Goal: Task Accomplishment & Management: Use online tool/utility

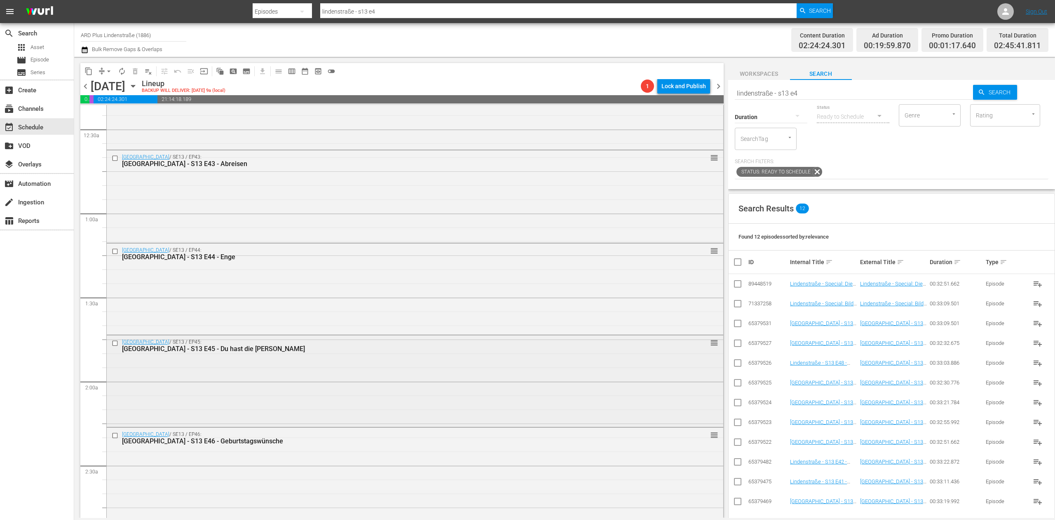
scroll to position [165, 0]
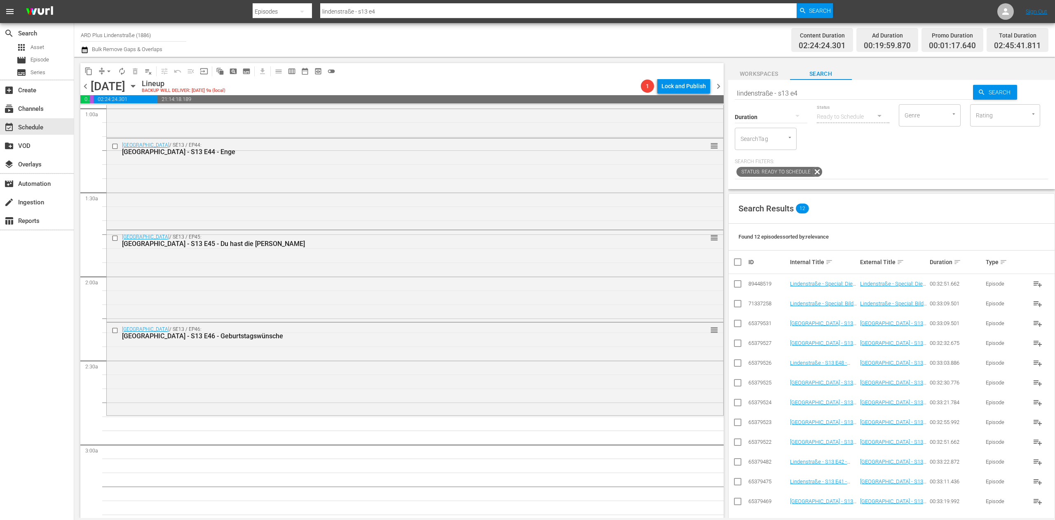
click at [821, 92] on input "lindenstraße - s13 e4" at bounding box center [854, 93] width 239 height 20
type input "lindenstraße - s13 e5"
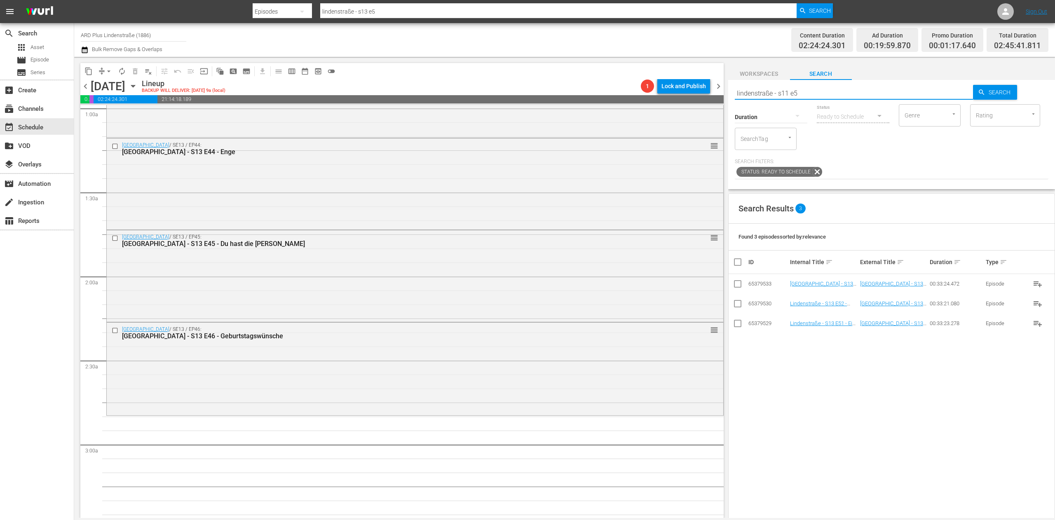
type input "lindenstraße - s11 e5"
click at [736, 306] on input "checkbox" at bounding box center [738, 305] width 10 height 10
checkbox input "true"
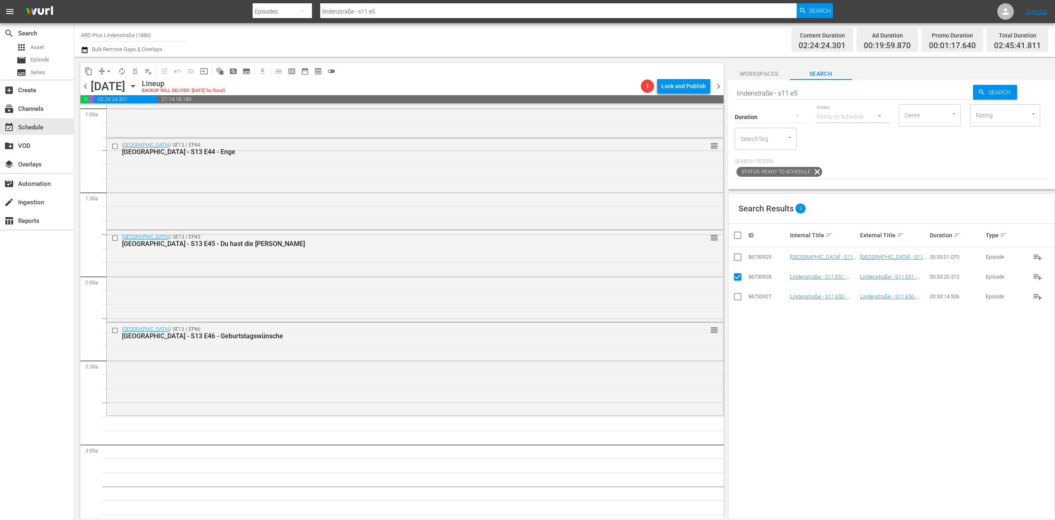
click at [733, 261] on input "checkbox" at bounding box center [738, 259] width 10 height 10
checkbox input "true"
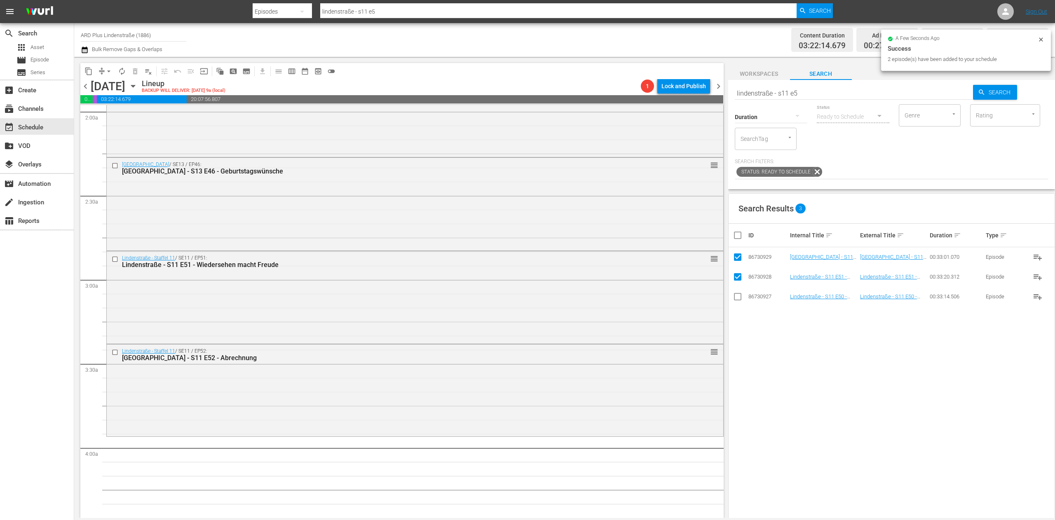
click at [734, 234] on input "checkbox" at bounding box center [741, 235] width 16 height 10
checkbox input "true"
click at [734, 234] on input "checkbox" at bounding box center [741, 235] width 16 height 10
checkbox input "false"
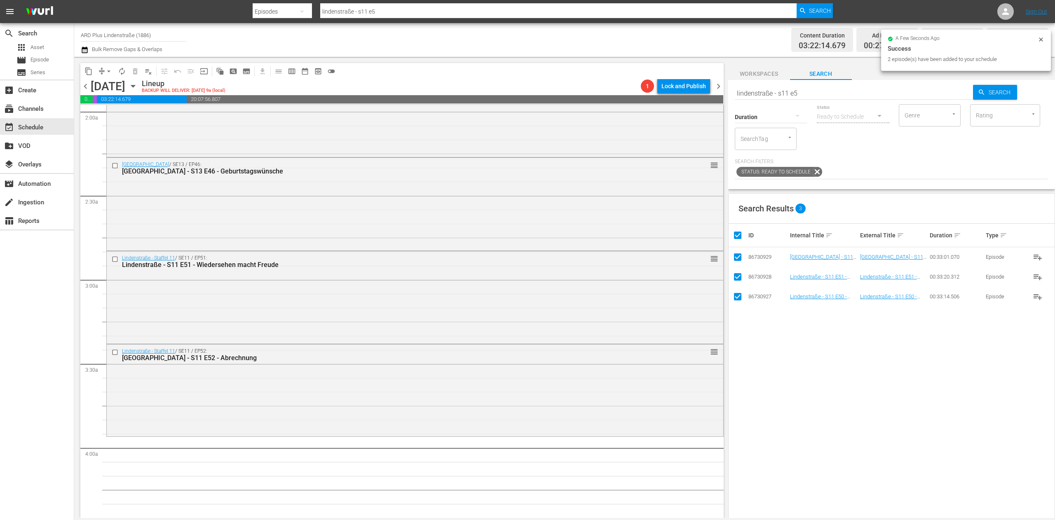
checkbox input "false"
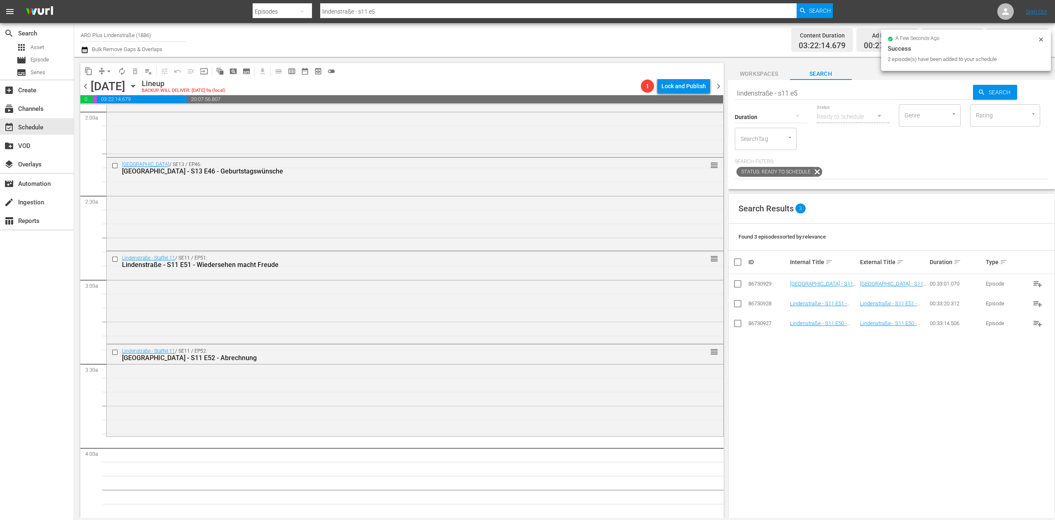
click at [816, 95] on input "lindenstraße - s11 e5" at bounding box center [854, 93] width 239 height 20
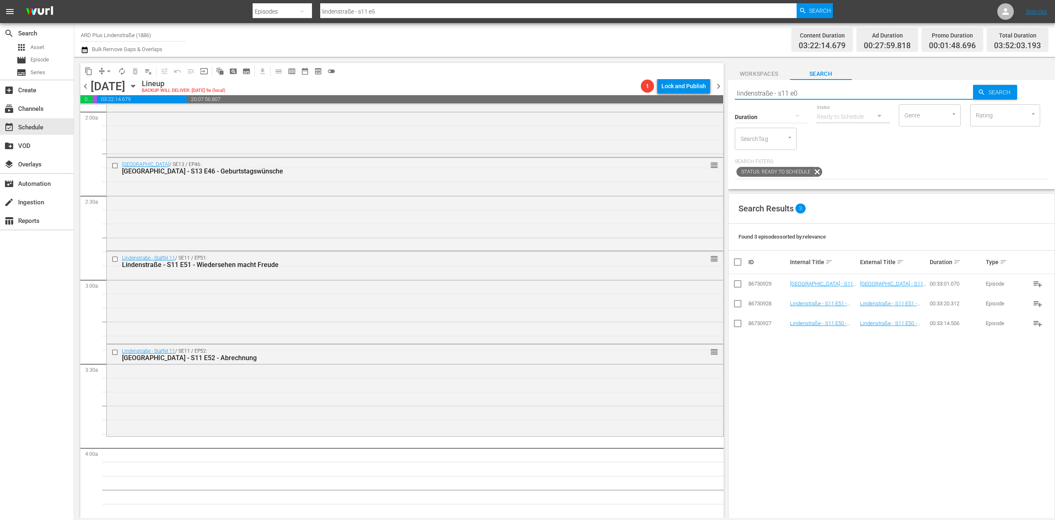
type input "lindenstraße - s11 e0"
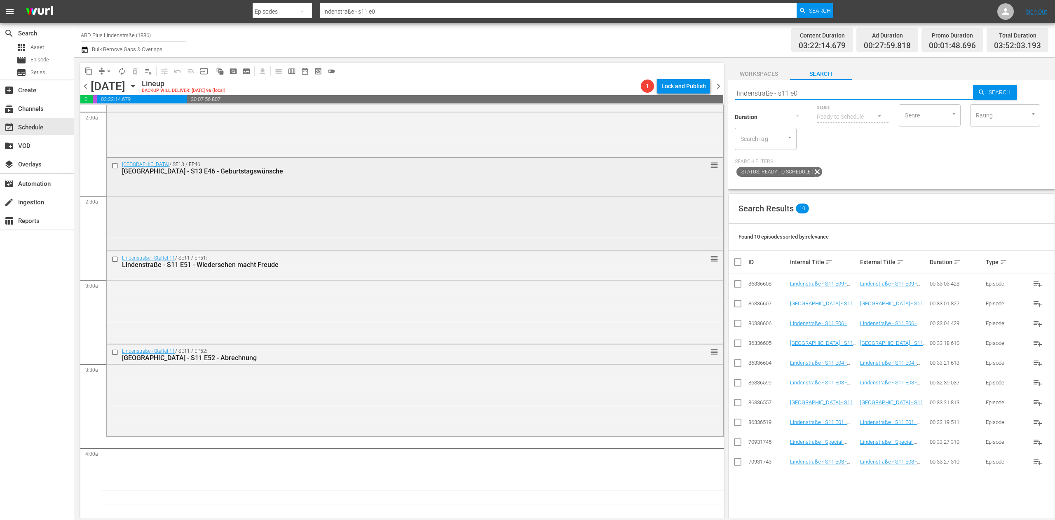
scroll to position [412, 0]
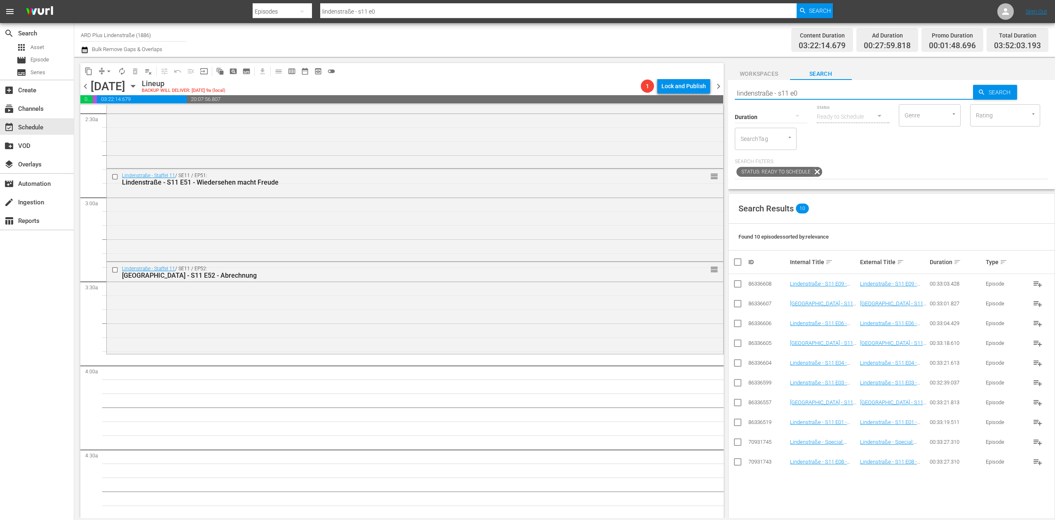
click at [736, 423] on input "checkbox" at bounding box center [738, 424] width 10 height 10
checkbox input "true"
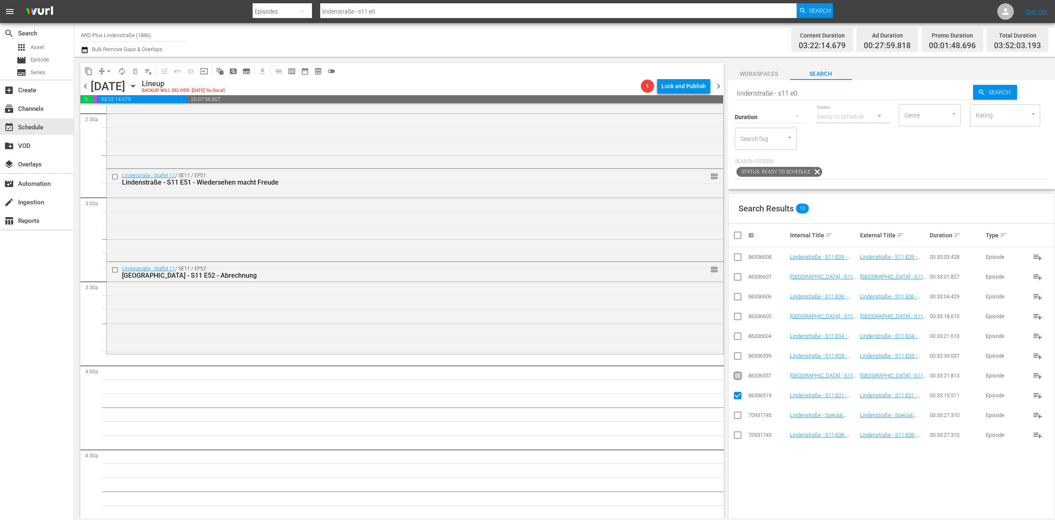
click at [740, 380] on input "checkbox" at bounding box center [738, 378] width 10 height 10
checkbox input "true"
click at [739, 359] on input "checkbox" at bounding box center [738, 358] width 10 height 10
checkbox input "true"
click at [734, 335] on input "checkbox" at bounding box center [738, 338] width 10 height 10
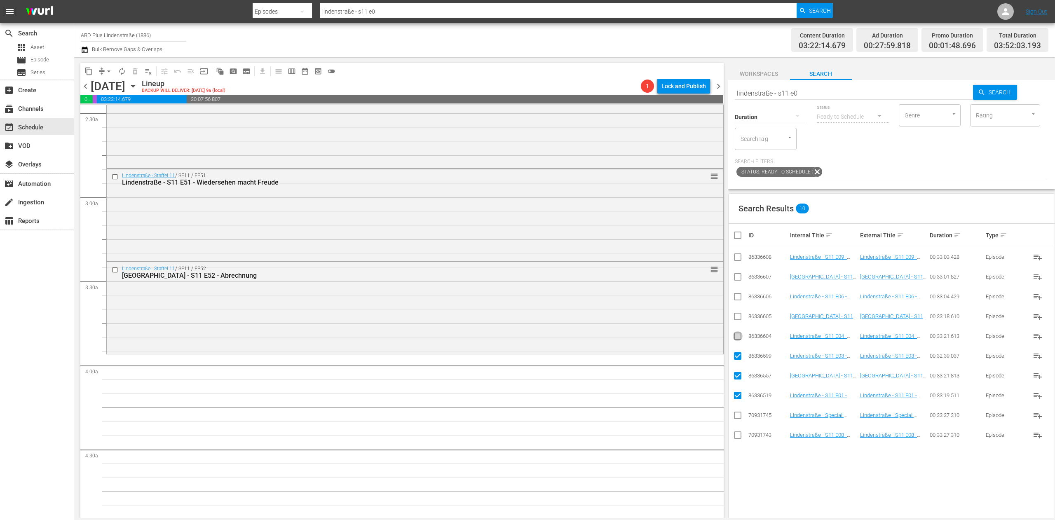
checkbox input "true"
click at [738, 324] on td at bounding box center [738, 317] width 19 height 20
click at [738, 317] on input "checkbox" at bounding box center [738, 318] width 10 height 10
checkbox input "true"
click at [737, 295] on input "checkbox" at bounding box center [738, 298] width 10 height 10
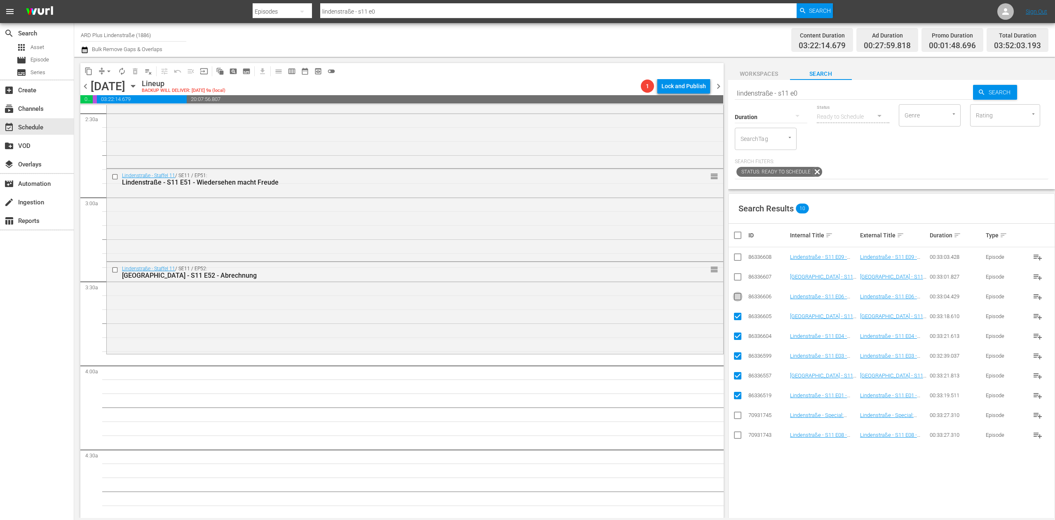
checkbox input "true"
click at [736, 281] on input "checkbox" at bounding box center [738, 279] width 10 height 10
checkbox input "true"
click at [736, 436] on input "checkbox" at bounding box center [738, 437] width 10 height 10
checkbox input "true"
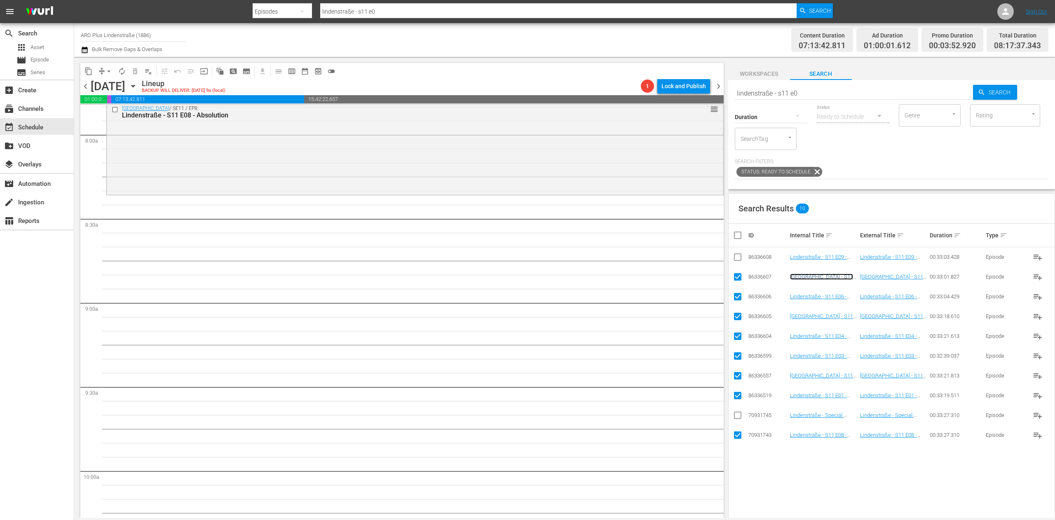
scroll to position [1319, 0]
click at [734, 231] on input "checkbox" at bounding box center [741, 235] width 16 height 10
checkbox input "true"
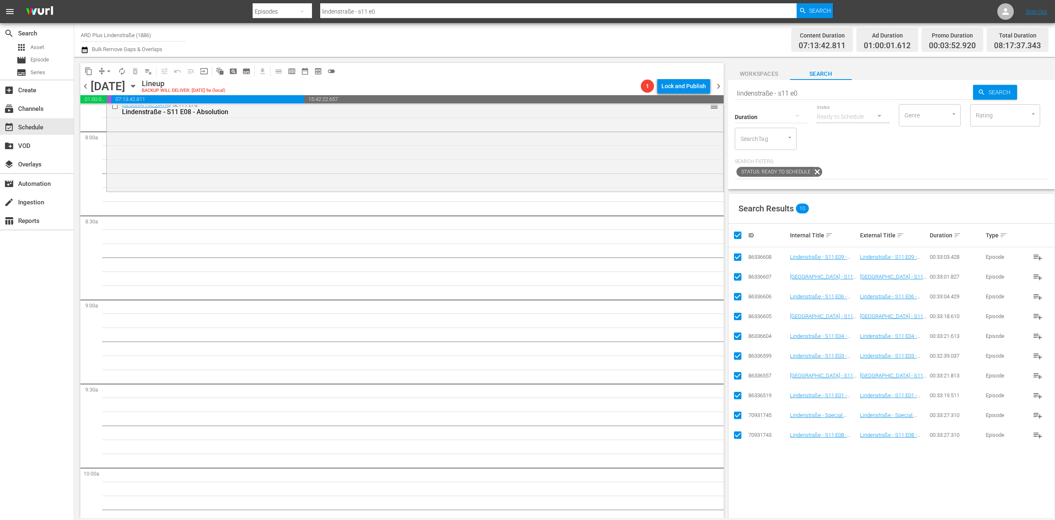
click at [734, 231] on input "checkbox" at bounding box center [741, 235] width 16 height 10
checkbox input "false"
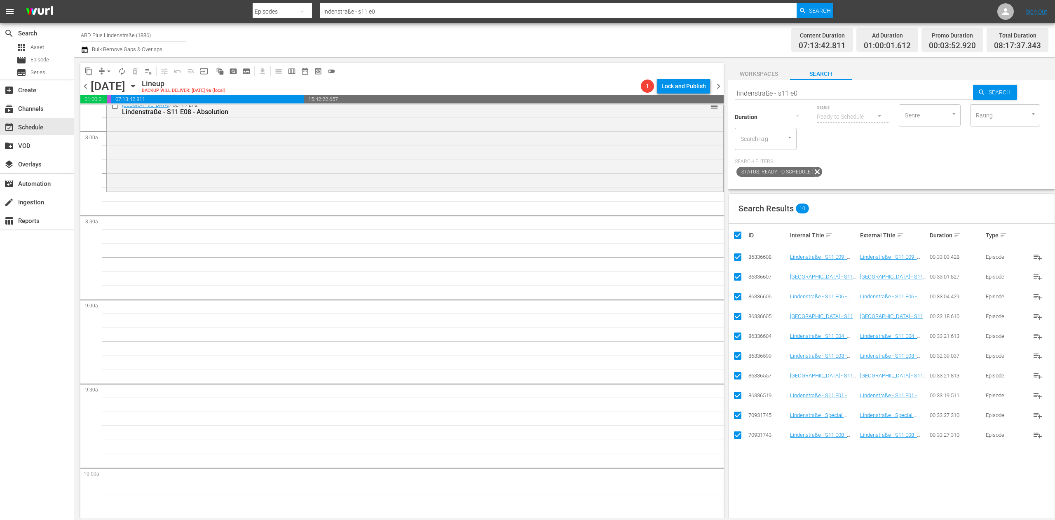
checkbox input "false"
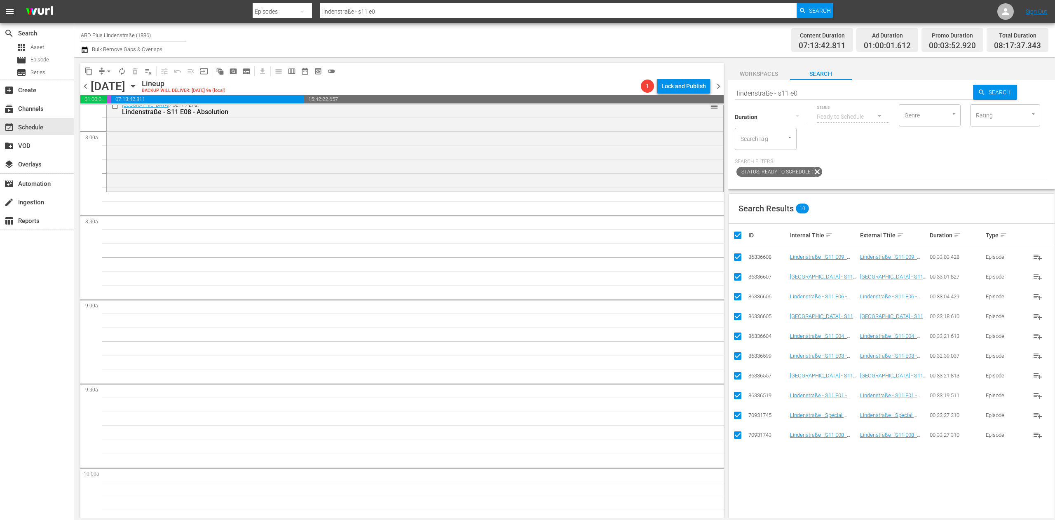
checkbox input "false"
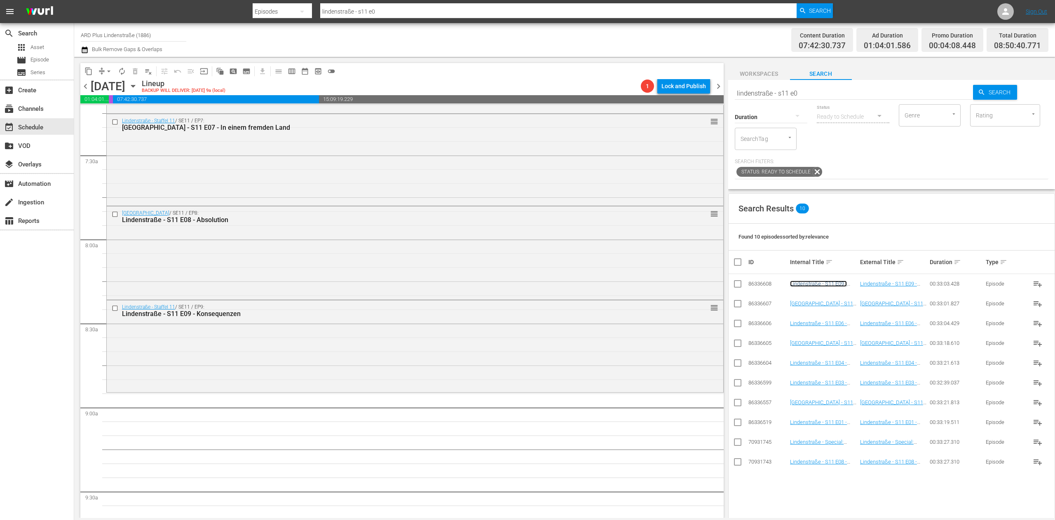
scroll to position [1236, 0]
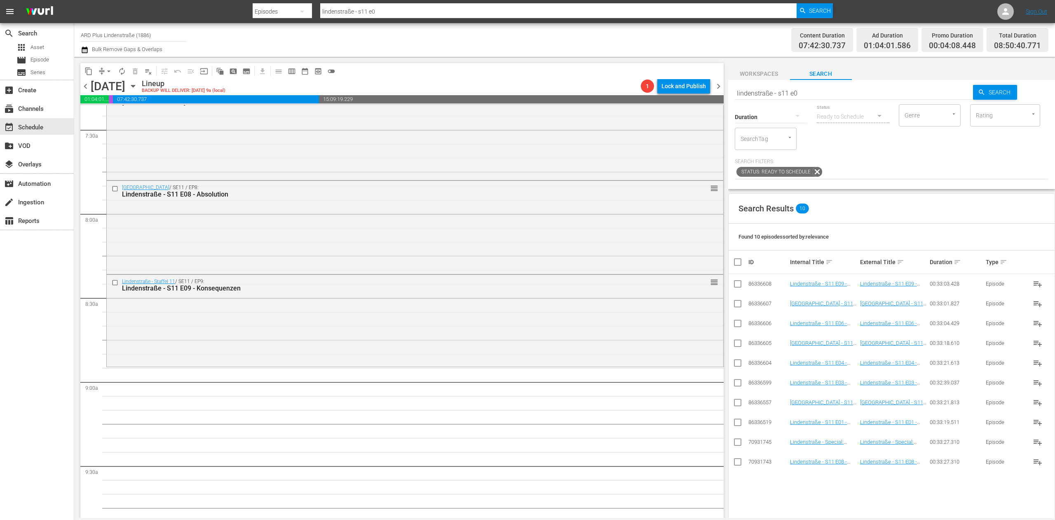
click at [831, 97] on input "lindenstraße - s11 e0" at bounding box center [854, 93] width 239 height 20
type input "lindenstraße - s11 e4"
type input "lindenstraße - s12 e4"
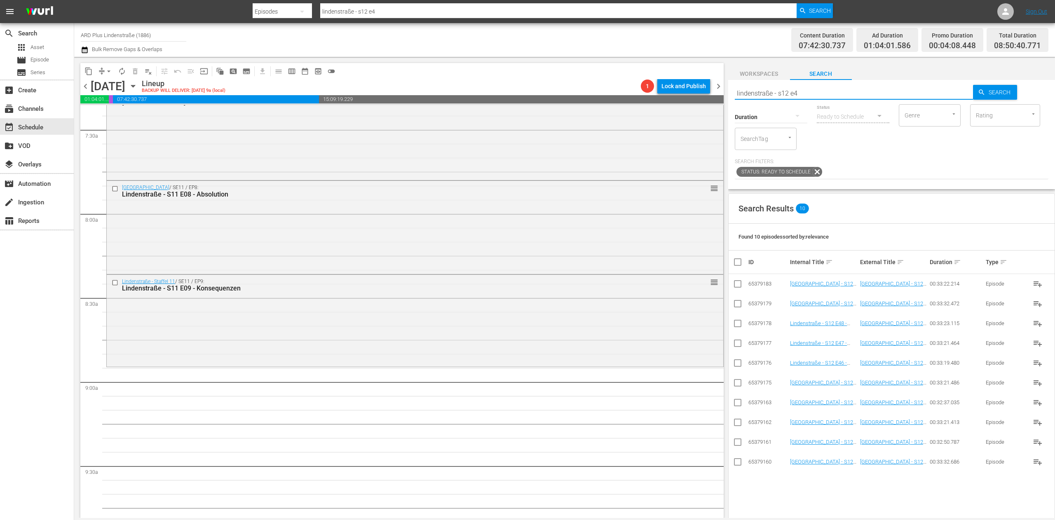
click at [736, 323] on input "checkbox" at bounding box center [738, 325] width 10 height 10
checkbox input "true"
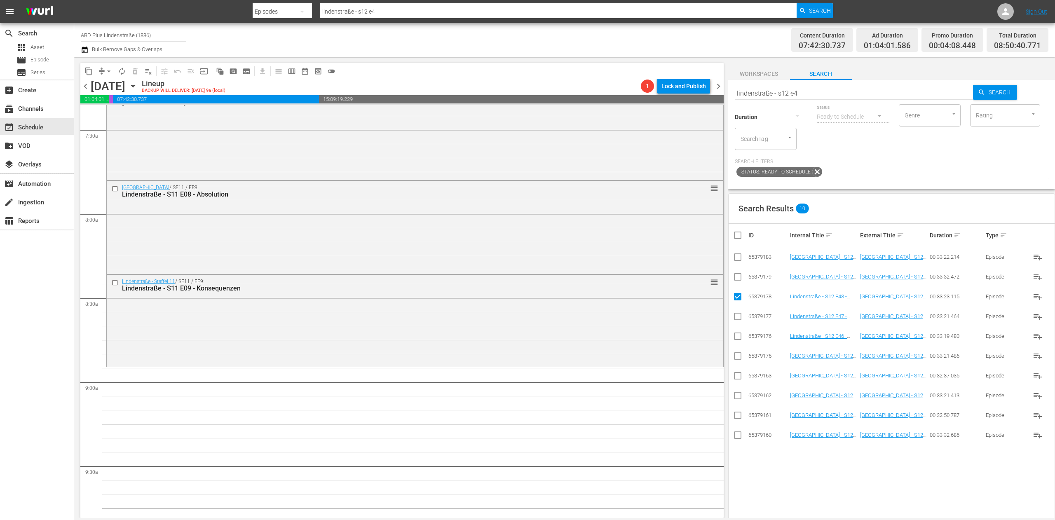
click at [736, 280] on input "checkbox" at bounding box center [738, 279] width 10 height 10
checkbox input "true"
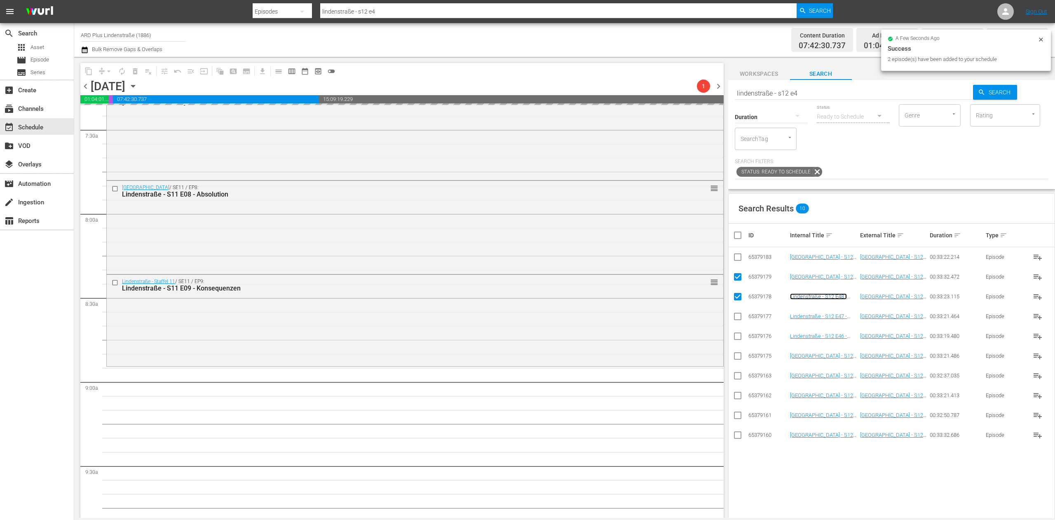
scroll to position [1319, 0]
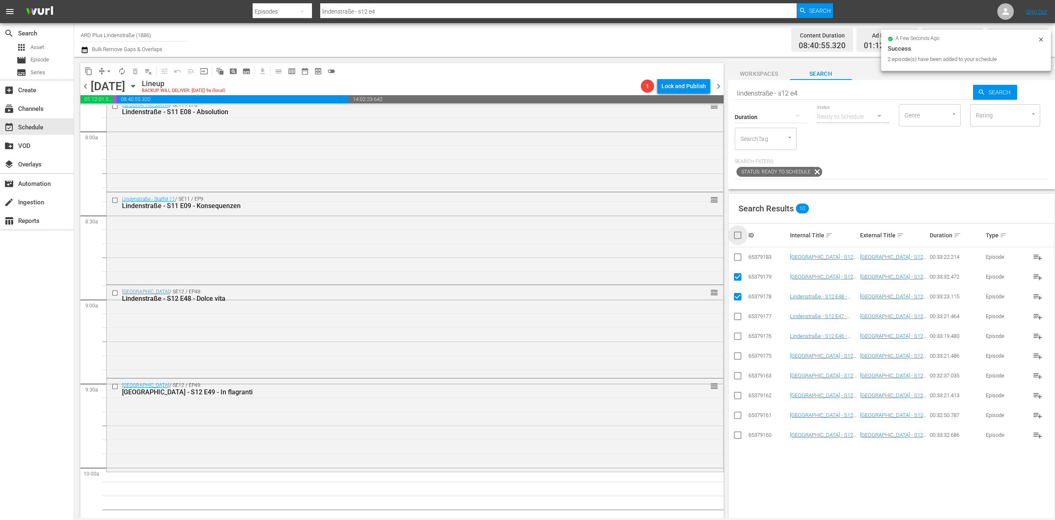
click at [741, 235] on input "checkbox" at bounding box center [741, 235] width 16 height 10
checkbox input "true"
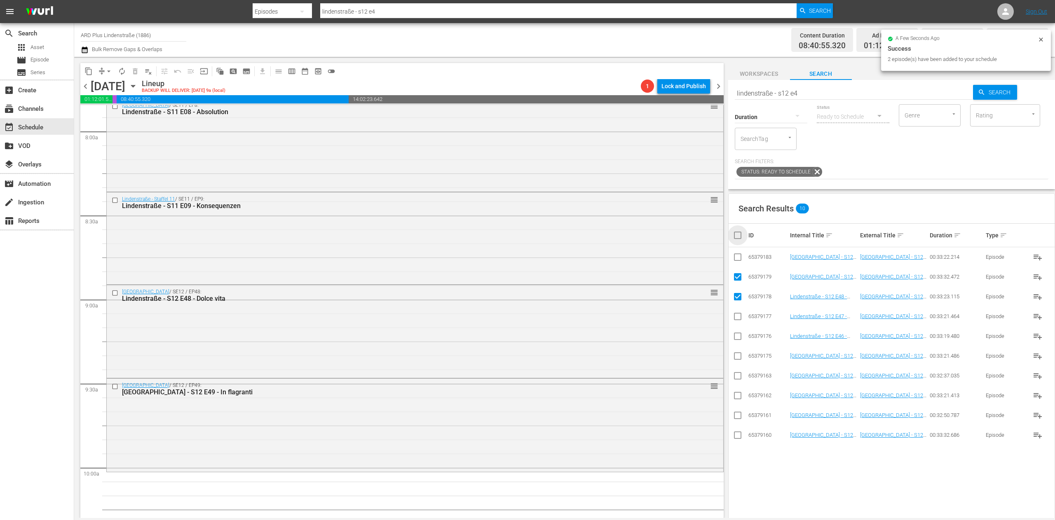
checkbox input "true"
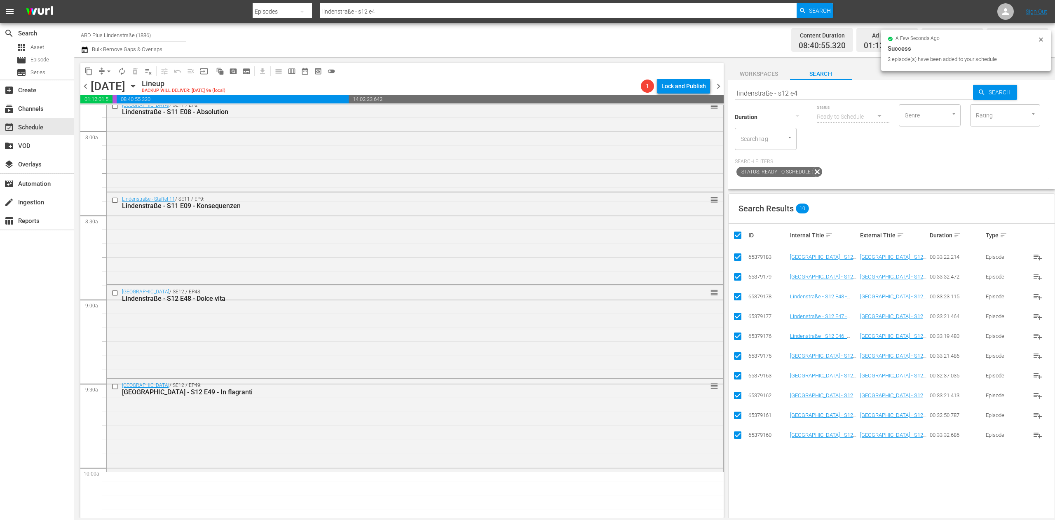
click at [741, 235] on input "checkbox" at bounding box center [741, 235] width 16 height 10
checkbox input "false"
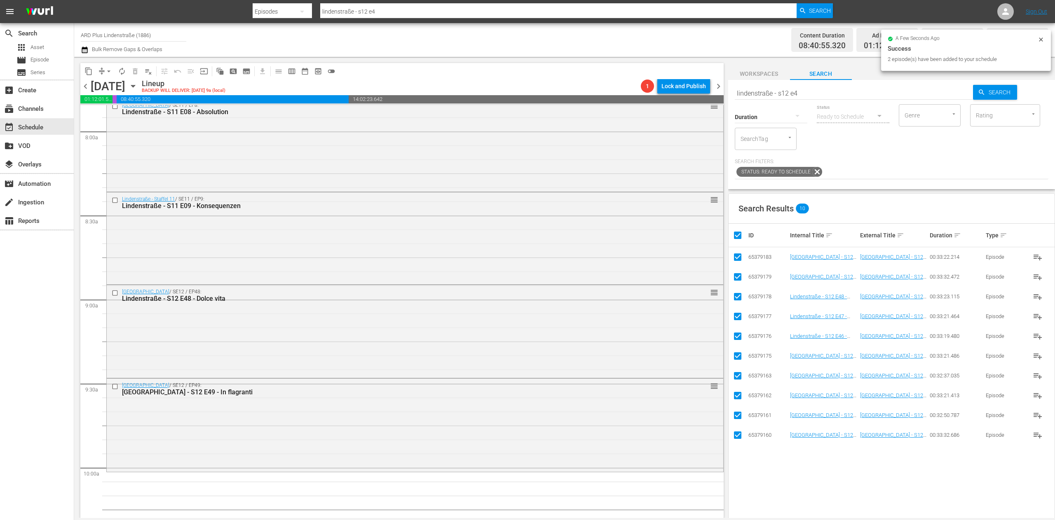
checkbox input "false"
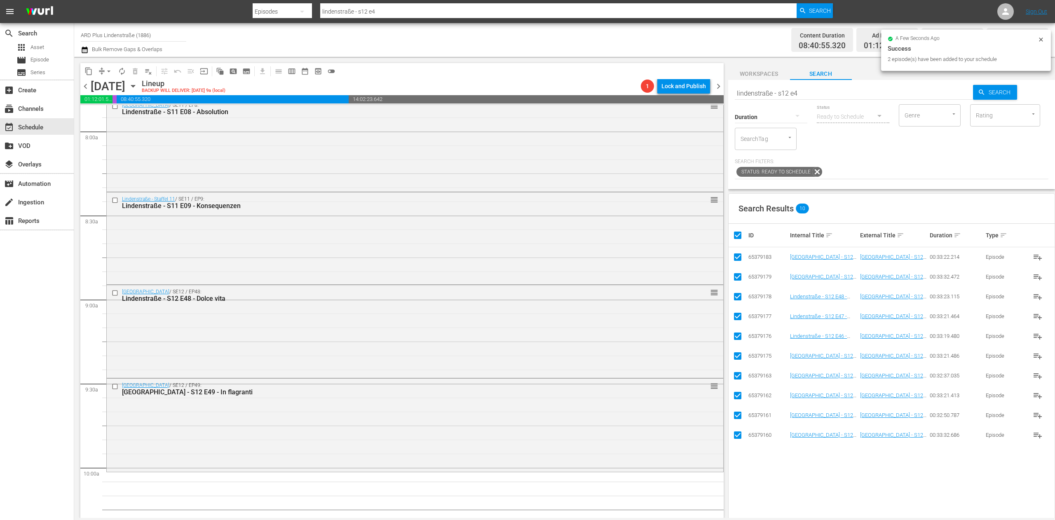
checkbox input "false"
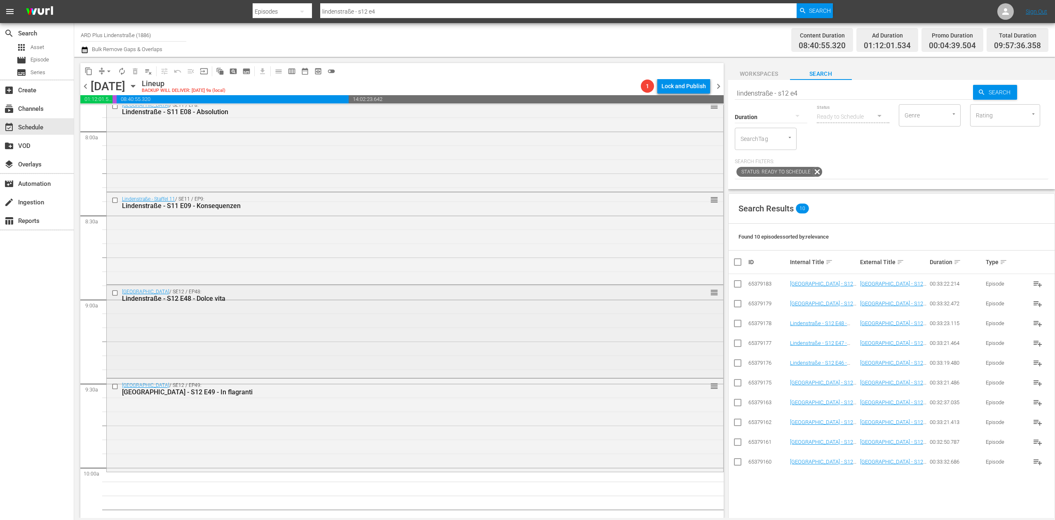
scroll to position [1401, 0]
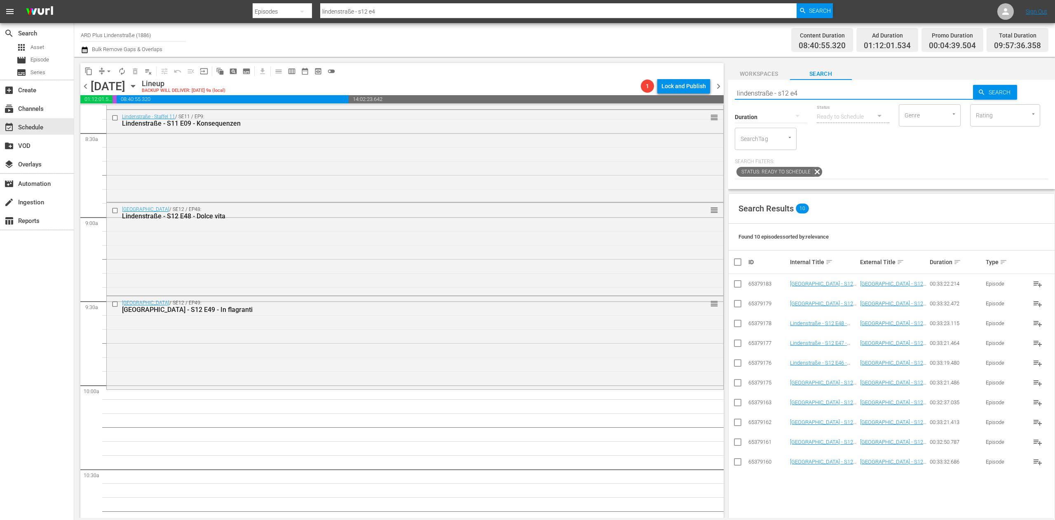
click at [822, 100] on div "Search lindenstraße - s12 e4" at bounding box center [854, 93] width 239 height 20
type input "lindenstraße - s12 e5"
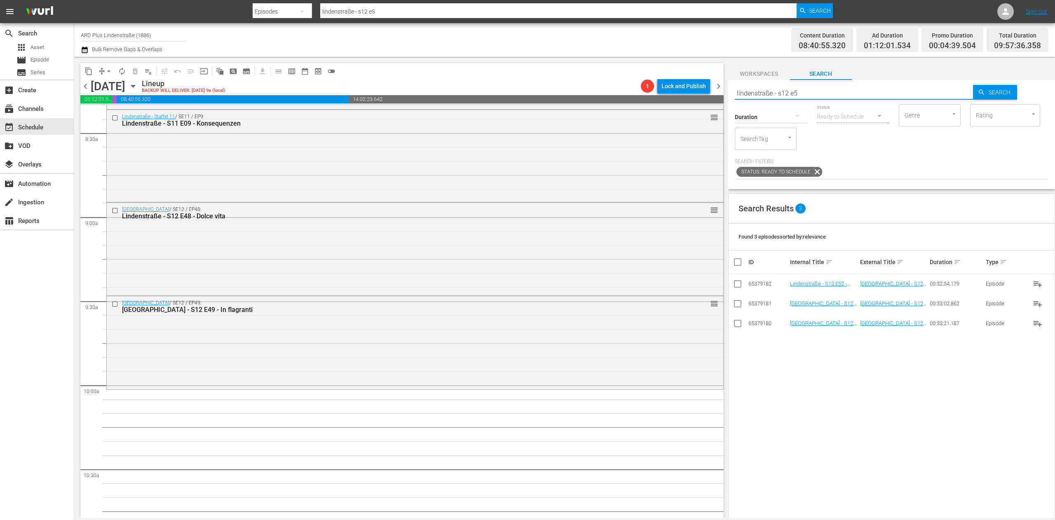
click at [734, 324] on input "checkbox" at bounding box center [738, 325] width 10 height 10
checkbox input "true"
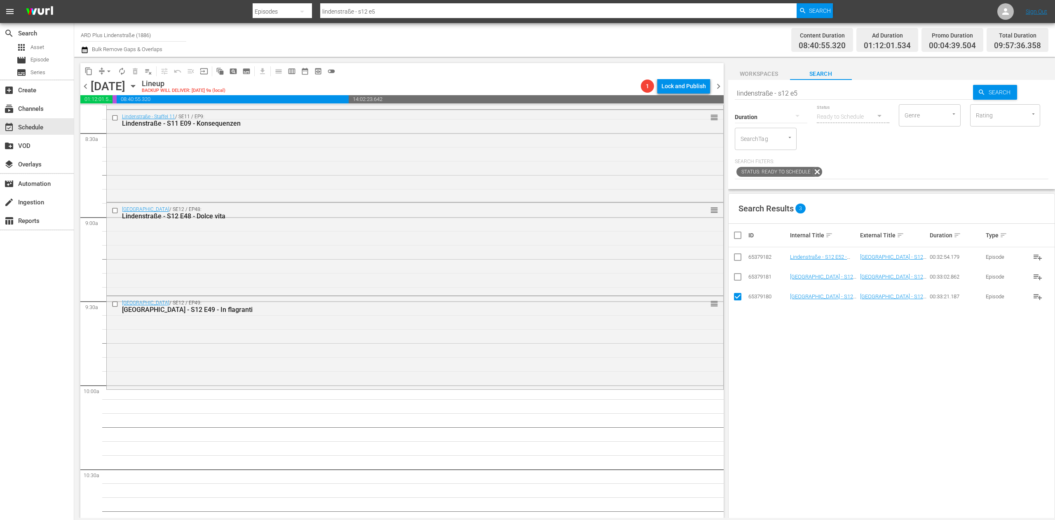
click at [737, 281] on input "checkbox" at bounding box center [738, 279] width 10 height 10
checkbox input "true"
click at [738, 257] on input "checkbox" at bounding box center [738, 259] width 10 height 10
checkbox input "true"
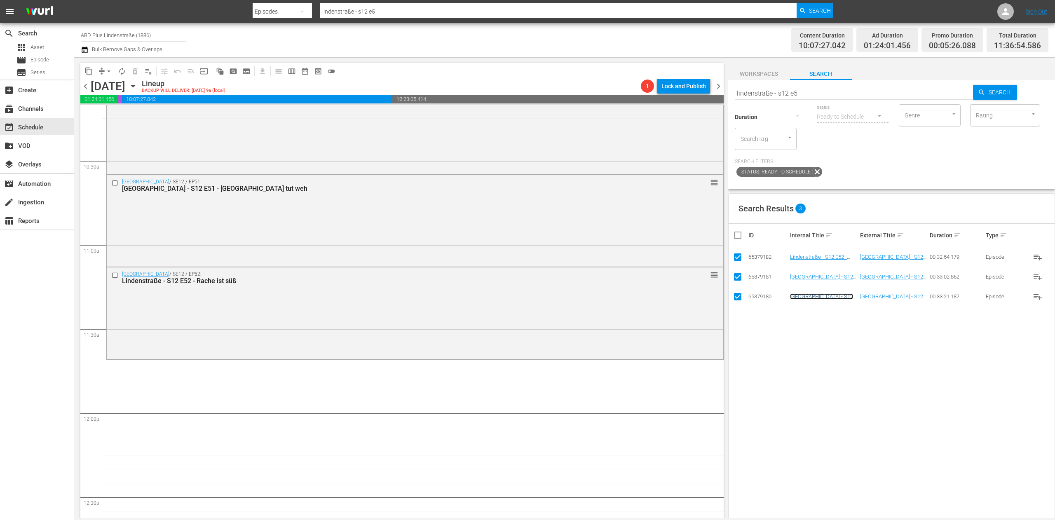
scroll to position [1731, 0]
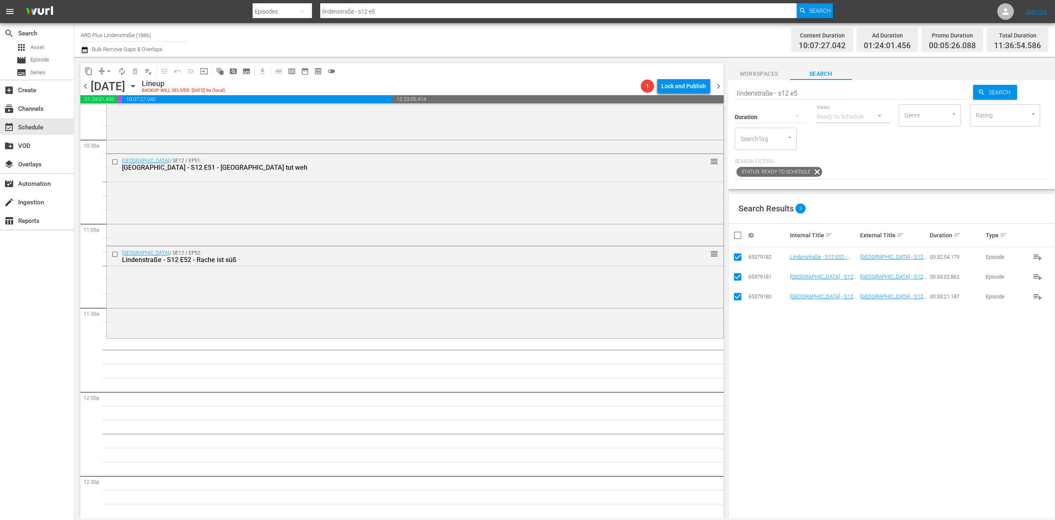
click at [737, 237] on input "checkbox" at bounding box center [741, 235] width 16 height 10
checkbox input "false"
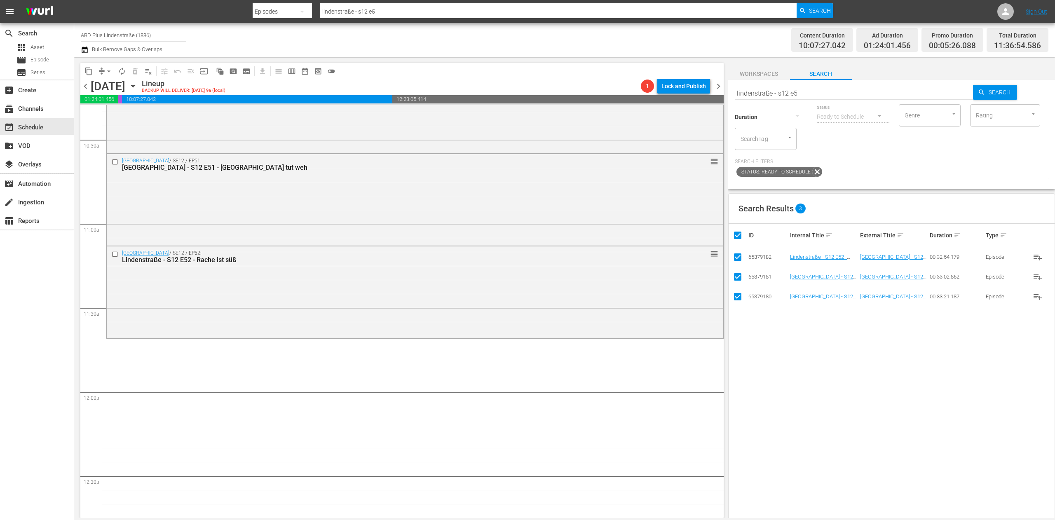
checkbox input "false"
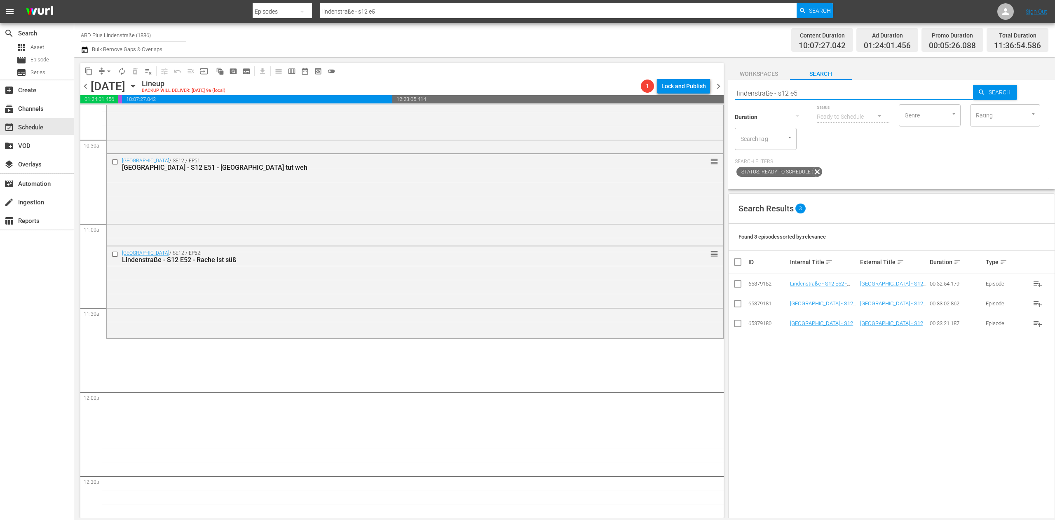
click at [825, 103] on input "lindenstraße - s12 e5" at bounding box center [854, 93] width 239 height 20
type input "lindenstraße - s12 e0"
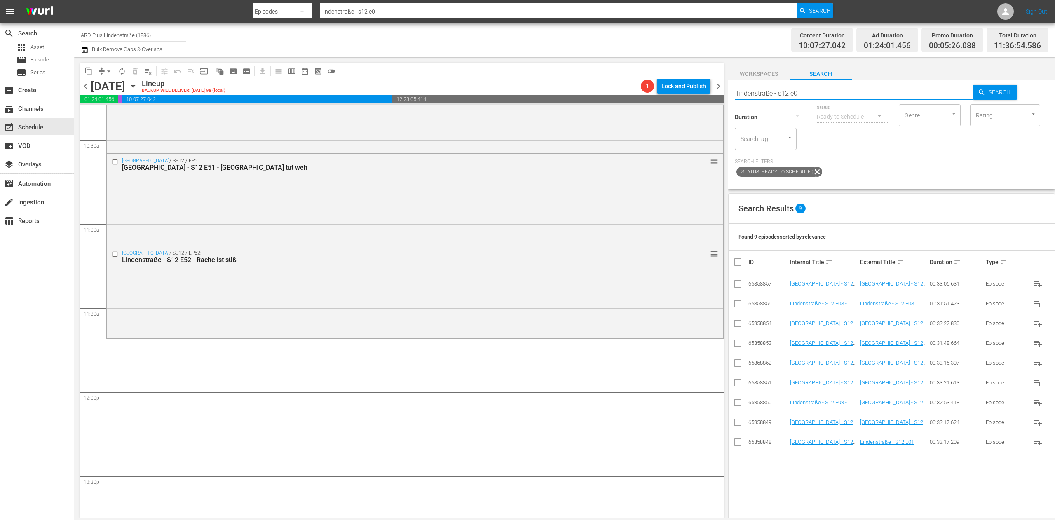
click at [738, 443] on input "checkbox" at bounding box center [738, 444] width 10 height 10
checkbox input "true"
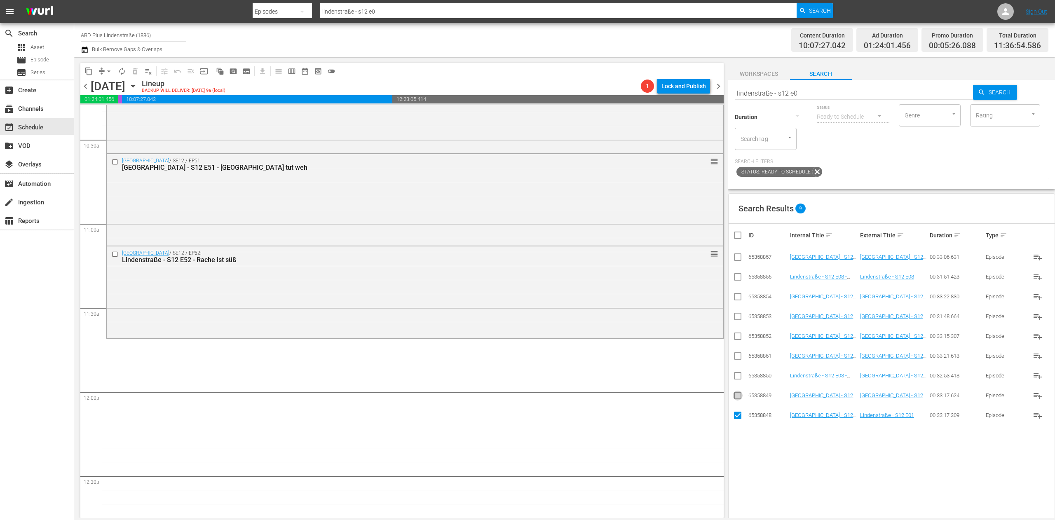
click at [734, 400] on input "checkbox" at bounding box center [738, 397] width 10 height 10
checkbox input "true"
click at [737, 381] on input "checkbox" at bounding box center [738, 378] width 10 height 10
checkbox input "true"
click at [739, 359] on input "checkbox" at bounding box center [738, 358] width 10 height 10
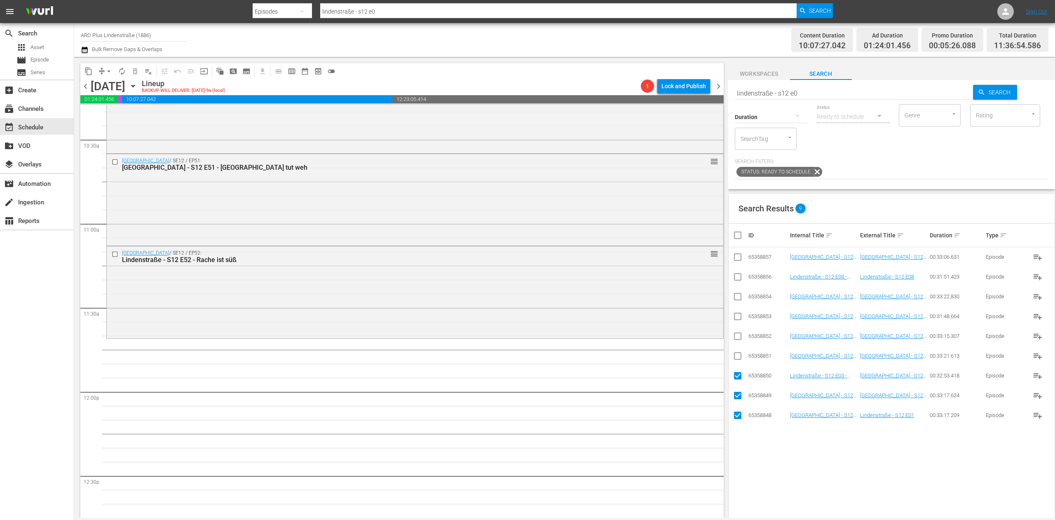
checkbox input "true"
click at [739, 333] on icon at bounding box center [738, 336] width 10 height 10
click at [731, 306] on td at bounding box center [738, 297] width 19 height 20
click at [740, 339] on input "checkbox" at bounding box center [738, 338] width 10 height 10
checkbox input "true"
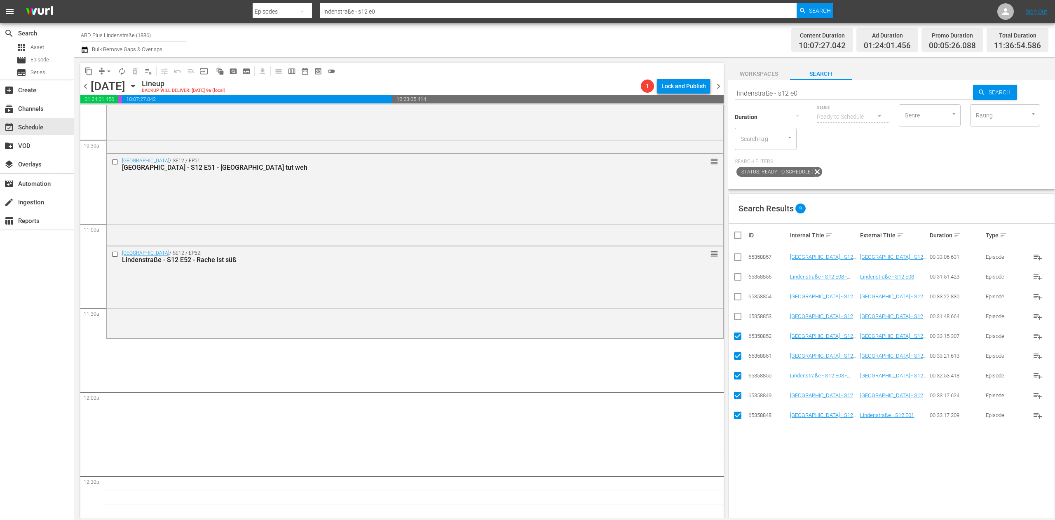
click at [737, 319] on input "checkbox" at bounding box center [738, 318] width 10 height 10
checkbox input "true"
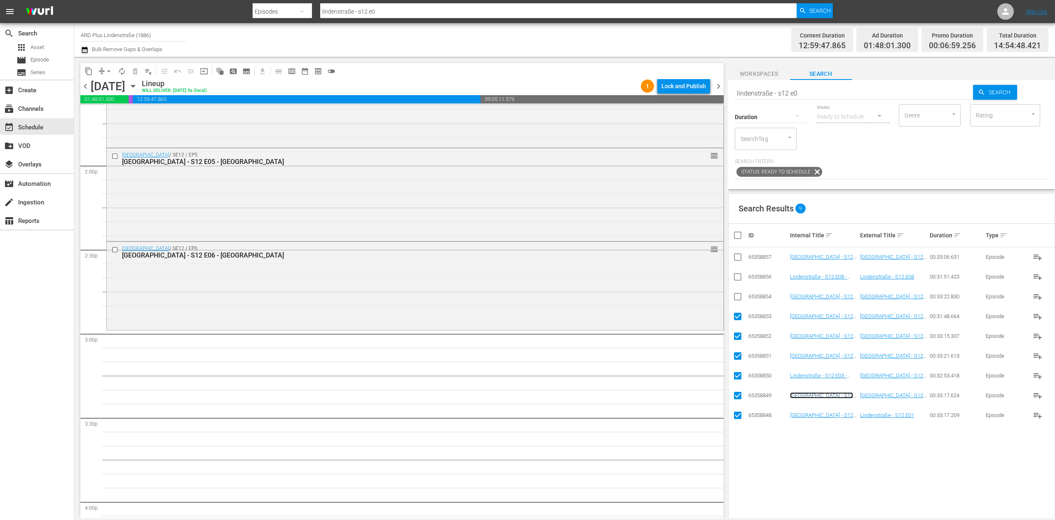
scroll to position [2308, 0]
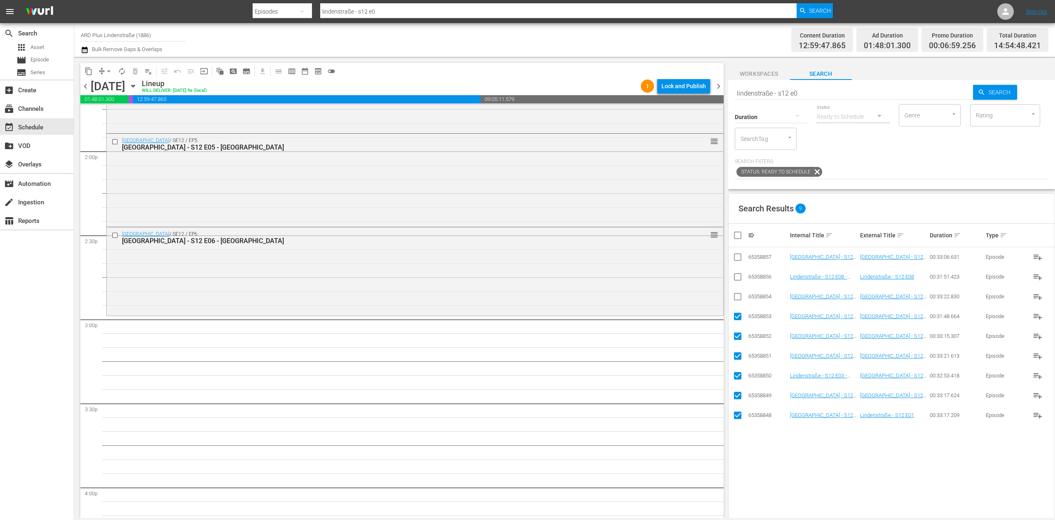
click at [741, 236] on input "checkbox" at bounding box center [741, 235] width 16 height 10
checkbox input "true"
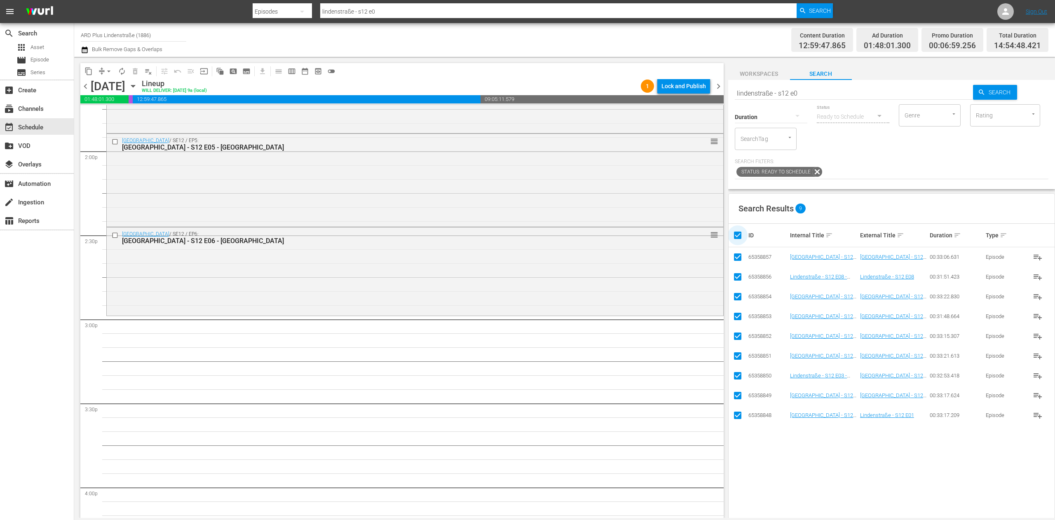
click at [741, 236] on input "checkbox" at bounding box center [741, 235] width 16 height 10
checkbox input "false"
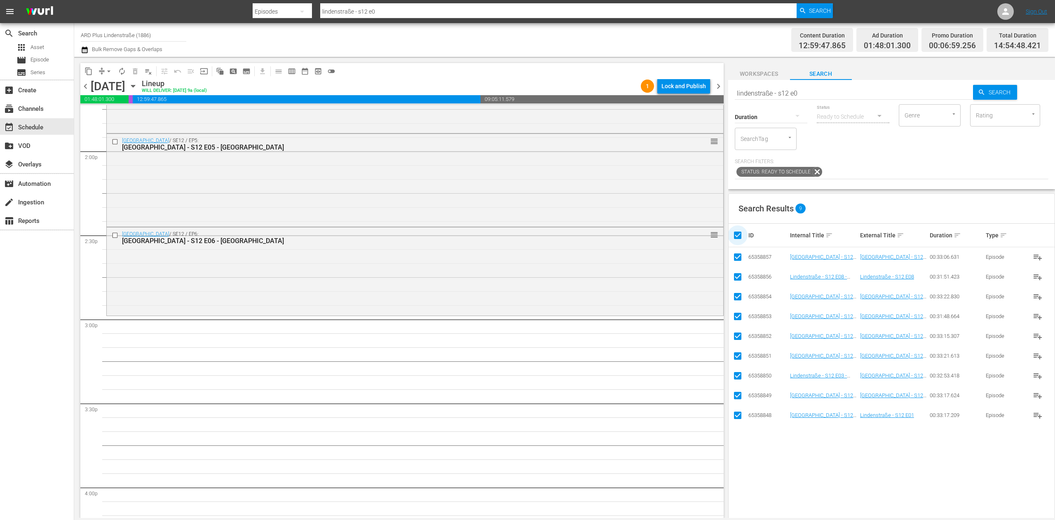
checkbox input "false"
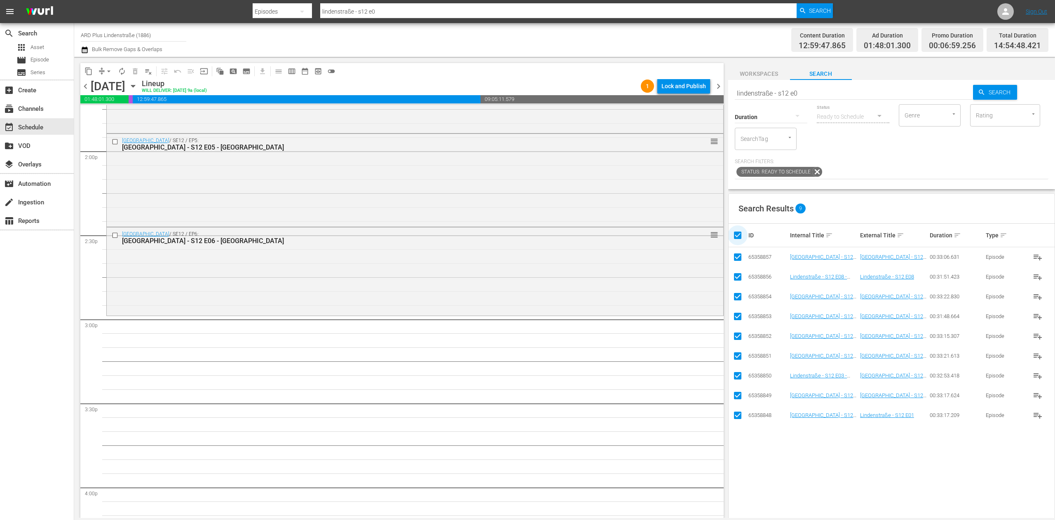
checkbox input "false"
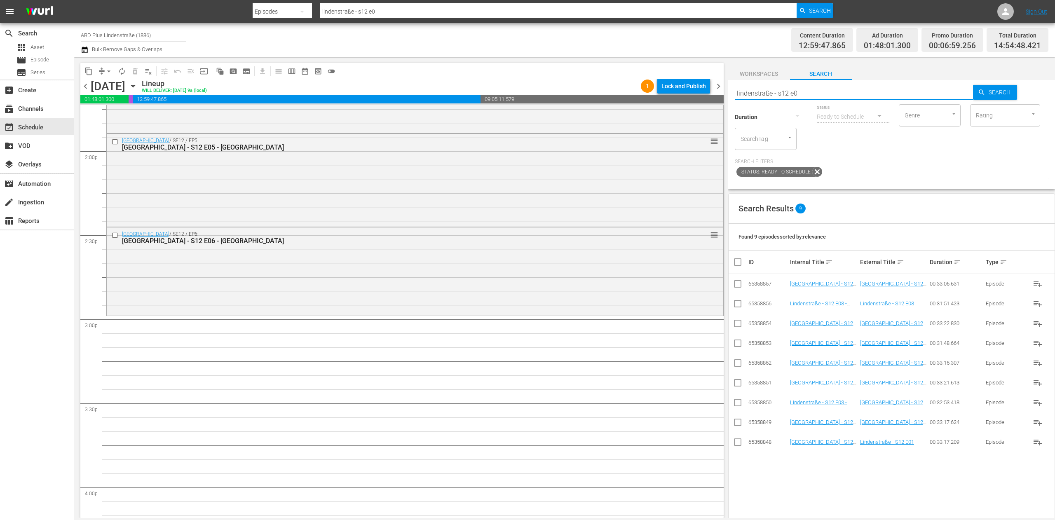
click at [838, 87] on input "lindenstraße - s12 e0" at bounding box center [854, 93] width 239 height 20
type input "lindenstraße - s13 e4"
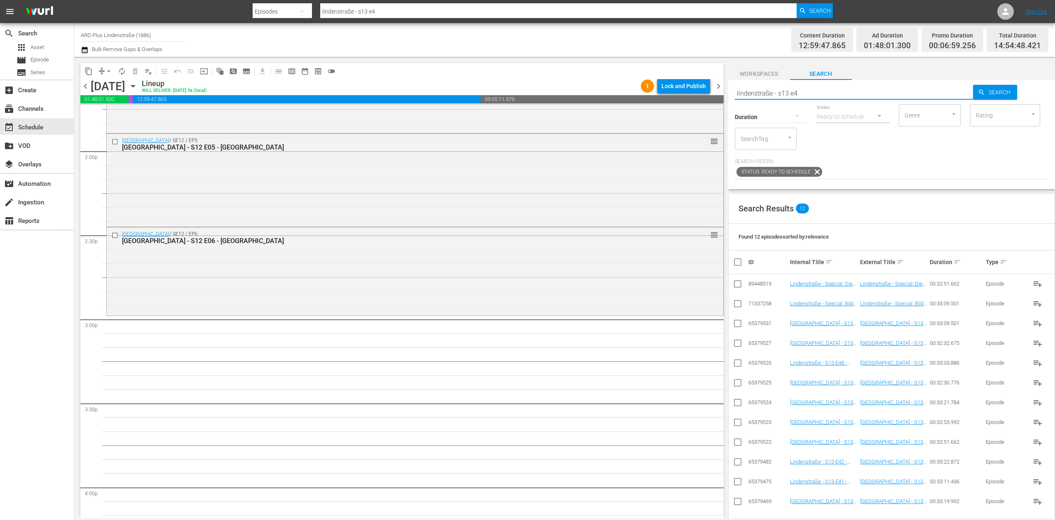
click at [738, 363] on input "checkbox" at bounding box center [738, 365] width 10 height 10
checkbox input "true"
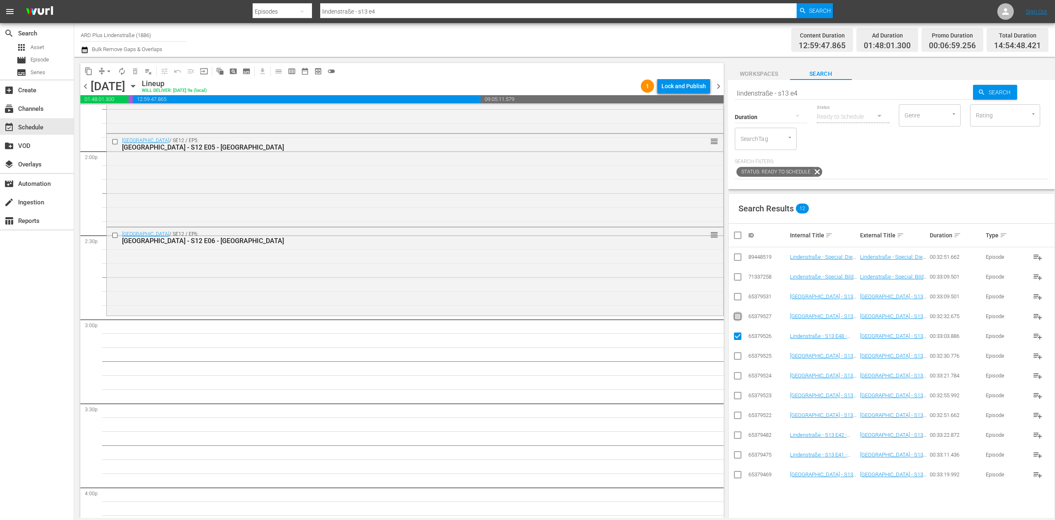
click at [741, 318] on input "checkbox" at bounding box center [738, 318] width 10 height 10
checkbox input "true"
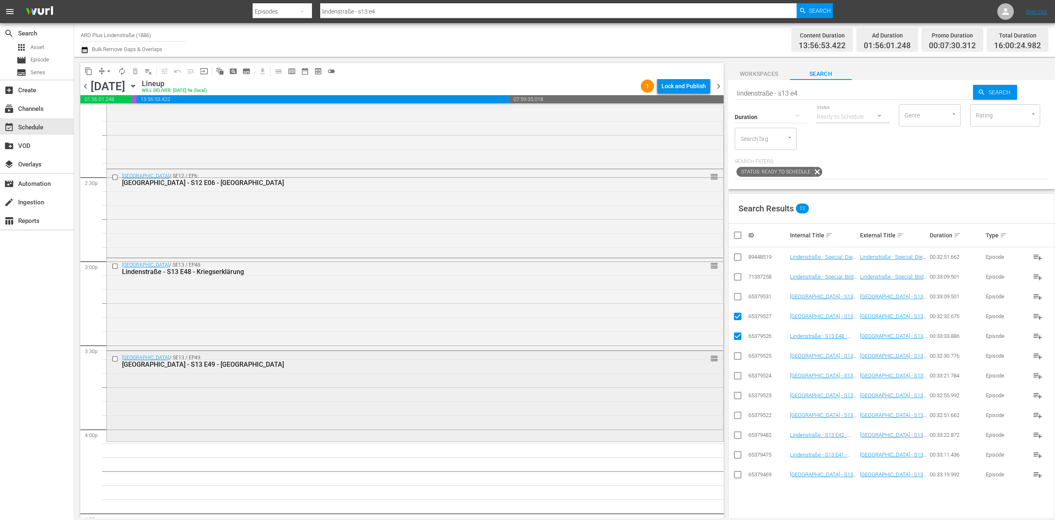
scroll to position [2390, 0]
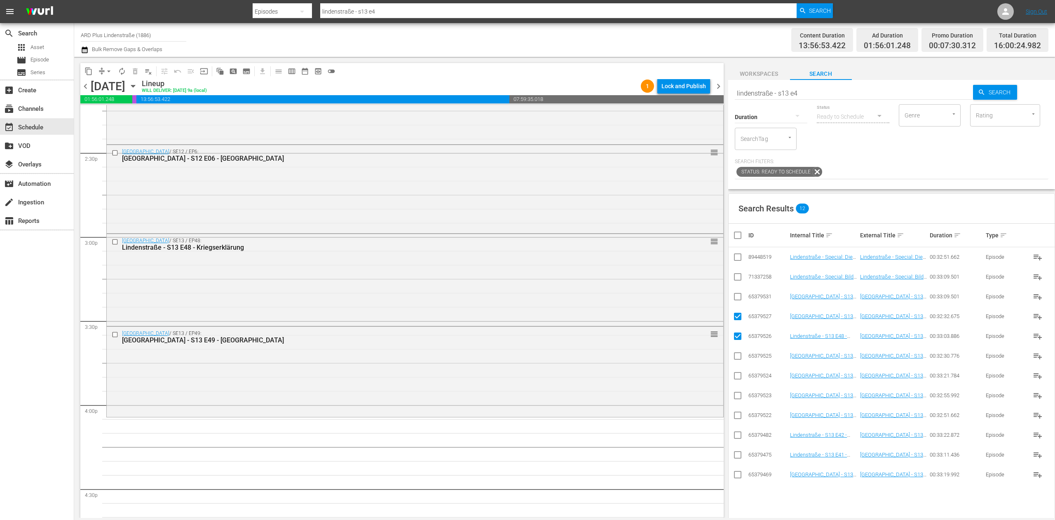
click at [740, 239] on input "checkbox" at bounding box center [741, 235] width 16 height 10
checkbox input "true"
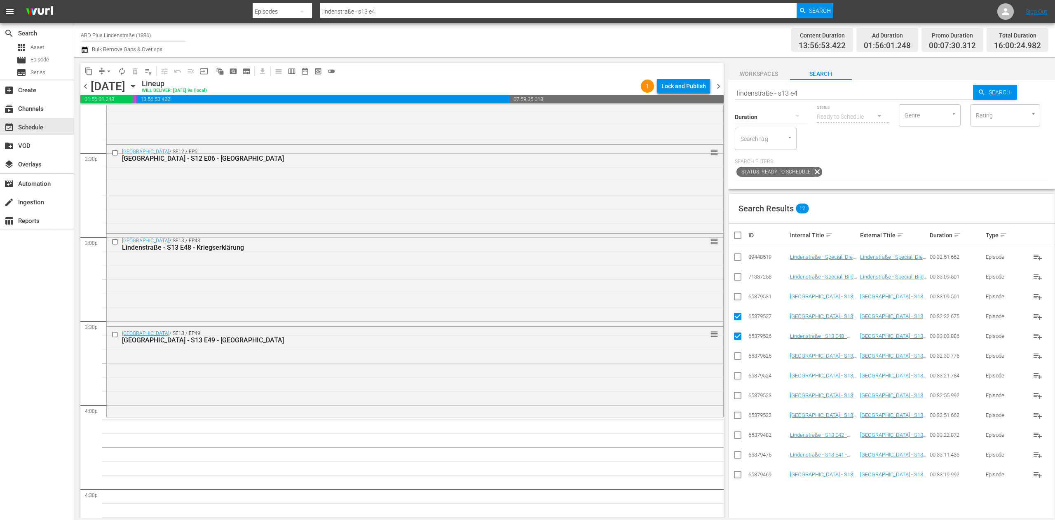
checkbox input "true"
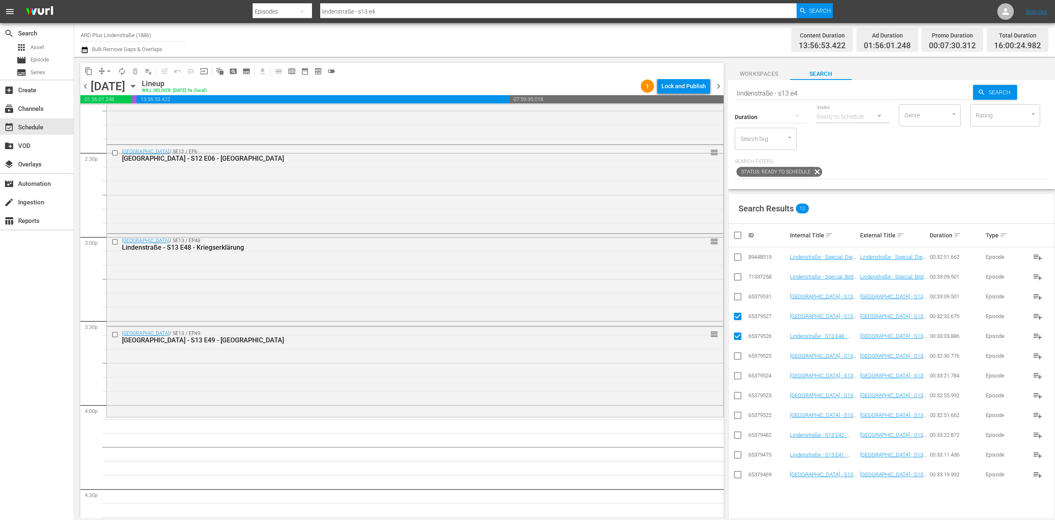
checkbox input "true"
click at [739, 239] on input "checkbox" at bounding box center [741, 235] width 16 height 10
checkbox input "false"
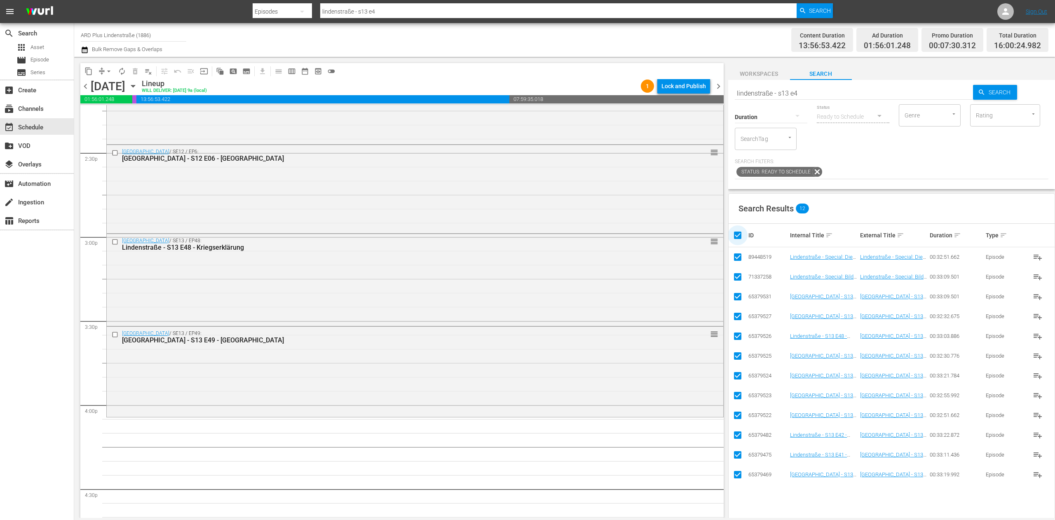
checkbox input "false"
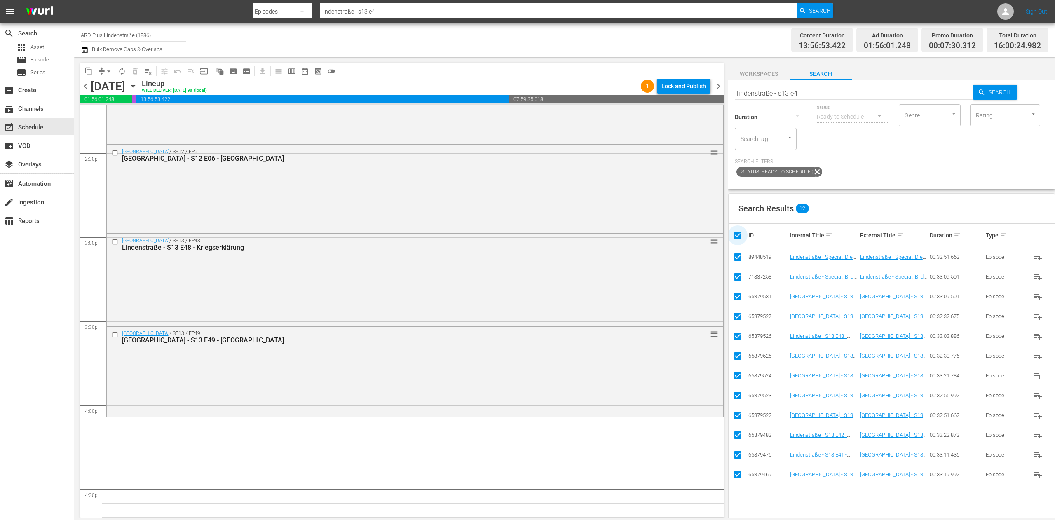
checkbox input "false"
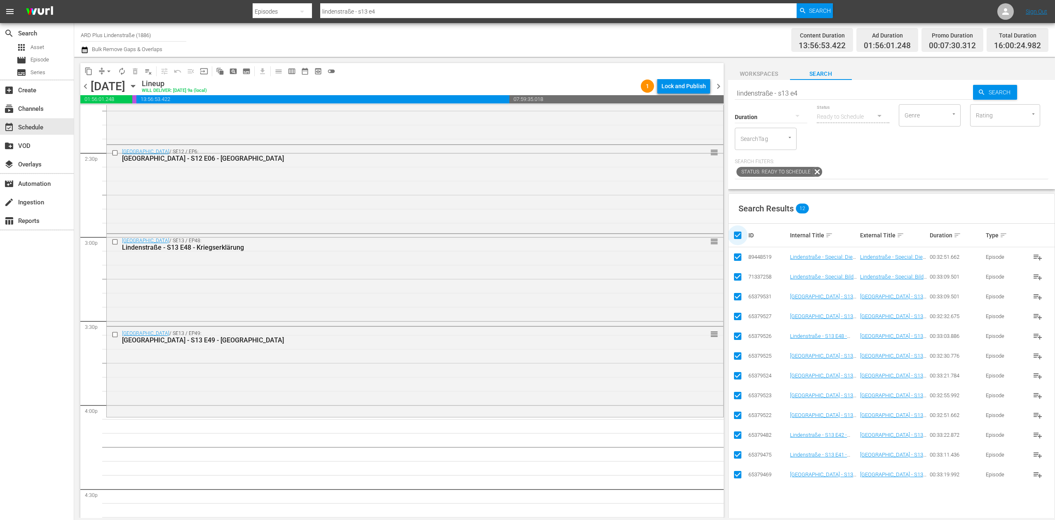
checkbox input "false"
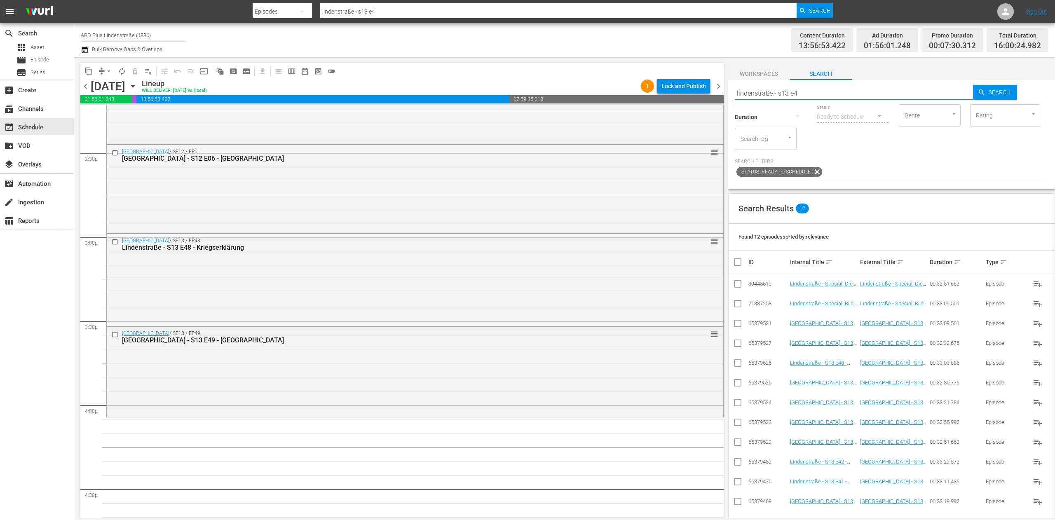
drag, startPoint x: 825, startPoint y: 94, endPoint x: 831, endPoint y: 87, distance: 9.1
click at [830, 87] on input "lindenstraße - s13 e4" at bounding box center [854, 93] width 239 height 20
type input "lindenstraße - s13 e5"
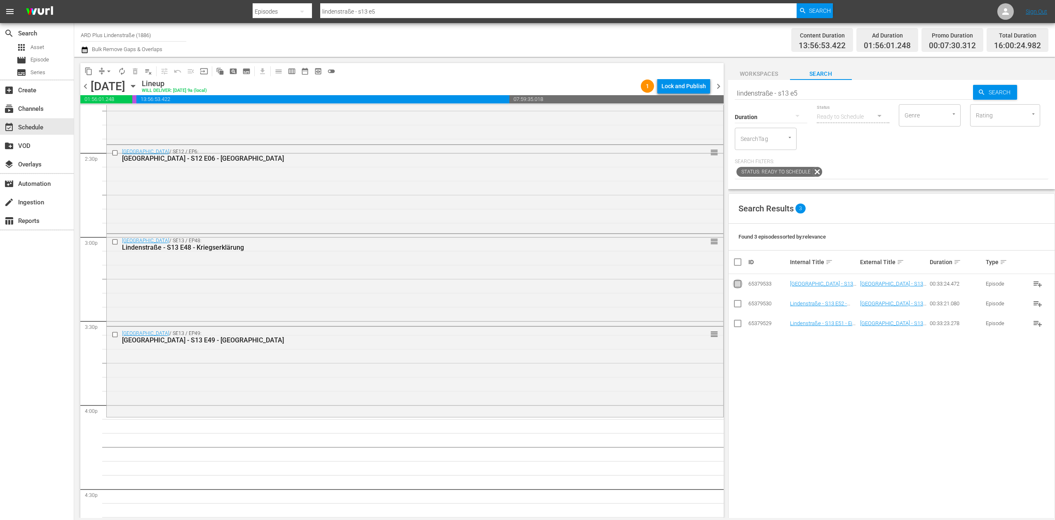
click at [739, 286] on input "checkbox" at bounding box center [738, 286] width 10 height 10
checkbox input "true"
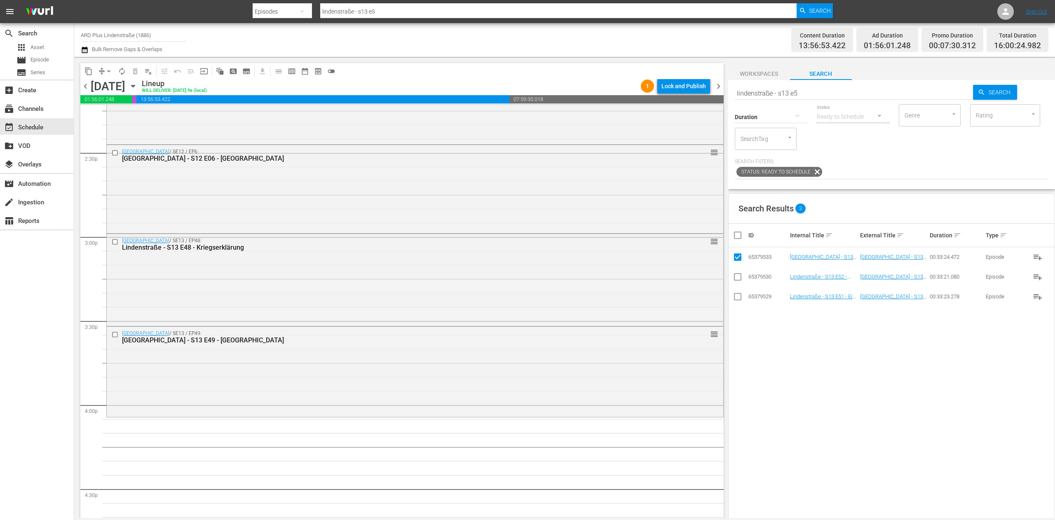
click at [737, 296] on input "checkbox" at bounding box center [738, 298] width 10 height 10
checkbox input "true"
click at [739, 280] on input "checkbox" at bounding box center [738, 279] width 10 height 10
checkbox input "true"
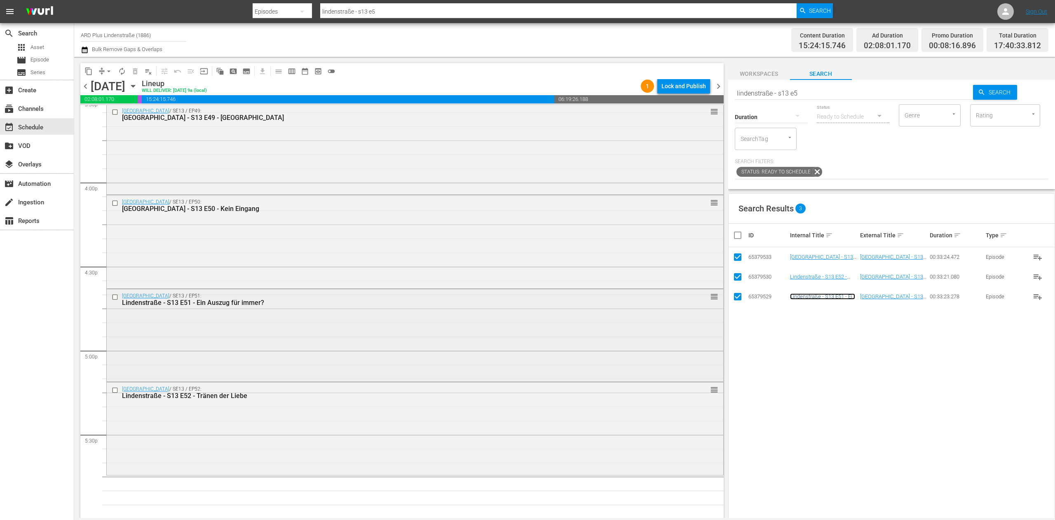
scroll to position [2638, 0]
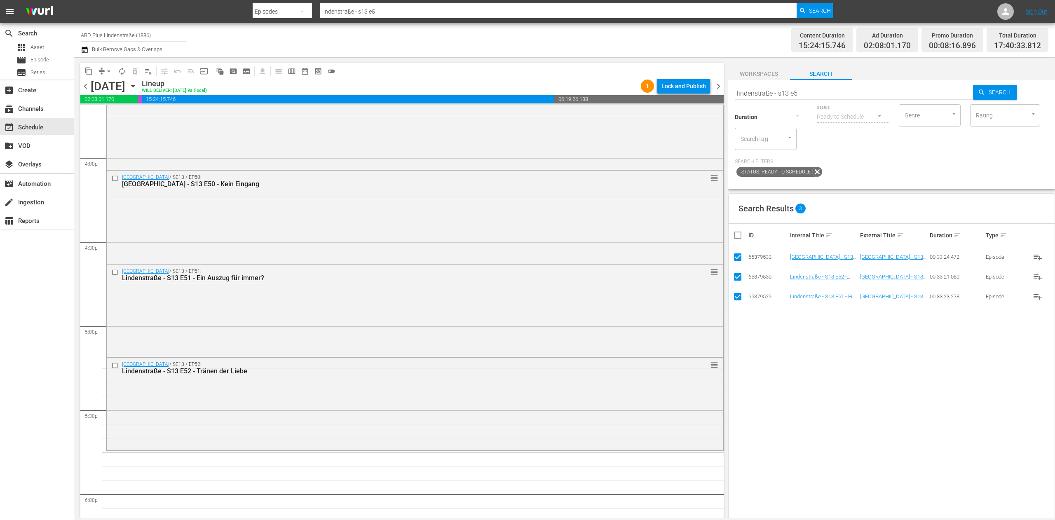
click at [737, 237] on input "checkbox" at bounding box center [741, 235] width 16 height 10
checkbox input "false"
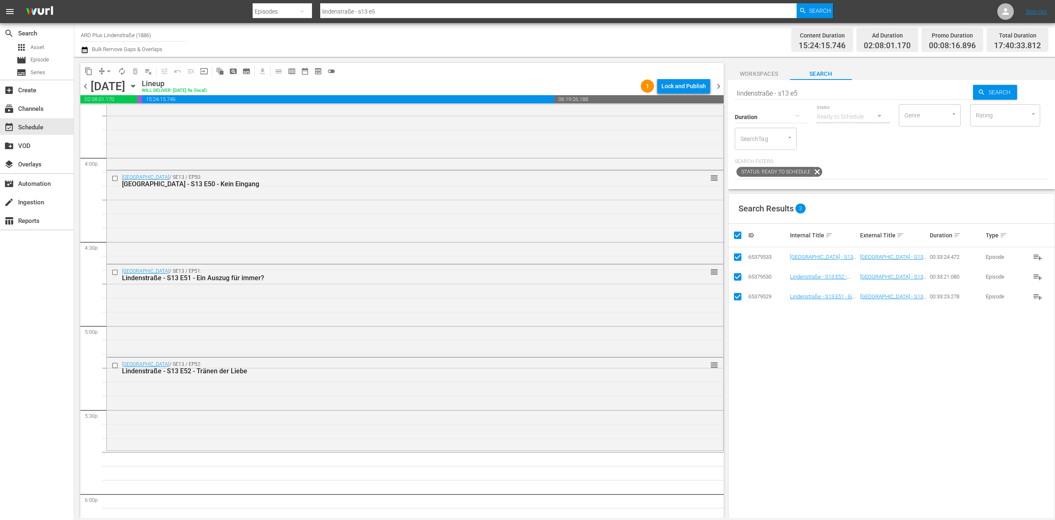
checkbox input "false"
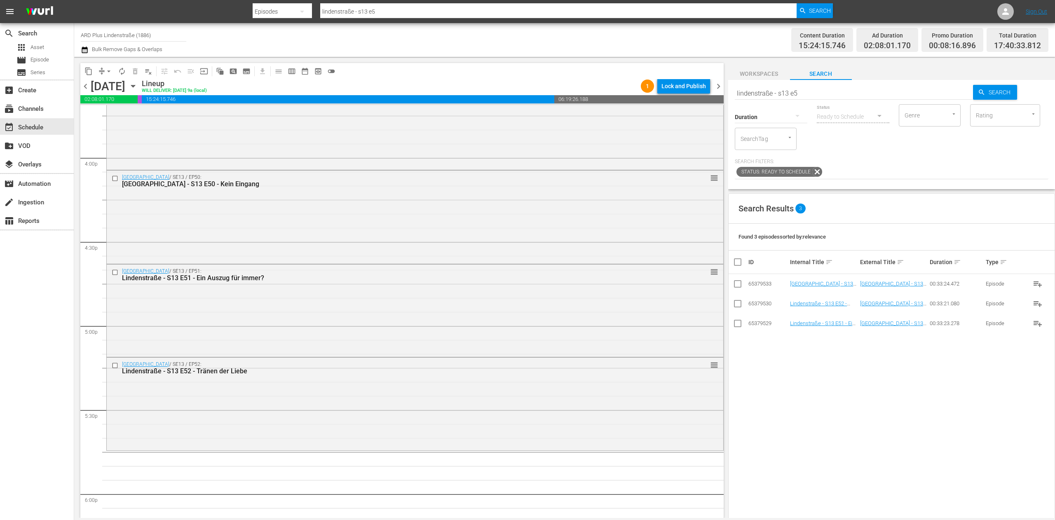
click at [820, 87] on input "lindenstraße - s13 e5" at bounding box center [854, 93] width 239 height 20
type input "lindenstraße - s13 e0"
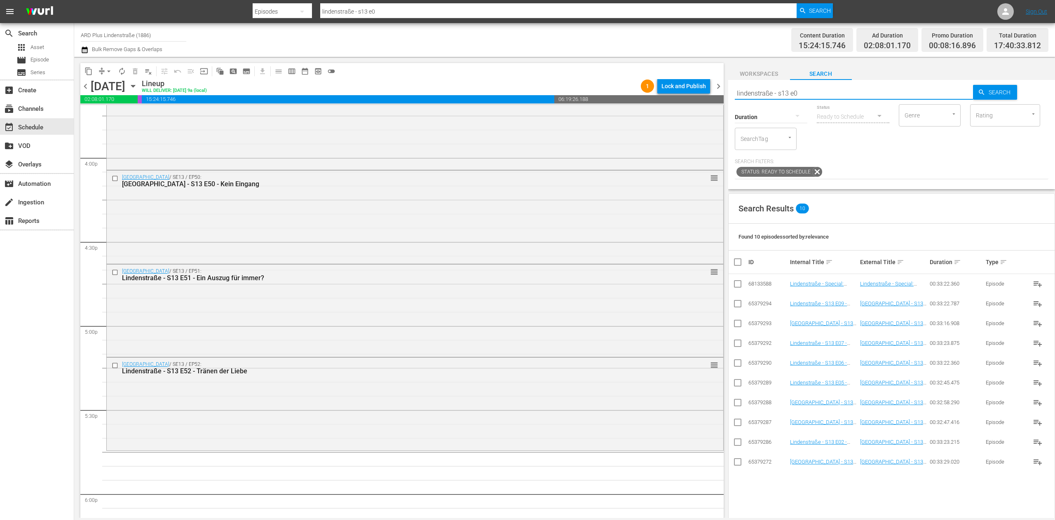
scroll to position [2720, 0]
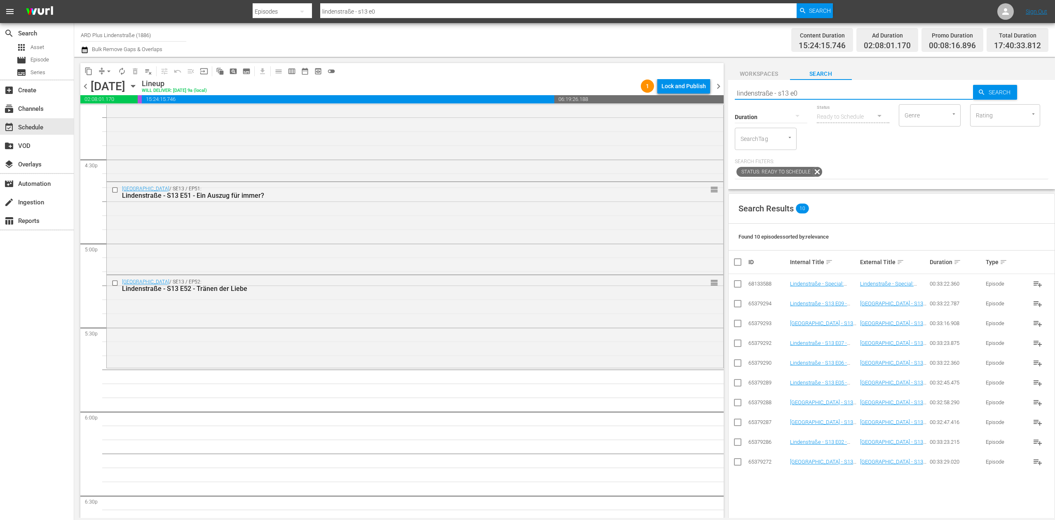
drag, startPoint x: 736, startPoint y: 464, endPoint x: 730, endPoint y: 455, distance: 10.9
click at [737, 464] on input "checkbox" at bounding box center [738, 464] width 10 height 10
checkbox input "true"
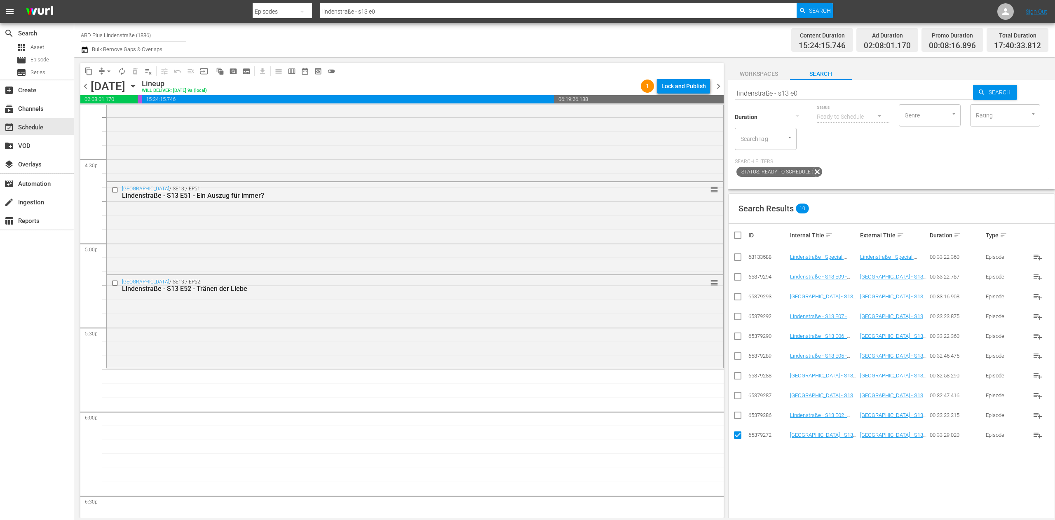
click at [739, 418] on input "checkbox" at bounding box center [738, 417] width 10 height 10
checkbox input "true"
drag, startPoint x: 738, startPoint y: 399, endPoint x: 739, endPoint y: 390, distance: 8.8
click at [739, 399] on input "checkbox" at bounding box center [738, 397] width 10 height 10
checkbox input "true"
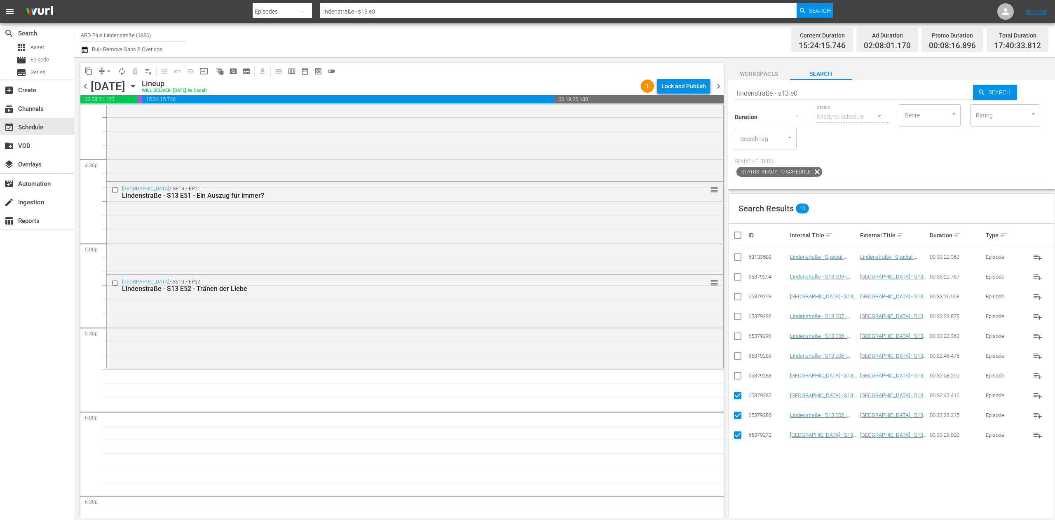
click at [737, 377] on input "checkbox" at bounding box center [738, 378] width 10 height 10
checkbox input "true"
click at [735, 359] on input "checkbox" at bounding box center [738, 358] width 10 height 10
checkbox input "true"
click at [736, 338] on input "checkbox" at bounding box center [738, 338] width 10 height 10
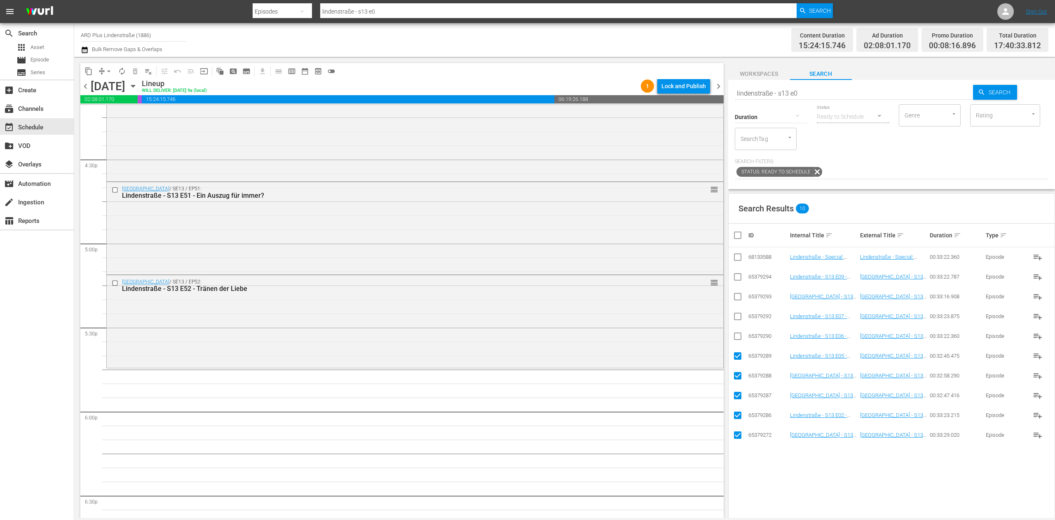
checkbox input "true"
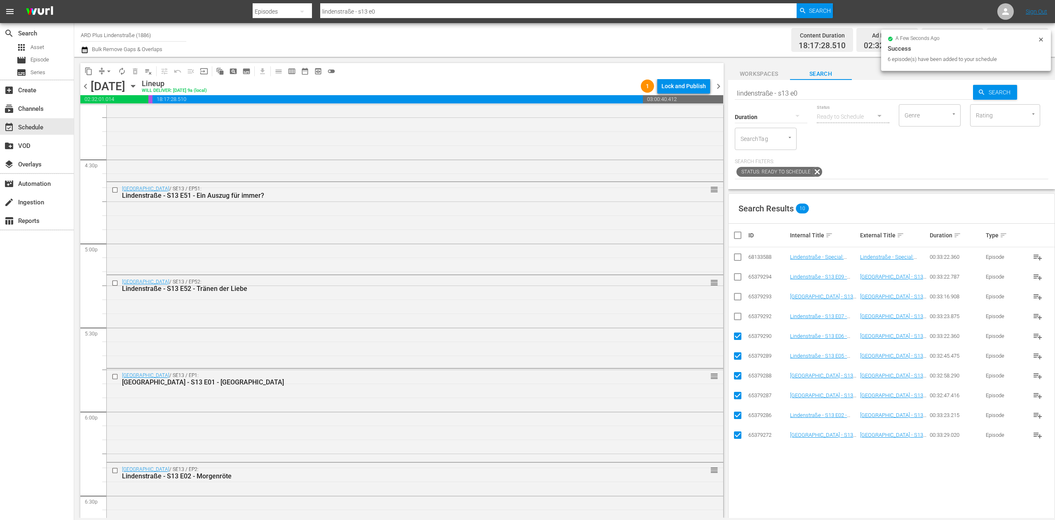
click at [737, 232] on input "checkbox" at bounding box center [741, 235] width 16 height 10
checkbox input "true"
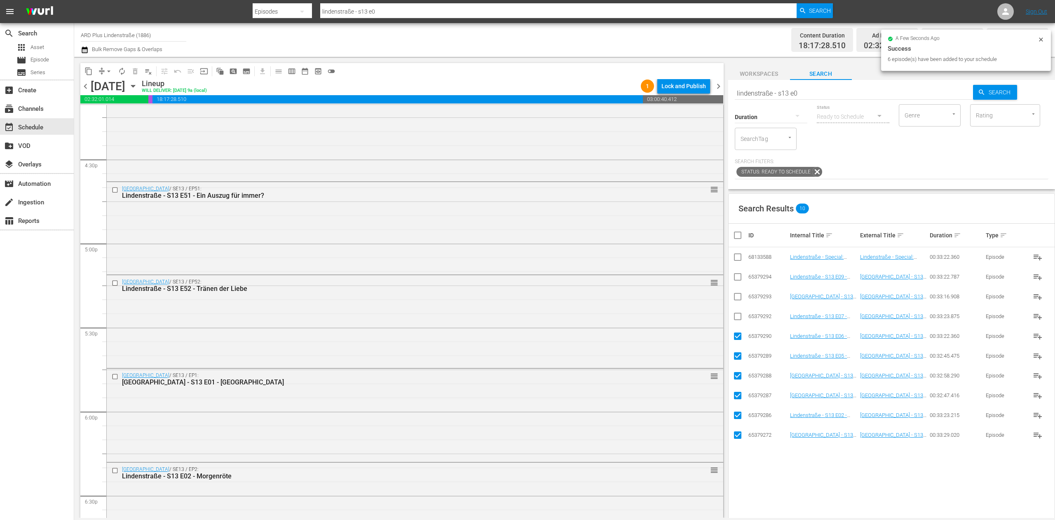
checkbox input "true"
click at [742, 232] on input "checkbox" at bounding box center [741, 235] width 16 height 10
checkbox input "false"
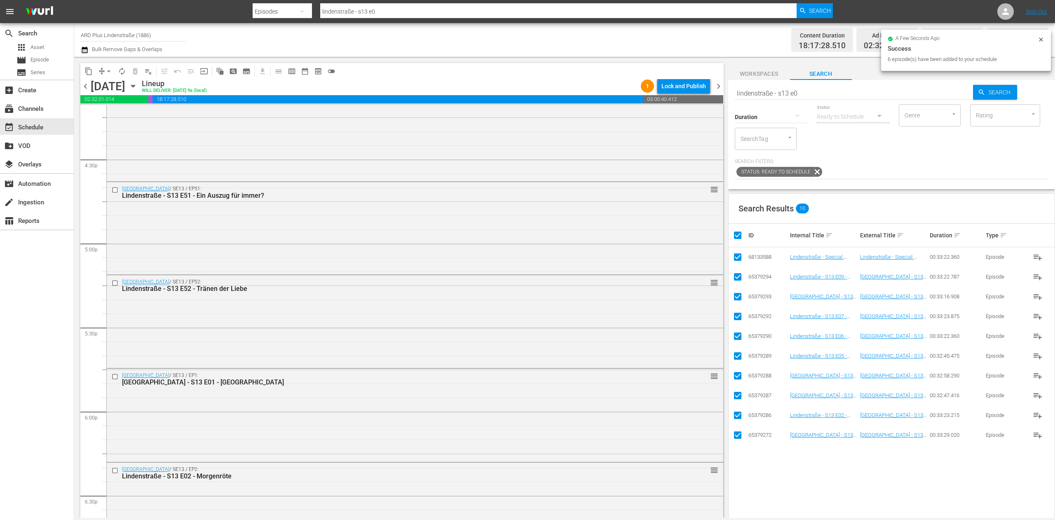
checkbox input "false"
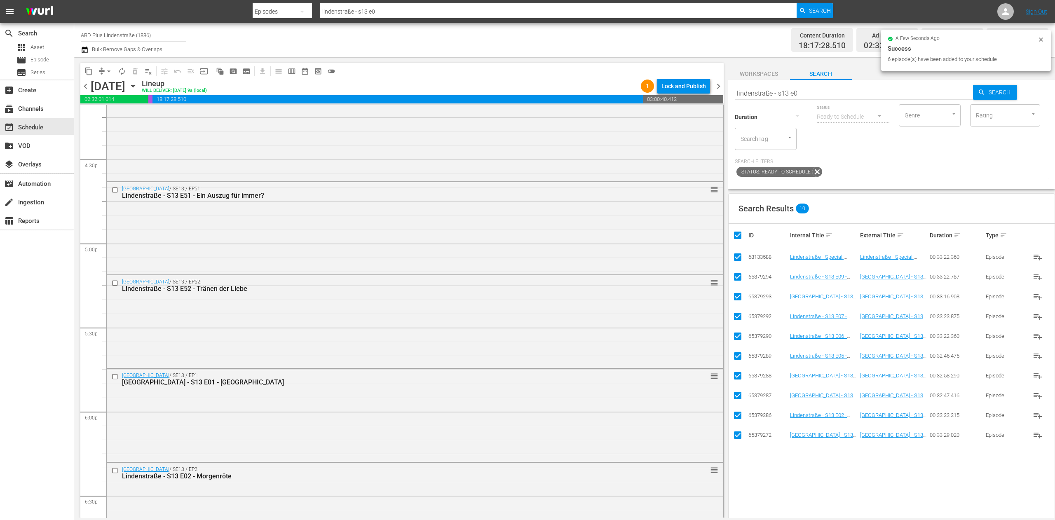
checkbox input "false"
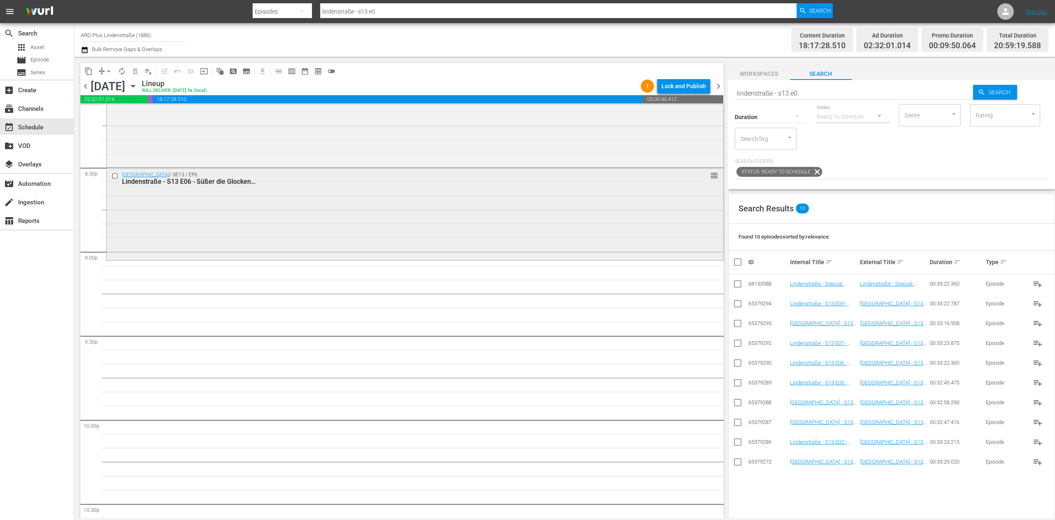
scroll to position [3457, 0]
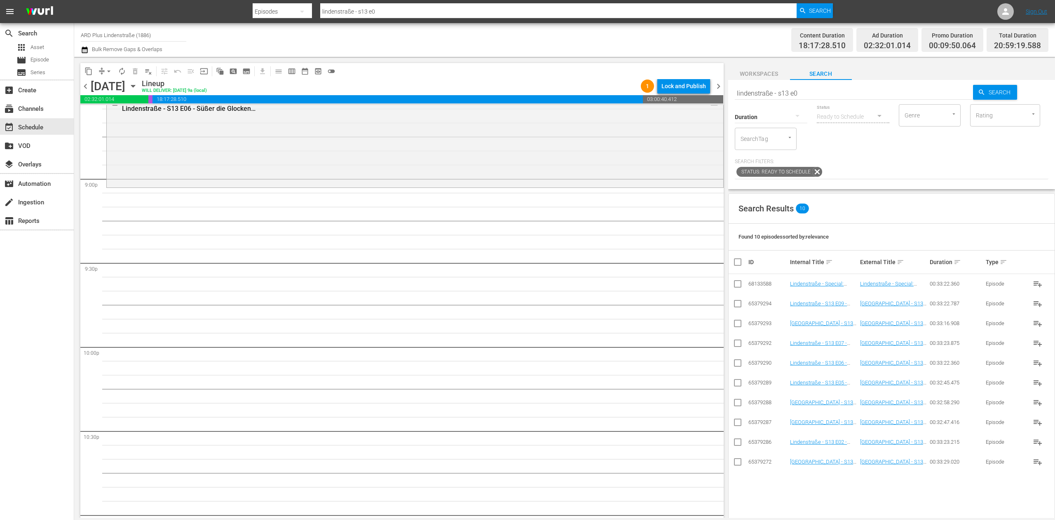
click at [818, 95] on input "lindenstraße - s13 e0" at bounding box center [854, 93] width 239 height 20
type input "lindenstraße - s13 e4"
click at [731, 367] on td at bounding box center [738, 363] width 19 height 20
click at [738, 361] on input "checkbox" at bounding box center [738, 365] width 10 height 10
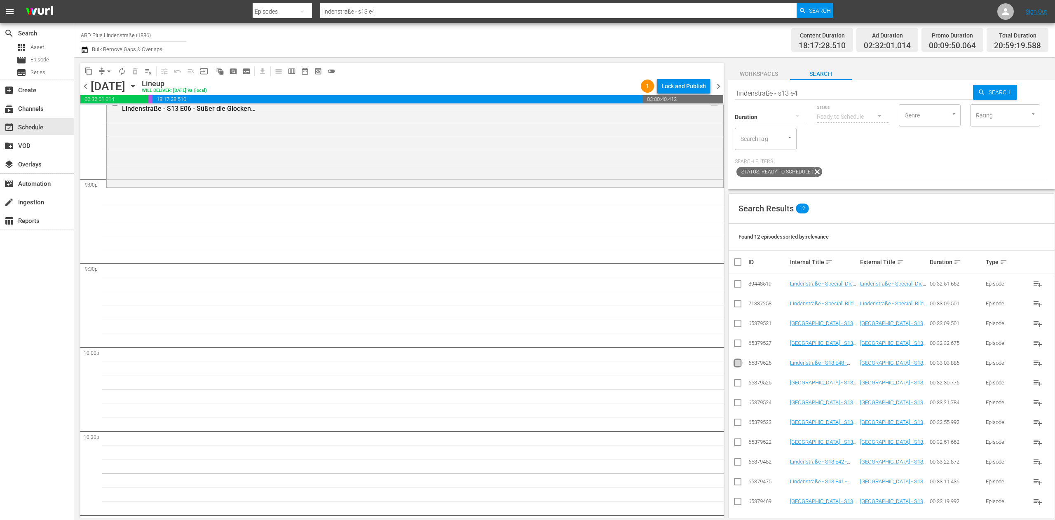
checkbox input "true"
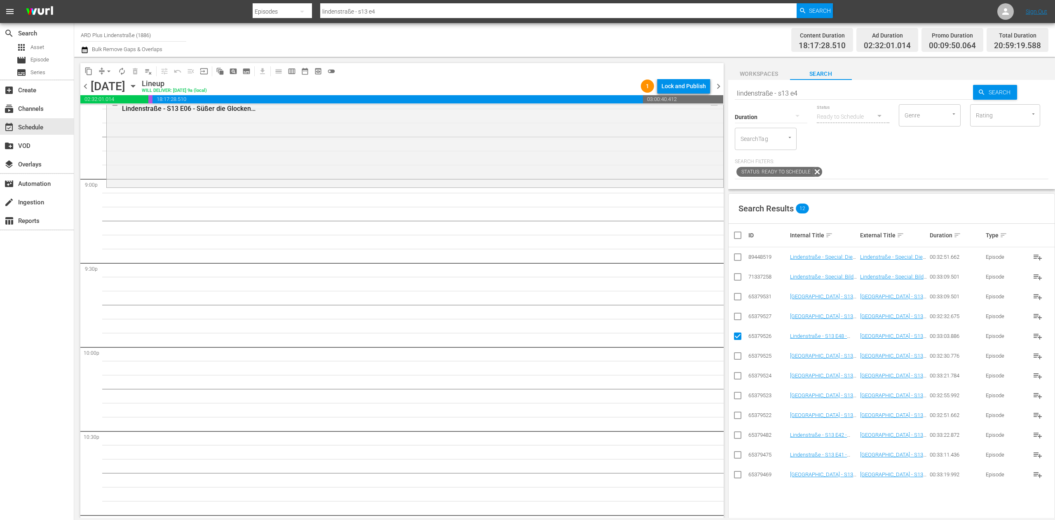
click at [738, 319] on input "checkbox" at bounding box center [738, 318] width 10 height 10
checkbox input "true"
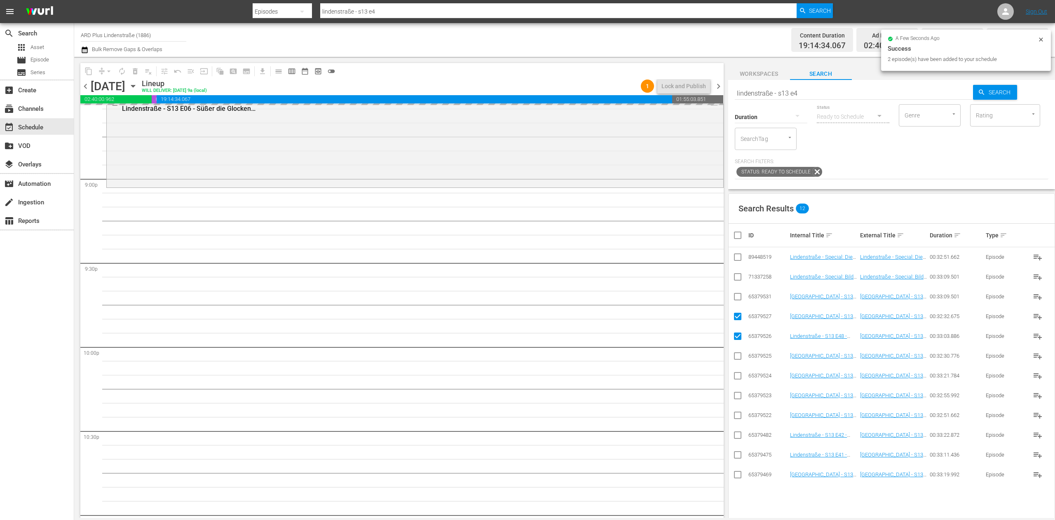
click at [739, 236] on input "checkbox" at bounding box center [741, 235] width 16 height 10
checkbox input "true"
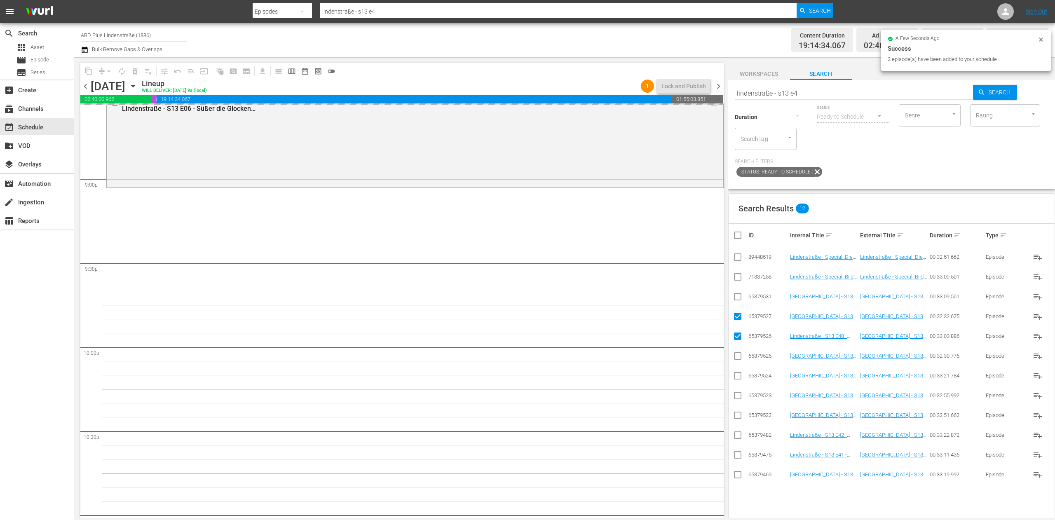
checkbox input "true"
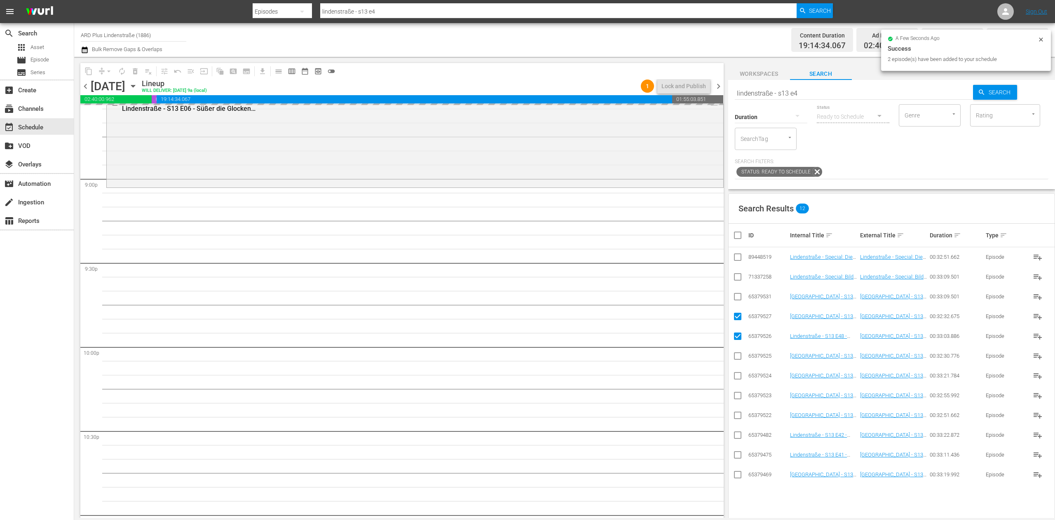
checkbox input "true"
click at [739, 236] on input "checkbox" at bounding box center [741, 235] width 16 height 10
checkbox input "false"
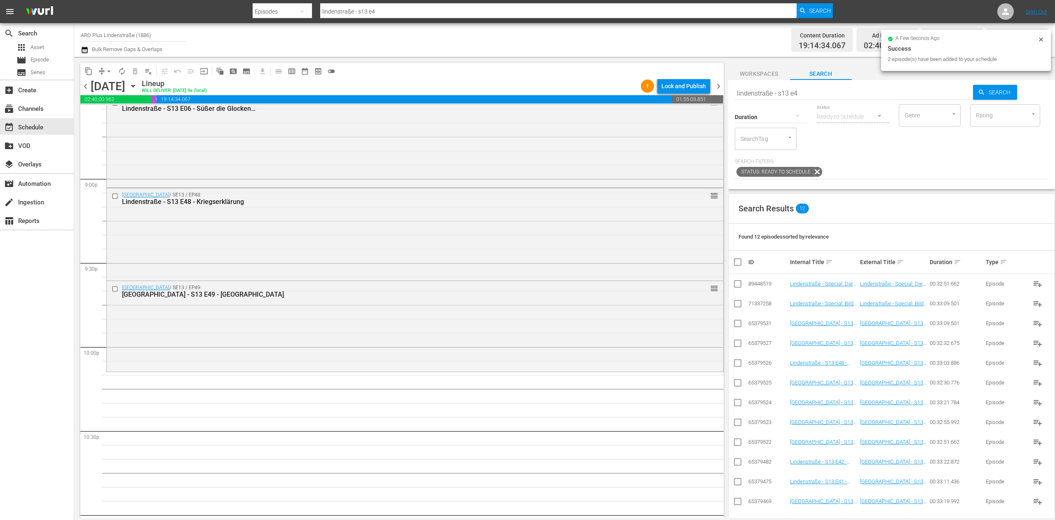
checkbox input "false"
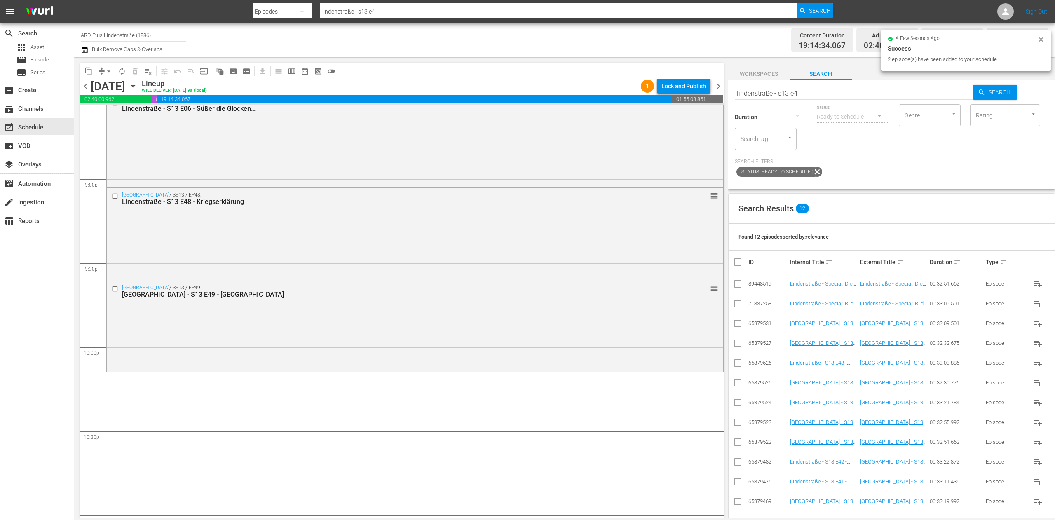
checkbox input "false"
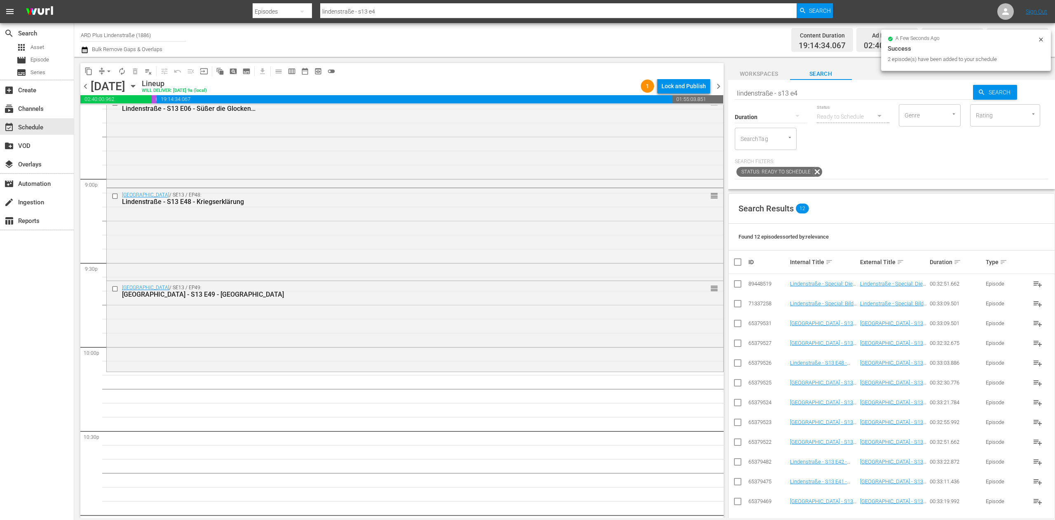
checkbox input "false"
click at [816, 98] on input "lindenstraße - s13 e4" at bounding box center [854, 93] width 239 height 20
type input "lindenstraße - s13 e5"
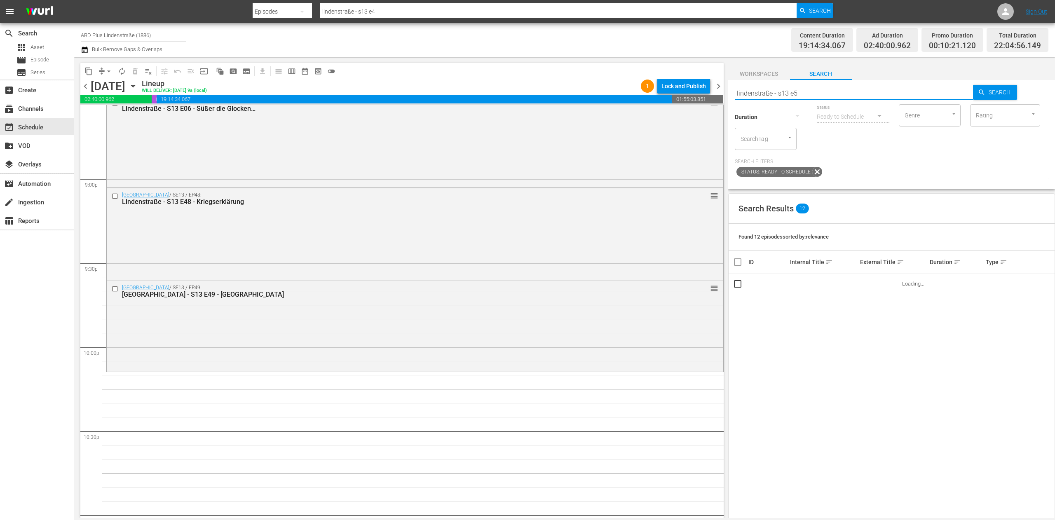
type input "lindenstraße - s13 e5"
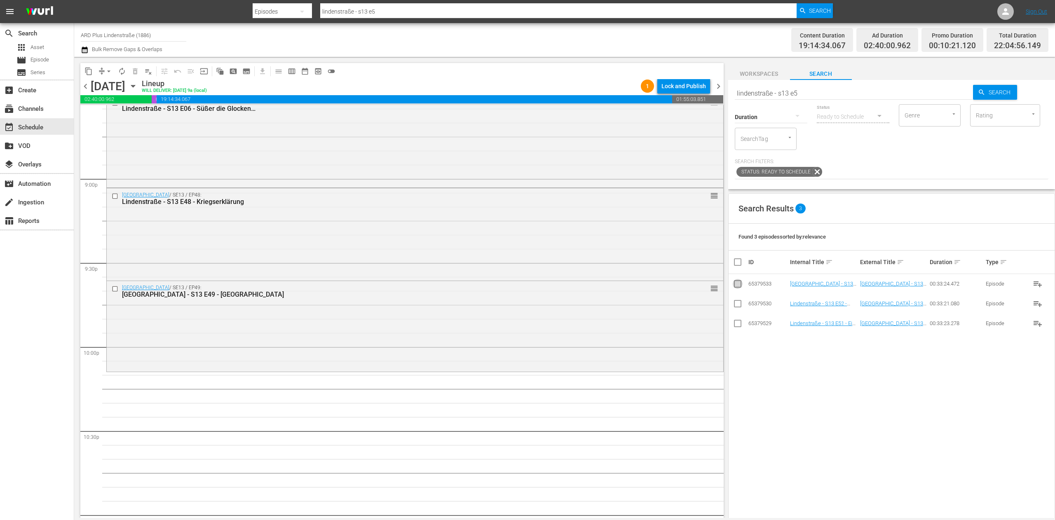
drag, startPoint x: 737, startPoint y: 283, endPoint x: 726, endPoint y: 288, distance: 12.0
click at [736, 283] on input "checkbox" at bounding box center [738, 286] width 10 height 10
checkbox input "true"
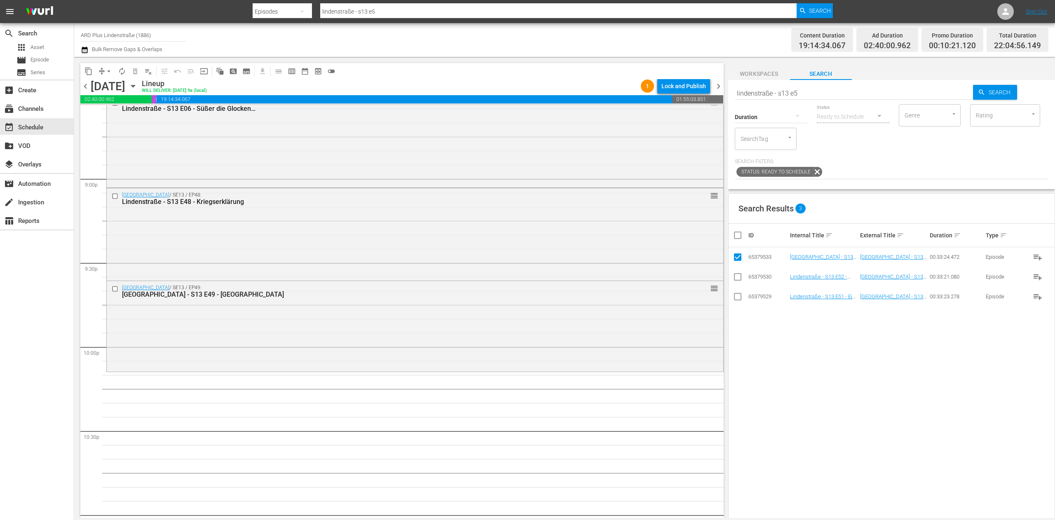
click at [738, 300] on input "checkbox" at bounding box center [738, 298] width 10 height 10
checkbox input "true"
click at [737, 280] on input "checkbox" at bounding box center [738, 279] width 10 height 10
checkbox input "true"
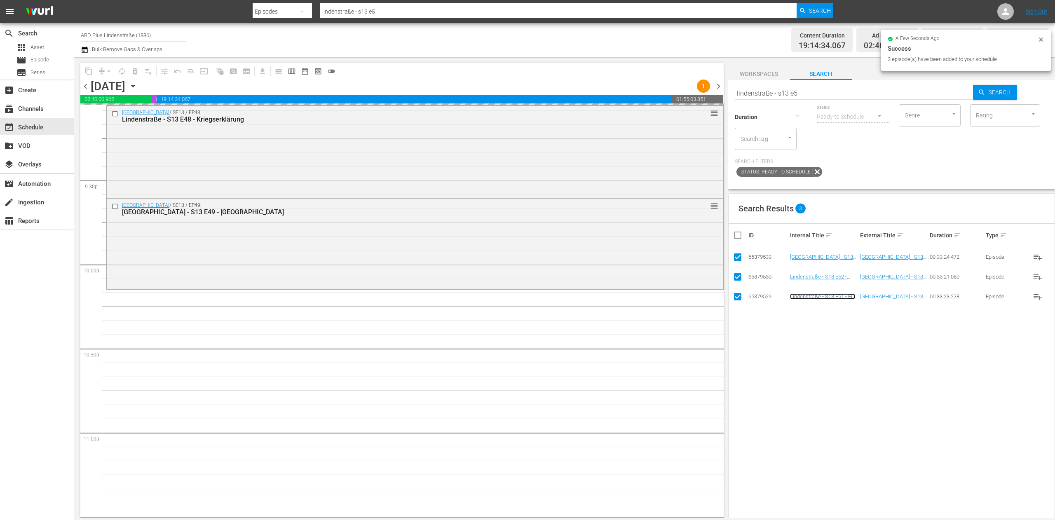
scroll to position [3622, 0]
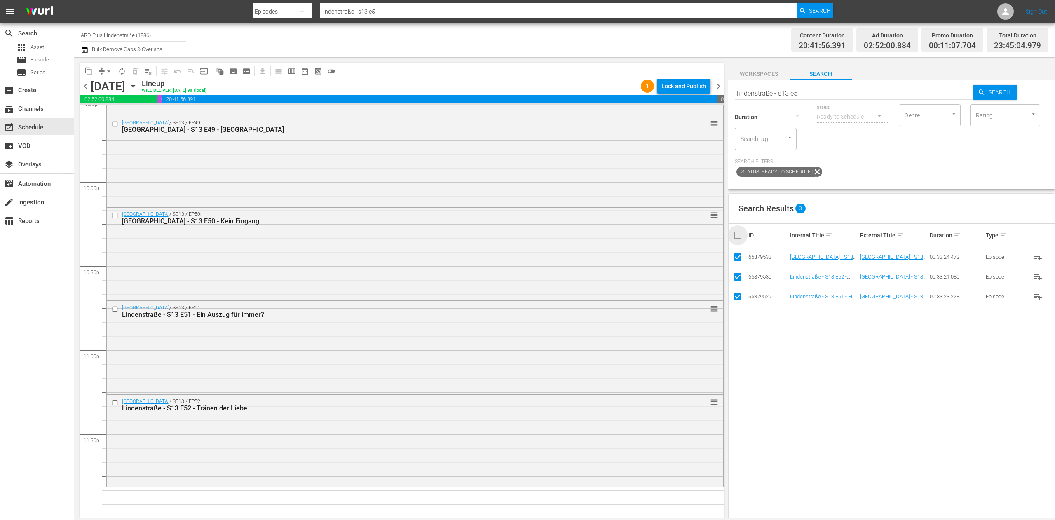
click at [739, 235] on input "checkbox" at bounding box center [741, 235] width 16 height 10
click at [739, 232] on input "checkbox" at bounding box center [741, 235] width 16 height 10
checkbox input "false"
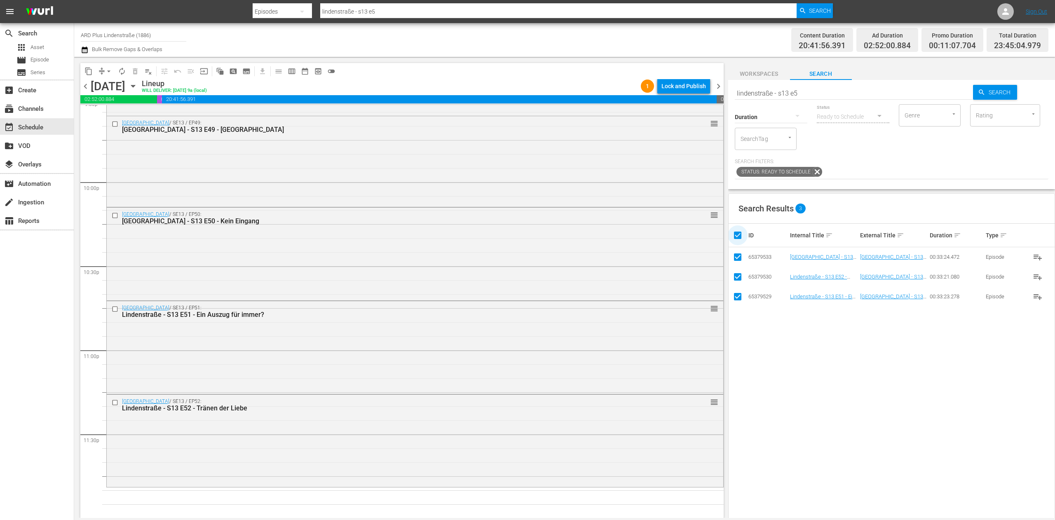
checkbox input "false"
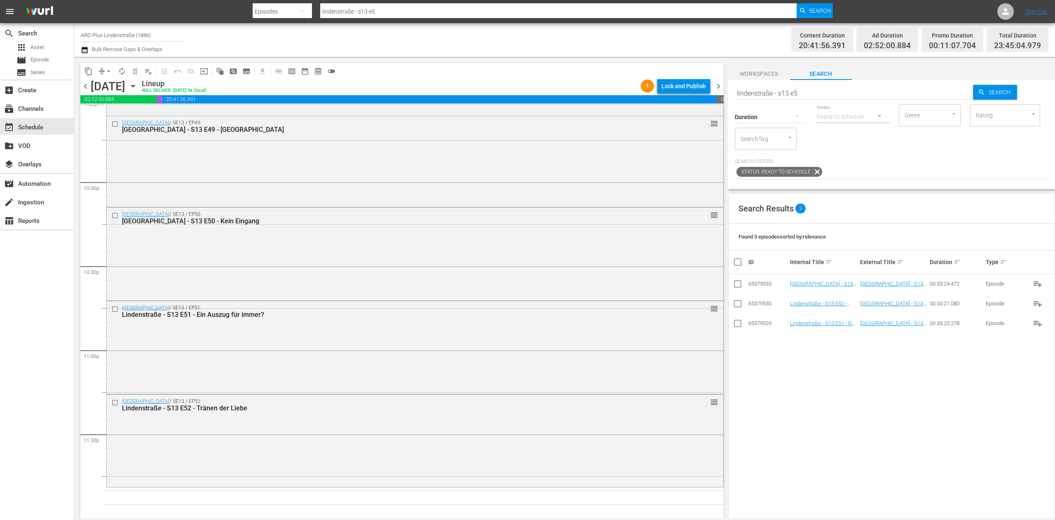
click at [836, 90] on input "lindenstraße - s13 e5" at bounding box center [854, 93] width 239 height 20
type input "lindenstraße - s13 e0"
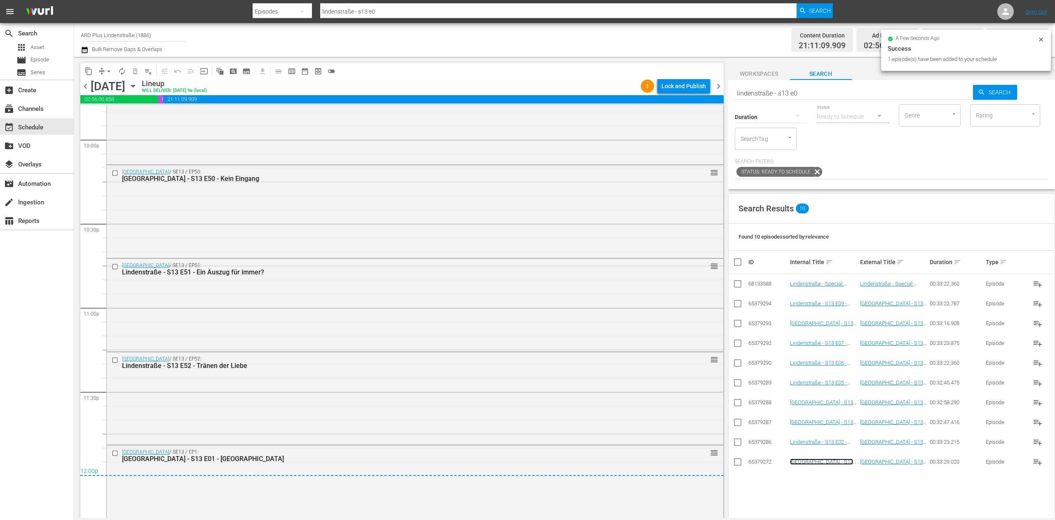
scroll to position [3685, 0]
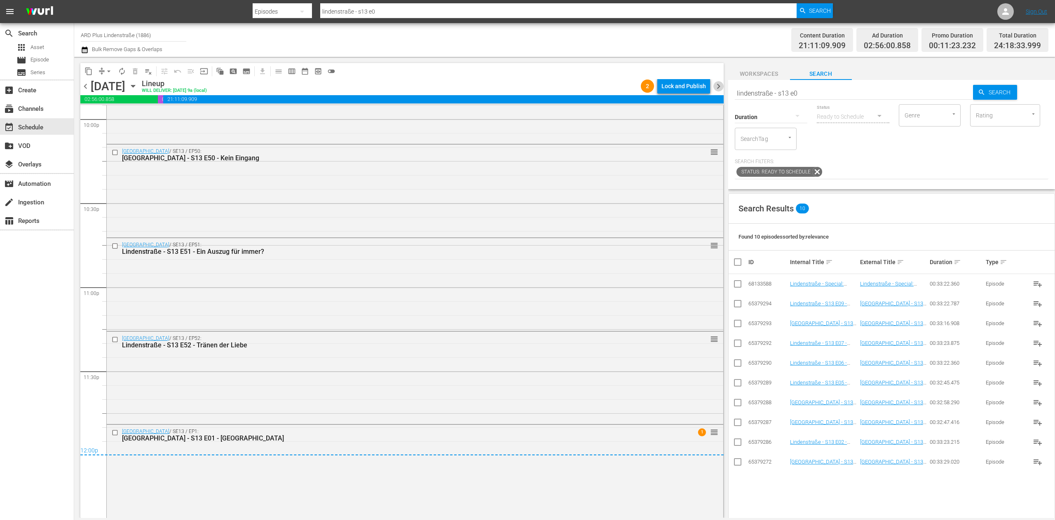
click at [717, 85] on span "chevron_right" at bounding box center [718, 86] width 10 height 10
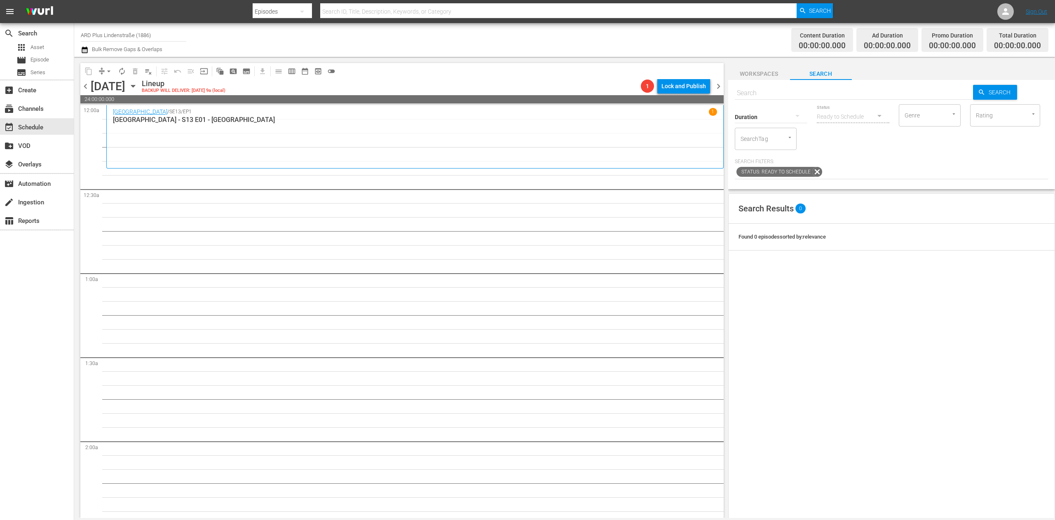
click at [87, 87] on span "chevron_left" at bounding box center [85, 86] width 10 height 10
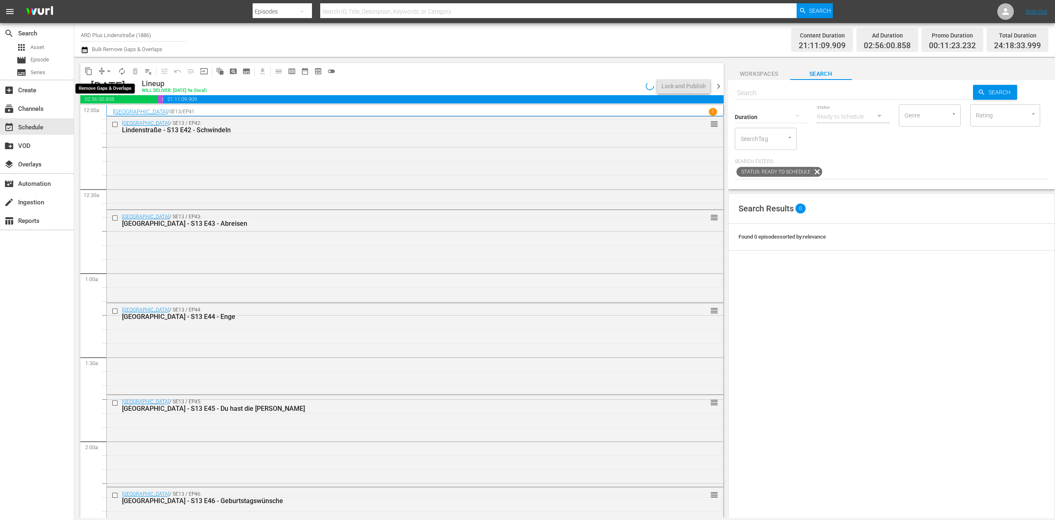
click at [106, 70] on span "arrow_drop_down" at bounding box center [109, 71] width 8 height 8
click at [116, 121] on li "Align to End of Previous Day" at bounding box center [109, 115] width 87 height 14
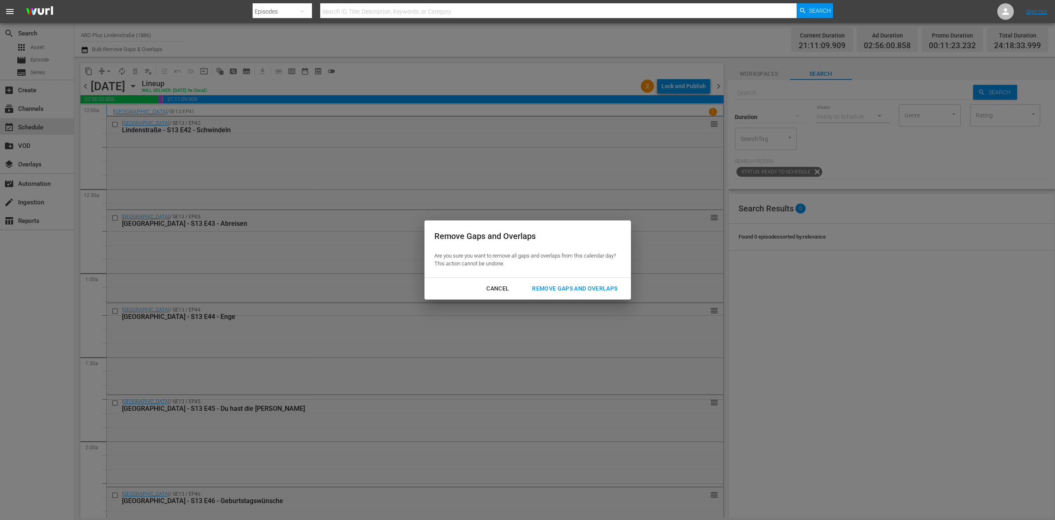
click at [583, 294] on button "Remove Gaps and Overlaps" at bounding box center [574, 288] width 105 height 15
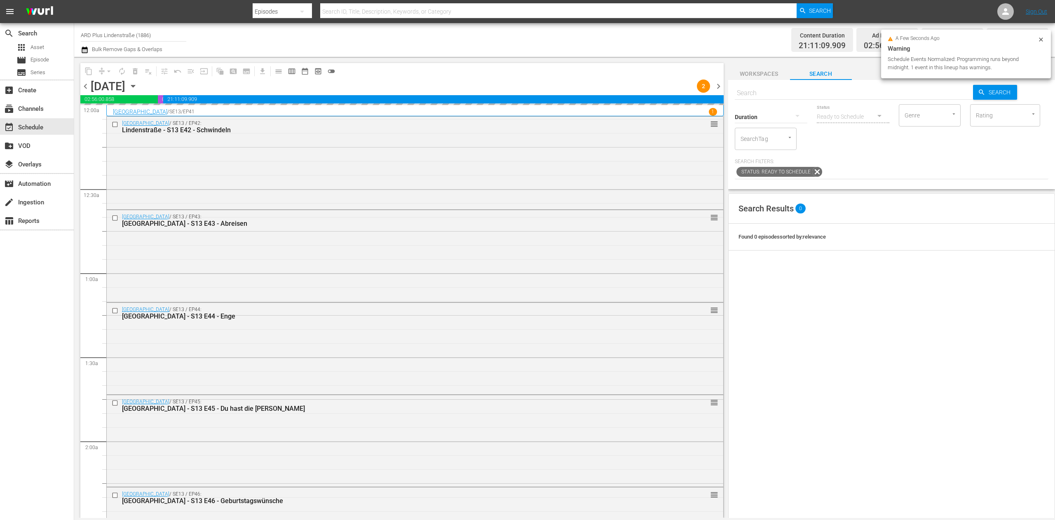
click at [721, 85] on span "chevron_right" at bounding box center [718, 86] width 10 height 10
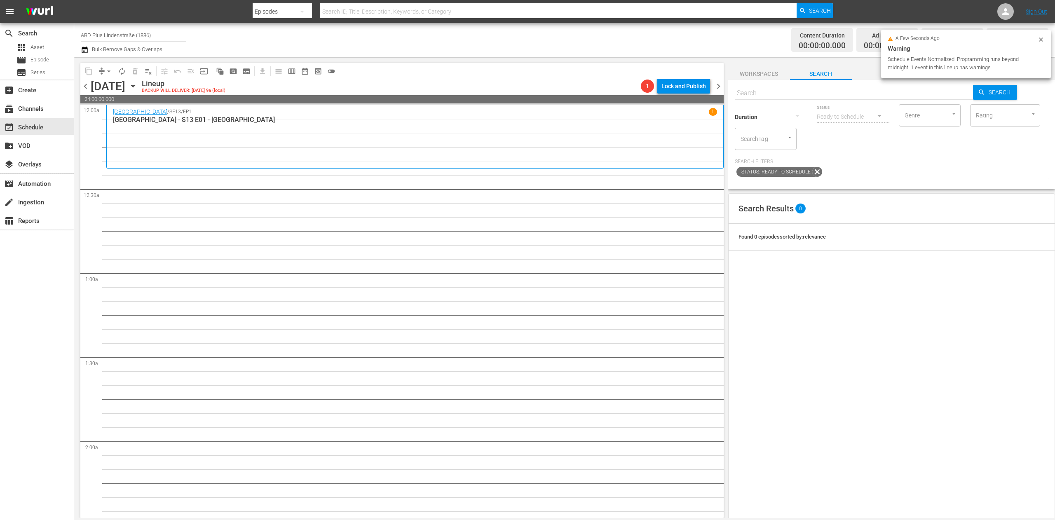
click at [790, 96] on input "text" at bounding box center [854, 93] width 239 height 20
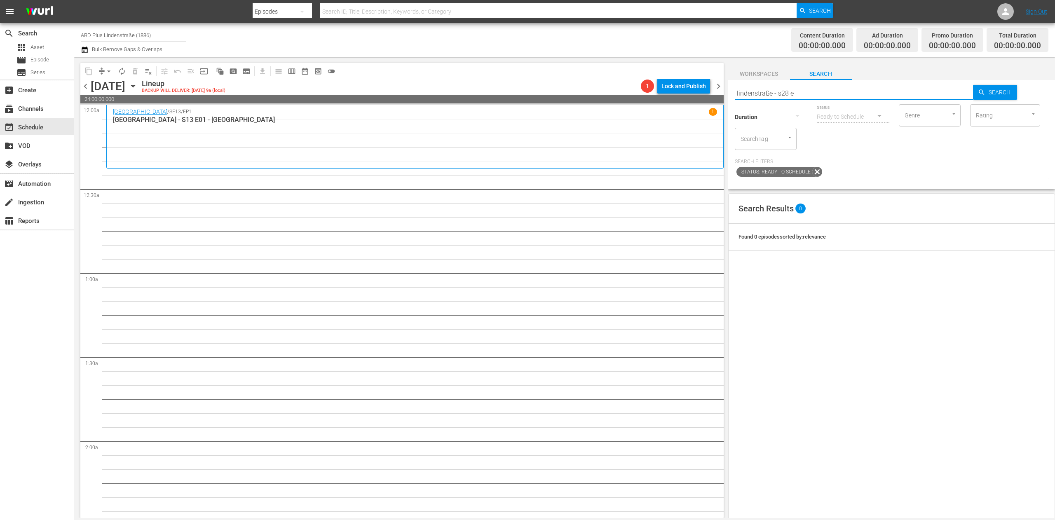
type input "lindenstraße - s28 e0"
type input "lindenstraße - s13 e0"
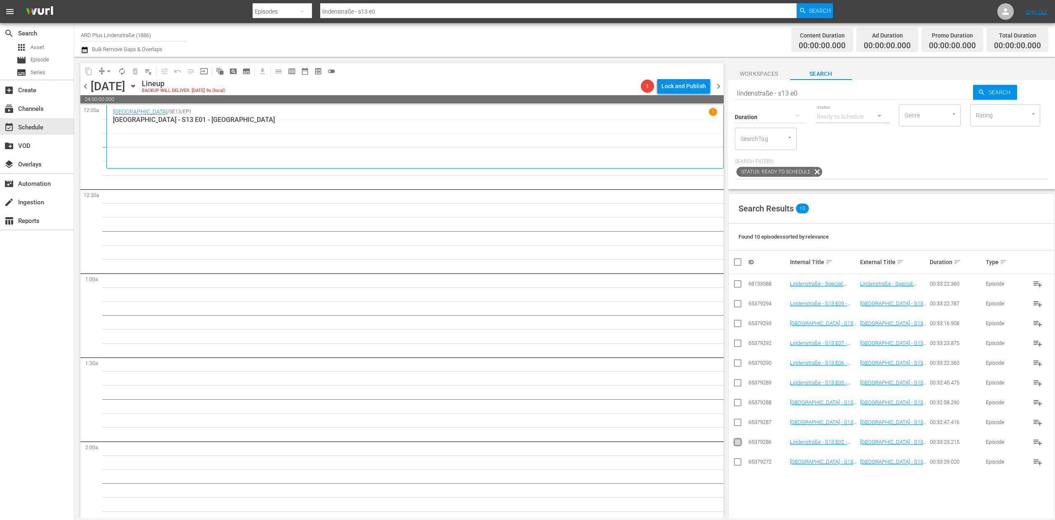
click at [740, 442] on input "checkbox" at bounding box center [738, 444] width 10 height 10
checkbox input "true"
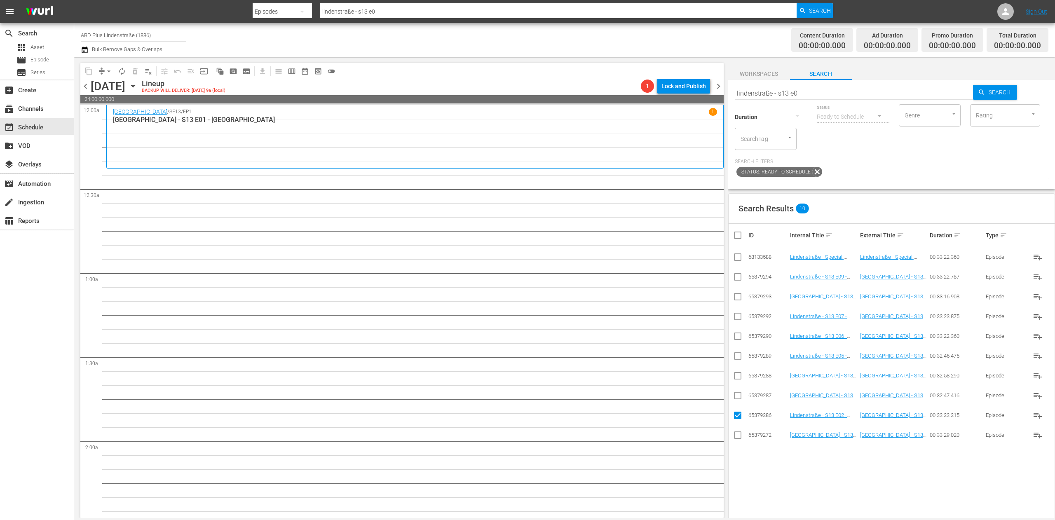
click at [741, 396] on input "checkbox" at bounding box center [738, 397] width 10 height 10
checkbox input "true"
click at [739, 377] on input "checkbox" at bounding box center [738, 378] width 10 height 10
click at [737, 360] on input "checkbox" at bounding box center [738, 358] width 10 height 10
click at [736, 334] on input "checkbox" at bounding box center [738, 338] width 10 height 10
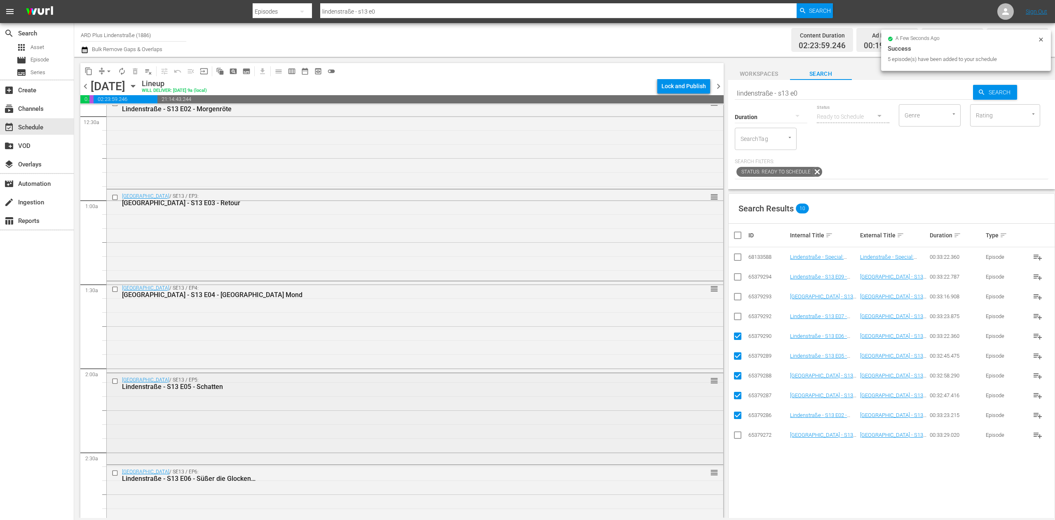
scroll to position [165, 0]
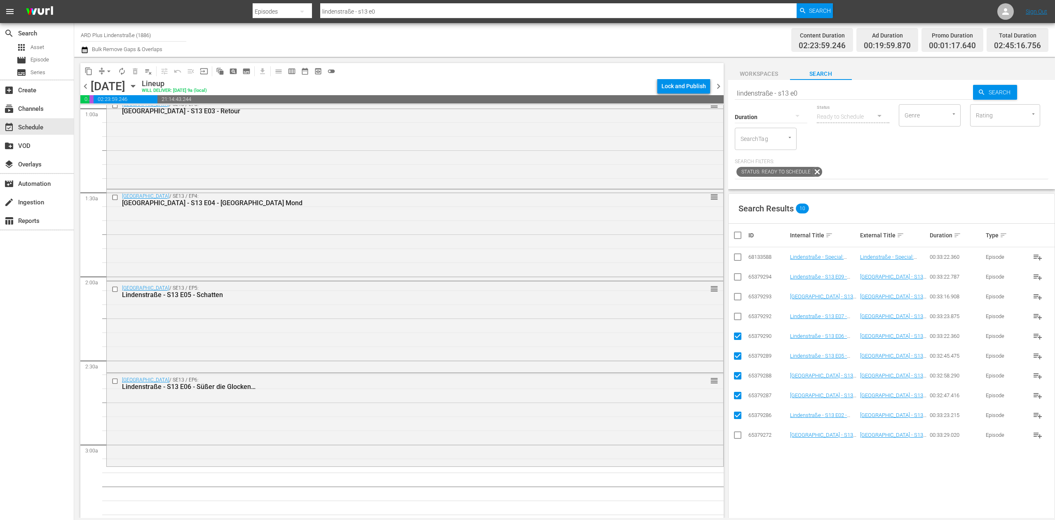
click at [741, 239] on input "checkbox" at bounding box center [741, 235] width 16 height 10
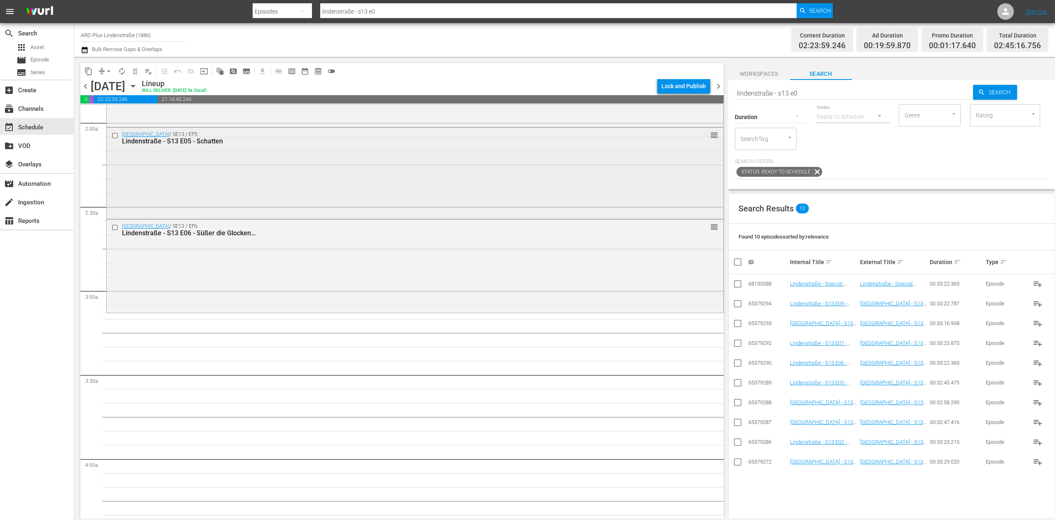
scroll to position [330, 0]
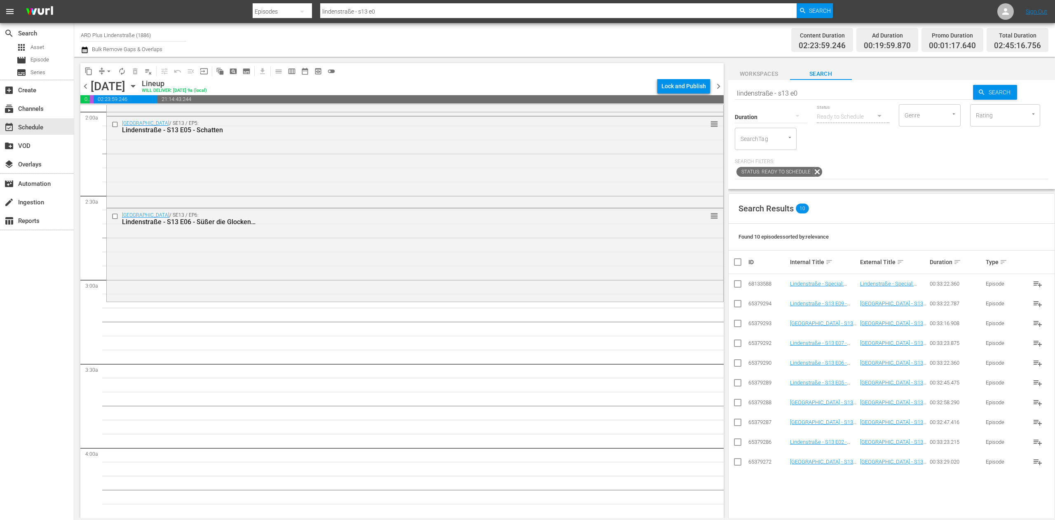
click at [861, 90] on input "lindenstraße - s13 e0" at bounding box center [854, 93] width 239 height 20
click at [737, 345] on input "checkbox" at bounding box center [738, 345] width 10 height 10
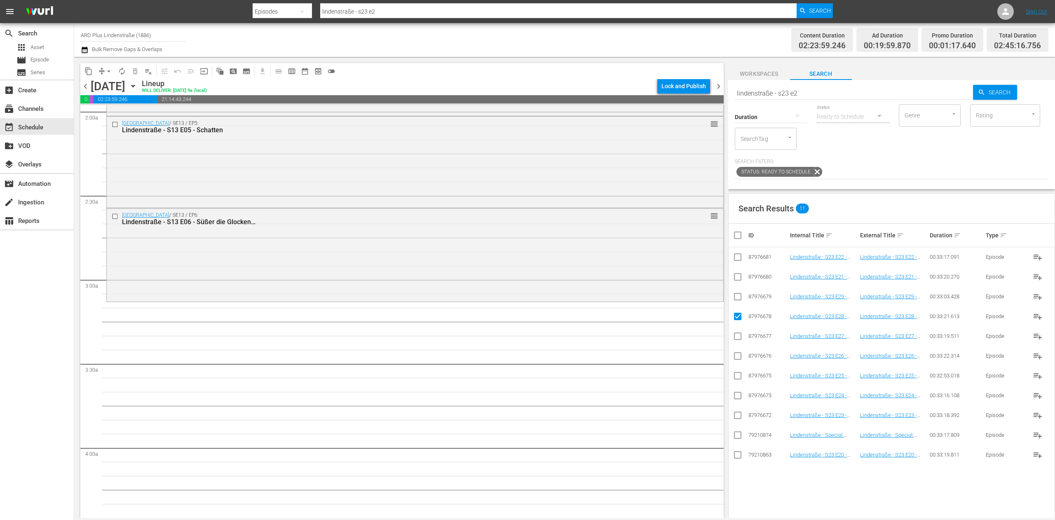
click at [734, 295] on input "checkbox" at bounding box center [738, 298] width 10 height 10
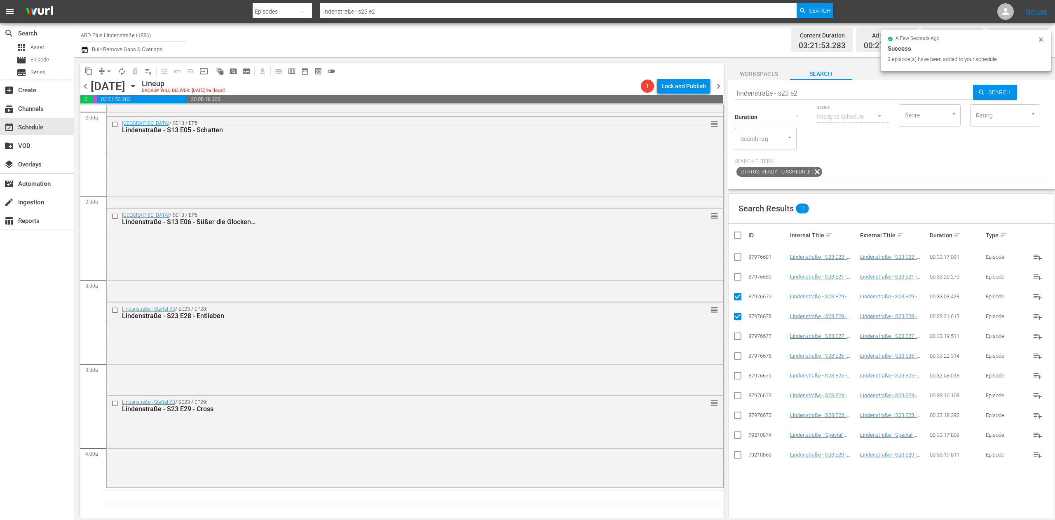
click at [739, 233] on input "checkbox" at bounding box center [741, 235] width 16 height 10
click at [740, 233] on input "checkbox" at bounding box center [741, 235] width 16 height 10
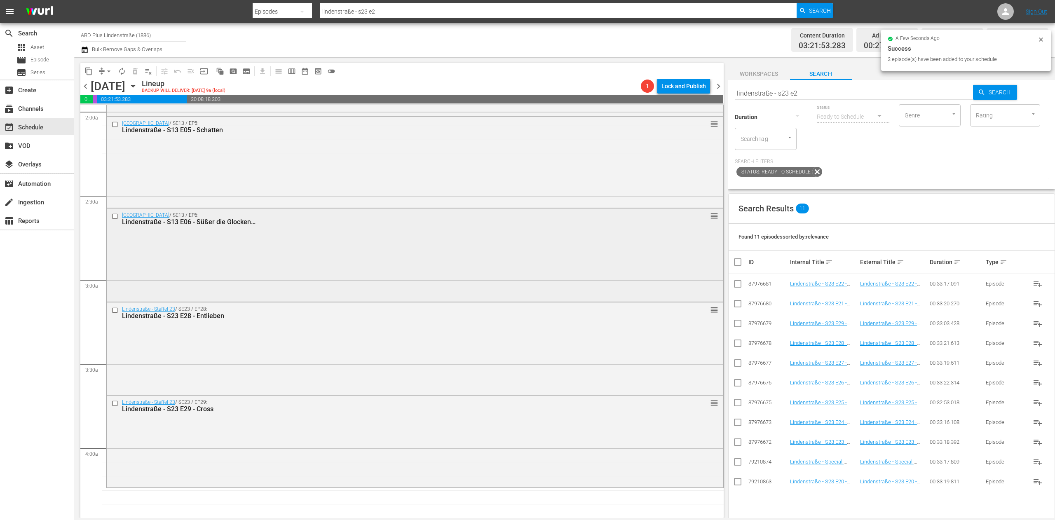
scroll to position [412, 0]
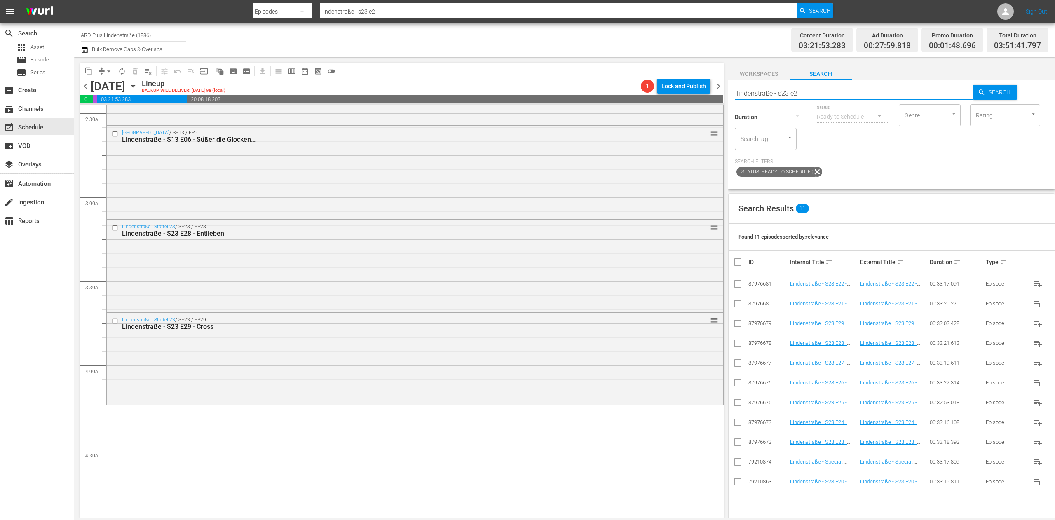
click at [830, 89] on input "lindenstraße - s23 e2" at bounding box center [854, 93] width 239 height 20
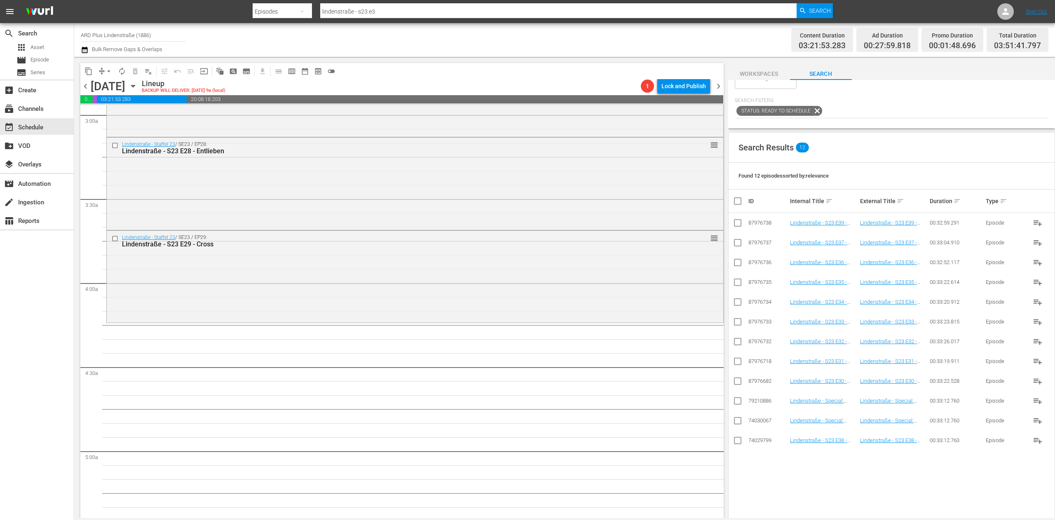
scroll to position [82, 0]
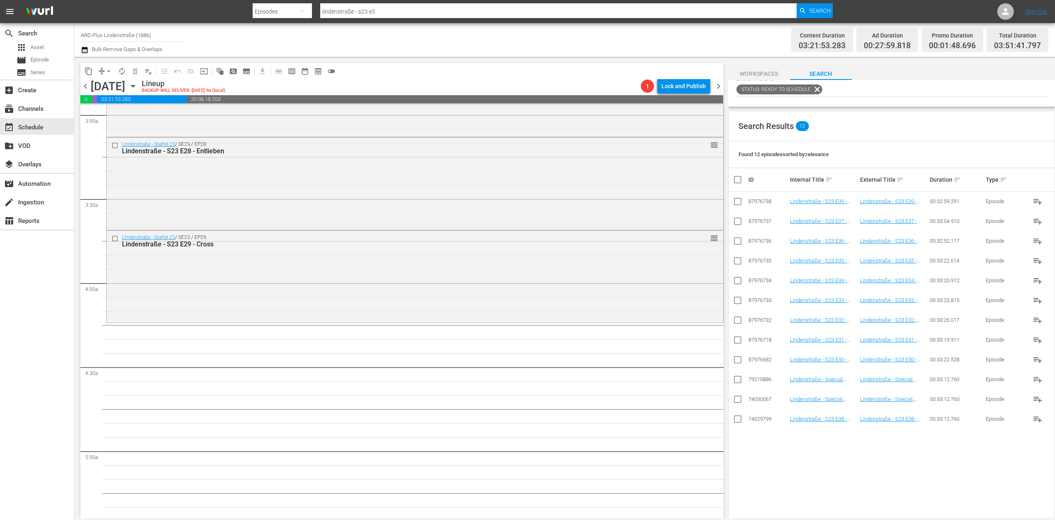
click at [738, 358] on input "checkbox" at bounding box center [738, 361] width 10 height 10
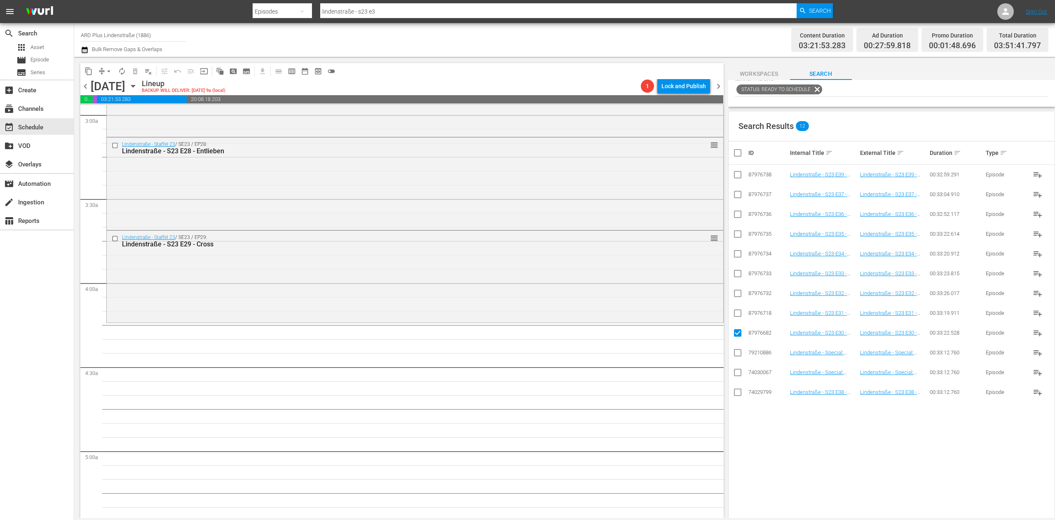
click at [736, 314] on input "checkbox" at bounding box center [738, 315] width 10 height 10
click at [738, 293] on input "checkbox" at bounding box center [738, 295] width 10 height 10
click at [739, 275] on input "checkbox" at bounding box center [738, 275] width 10 height 10
click at [740, 257] on input "checkbox" at bounding box center [738, 256] width 10 height 10
click at [736, 236] on input "checkbox" at bounding box center [738, 236] width 10 height 10
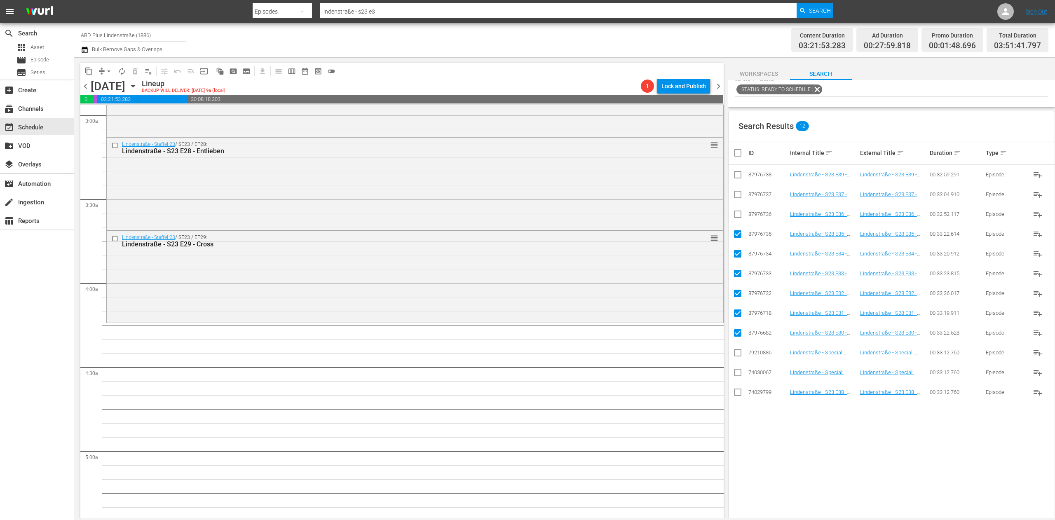
click at [736, 214] on input "checkbox" at bounding box center [738, 216] width 10 height 10
click at [734, 192] on input "checkbox" at bounding box center [738, 196] width 10 height 10
click at [739, 394] on input "checkbox" at bounding box center [738, 394] width 10 height 10
click at [739, 173] on input "checkbox" at bounding box center [738, 176] width 10 height 10
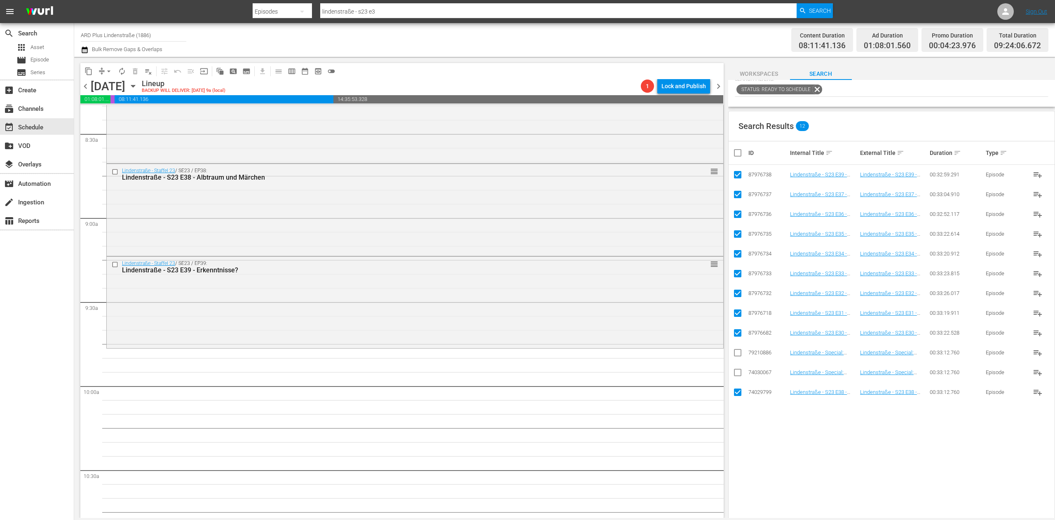
scroll to position [1401, 0]
click at [738, 152] on input "checkbox" at bounding box center [741, 153] width 16 height 10
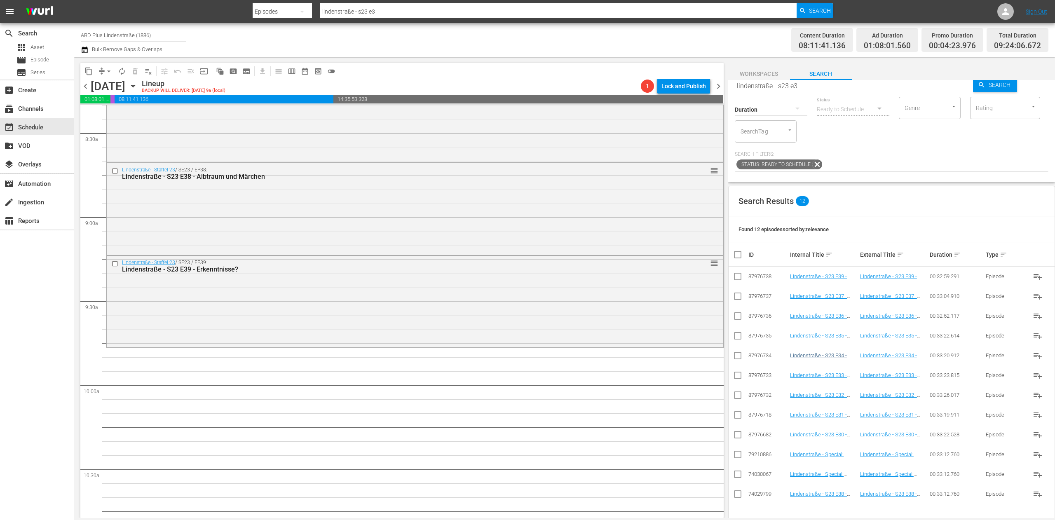
scroll to position [0, 0]
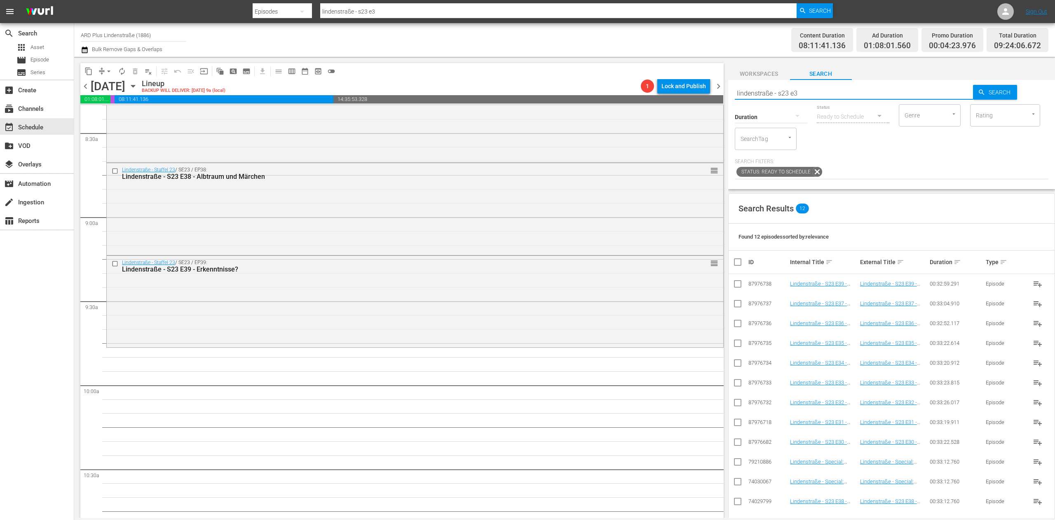
click at [856, 94] on input "lindenstraße - s23 e3" at bounding box center [854, 93] width 239 height 20
click at [738, 440] on input "checkbox" at bounding box center [738, 444] width 10 height 10
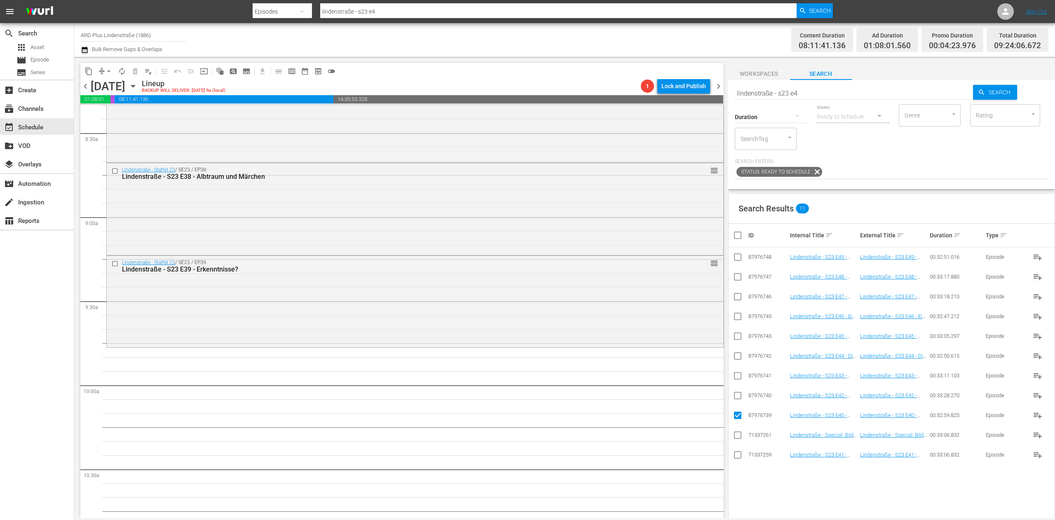
click at [737, 457] on input "checkbox" at bounding box center [738, 457] width 10 height 10
click at [741, 398] on input "checkbox" at bounding box center [738, 397] width 10 height 10
click at [739, 375] on input "checkbox" at bounding box center [738, 378] width 10 height 10
click at [739, 357] on input "checkbox" at bounding box center [738, 358] width 10 height 10
click at [741, 336] on input "checkbox" at bounding box center [738, 338] width 10 height 10
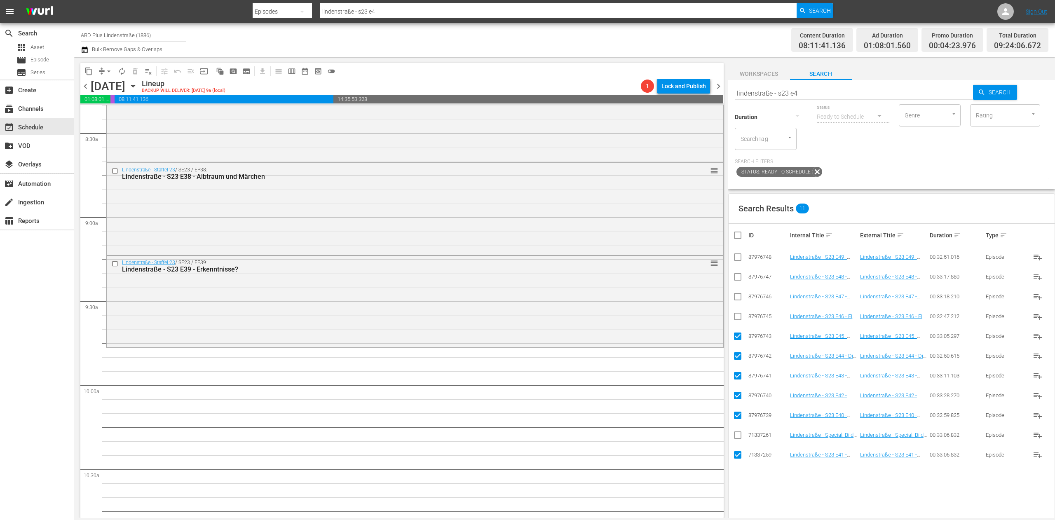
click at [740, 317] on input "checkbox" at bounding box center [738, 318] width 10 height 10
click at [739, 300] on input "checkbox" at bounding box center [738, 298] width 10 height 10
click at [739, 281] on input "checkbox" at bounding box center [738, 279] width 10 height 10
click at [739, 259] on input "checkbox" at bounding box center [738, 259] width 10 height 10
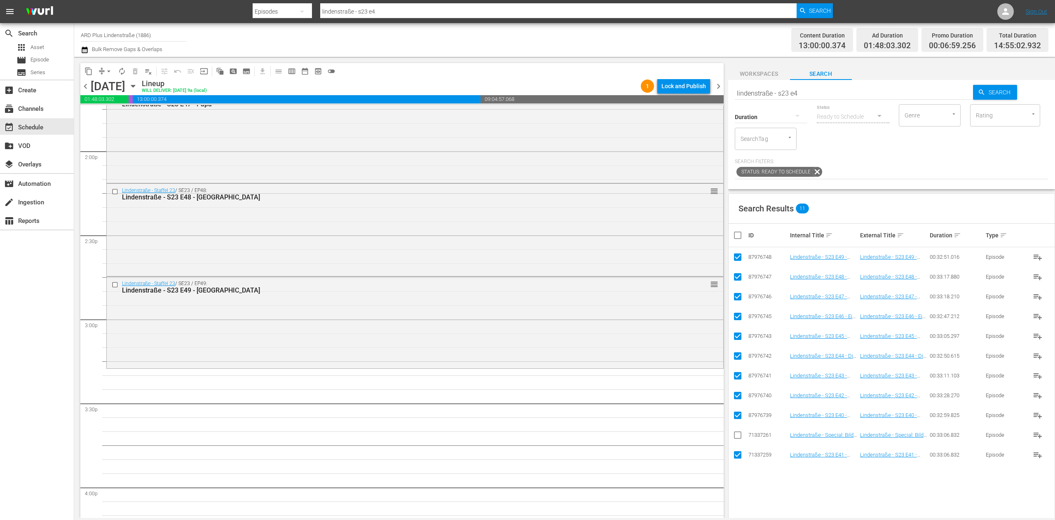
scroll to position [2390, 0]
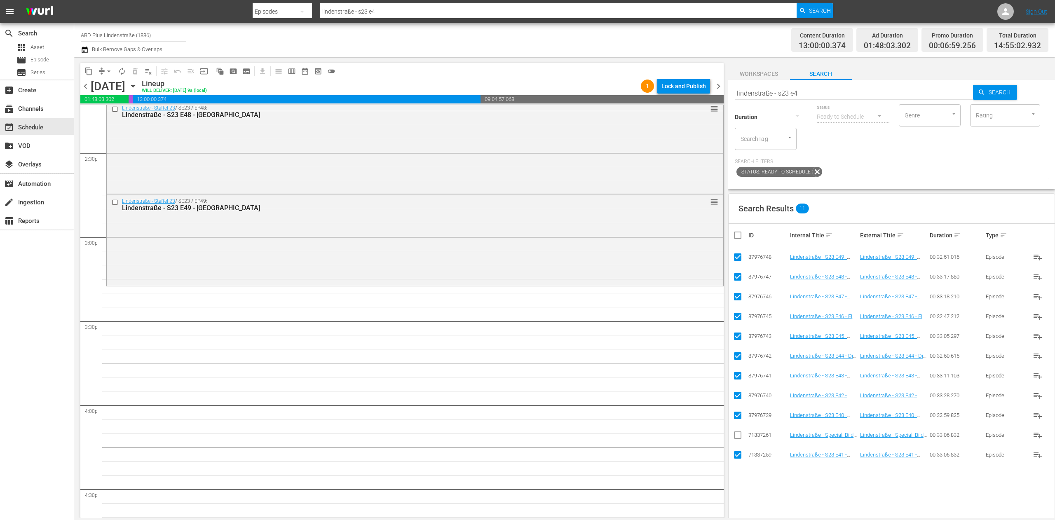
click at [741, 232] on input "checkbox" at bounding box center [741, 235] width 16 height 10
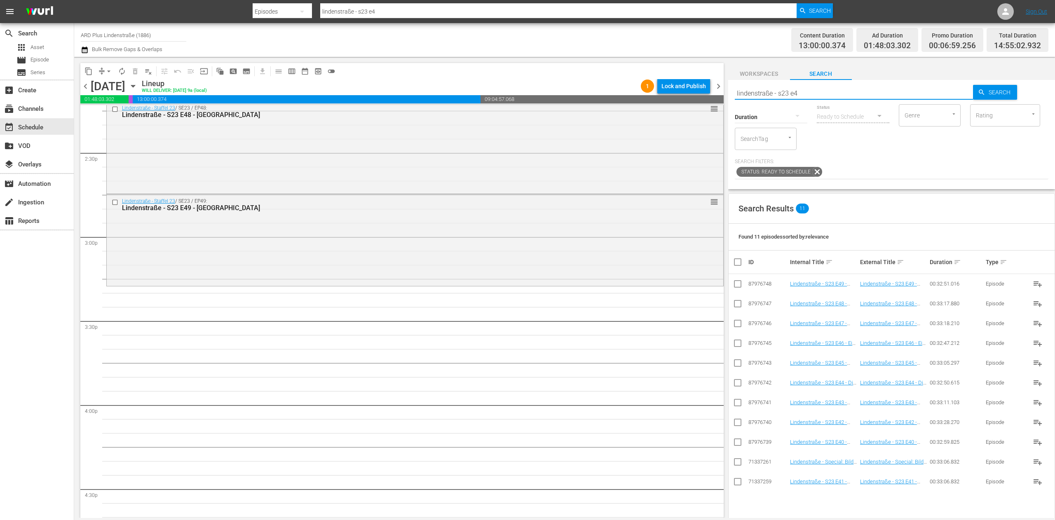
drag, startPoint x: 824, startPoint y: 87, endPoint x: 779, endPoint y: 87, distance: 45.3
click at [779, 87] on input "lindenstraße - s23 e4" at bounding box center [854, 93] width 239 height 20
click at [985, 93] on span "Search" at bounding box center [1001, 92] width 32 height 15
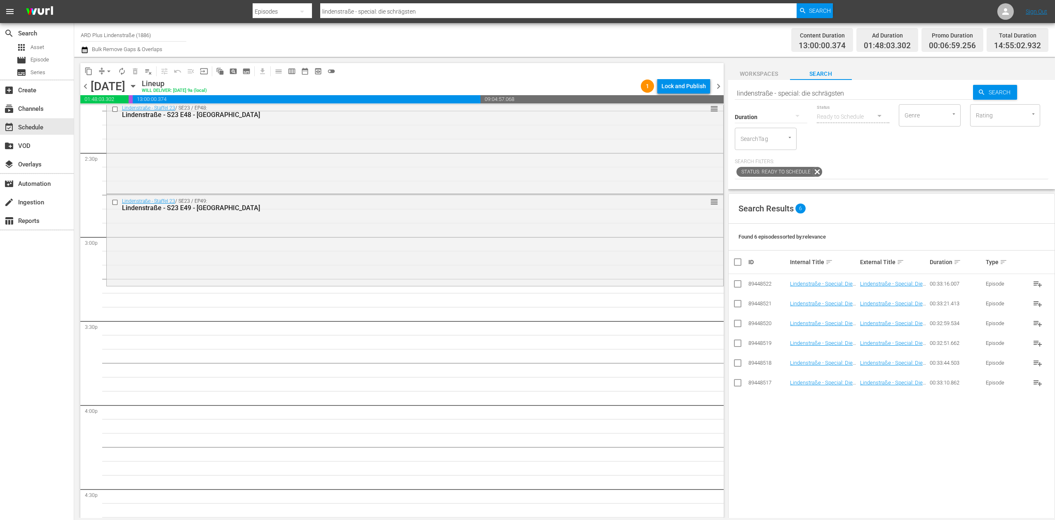
click at [734, 285] on input "checkbox" at bounding box center [738, 286] width 10 height 10
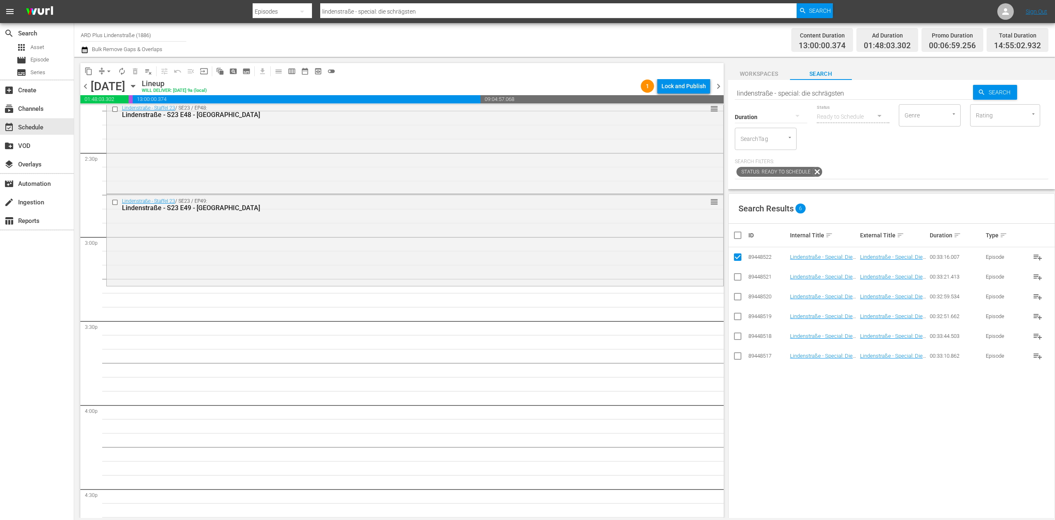
click at [737, 282] on input "checkbox" at bounding box center [738, 279] width 10 height 10
click at [737, 298] on input "checkbox" at bounding box center [738, 298] width 10 height 10
click at [736, 314] on input "checkbox" at bounding box center [738, 318] width 10 height 10
click at [737, 341] on input "checkbox" at bounding box center [738, 338] width 10 height 10
click at [738, 357] on input "checkbox" at bounding box center [738, 358] width 10 height 10
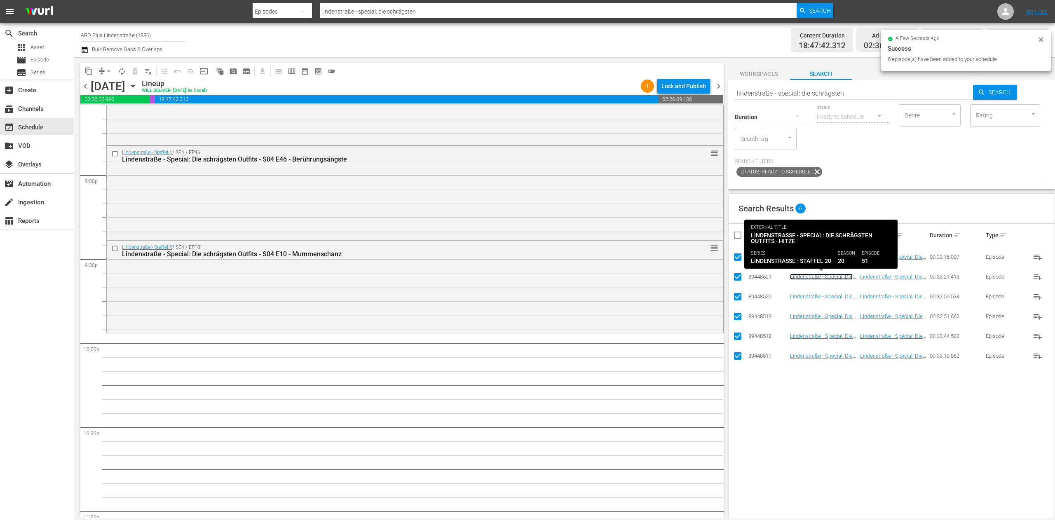
scroll to position [3462, 0]
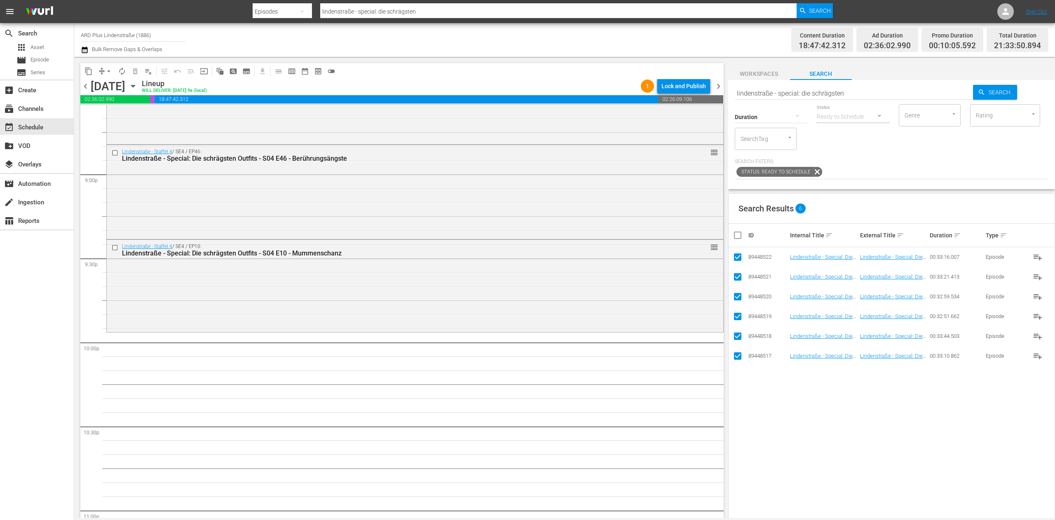
click at [739, 235] on input "checkbox" at bounding box center [741, 235] width 16 height 10
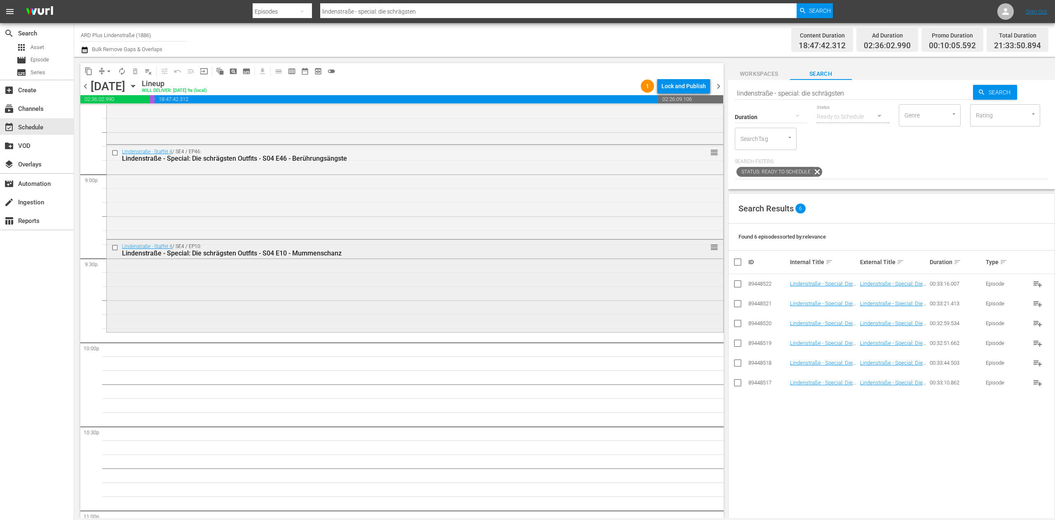
drag, startPoint x: 274, startPoint y: 281, endPoint x: 281, endPoint y: 281, distance: 7.0
click at [310, 309] on div "Delete Event" at bounding box center [307, 304] width 65 height 11
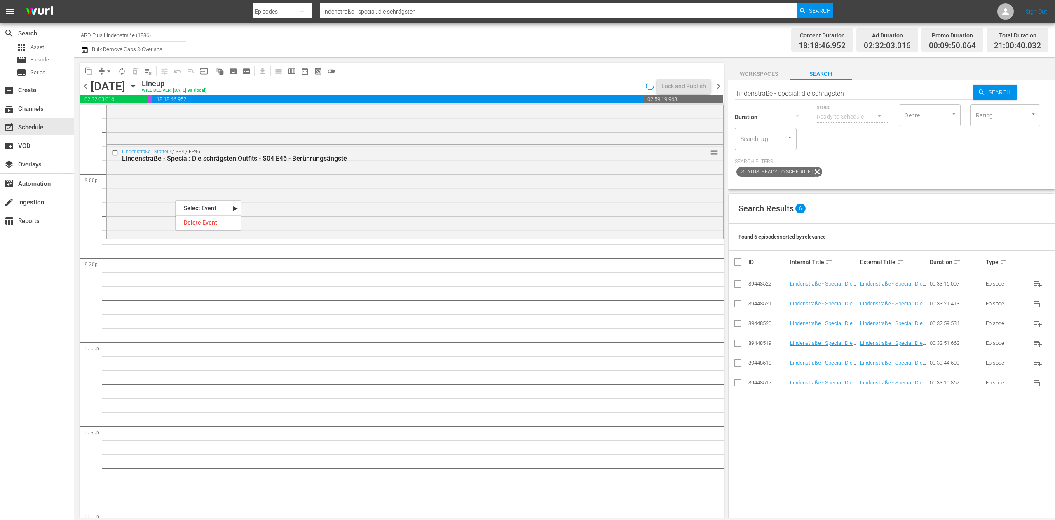
click at [202, 220] on div "Delete Event" at bounding box center [208, 222] width 65 height 11
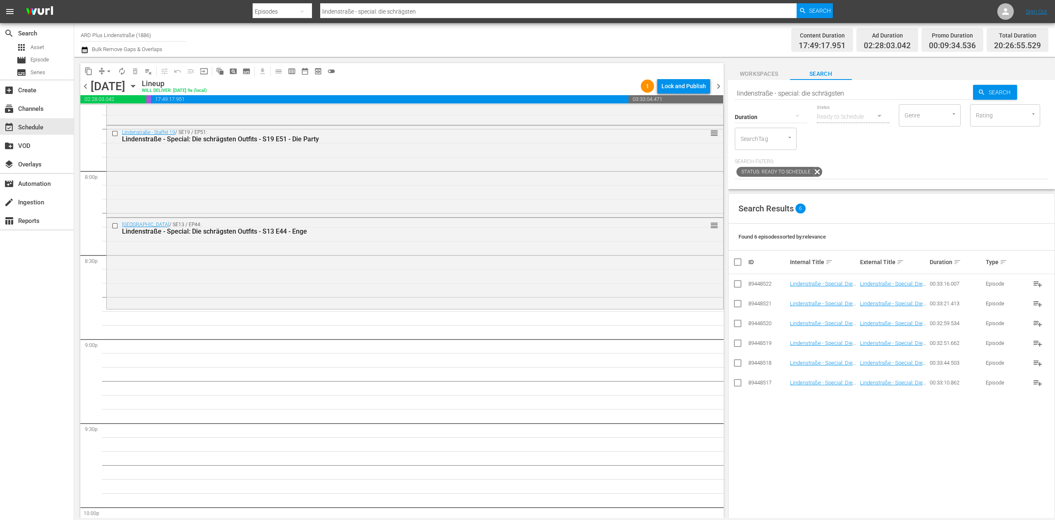
scroll to position [3379, 0]
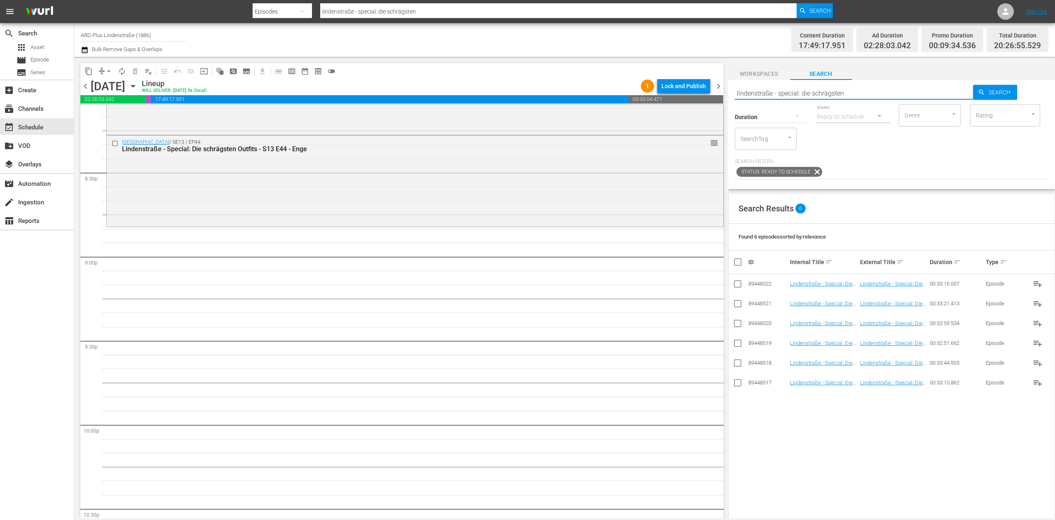
drag, startPoint x: 860, startPoint y: 96, endPoint x: 772, endPoint y: 96, distance: 87.4
click at [772, 96] on input "lindenstraße - special: die schrägsten" at bounding box center [854, 93] width 239 height 20
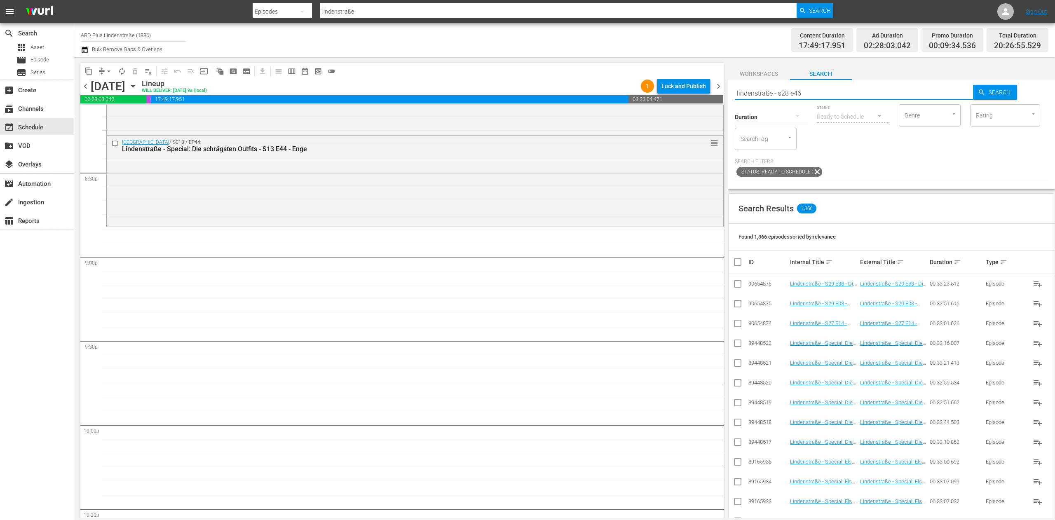
click at [788, 89] on input "lindenstraße - s28 e46" at bounding box center [854, 93] width 239 height 20
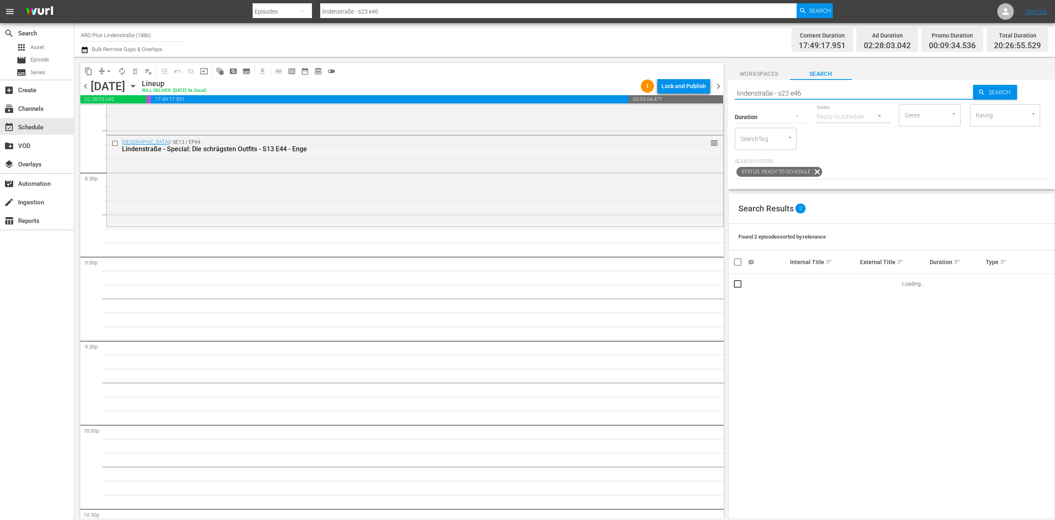
click at [824, 84] on input "lindenstraße - s23 e46" at bounding box center [854, 93] width 239 height 20
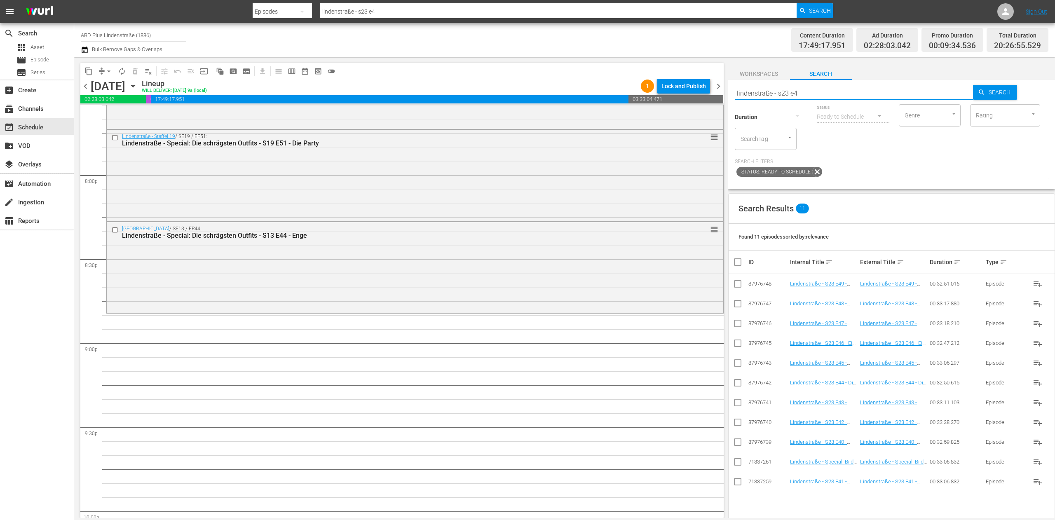
scroll to position [3292, 0]
click at [733, 344] on input "checkbox" at bounding box center [738, 345] width 10 height 10
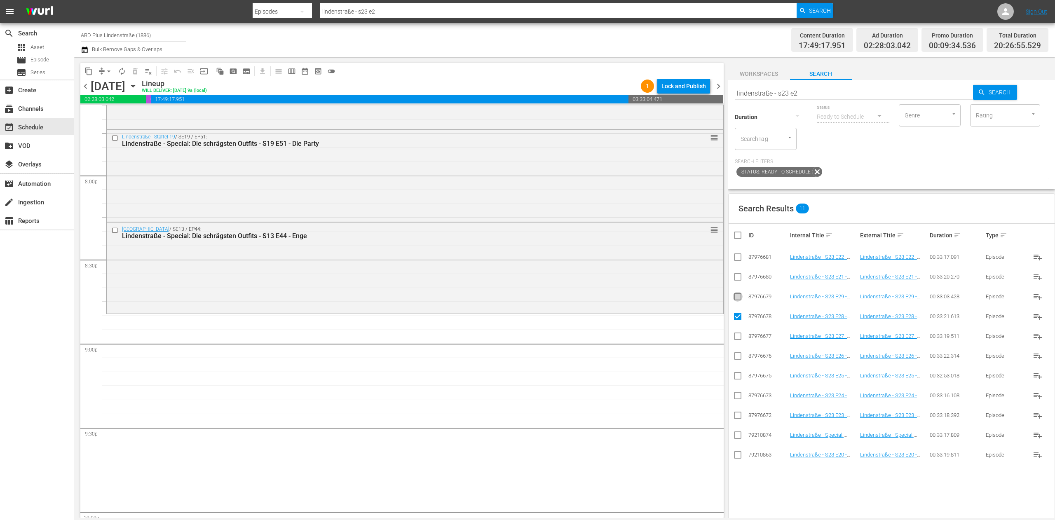
click at [737, 298] on input "checkbox" at bounding box center [738, 298] width 10 height 10
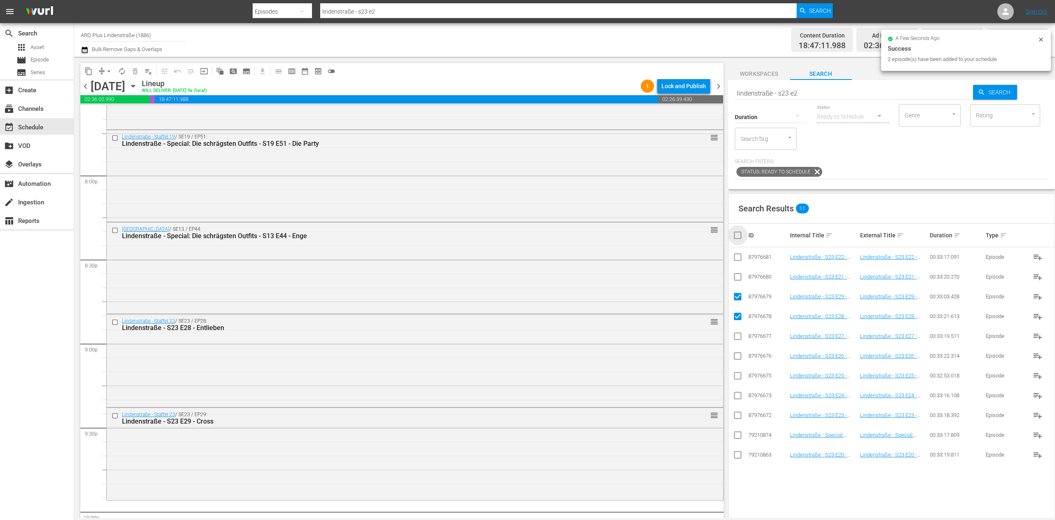
click at [741, 236] on input "checkbox" at bounding box center [741, 235] width 16 height 10
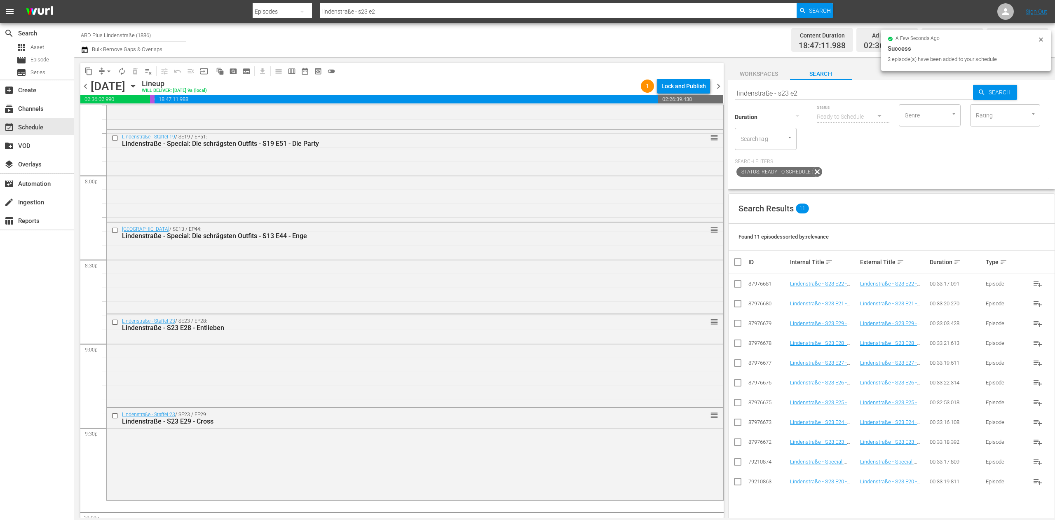
click at [825, 95] on input "lindenstraße - s23 e2" at bounding box center [854, 93] width 239 height 20
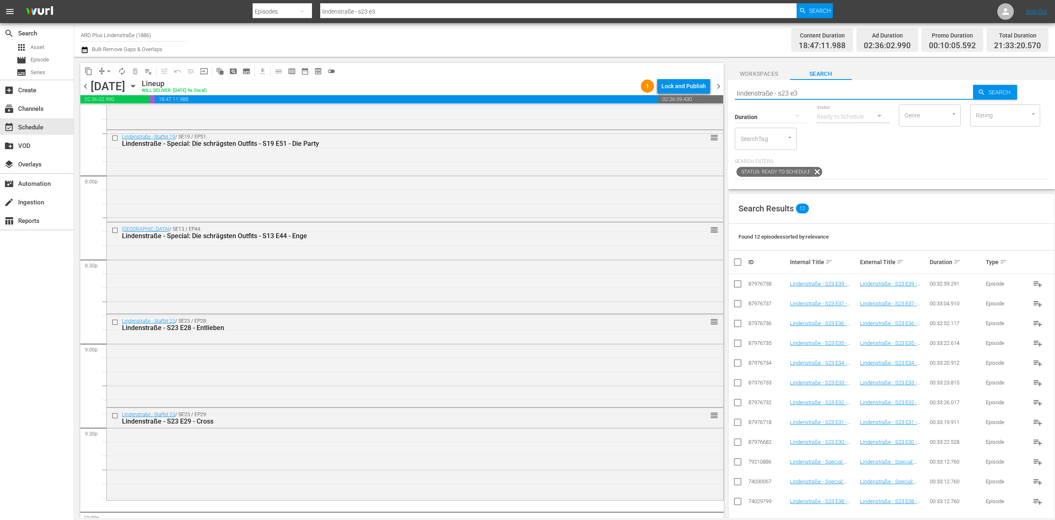
scroll to position [3622, 0]
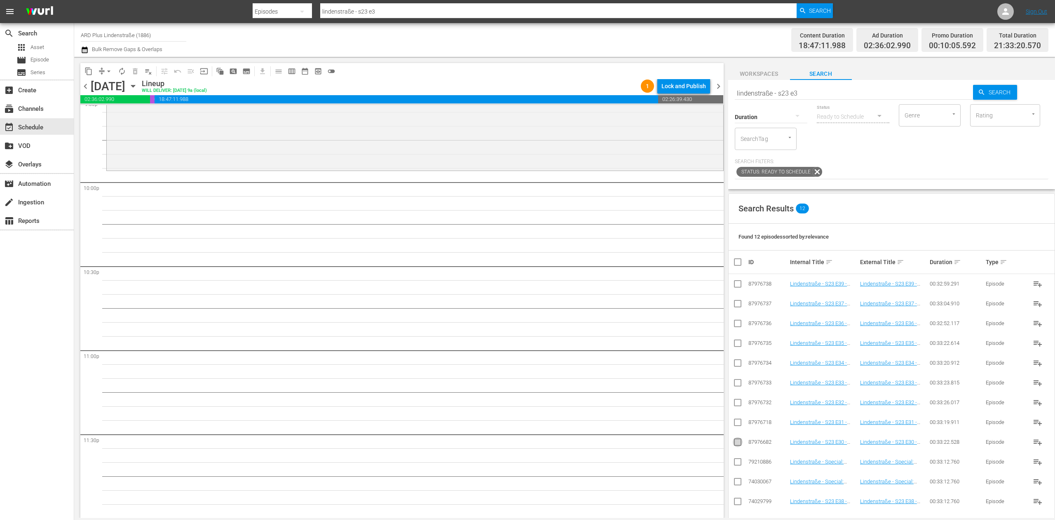
click at [737, 441] on input "checkbox" at bounding box center [738, 444] width 10 height 10
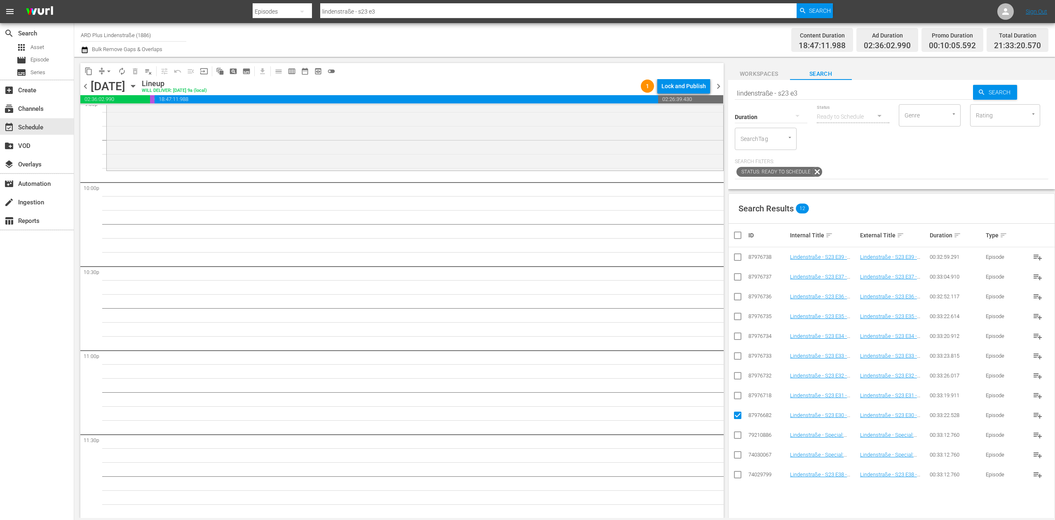
click at [737, 397] on input "checkbox" at bounding box center [738, 397] width 10 height 10
click at [735, 382] on input "checkbox" at bounding box center [738, 378] width 10 height 10
click at [735, 359] on input "checkbox" at bounding box center [738, 358] width 10 height 10
click at [739, 339] on input "checkbox" at bounding box center [738, 338] width 10 height 10
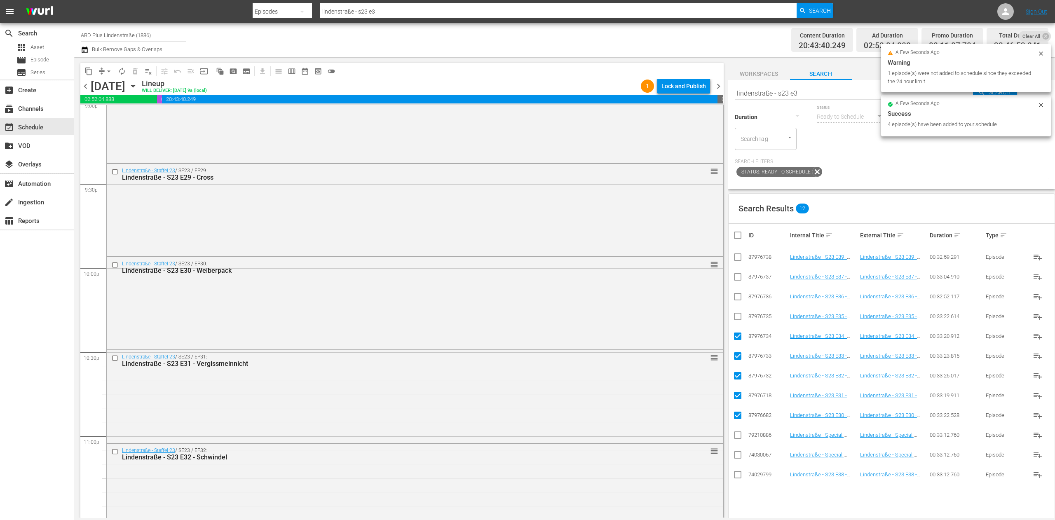
scroll to position [3649, 0]
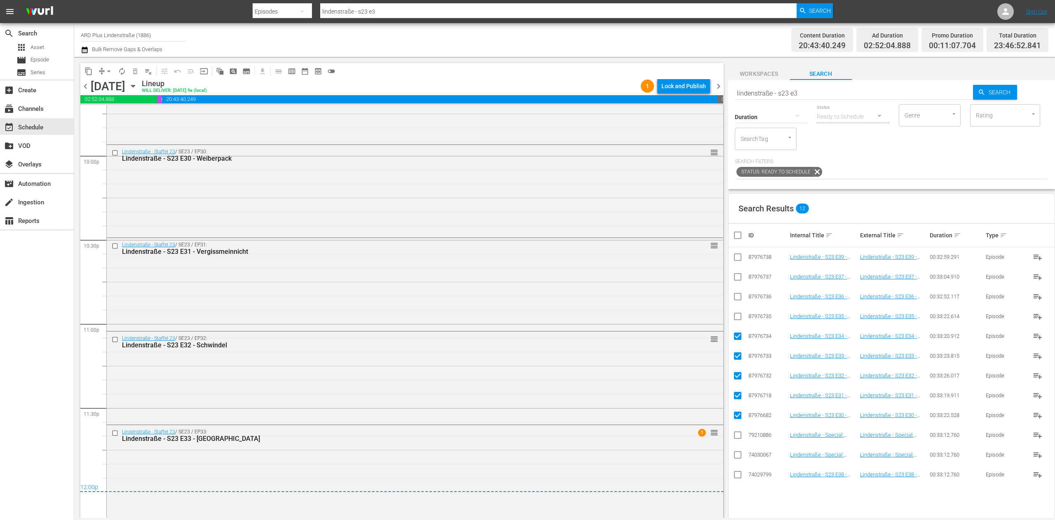
click at [741, 235] on input "checkbox" at bounding box center [741, 235] width 16 height 10
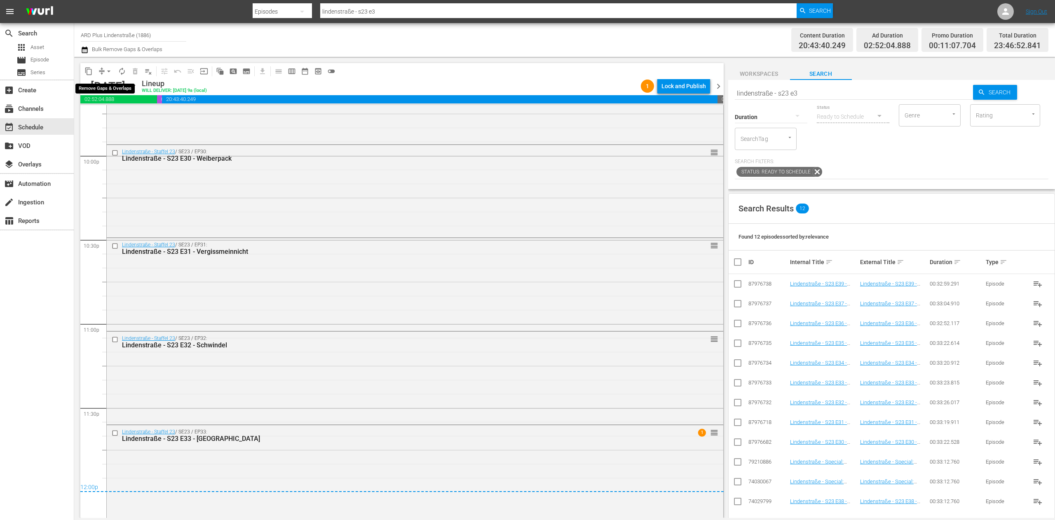
click at [105, 69] on span "arrow_drop_down" at bounding box center [109, 71] width 8 height 8
click at [134, 122] on li "Align to End of Previous Day" at bounding box center [109, 115] width 87 height 14
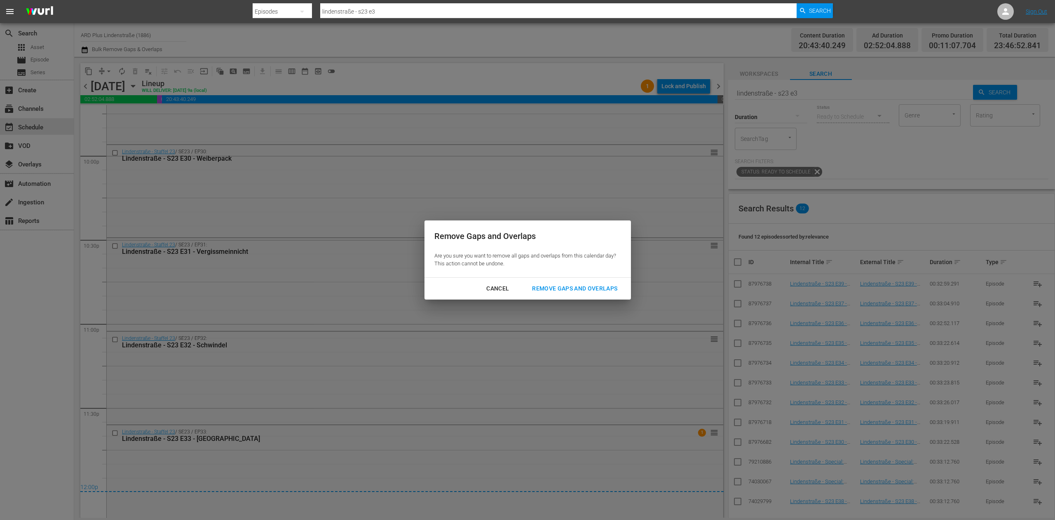
click at [554, 286] on div "Remove Gaps and Overlaps" at bounding box center [574, 289] width 98 height 10
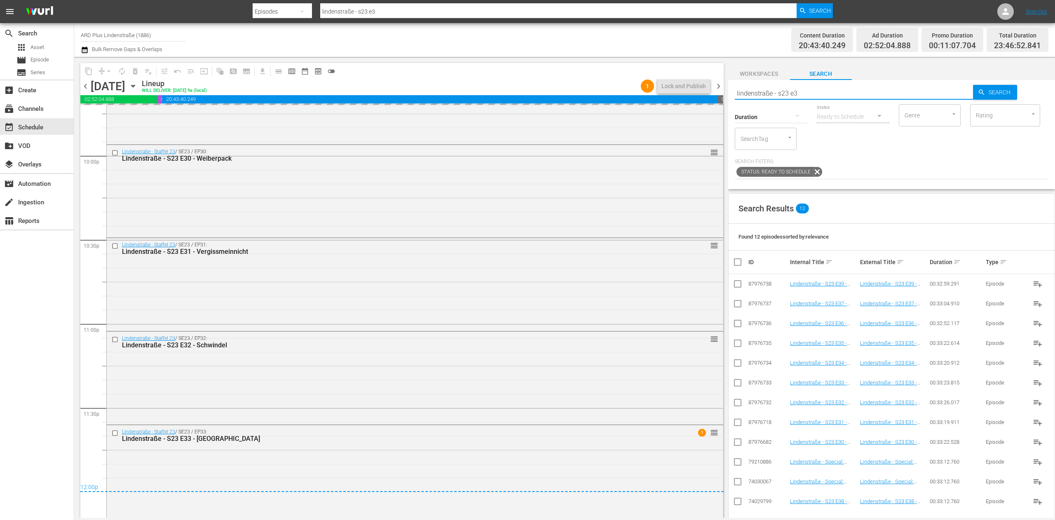
drag, startPoint x: 832, startPoint y: 97, endPoint x: 720, endPoint y: 91, distance: 112.2
click at [720, 91] on div "content_copy compress arrow_drop_down autorenew_outlined delete_forever_outline…" at bounding box center [564, 287] width 981 height 461
click at [721, 84] on span "chevron_right" at bounding box center [718, 86] width 10 height 10
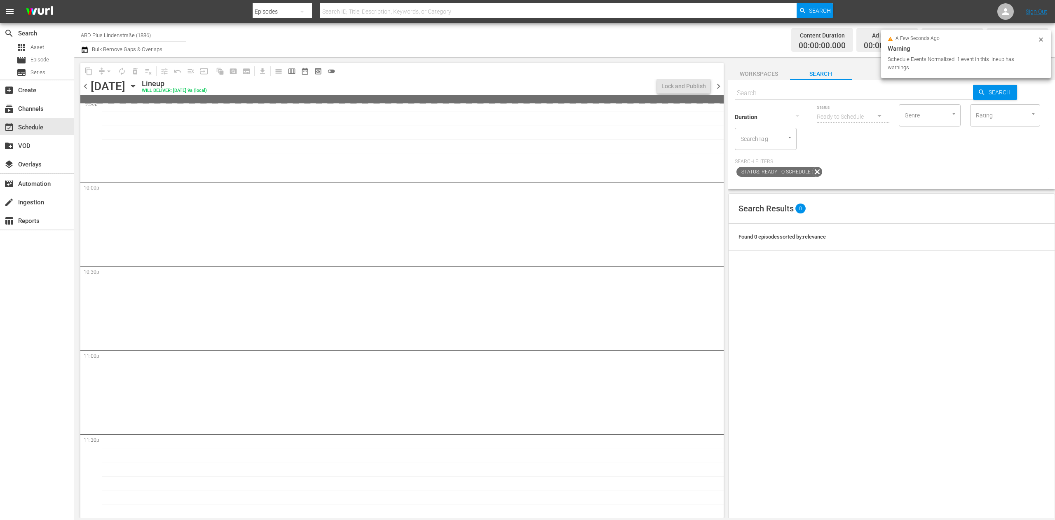
click at [785, 92] on input "text" at bounding box center [854, 93] width 239 height 20
paste input "lindenstraße - s23 e3"
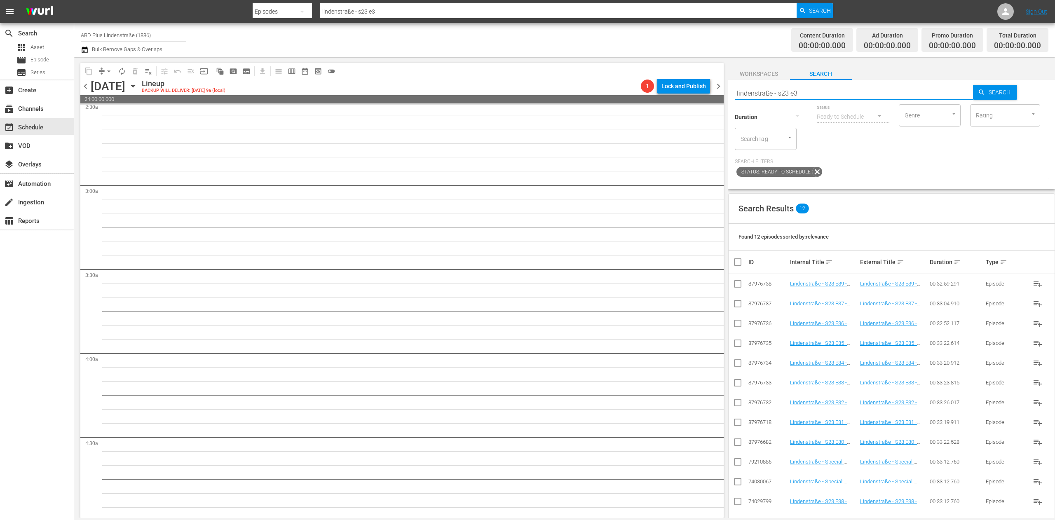
scroll to position [0, 0]
click at [733, 367] on input "checkbox" at bounding box center [738, 365] width 10 height 10
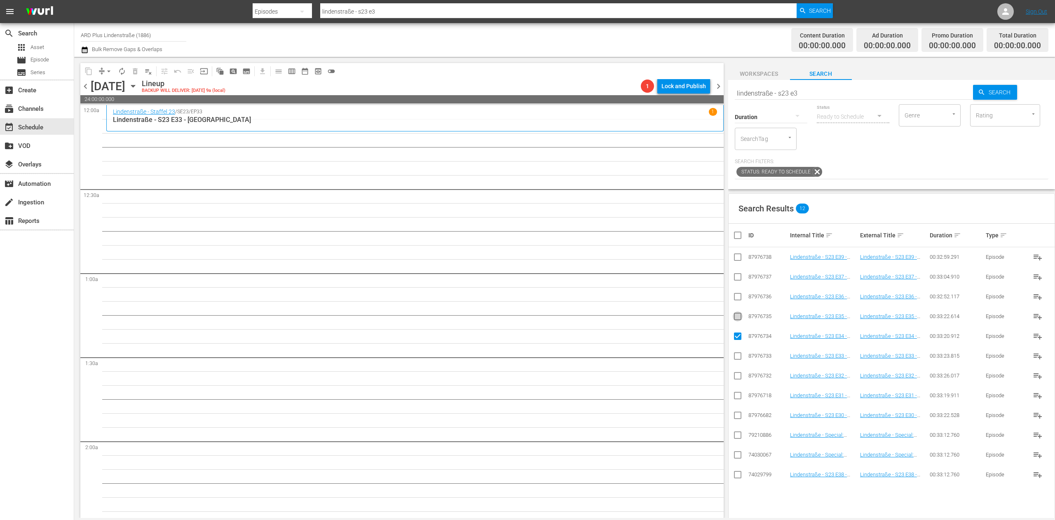
click at [734, 316] on input "checkbox" at bounding box center [738, 318] width 10 height 10
click at [737, 295] on input "checkbox" at bounding box center [738, 298] width 10 height 10
click at [739, 277] on input "checkbox" at bounding box center [738, 279] width 10 height 10
click at [739, 476] on input "checkbox" at bounding box center [738, 476] width 10 height 10
click at [739, 257] on input "checkbox" at bounding box center [738, 259] width 10 height 10
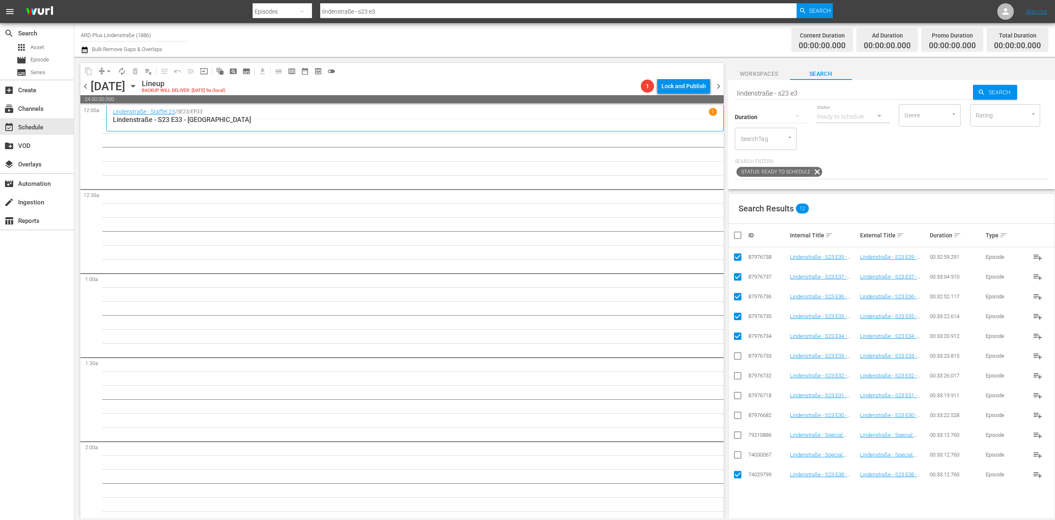
click at [737, 258] on input "checkbox" at bounding box center [738, 259] width 10 height 10
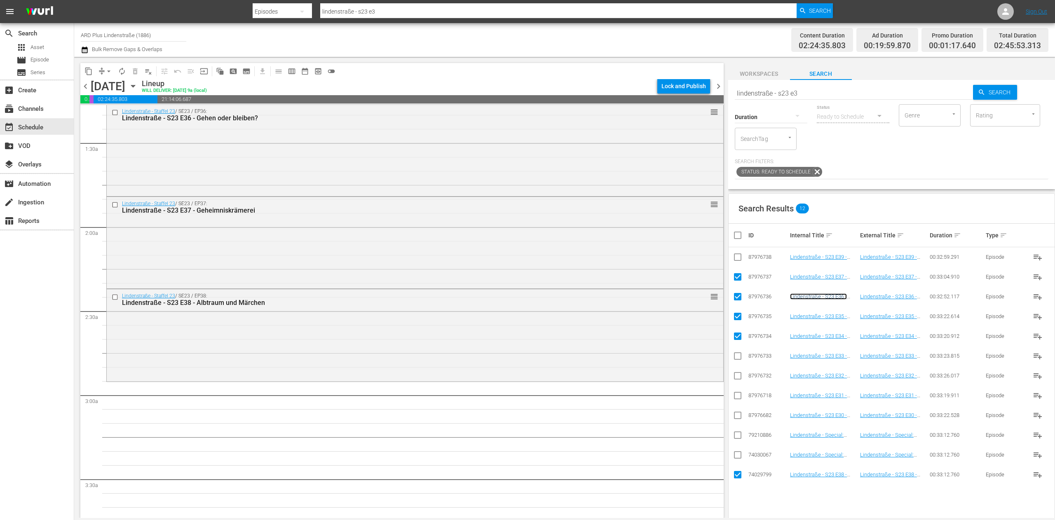
scroll to position [247, 0]
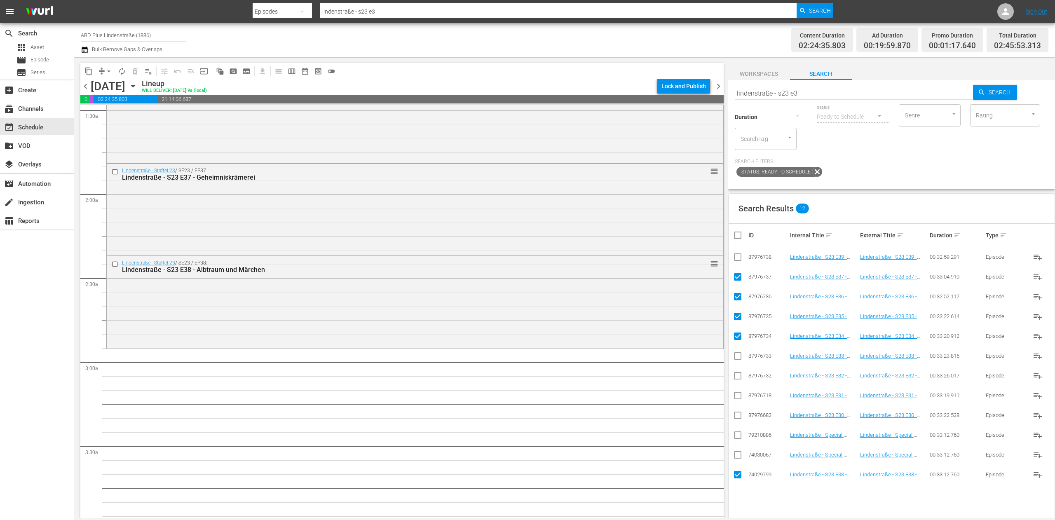
click at [737, 237] on input "checkbox" at bounding box center [741, 235] width 16 height 10
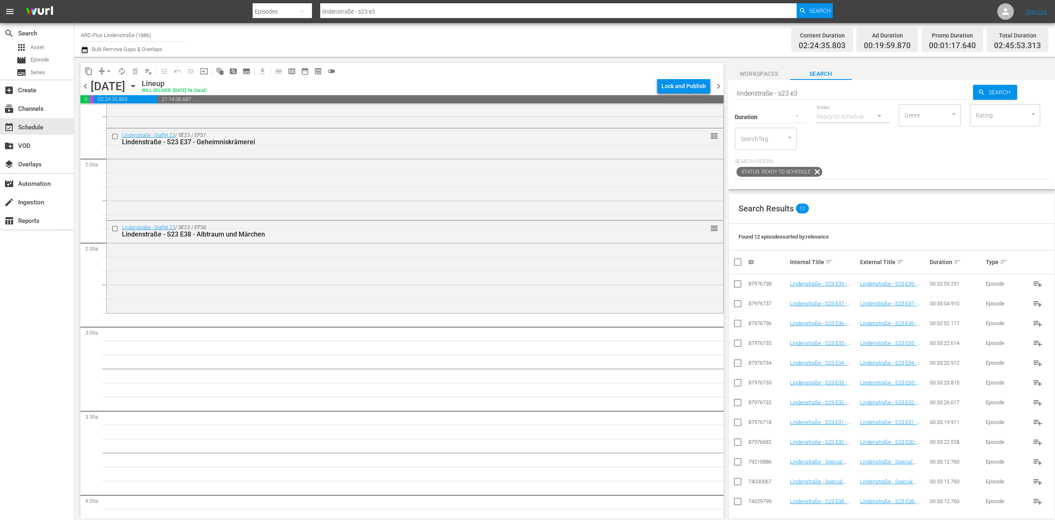
scroll to position [330, 0]
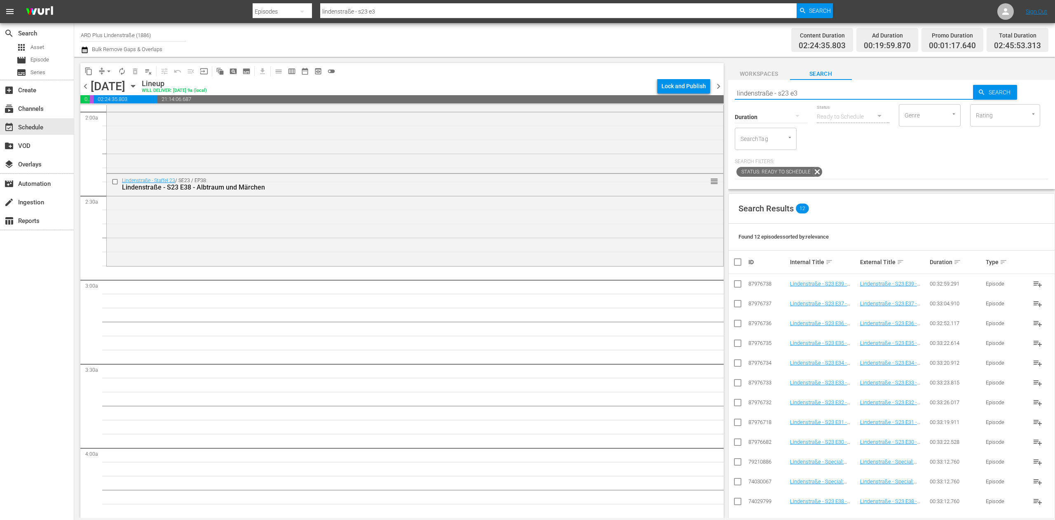
click at [809, 96] on input "lindenstraße - s23 e3" at bounding box center [854, 93] width 239 height 20
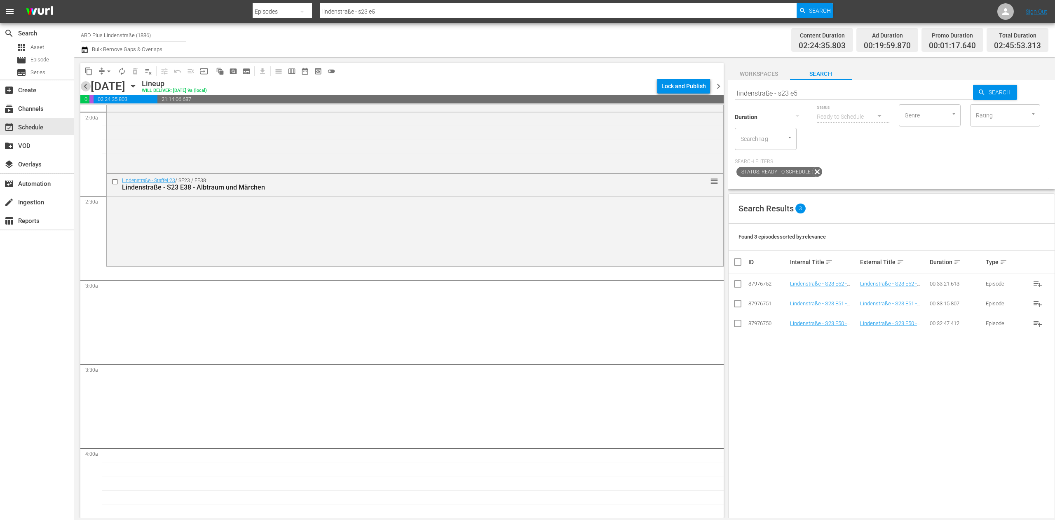
click at [89, 85] on span "chevron_left" at bounding box center [85, 86] width 10 height 10
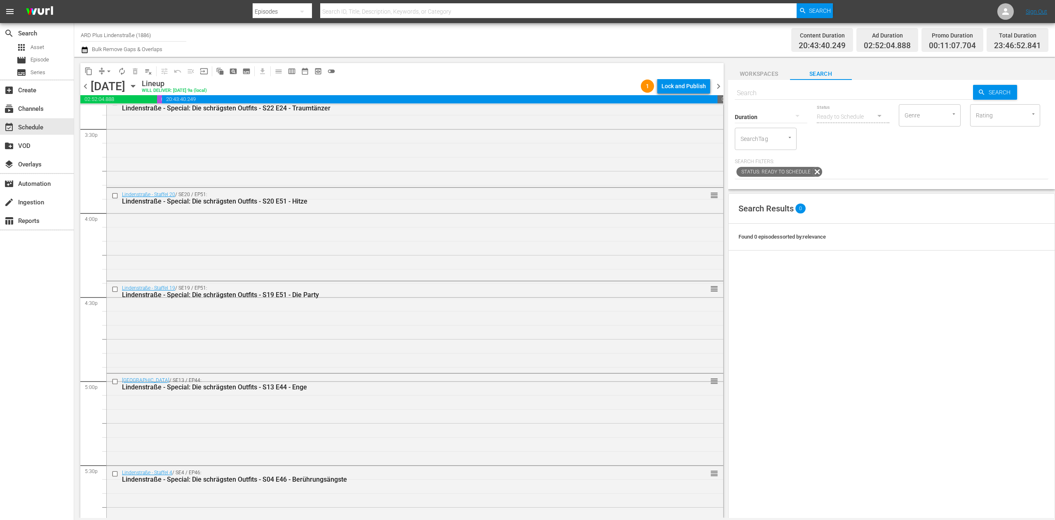
scroll to position [2379, 0]
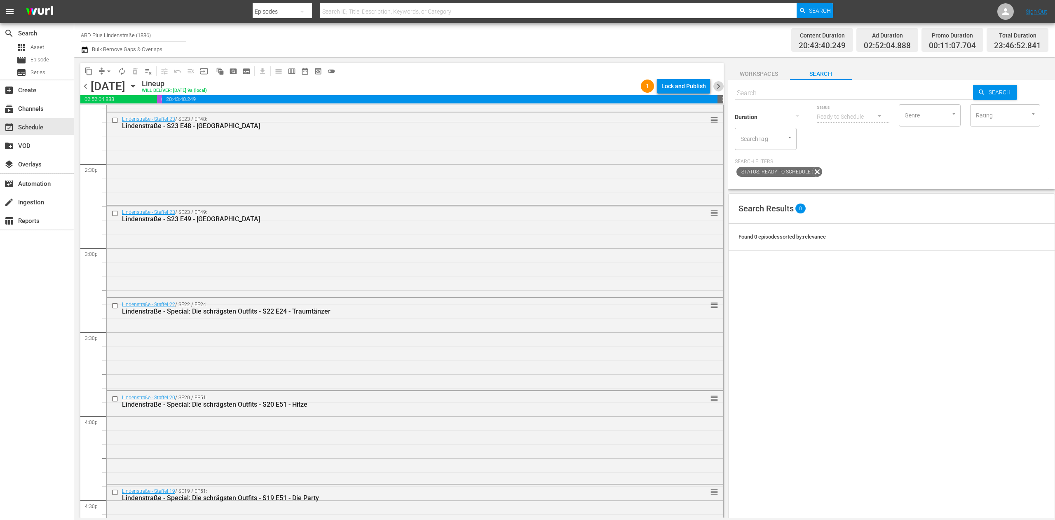
drag, startPoint x: 715, startPoint y: 87, endPoint x: 714, endPoint y: 128, distance: 41.2
click at [715, 87] on span "chevron_right" at bounding box center [718, 86] width 10 height 10
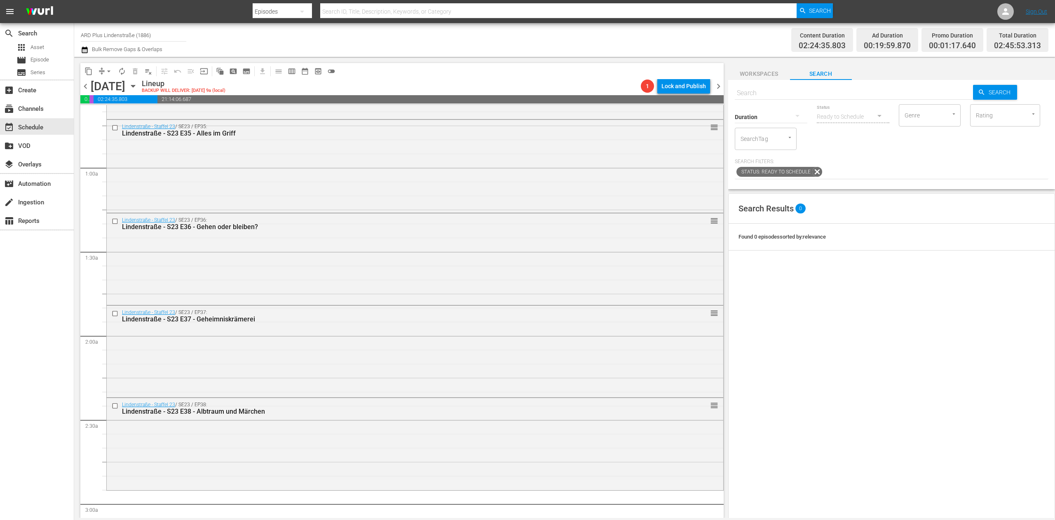
scroll to position [181, 0]
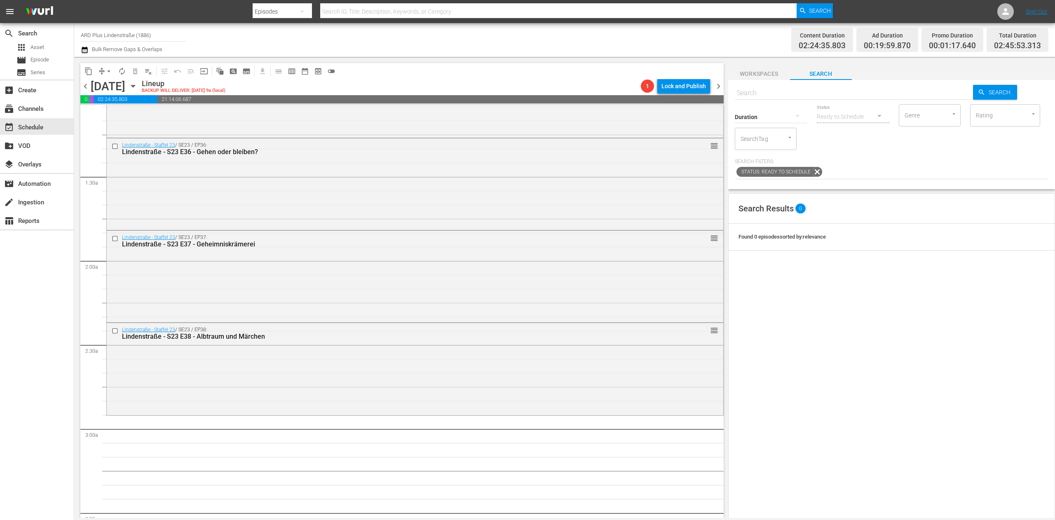
click at [749, 92] on input "text" at bounding box center [854, 93] width 239 height 20
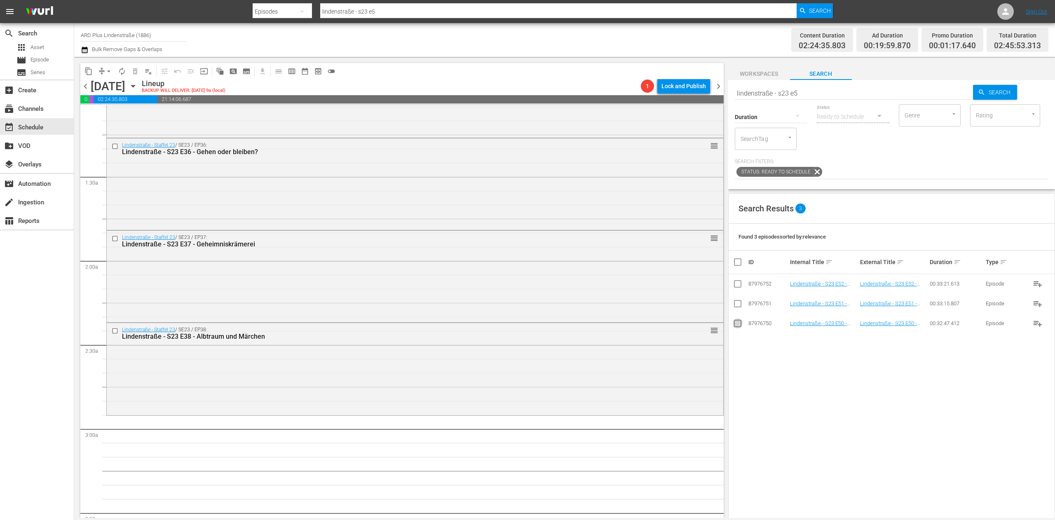
click at [733, 329] on input "checkbox" at bounding box center [738, 325] width 10 height 10
click at [742, 327] on div "Search Results 3 ID Internal Title sort External Title sort Duration sort Type …" at bounding box center [891, 412] width 327 height 439
click at [738, 276] on input "checkbox" at bounding box center [738, 279] width 10 height 10
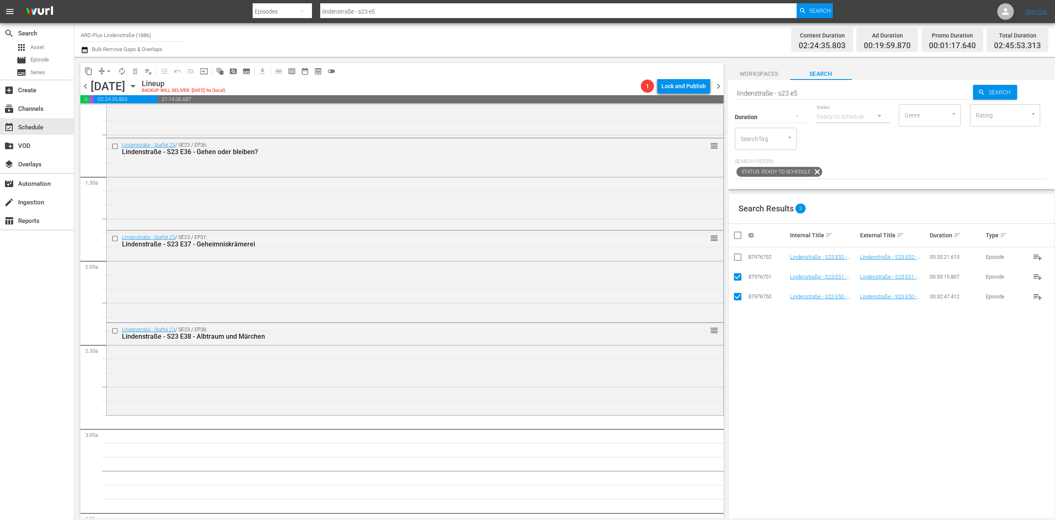
click at [737, 257] on input "checkbox" at bounding box center [738, 259] width 10 height 10
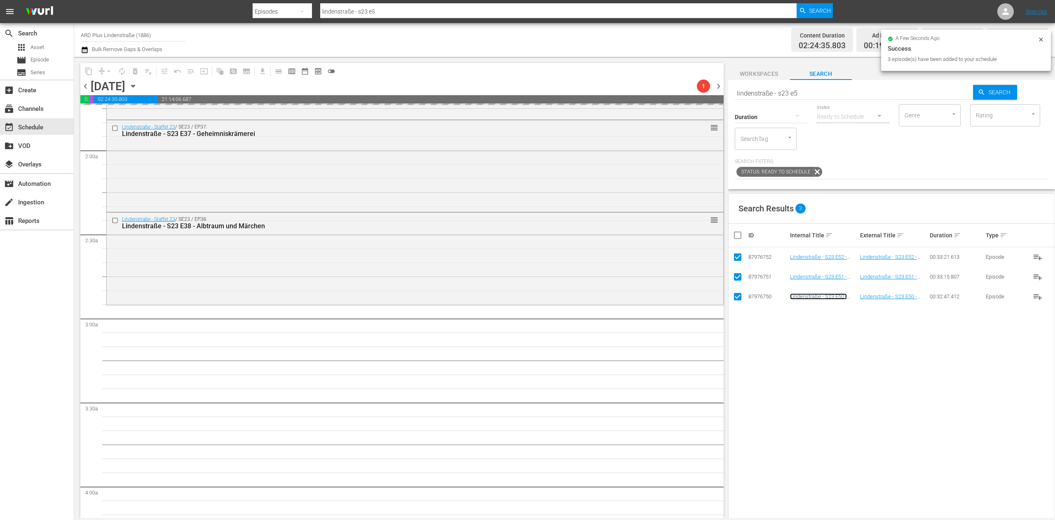
scroll to position [428, 0]
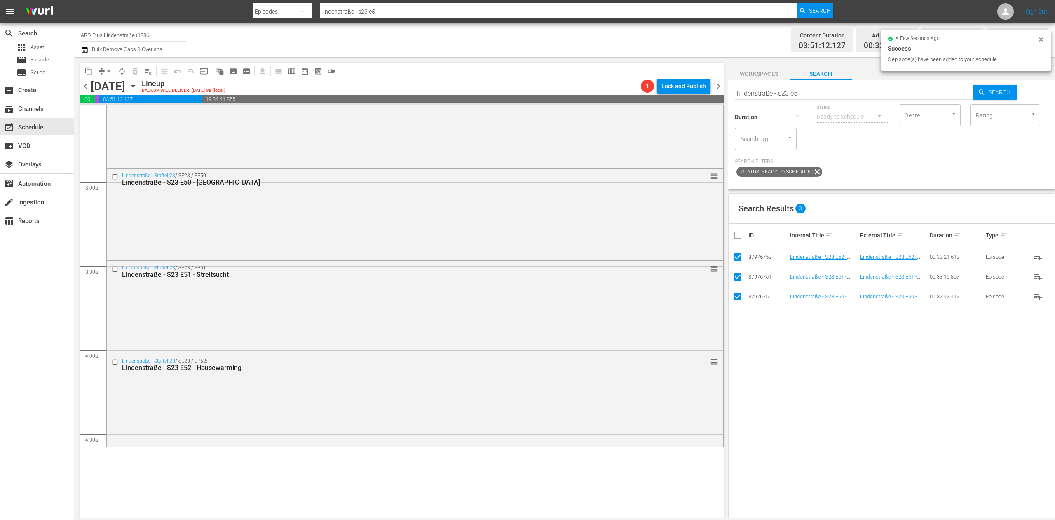
click at [741, 237] on input "checkbox" at bounding box center [741, 235] width 16 height 10
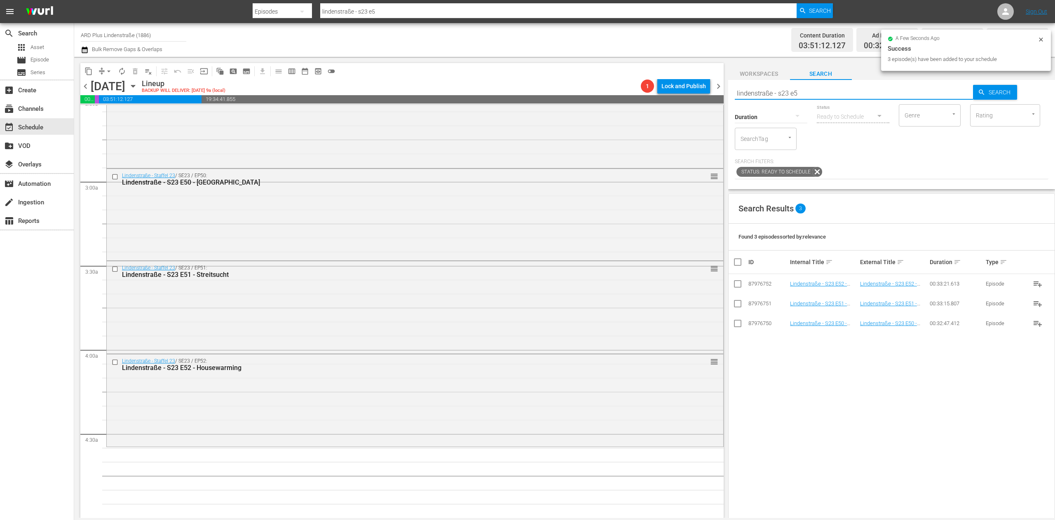
click at [813, 87] on input "lindenstraße - s23 e5" at bounding box center [854, 93] width 239 height 20
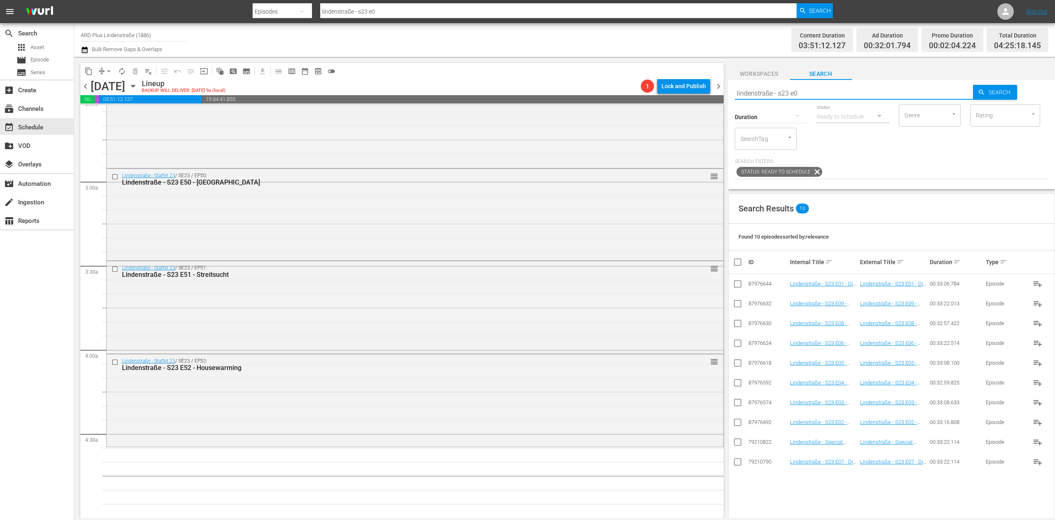
click at [737, 288] on input "checkbox" at bounding box center [738, 286] width 10 height 10
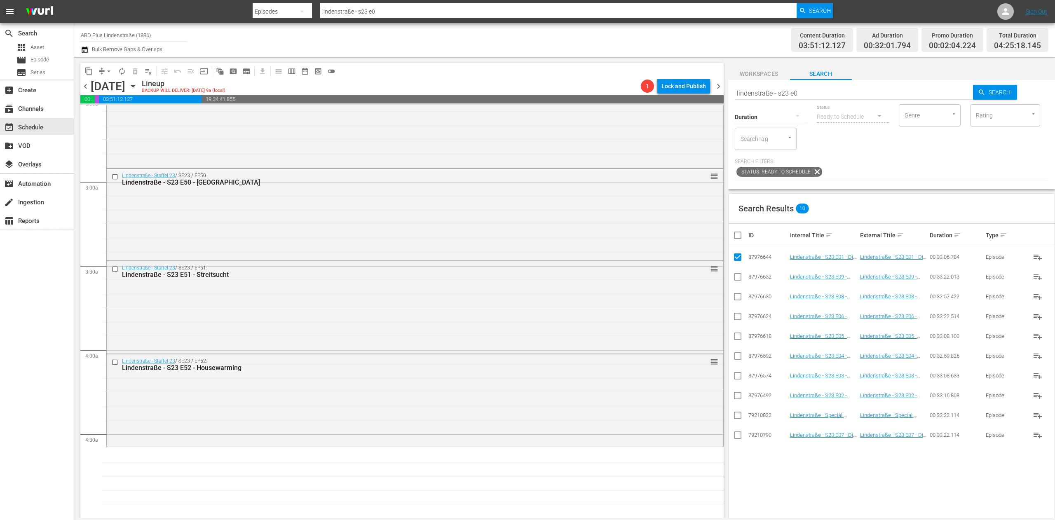
click at [741, 399] on input "checkbox" at bounding box center [738, 397] width 10 height 10
click at [736, 378] on input "checkbox" at bounding box center [738, 378] width 10 height 10
click at [739, 355] on input "checkbox" at bounding box center [738, 358] width 10 height 10
click at [736, 339] on input "checkbox" at bounding box center [738, 338] width 10 height 10
click at [734, 321] on input "checkbox" at bounding box center [738, 318] width 10 height 10
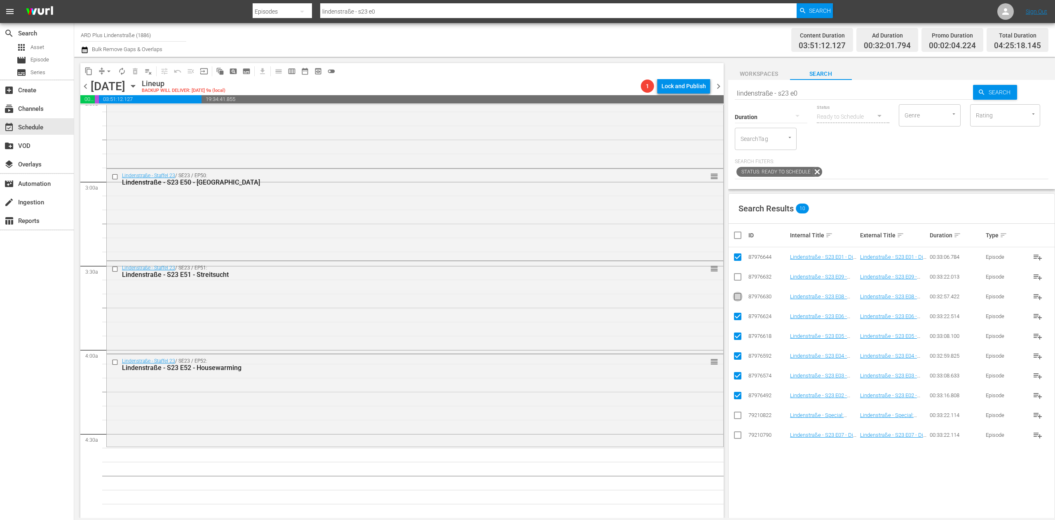
click at [740, 302] on input "checkbox" at bounding box center [738, 298] width 10 height 10
click at [739, 298] on input "checkbox" at bounding box center [738, 298] width 10 height 10
click at [736, 433] on input "checkbox" at bounding box center [738, 437] width 10 height 10
click at [736, 300] on input "checkbox" at bounding box center [738, 298] width 10 height 10
click at [737, 275] on input "checkbox" at bounding box center [738, 279] width 10 height 10
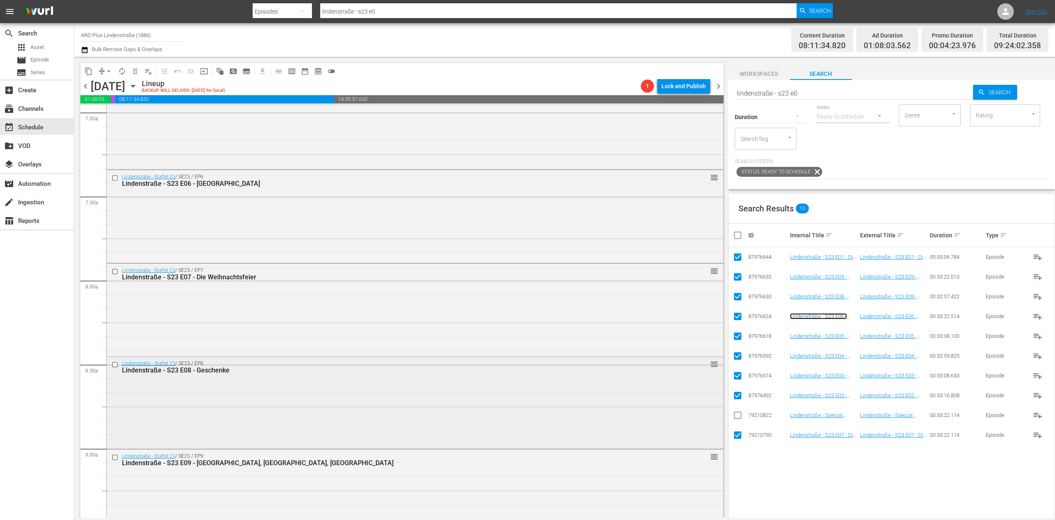
scroll to position [1334, 0]
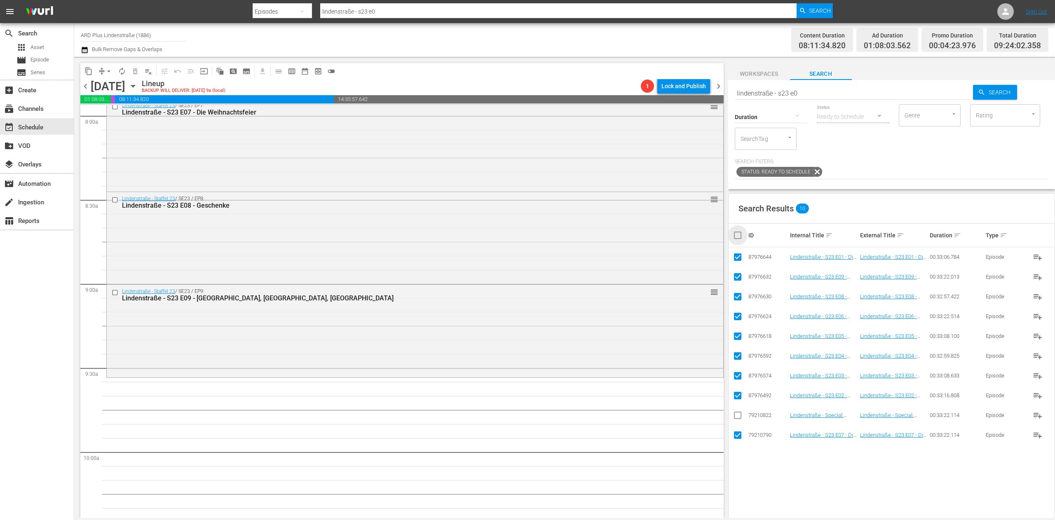
click at [735, 236] on input "checkbox" at bounding box center [741, 235] width 16 height 10
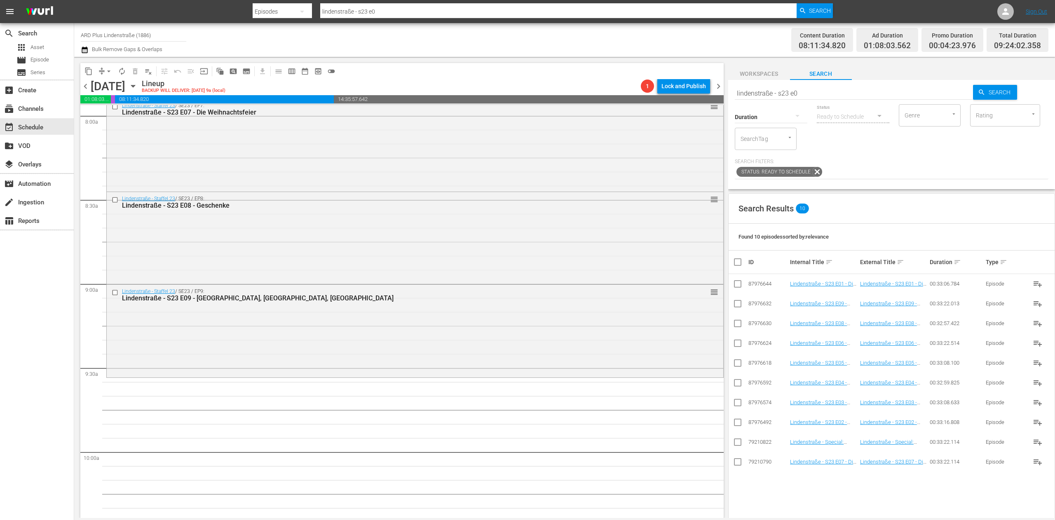
click at [826, 91] on input "lindenstraße - s23 e0" at bounding box center [854, 93] width 239 height 20
click at [736, 286] on input "checkbox" at bounding box center [738, 286] width 10 height 10
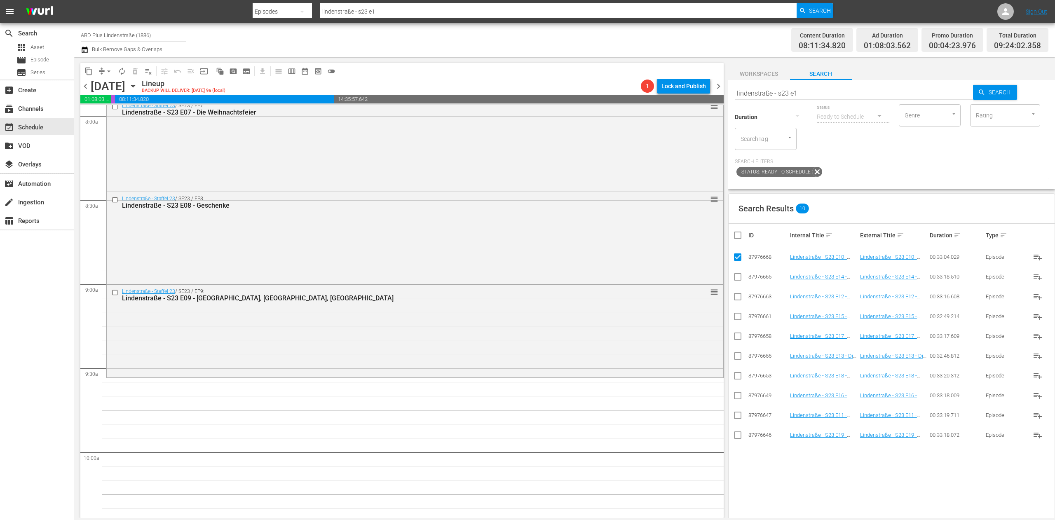
click at [740, 415] on input "checkbox" at bounding box center [738, 417] width 10 height 10
click at [739, 296] on input "checkbox" at bounding box center [738, 298] width 10 height 10
click at [737, 358] on input "checkbox" at bounding box center [738, 358] width 10 height 10
click at [739, 275] on input "checkbox" at bounding box center [738, 279] width 10 height 10
click at [739, 317] on input "checkbox" at bounding box center [738, 318] width 10 height 10
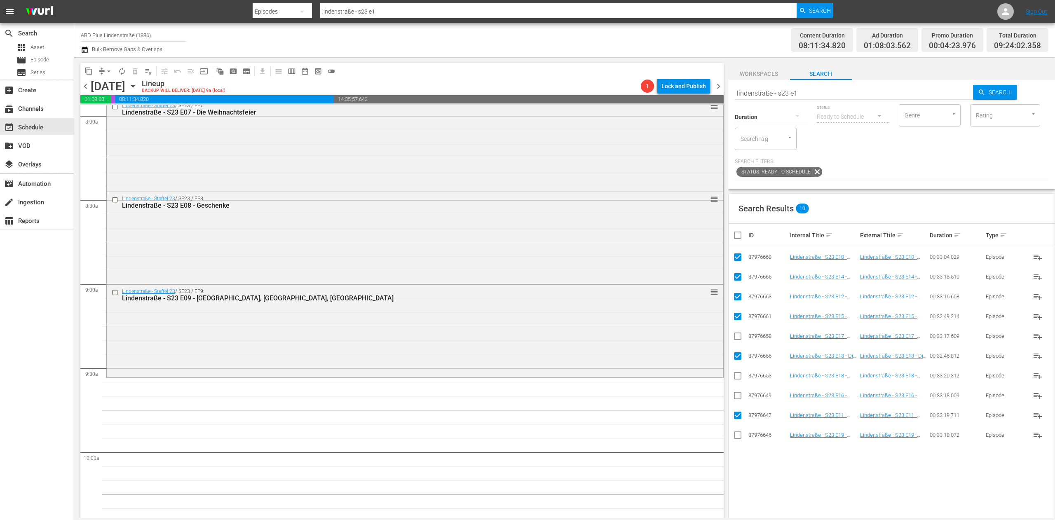
click at [741, 395] on input "checkbox" at bounding box center [738, 397] width 10 height 10
click at [737, 340] on input "checkbox" at bounding box center [738, 338] width 10 height 10
click at [741, 379] on input "checkbox" at bounding box center [738, 378] width 10 height 10
click at [739, 436] on input "checkbox" at bounding box center [738, 437] width 10 height 10
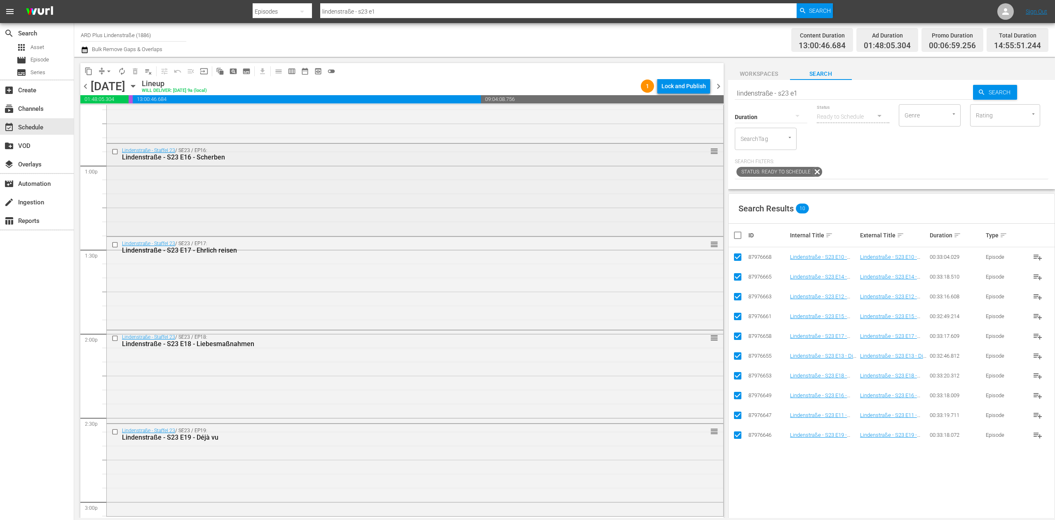
scroll to position [2241, 0]
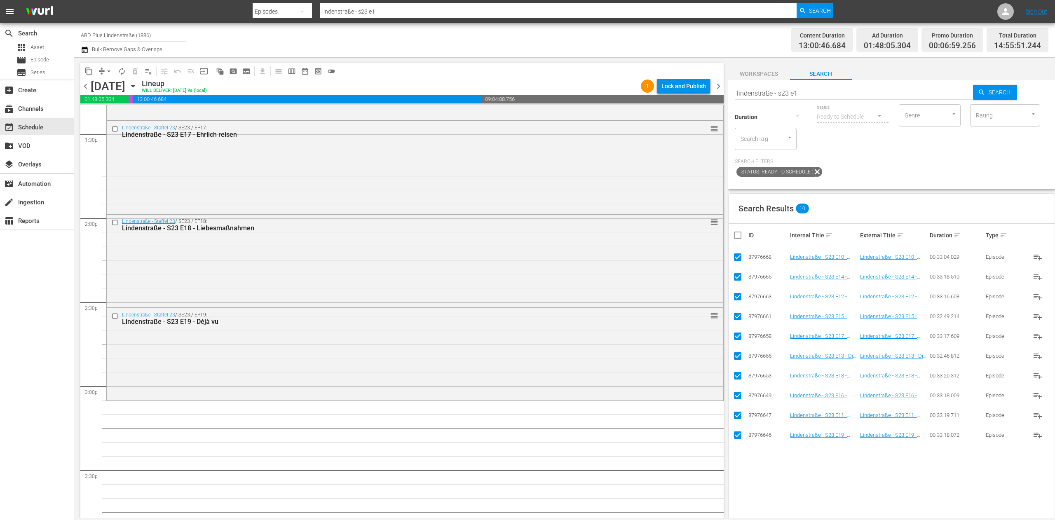
click at [739, 236] on input "checkbox" at bounding box center [741, 235] width 16 height 10
click at [741, 236] on input "checkbox" at bounding box center [741, 235] width 16 height 10
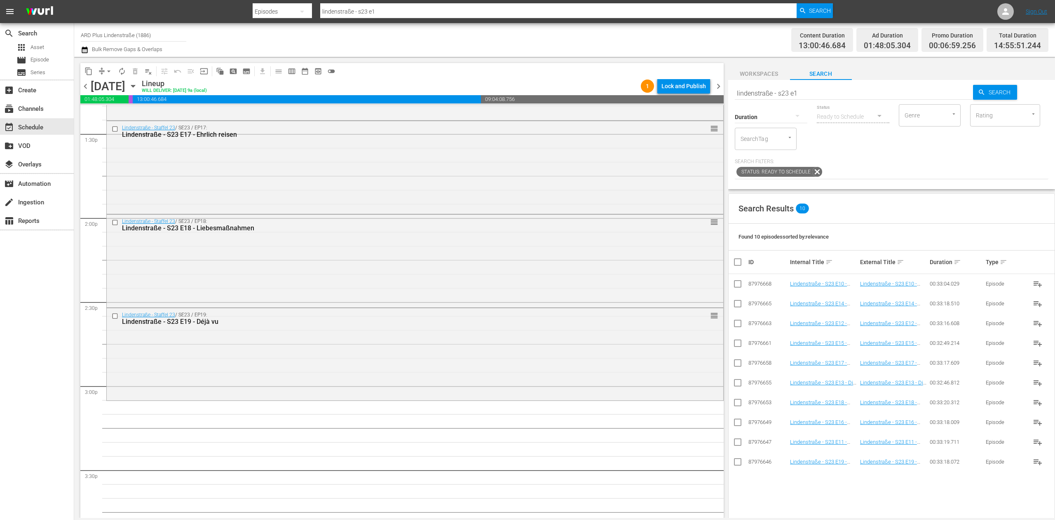
scroll to position [2324, 0]
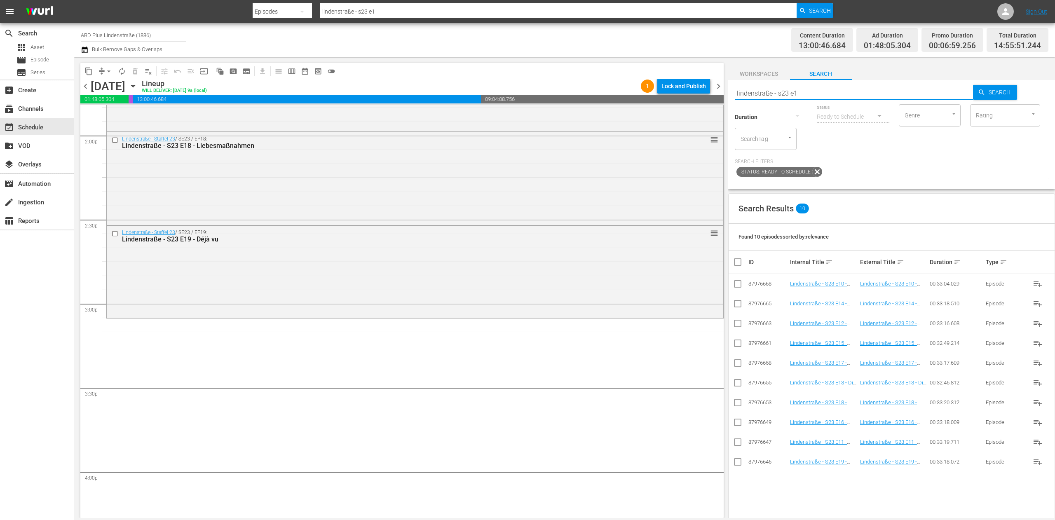
drag, startPoint x: 822, startPoint y: 90, endPoint x: 782, endPoint y: 91, distance: 39.6
click at [782, 91] on input "lindenstraße - s23 e1" at bounding box center [854, 93] width 239 height 20
click at [990, 90] on span "Search" at bounding box center [1001, 92] width 32 height 15
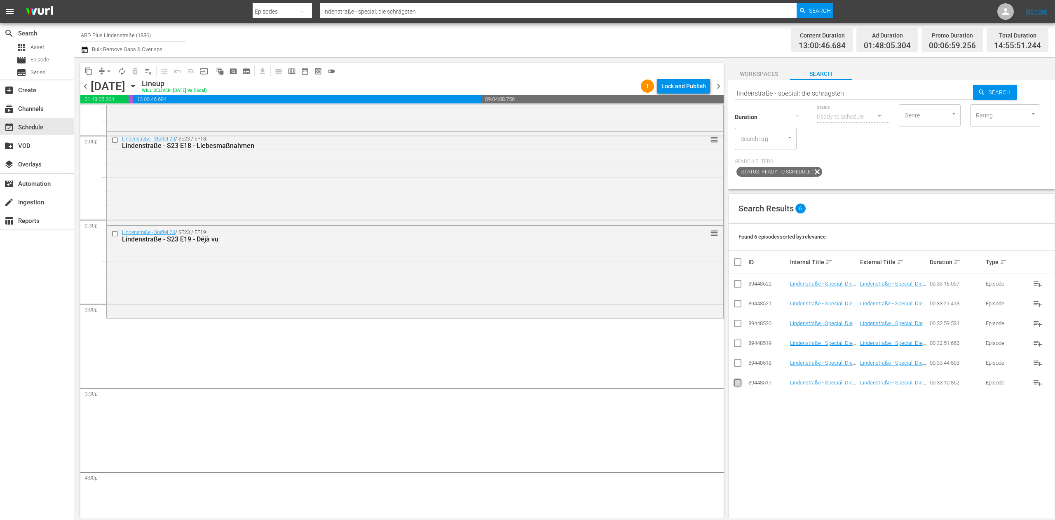
click at [737, 382] on input "checkbox" at bounding box center [738, 385] width 10 height 10
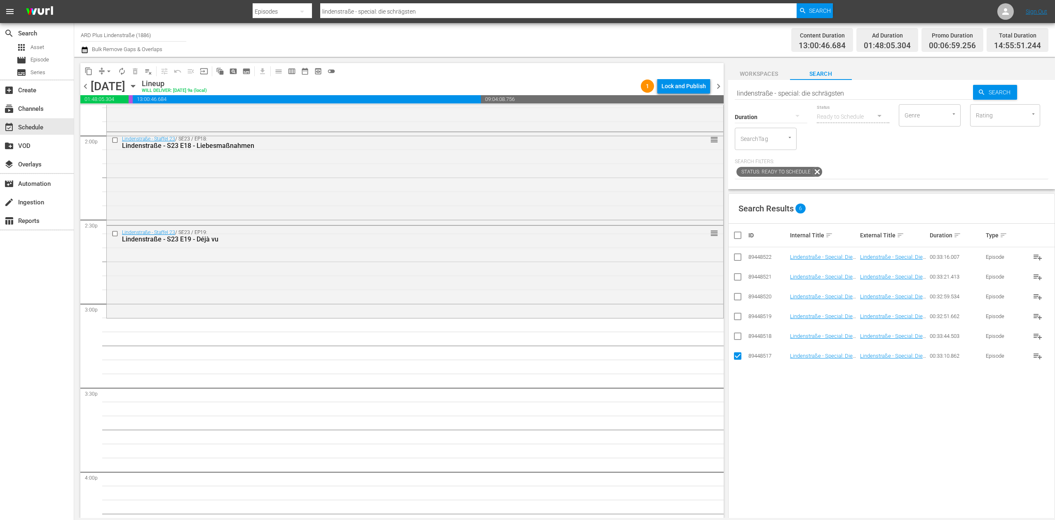
click at [737, 340] on input "checkbox" at bounding box center [738, 338] width 10 height 10
click at [735, 314] on input "checkbox" at bounding box center [738, 318] width 10 height 10
click at [736, 300] on input "checkbox" at bounding box center [738, 298] width 10 height 10
click at [736, 280] on input "checkbox" at bounding box center [738, 279] width 10 height 10
click at [739, 255] on input "checkbox" at bounding box center [738, 259] width 10 height 10
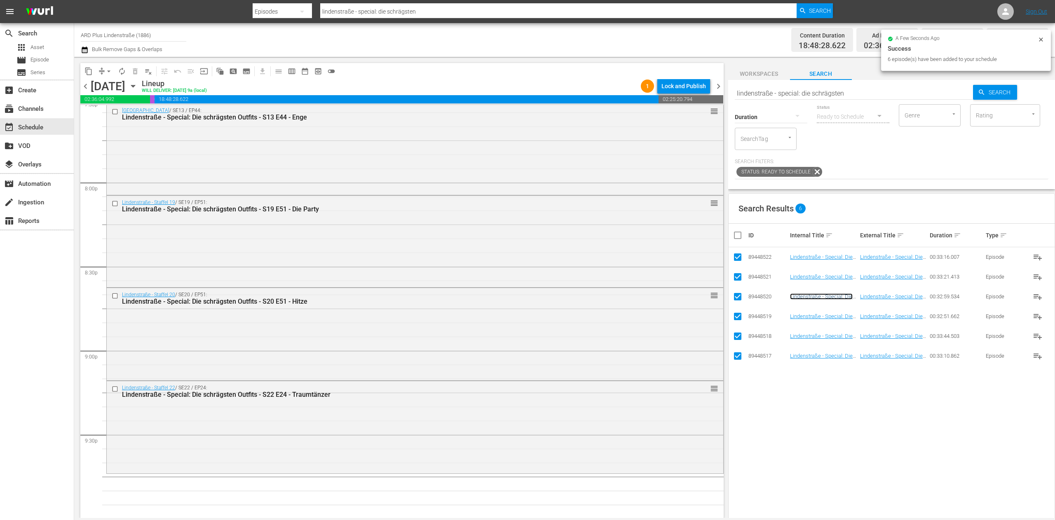
scroll to position [3313, 0]
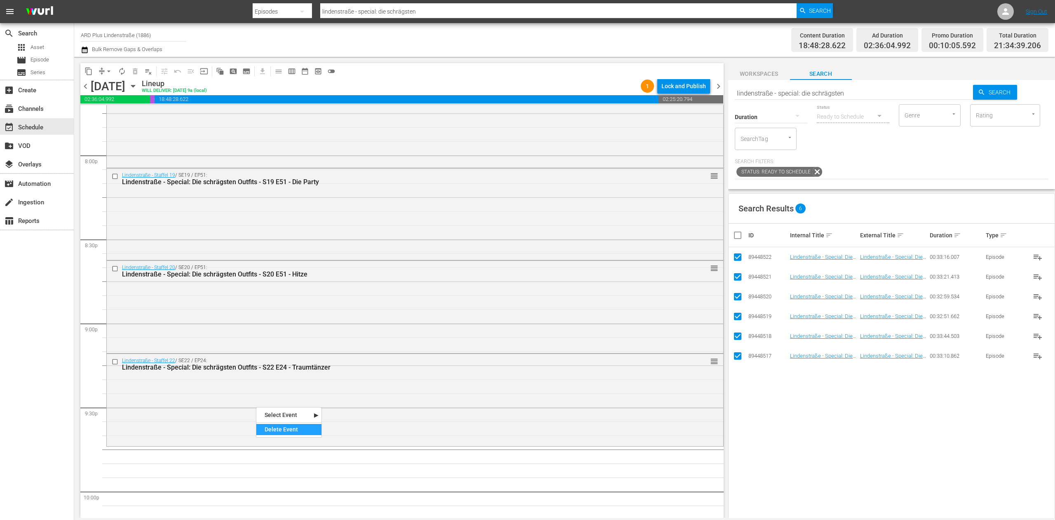
click at [281, 428] on div "Delete Event" at bounding box center [288, 429] width 65 height 11
click at [741, 234] on input "checkbox" at bounding box center [741, 235] width 16 height 10
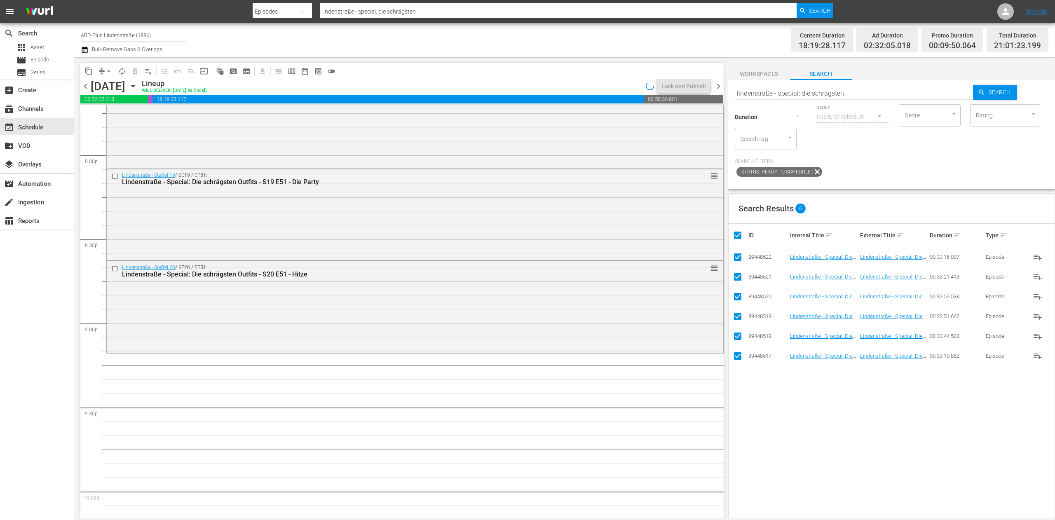
click at [741, 234] on input "checkbox" at bounding box center [741, 235] width 16 height 10
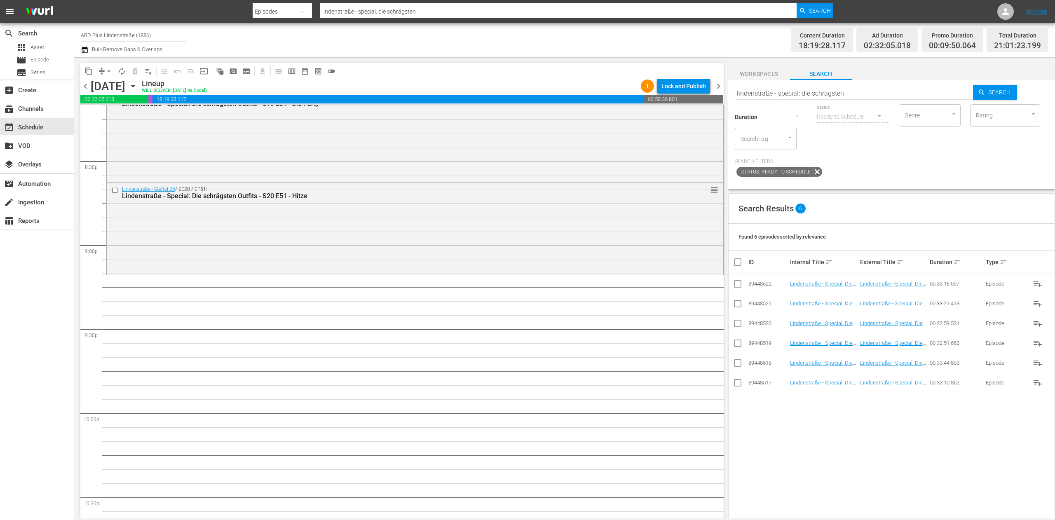
scroll to position [3403, 0]
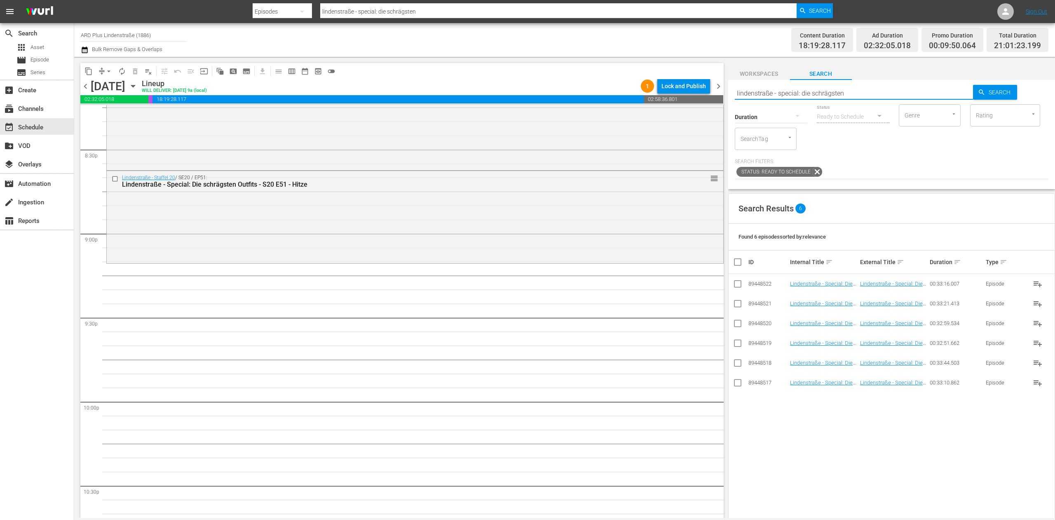
drag, startPoint x: 853, startPoint y: 90, endPoint x: 782, endPoint y: 90, distance: 71.3
click at [782, 90] on input "lindenstraße - special: die schrägsten" at bounding box center [854, 93] width 239 height 20
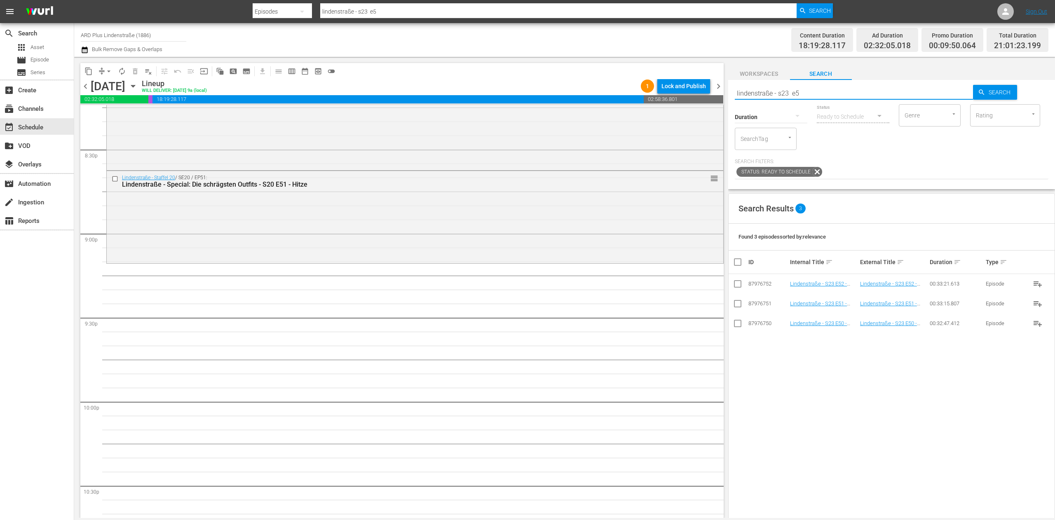
click at [736, 326] on input "checkbox" at bounding box center [738, 325] width 10 height 10
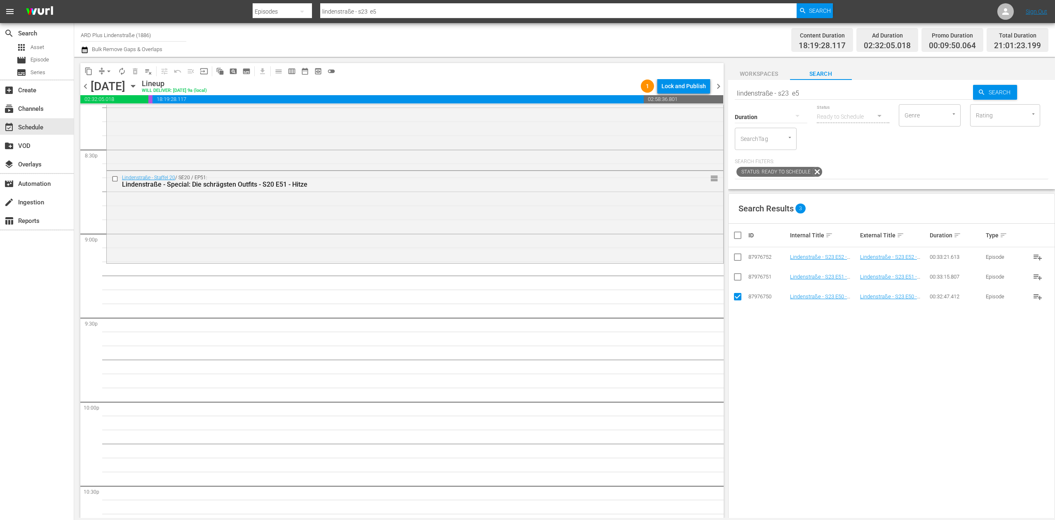
click at [739, 283] on input "checkbox" at bounding box center [738, 279] width 10 height 10
click at [739, 255] on input "checkbox" at bounding box center [738, 259] width 10 height 10
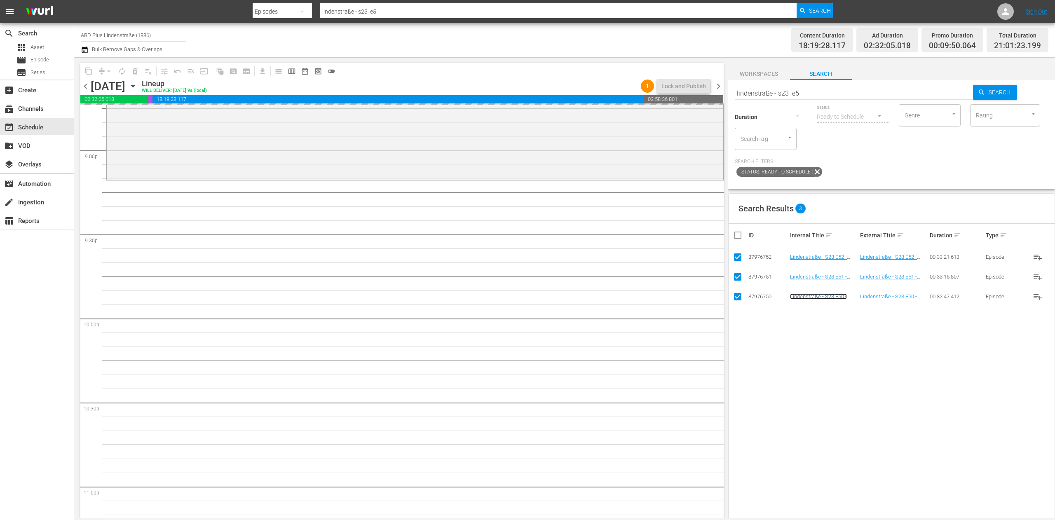
scroll to position [3567, 0]
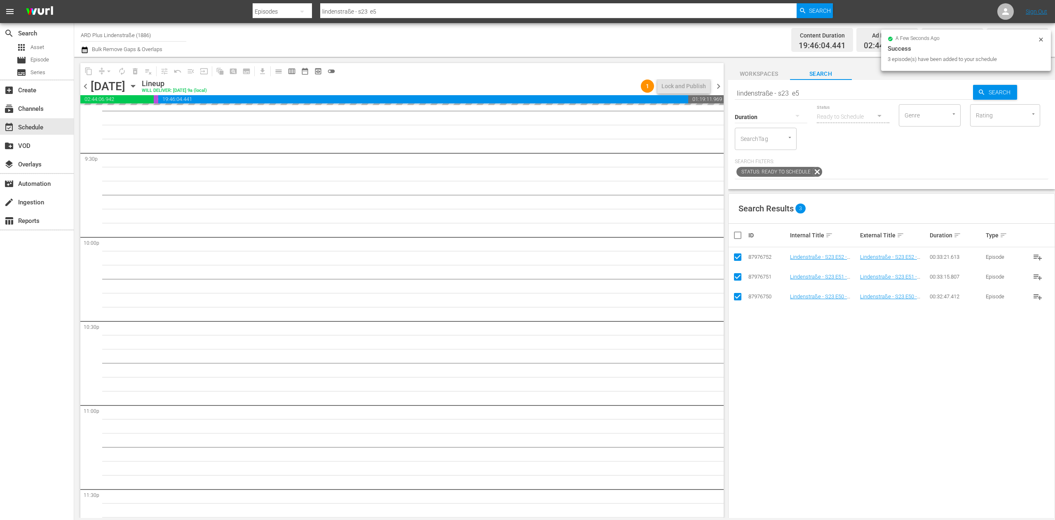
click at [739, 240] on input "checkbox" at bounding box center [741, 235] width 16 height 10
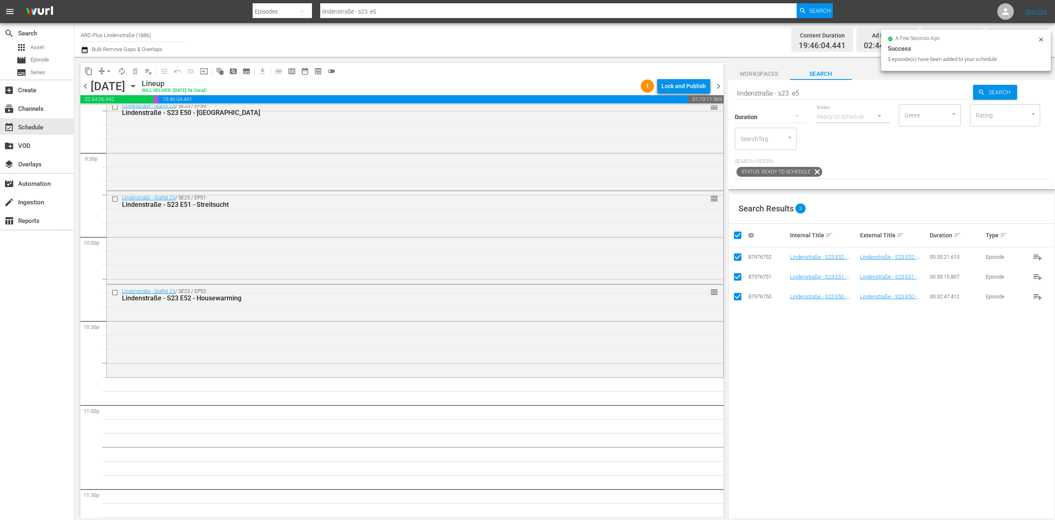
click at [739, 240] on input "checkbox" at bounding box center [741, 235] width 16 height 10
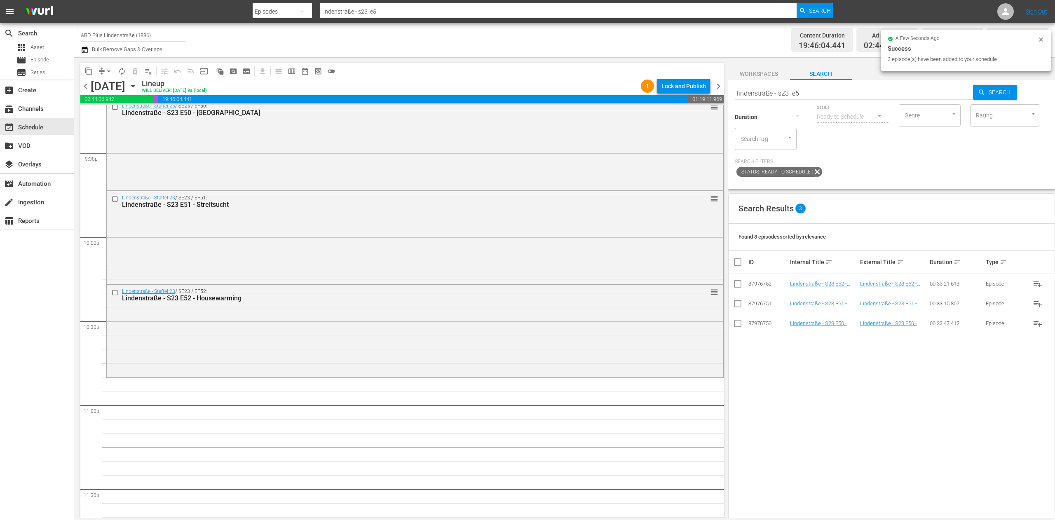
scroll to position [3622, 0]
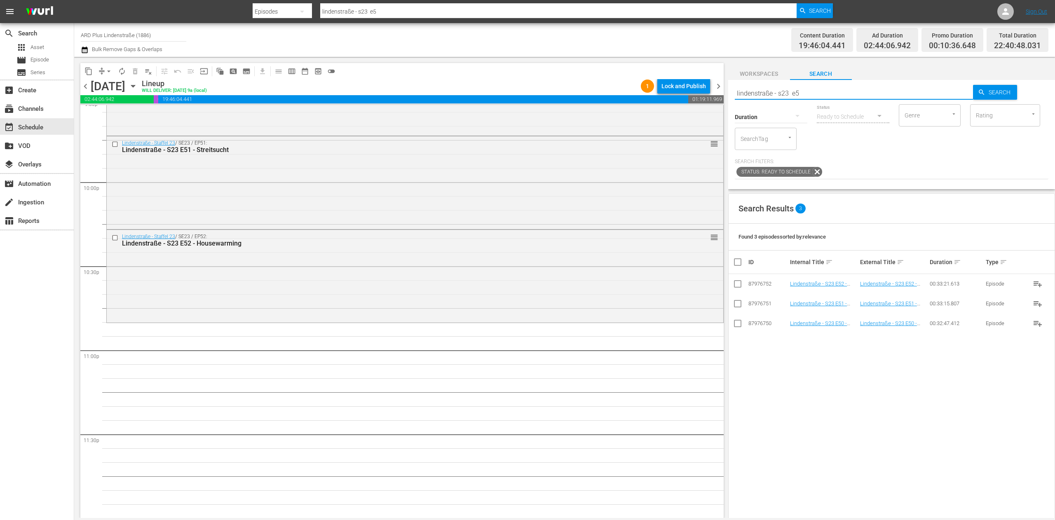
click at [818, 86] on input "lindenstraße - s23 e5" at bounding box center [854, 93] width 239 height 20
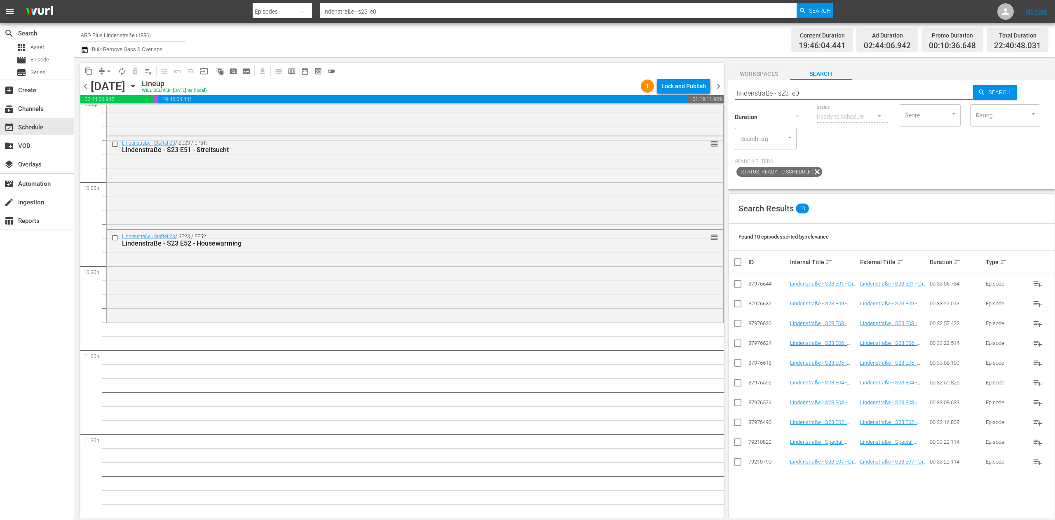
click at [737, 288] on input "checkbox" at bounding box center [738, 286] width 10 height 10
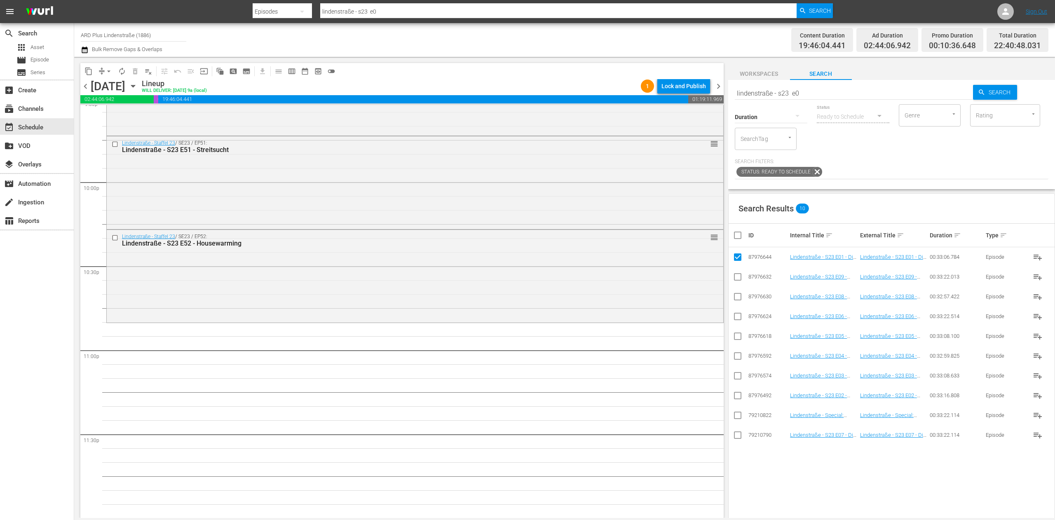
click at [734, 389] on td at bounding box center [738, 396] width 19 height 20
click at [741, 400] on input "checkbox" at bounding box center [738, 397] width 10 height 10
click at [734, 379] on input "checkbox" at bounding box center [738, 378] width 10 height 10
click at [739, 354] on input "checkbox" at bounding box center [738, 358] width 10 height 10
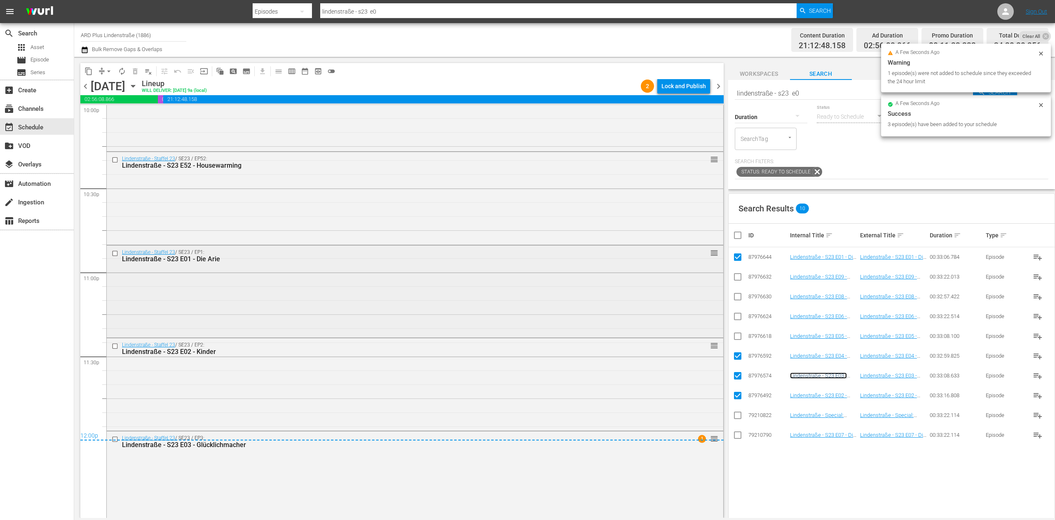
scroll to position [3706, 0]
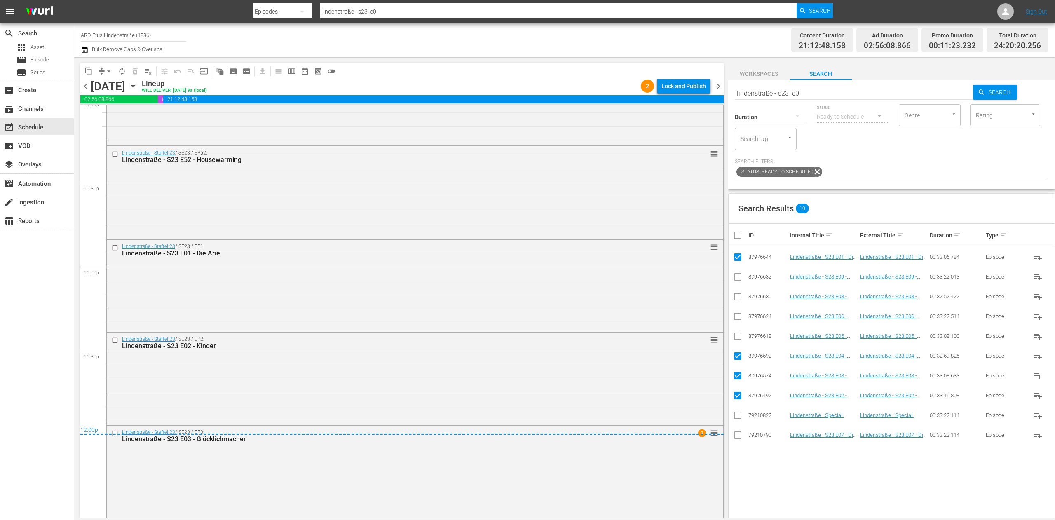
click at [739, 235] on input "checkbox" at bounding box center [741, 235] width 16 height 10
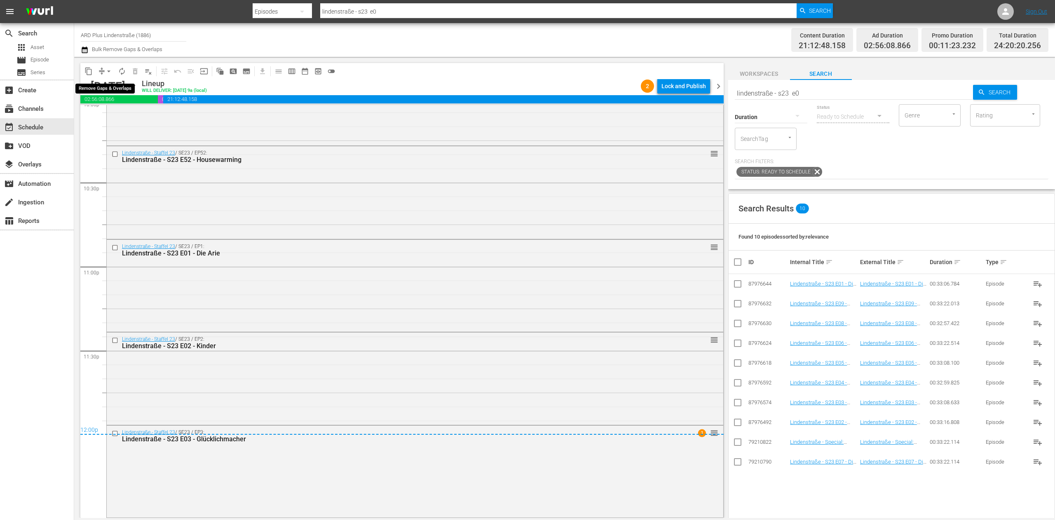
click at [103, 70] on button "arrow_drop_down" at bounding box center [108, 71] width 13 height 13
click at [133, 117] on li "Align to End of Previous Day" at bounding box center [109, 115] width 87 height 14
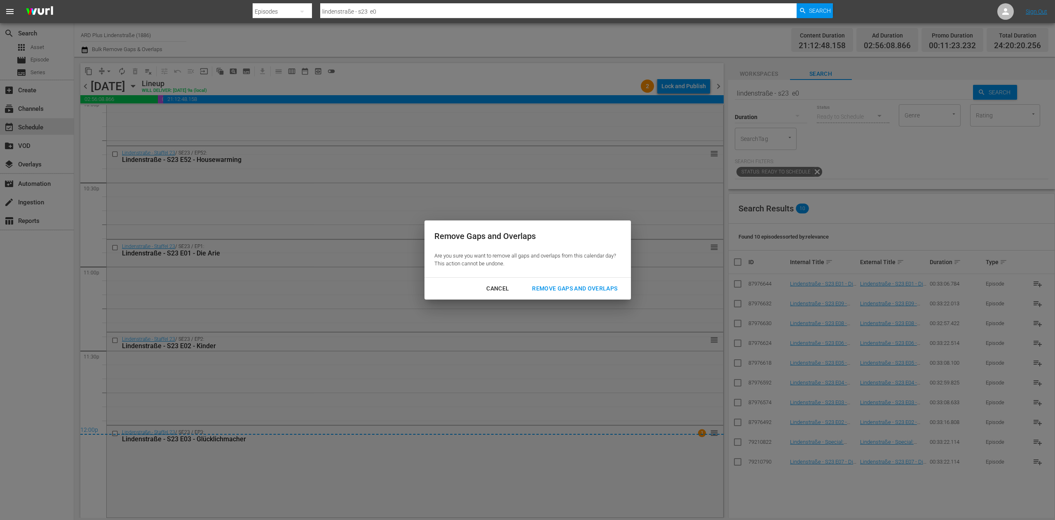
click at [607, 287] on div "Remove Gaps and Overlaps" at bounding box center [574, 289] width 98 height 10
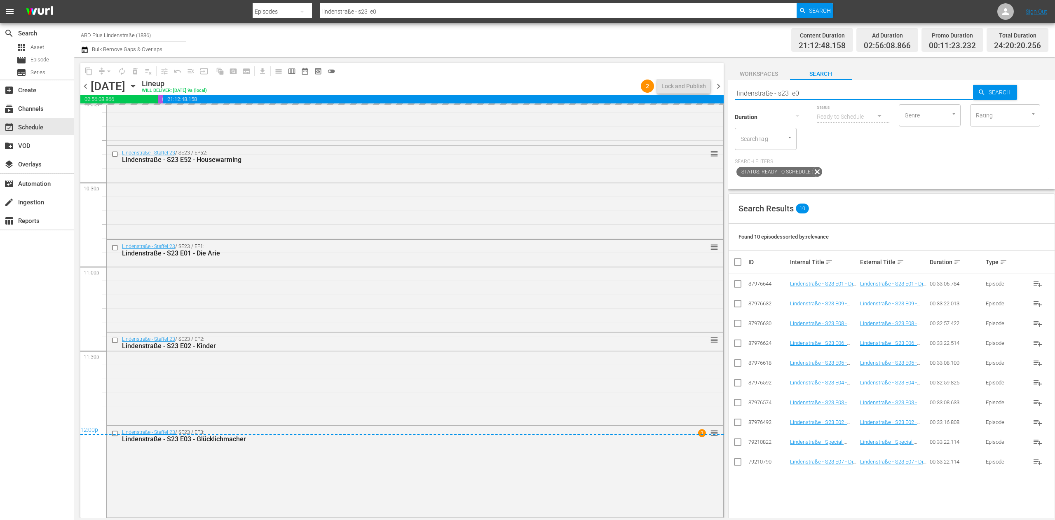
click at [708, 91] on div "content_copy compress arrow_drop_down autorenew_outlined delete_forever_outline…" at bounding box center [564, 287] width 981 height 461
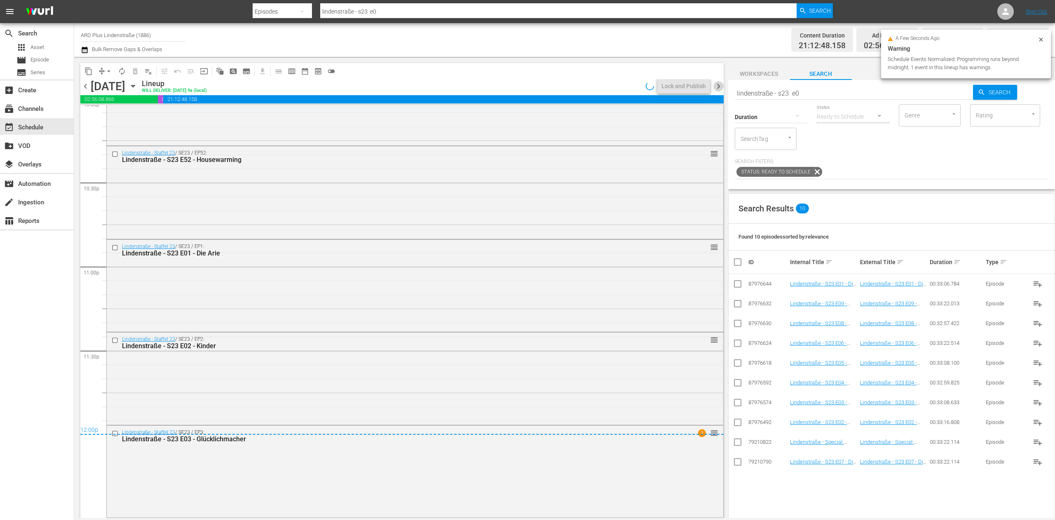
click at [720, 85] on span "chevron_right" at bounding box center [718, 86] width 10 height 10
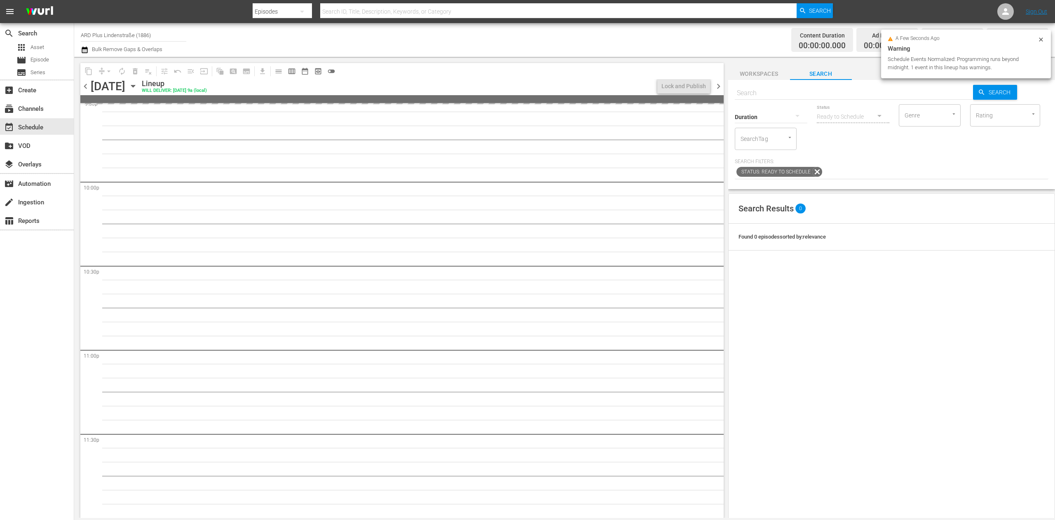
click at [747, 90] on input "text" at bounding box center [854, 93] width 239 height 20
paste input "lindenstraße - s23 e0"
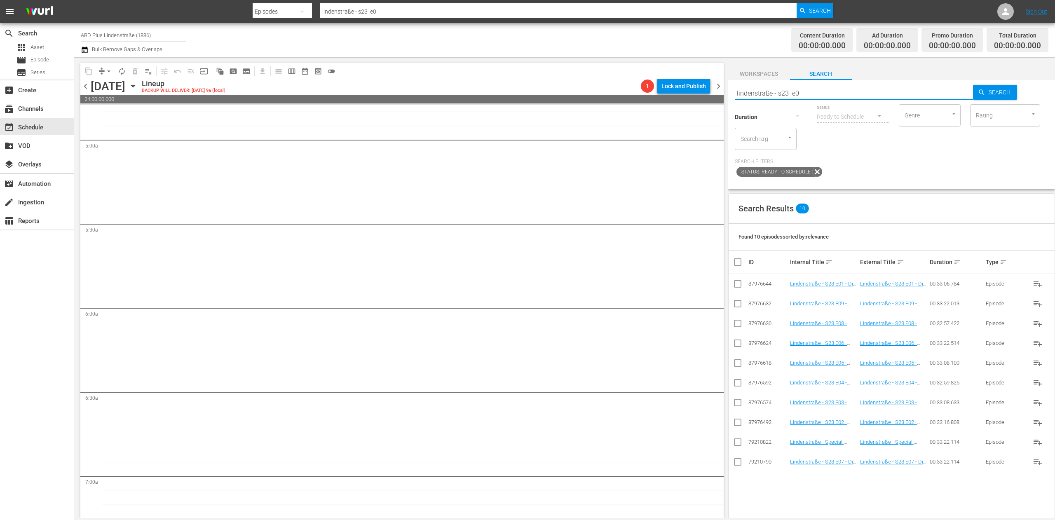
scroll to position [0, 0]
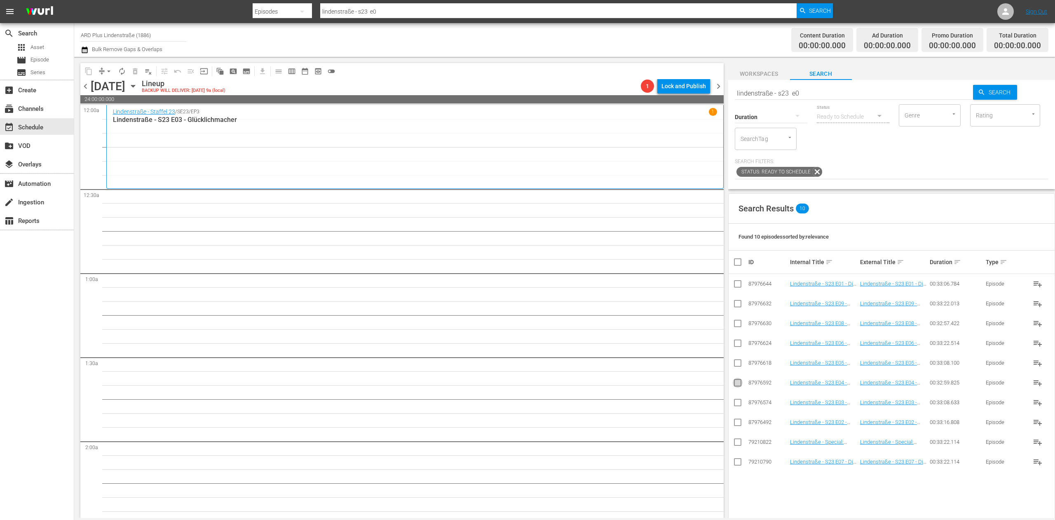
click at [736, 382] on input "checkbox" at bounding box center [738, 385] width 10 height 10
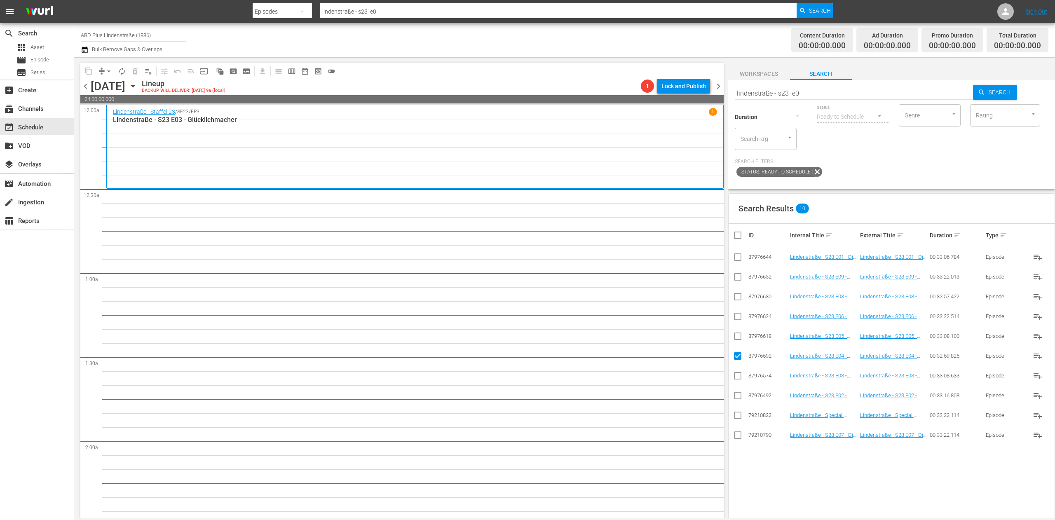
click at [739, 340] on input "checkbox" at bounding box center [738, 338] width 10 height 10
click at [739, 314] on input "checkbox" at bounding box center [738, 318] width 10 height 10
click at [739, 298] on input "checkbox" at bounding box center [738, 298] width 10 height 10
click at [735, 279] on input "checkbox" at bounding box center [738, 279] width 10 height 10
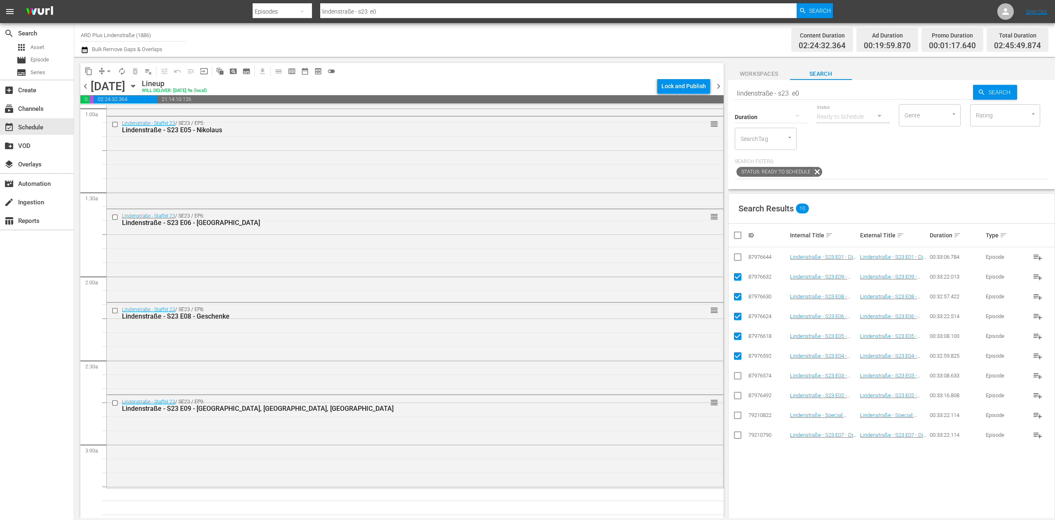
scroll to position [247, 0]
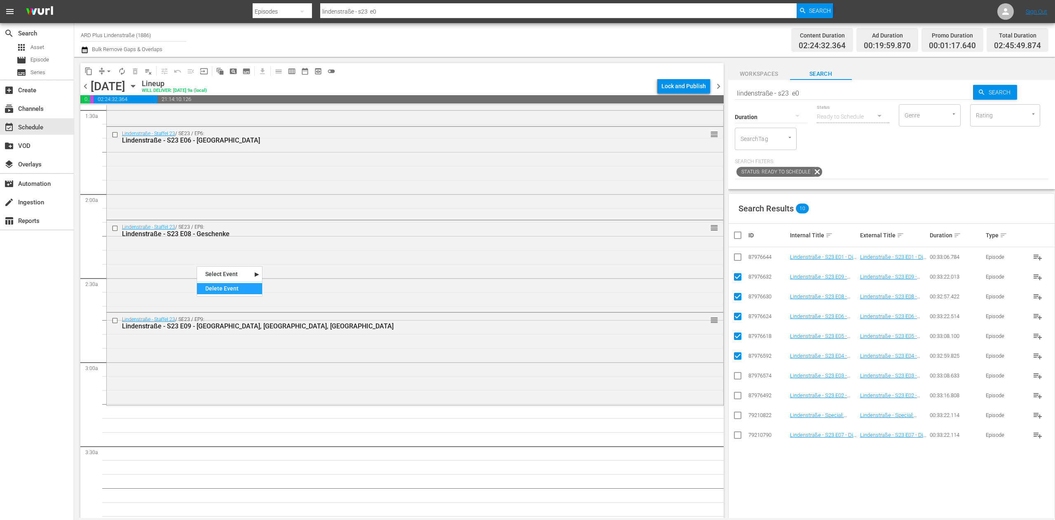
click at [215, 291] on div "Delete Event" at bounding box center [229, 288] width 65 height 11
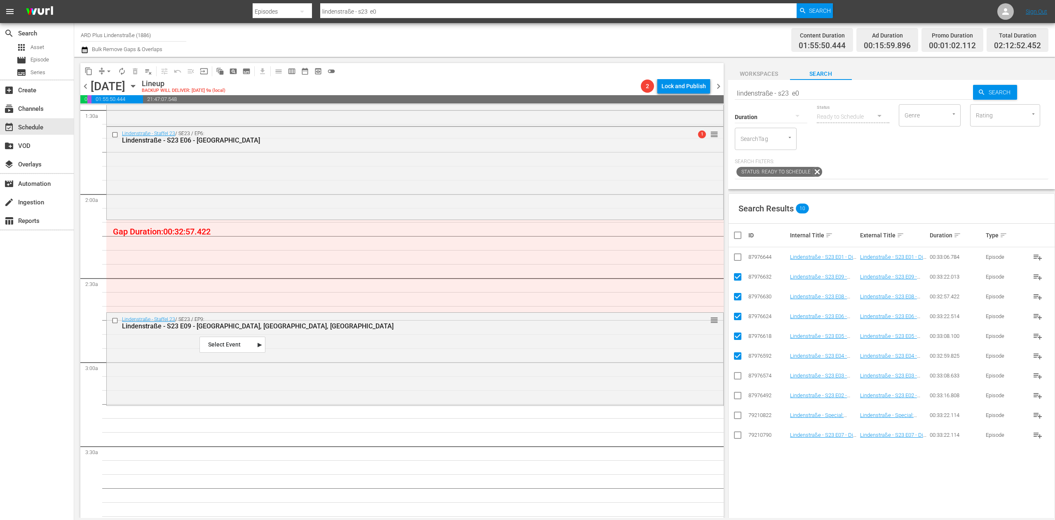
click at [223, 344] on div "Select Event" at bounding box center [232, 344] width 65 height 11
click at [738, 235] on input "checkbox" at bounding box center [741, 235] width 16 height 10
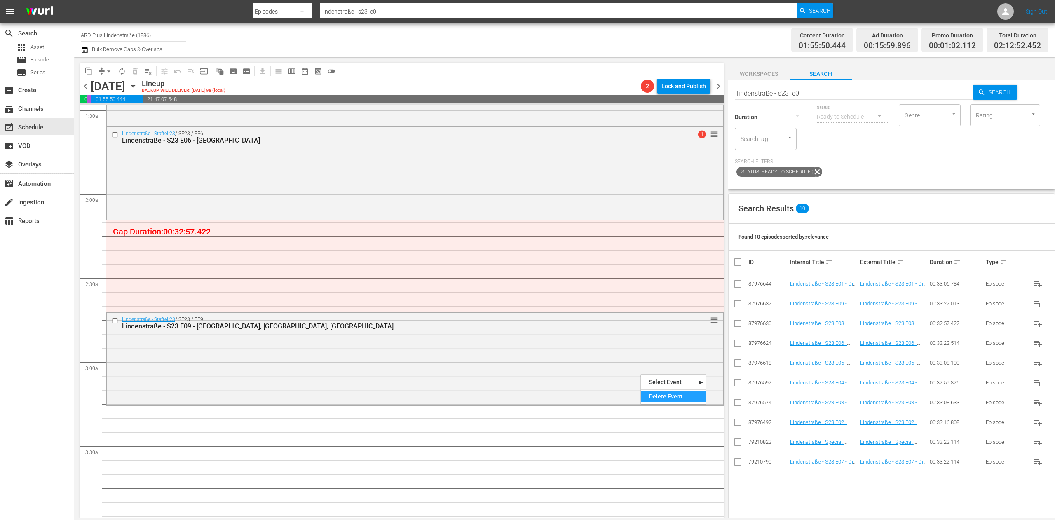
click at [682, 395] on div "Delete Event" at bounding box center [673, 396] width 65 height 11
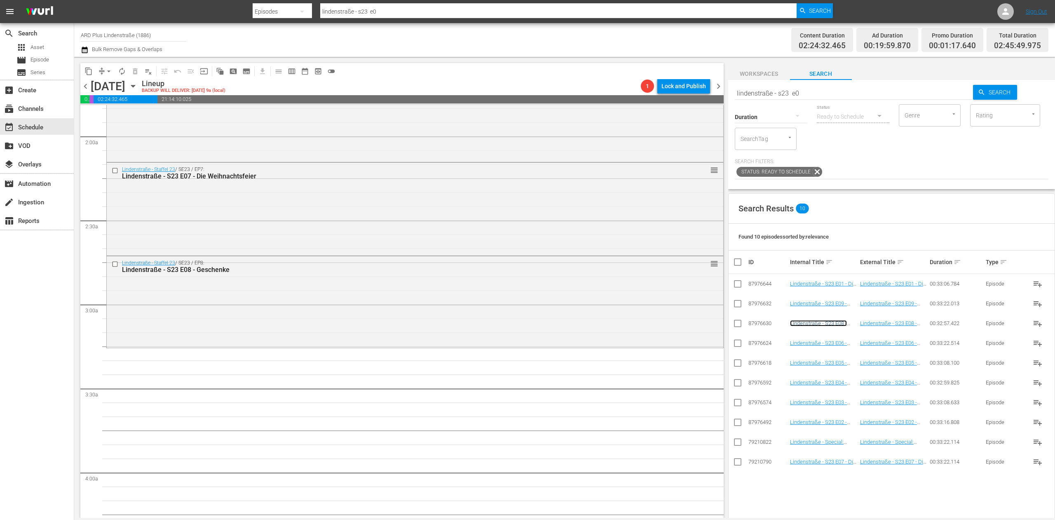
scroll to position [330, 0]
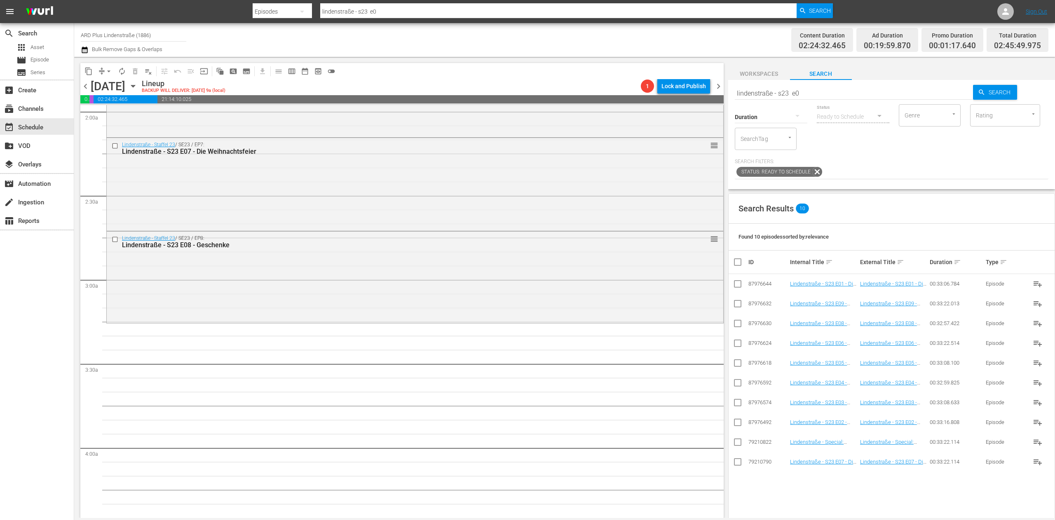
click at [847, 98] on input "lindenstraße - s23 e0" at bounding box center [854, 93] width 239 height 20
click at [737, 462] on input "checkbox" at bounding box center [738, 464] width 10 height 10
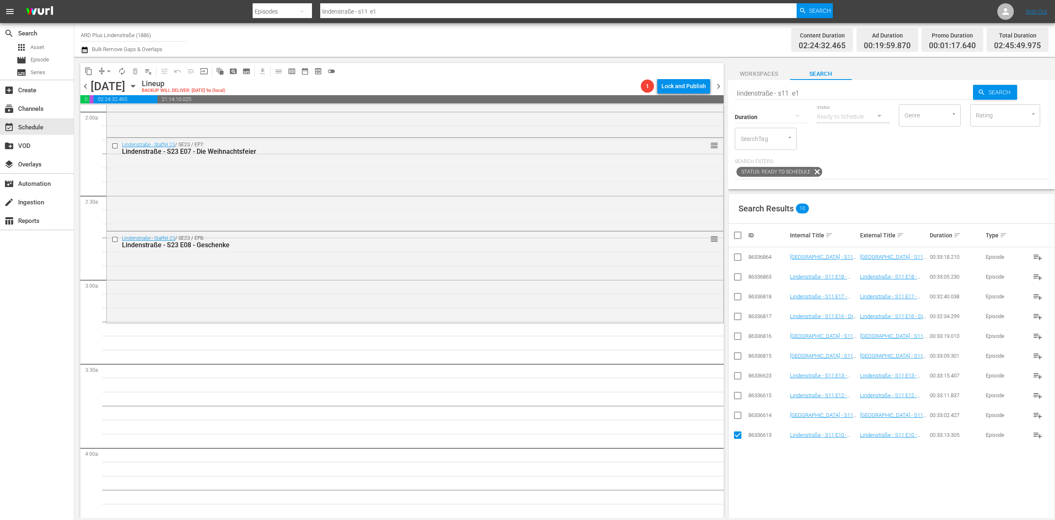
click at [741, 418] on input "checkbox" at bounding box center [738, 417] width 10 height 10
click at [735, 396] on input "checkbox" at bounding box center [738, 397] width 10 height 10
click at [741, 378] on input "checkbox" at bounding box center [738, 378] width 10 height 10
click at [739, 356] on input "checkbox" at bounding box center [738, 358] width 10 height 10
click at [737, 334] on input "checkbox" at bounding box center [738, 338] width 10 height 10
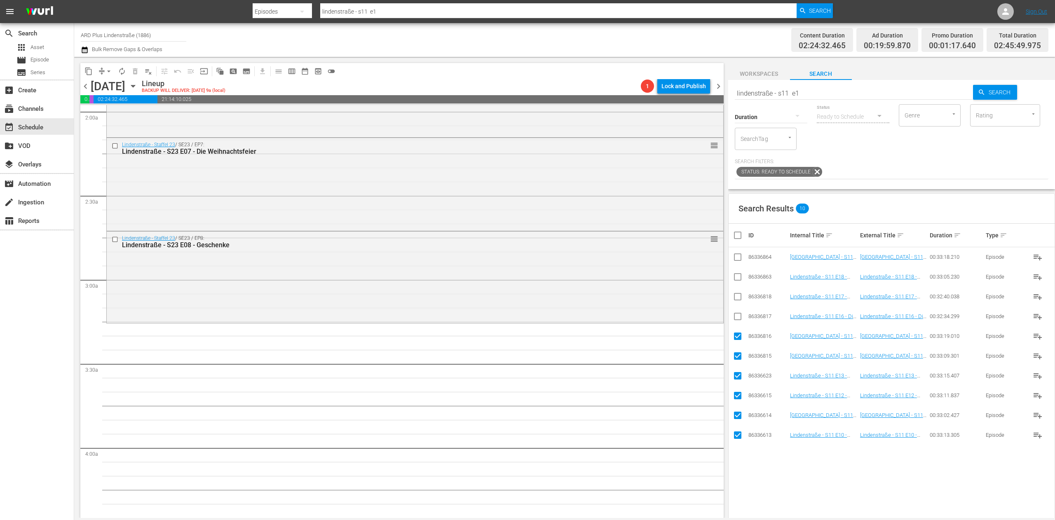
click at [738, 313] on input "checkbox" at bounding box center [738, 318] width 10 height 10
click at [735, 300] on input "checkbox" at bounding box center [738, 298] width 10 height 10
click at [737, 276] on input "checkbox" at bounding box center [738, 279] width 10 height 10
click at [736, 254] on input "checkbox" at bounding box center [738, 259] width 10 height 10
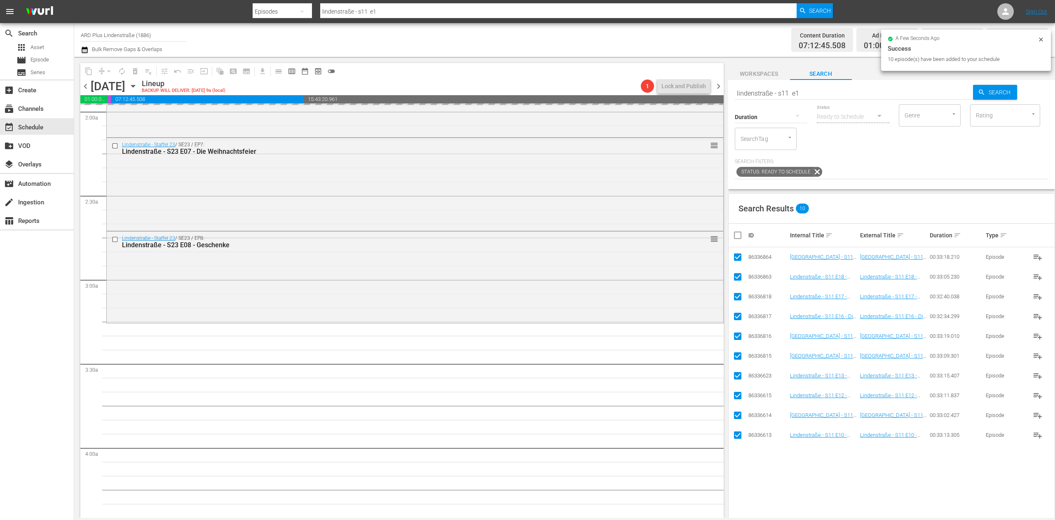
click at [737, 239] on input "checkbox" at bounding box center [741, 235] width 16 height 10
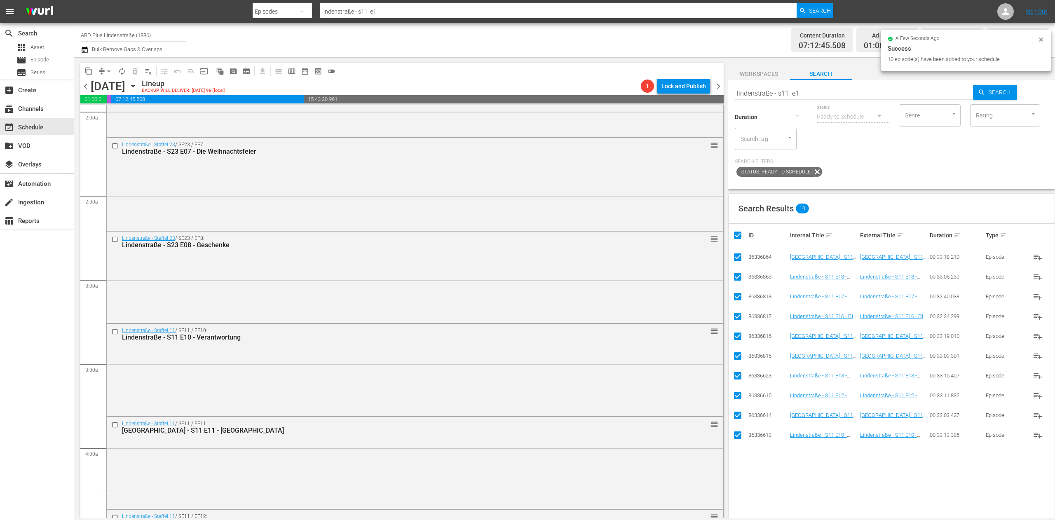
click at [737, 239] on input "checkbox" at bounding box center [741, 235] width 16 height 10
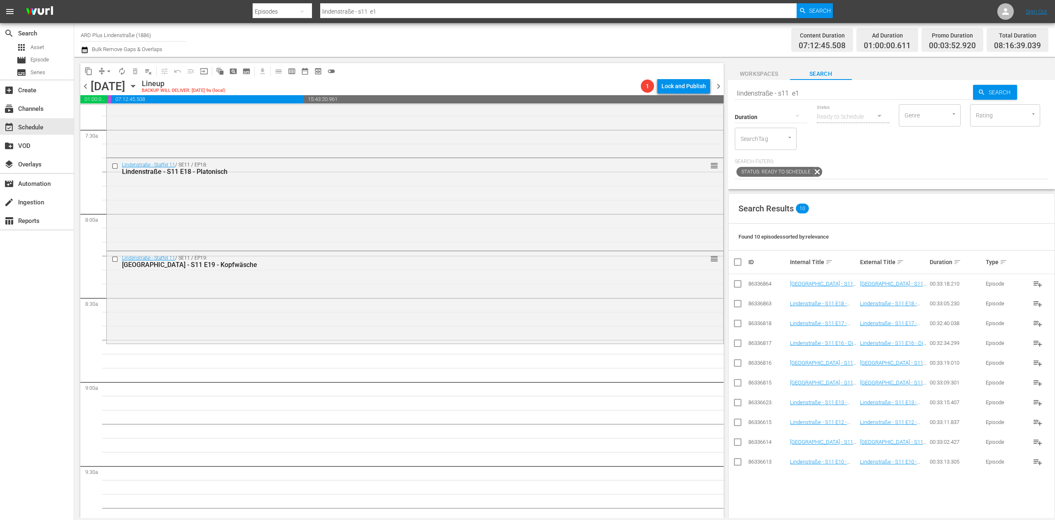
scroll to position [1319, 0]
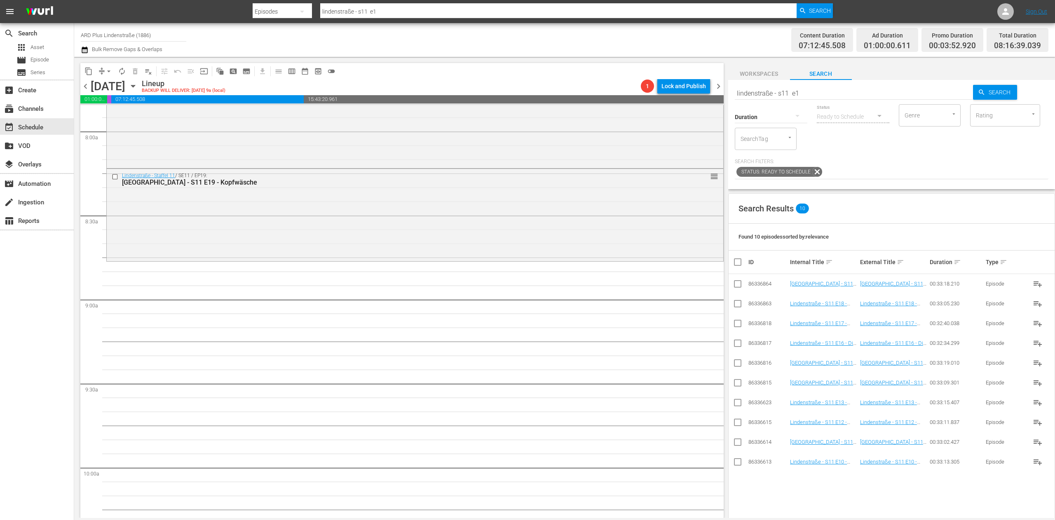
click at [817, 92] on input "lindenstraße - s11 e1" at bounding box center [854, 93] width 239 height 20
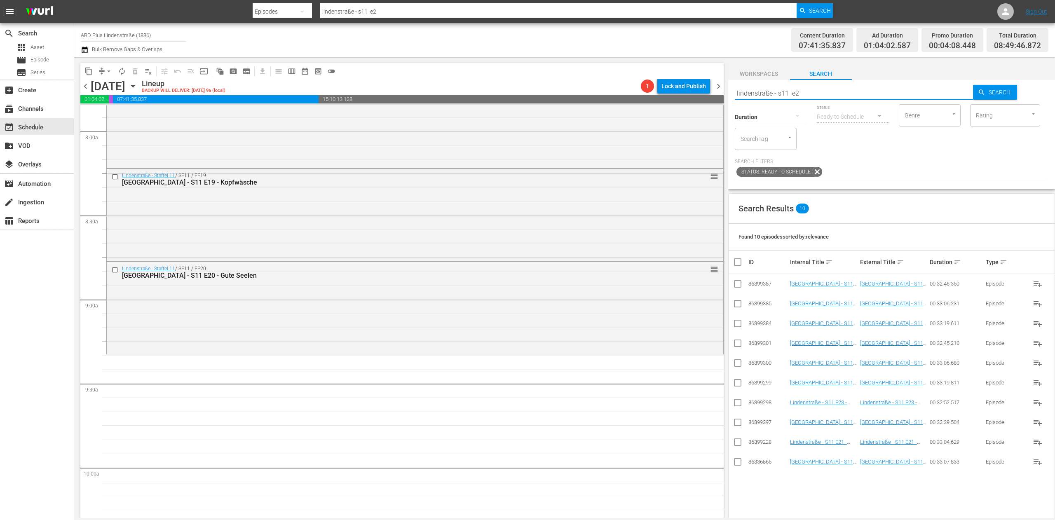
click at [807, 92] on input "lindenstraße - s11 e2" at bounding box center [854, 93] width 239 height 20
click at [734, 326] on input "checkbox" at bounding box center [738, 325] width 10 height 10
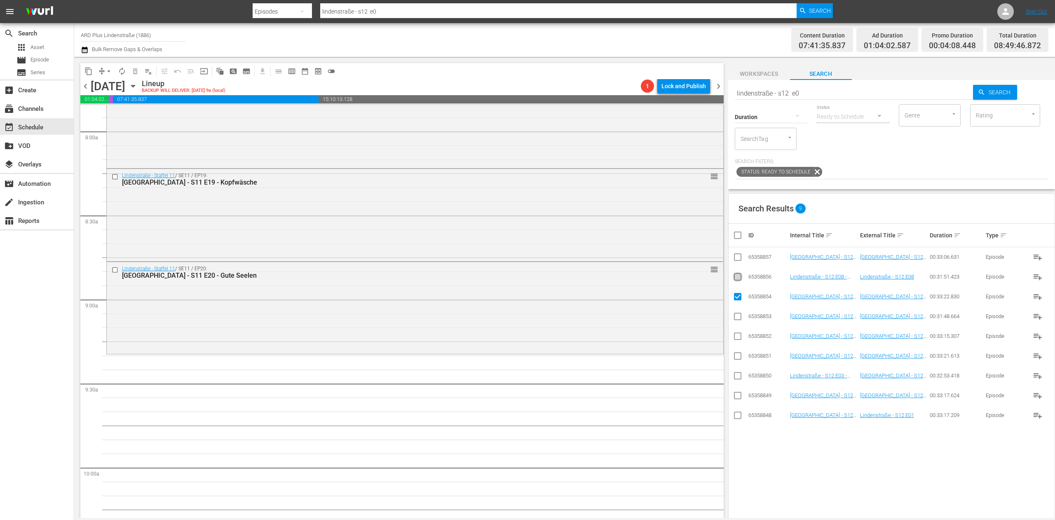
click at [734, 280] on input "checkbox" at bounding box center [738, 279] width 10 height 10
click at [733, 262] on input "checkbox" at bounding box center [738, 259] width 10 height 10
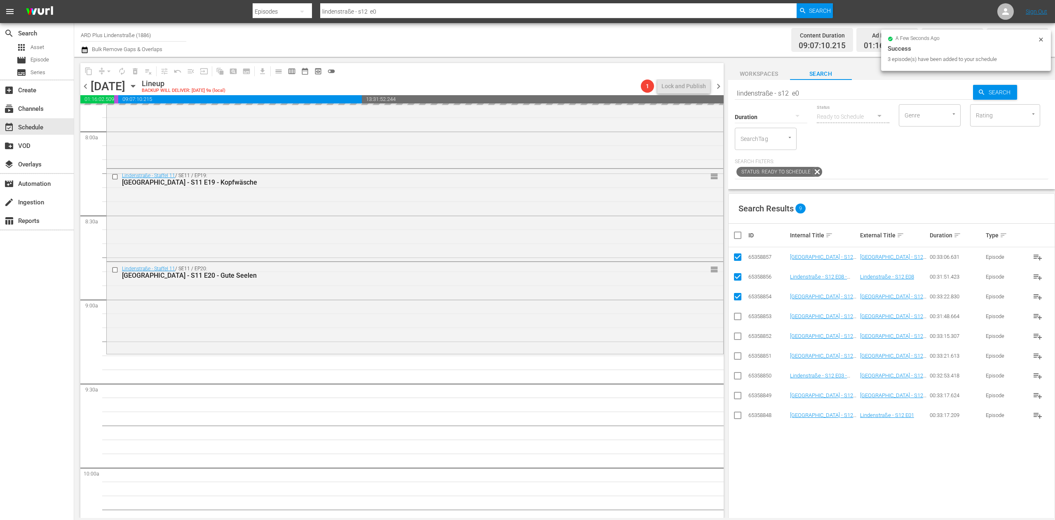
scroll to position [1484, 0]
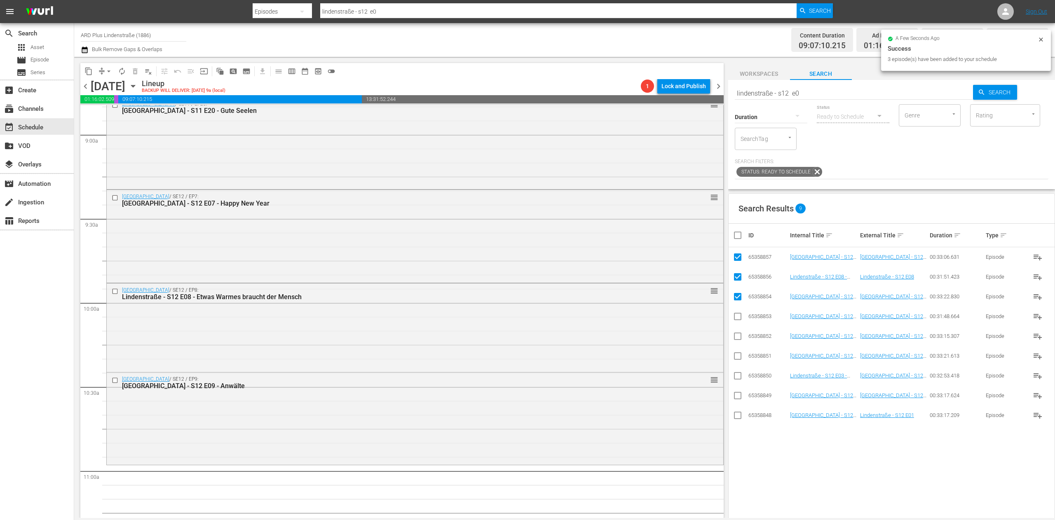
click at [743, 235] on input "checkbox" at bounding box center [741, 235] width 16 height 10
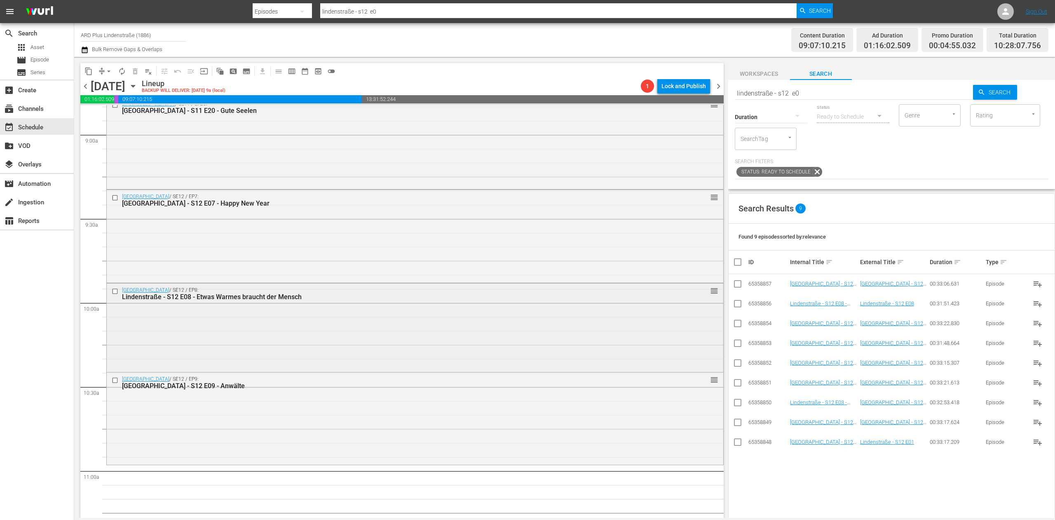
scroll to position [1566, 0]
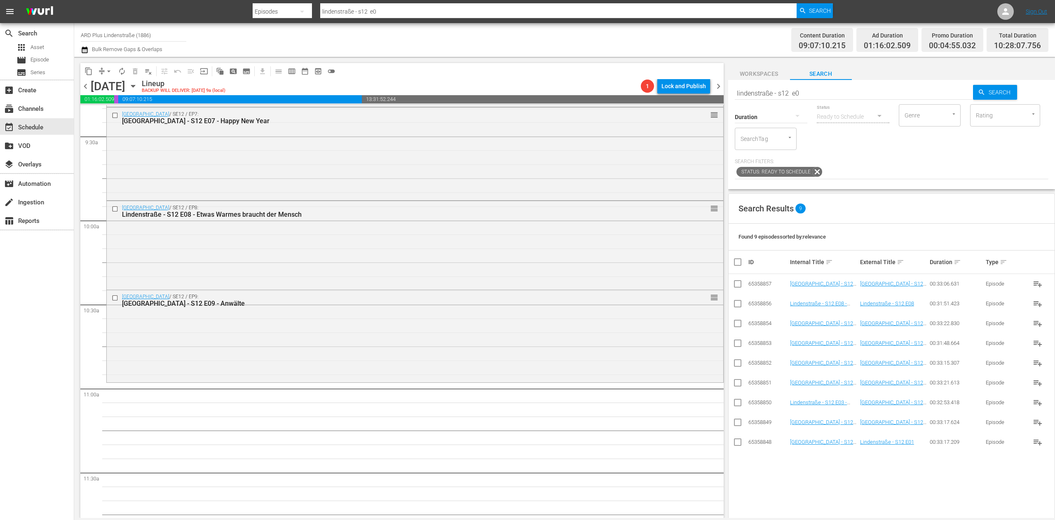
click at [818, 92] on input "lindenstraße - s12 e0" at bounding box center [854, 93] width 239 height 20
click at [734, 452] on td at bounding box center [738, 442] width 19 height 20
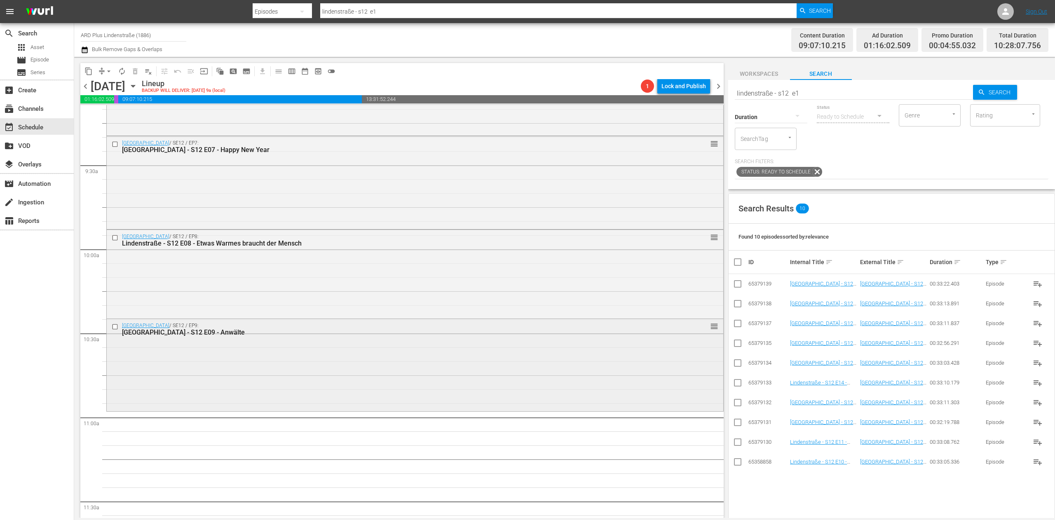
scroll to position [1649, 0]
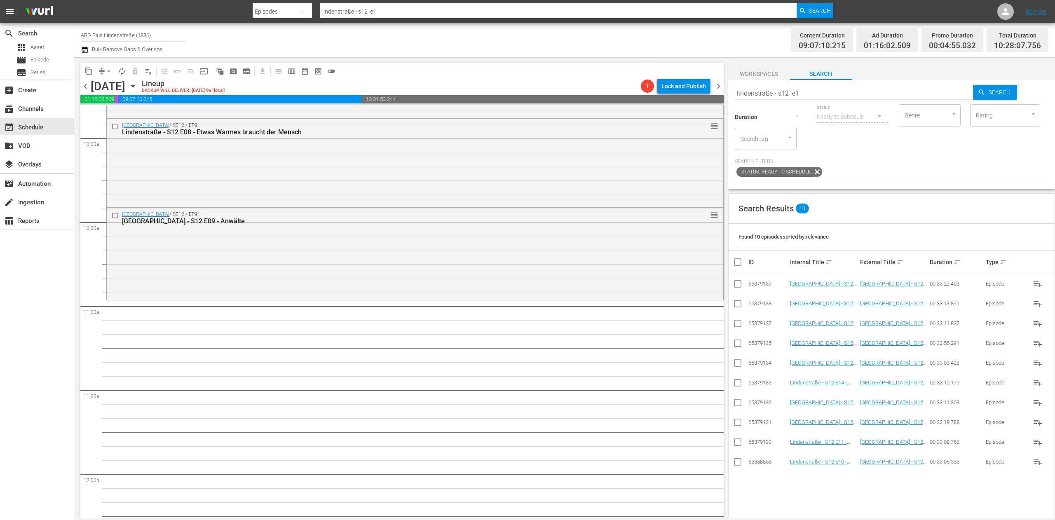
click at [737, 463] on input "checkbox" at bounding box center [738, 464] width 10 height 10
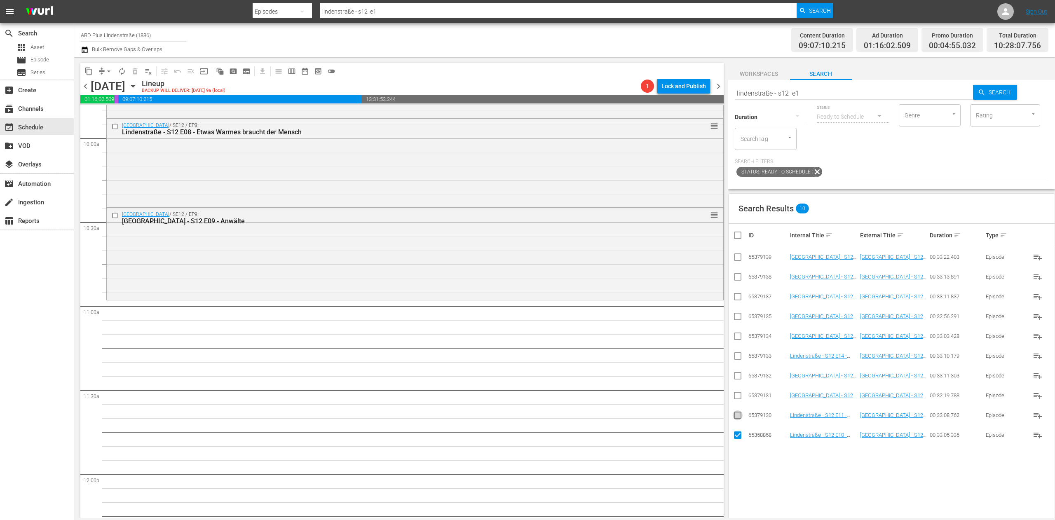
click at [735, 420] on input "checkbox" at bounding box center [738, 417] width 10 height 10
click at [736, 397] on input "checkbox" at bounding box center [738, 397] width 10 height 10
click at [734, 378] on input "checkbox" at bounding box center [738, 378] width 10 height 10
click at [738, 354] on input "checkbox" at bounding box center [738, 358] width 10 height 10
click at [738, 340] on input "checkbox" at bounding box center [738, 338] width 10 height 10
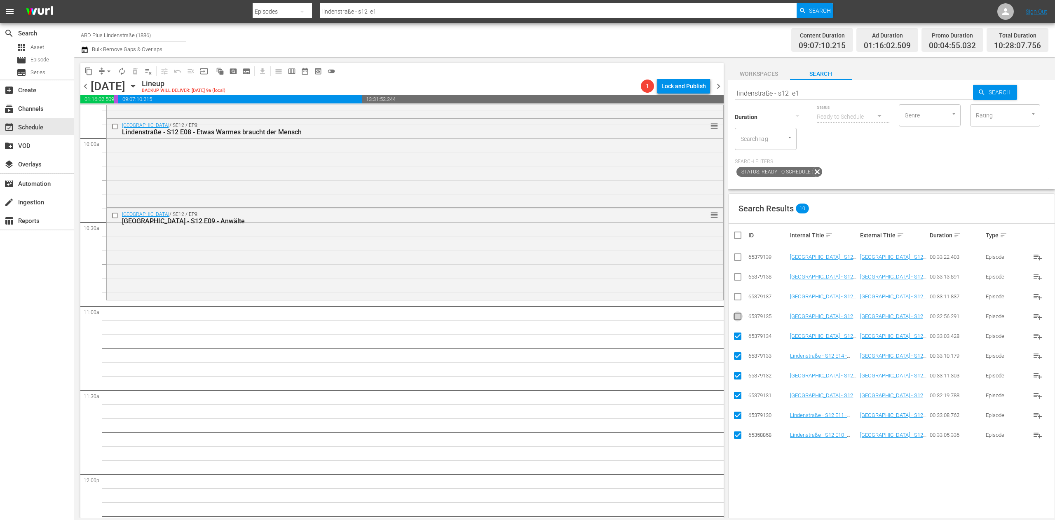
click at [739, 321] on input "checkbox" at bounding box center [738, 318] width 10 height 10
click at [738, 300] on input "checkbox" at bounding box center [738, 298] width 10 height 10
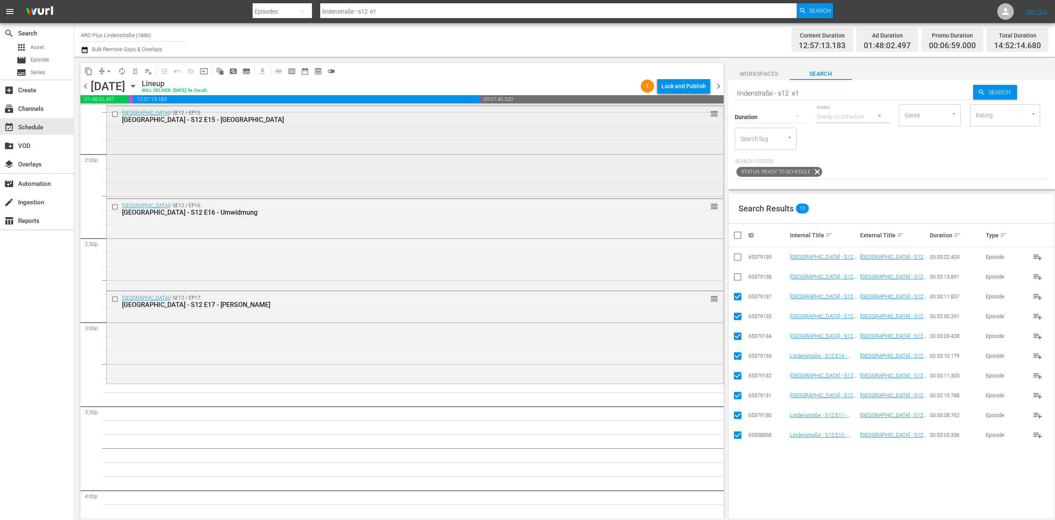
scroll to position [2308, 0]
click at [223, 356] on div "Delete Event" at bounding box center [220, 355] width 65 height 11
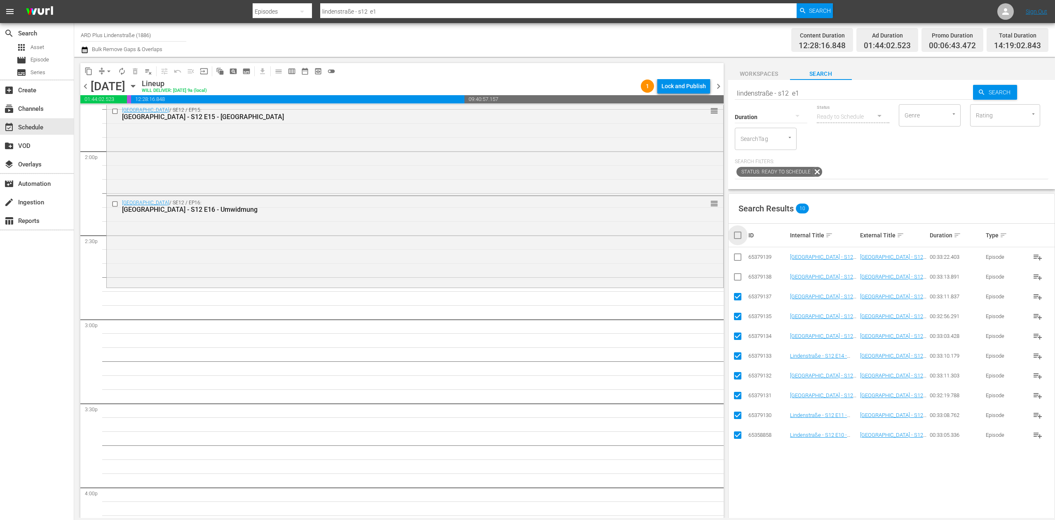
click at [733, 240] on input "checkbox" at bounding box center [741, 235] width 16 height 10
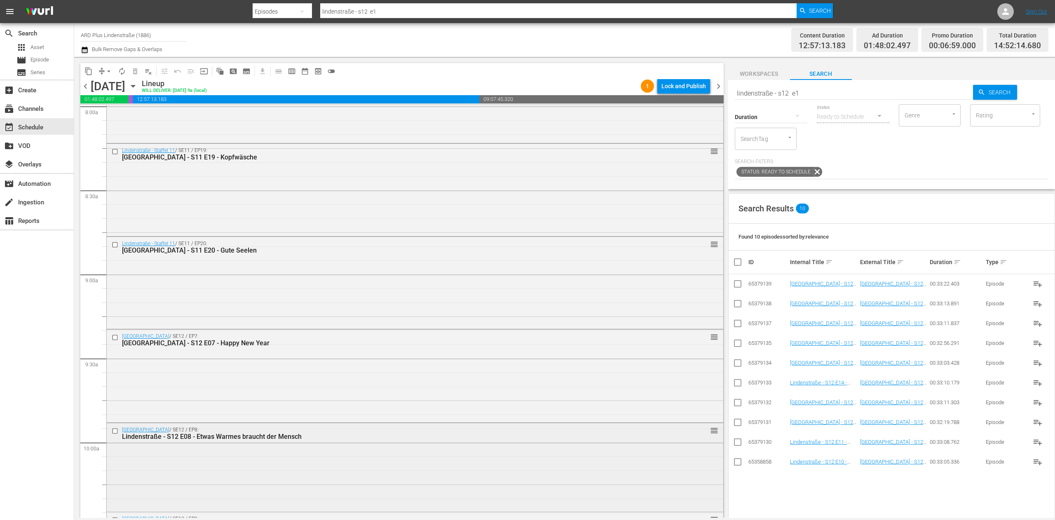
scroll to position [1319, 0]
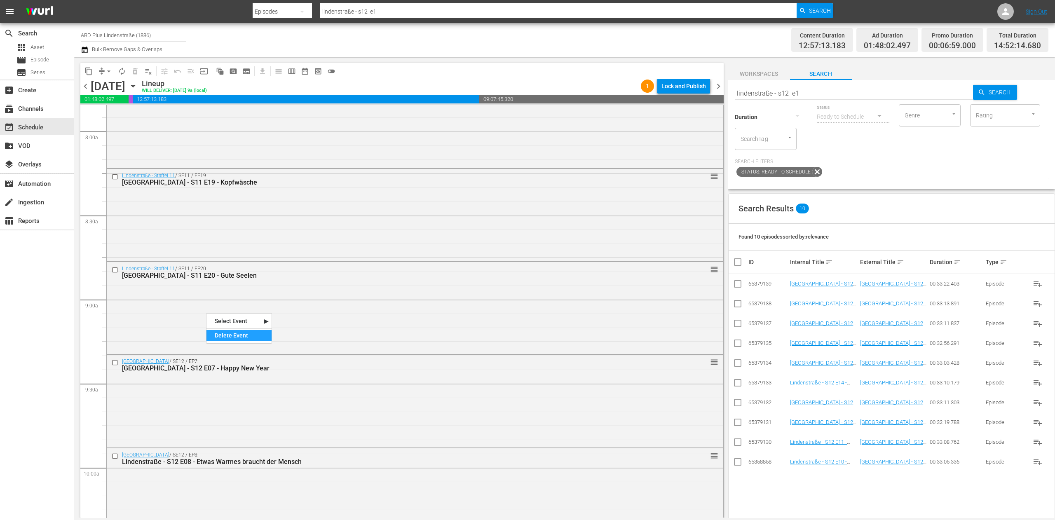
click at [232, 339] on div "Delete Event" at bounding box center [238, 335] width 65 height 11
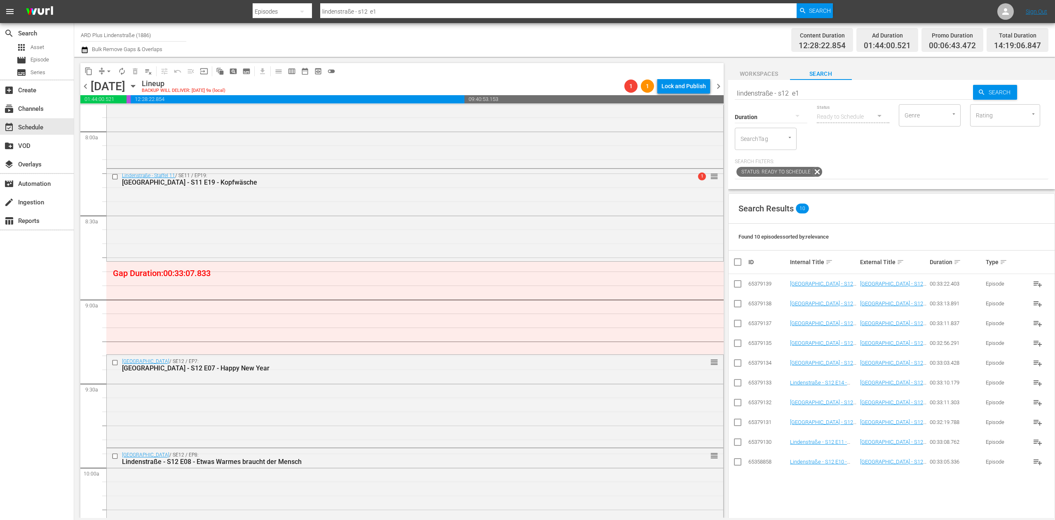
click at [101, 74] on span "compress" at bounding box center [102, 71] width 8 height 8
click at [112, 68] on span "arrow_drop_down" at bounding box center [109, 71] width 8 height 8
click at [101, 113] on li "Align to End of Previous Day" at bounding box center [109, 115] width 87 height 14
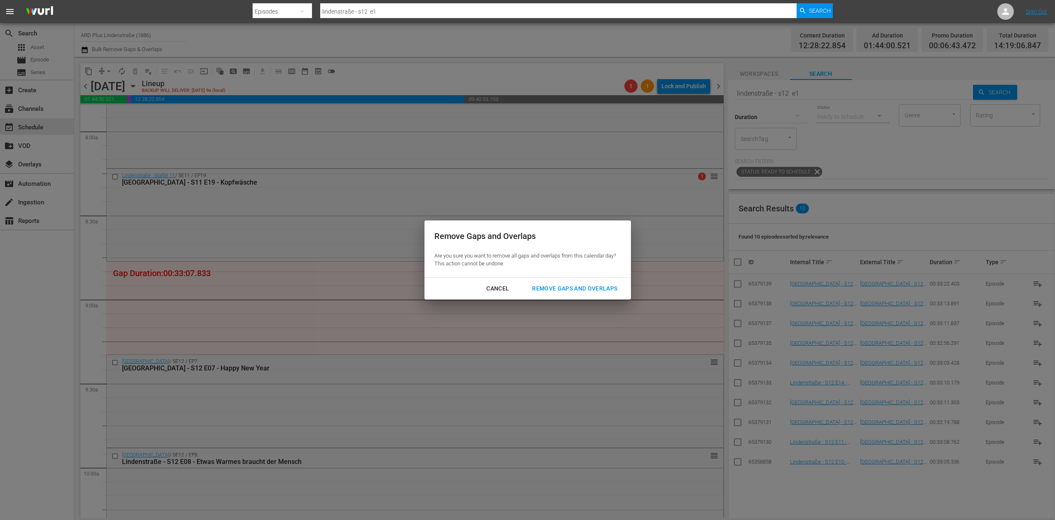
click at [553, 280] on div "Cancel Remove Gaps and Overlaps" at bounding box center [527, 289] width 206 height 22
click at [547, 284] on div "Remove Gaps and Overlaps" at bounding box center [574, 289] width 98 height 10
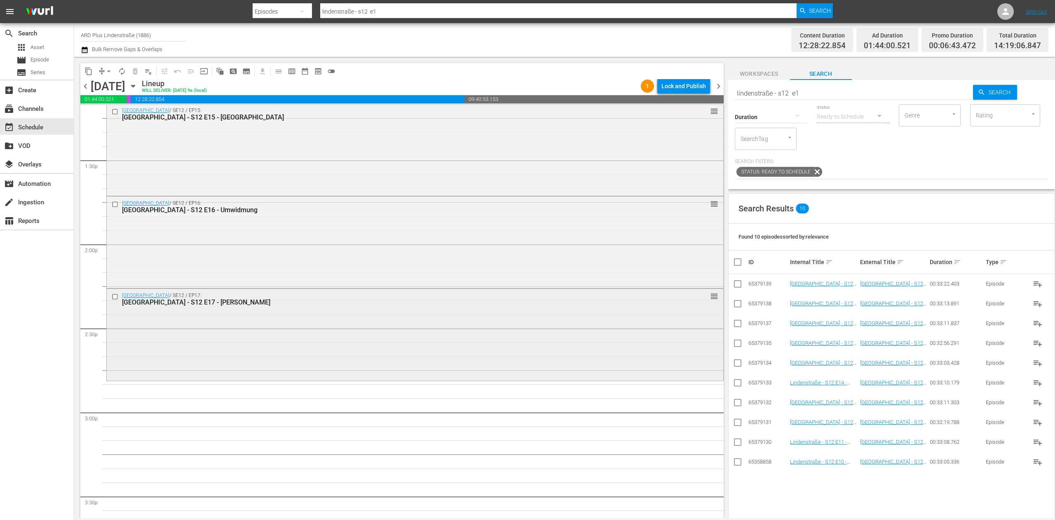
scroll to position [2308, 0]
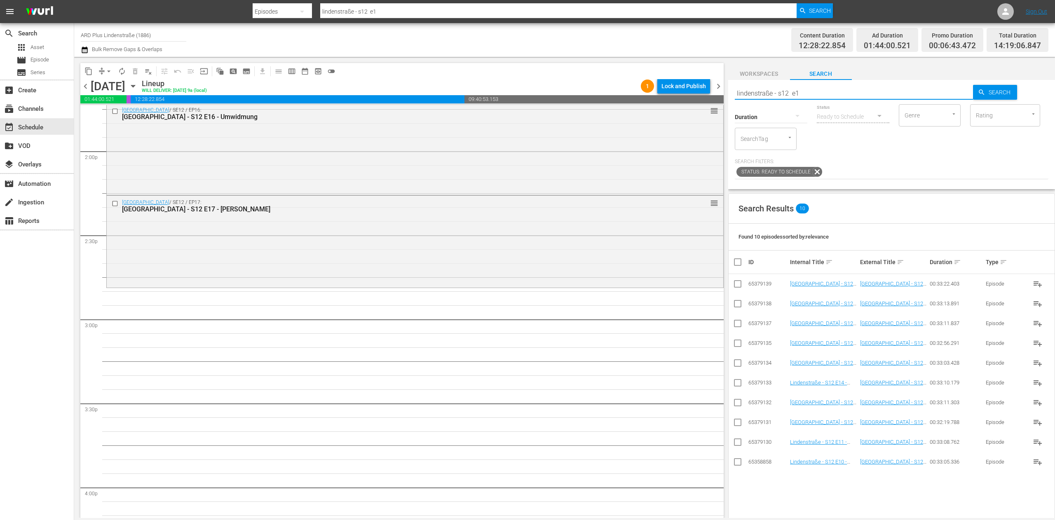
click at [822, 94] on input "lindenstraße - s12 e1" at bounding box center [854, 93] width 239 height 20
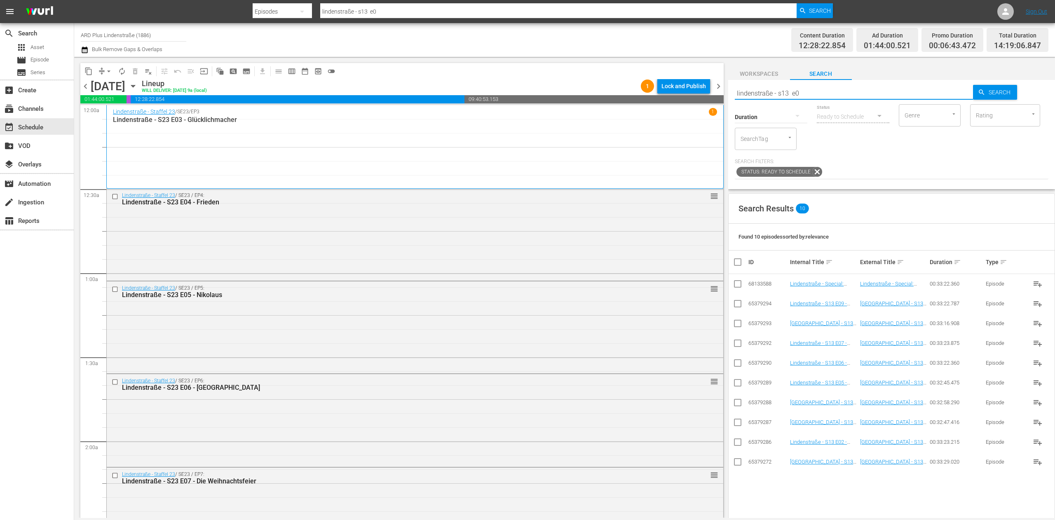
scroll to position [2308, 0]
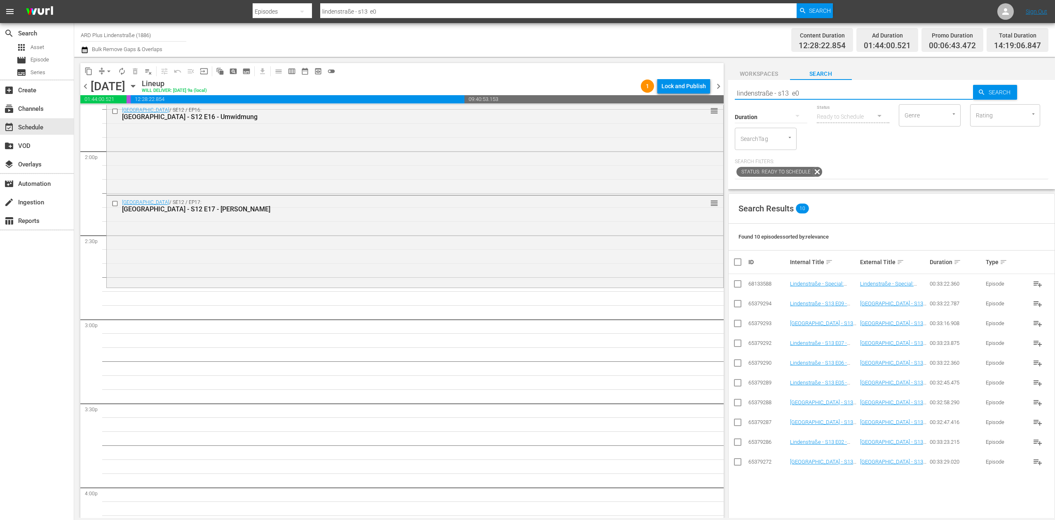
click at [729, 341] on td at bounding box center [738, 343] width 19 height 20
click at [739, 341] on input "checkbox" at bounding box center [738, 345] width 10 height 10
checkbox input "true"
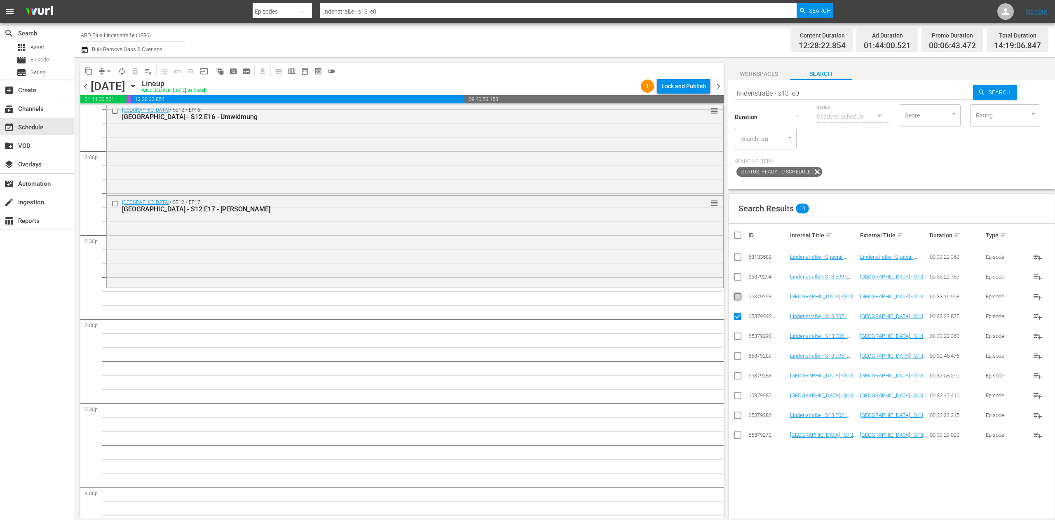
click at [739, 301] on input "checkbox" at bounding box center [738, 298] width 10 height 10
checkbox input "true"
click at [736, 273] on icon at bounding box center [738, 277] width 10 height 10
click at [738, 280] on input "checkbox" at bounding box center [738, 279] width 10 height 10
checkbox input "true"
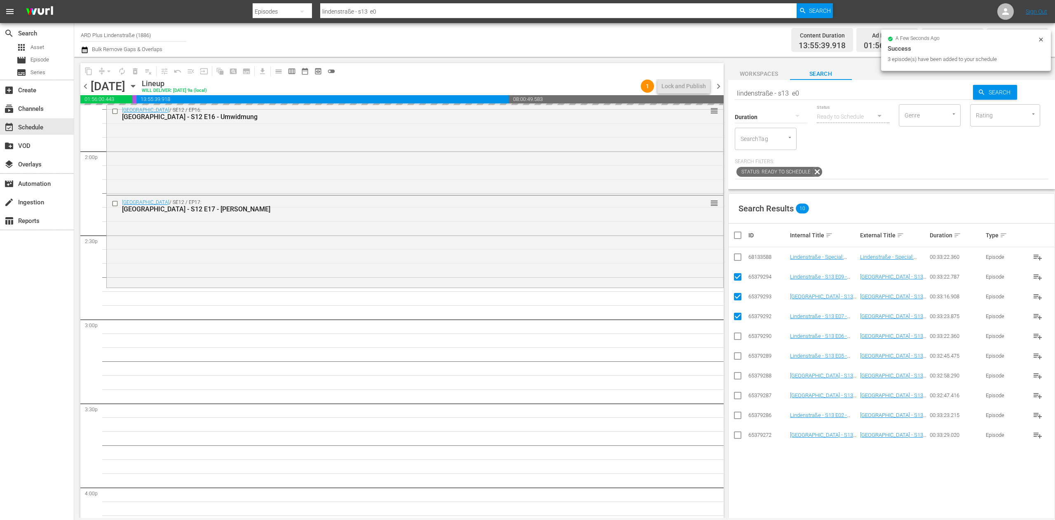
click at [739, 234] on input "checkbox" at bounding box center [741, 235] width 16 height 10
checkbox input "true"
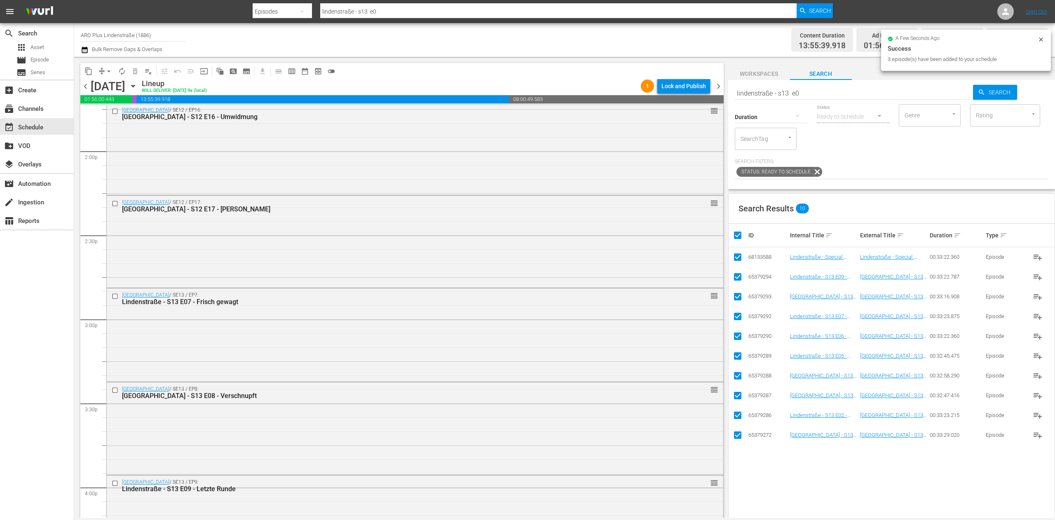
checkbox input "true"
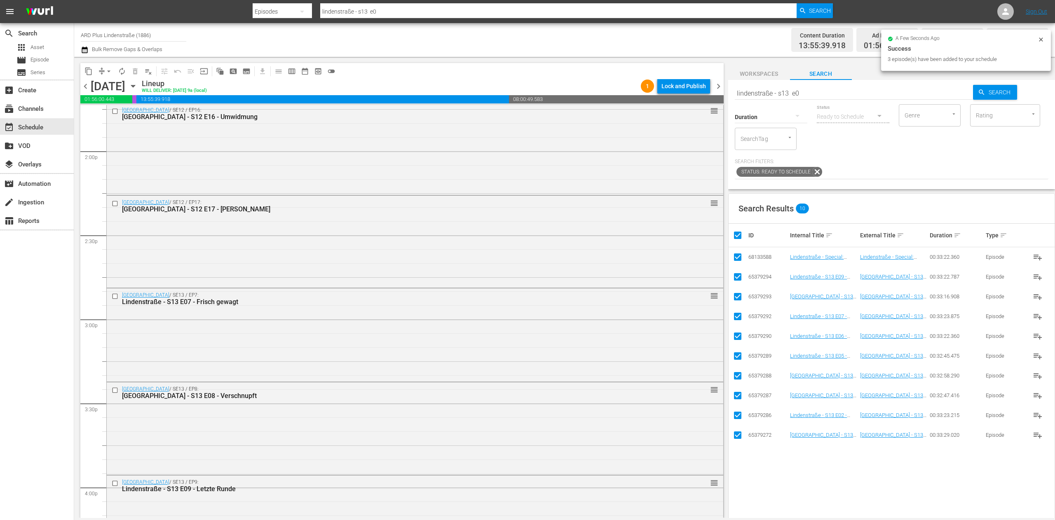
checkbox input "true"
click at [739, 234] on input "checkbox" at bounding box center [741, 235] width 16 height 10
checkbox input "false"
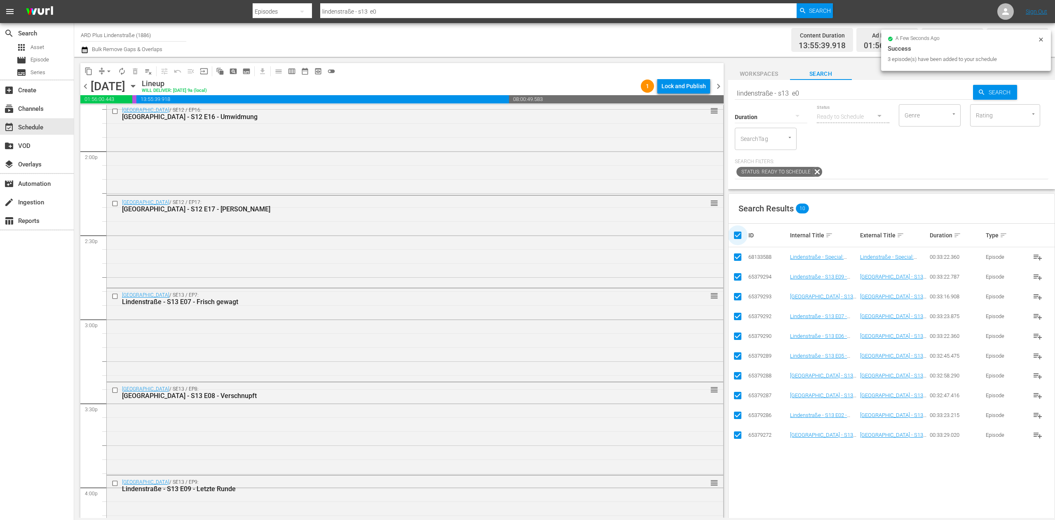
checkbox input "false"
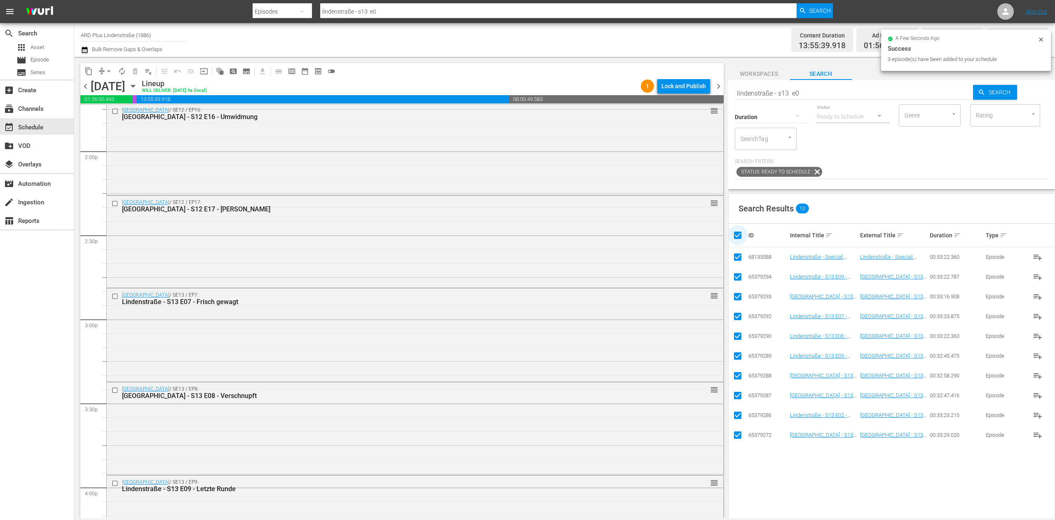
checkbox input "false"
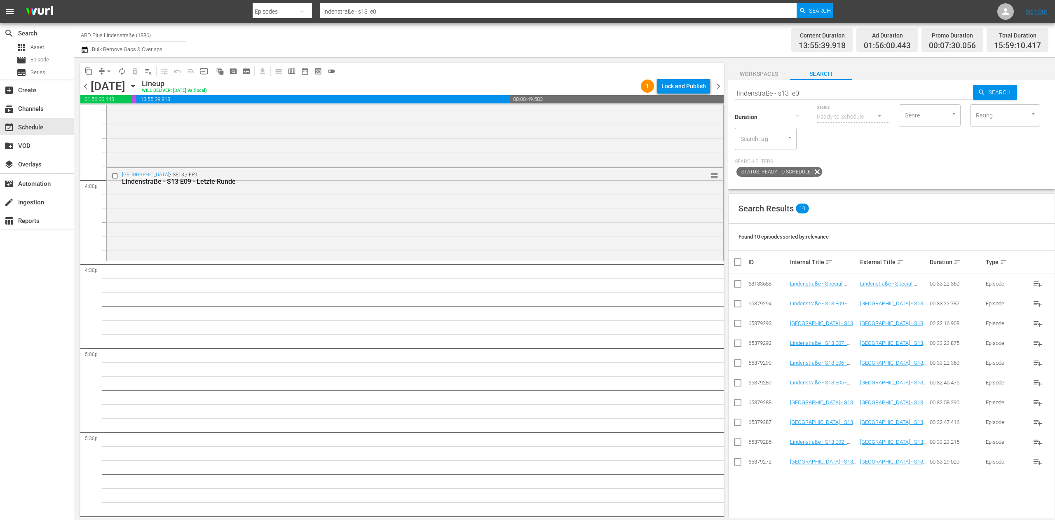
scroll to position [2638, 0]
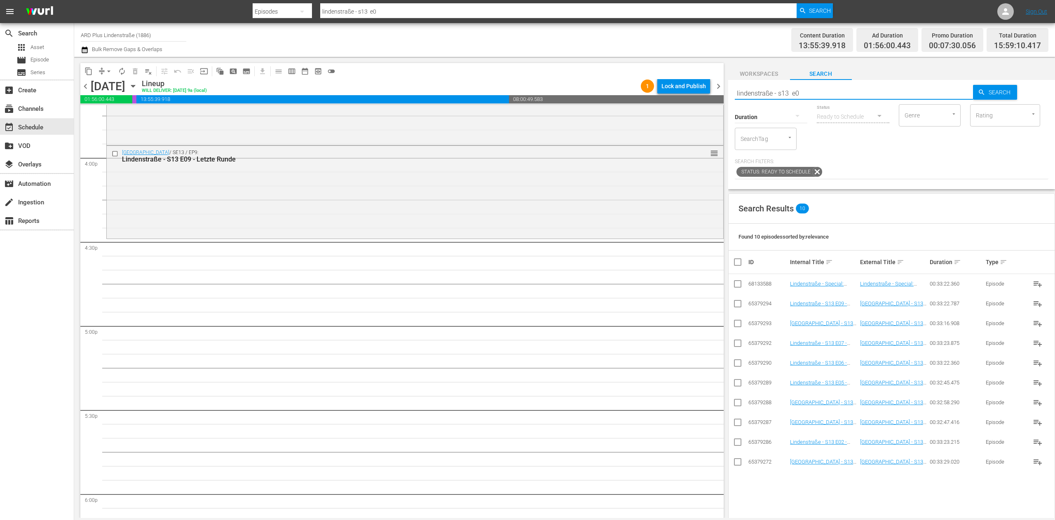
click at [803, 96] on input "lindenstraße - s13 e0" at bounding box center [854, 93] width 239 height 20
type input "lindenstraße - s13 e1"
click at [733, 461] on input "checkbox" at bounding box center [738, 464] width 10 height 10
checkbox input "true"
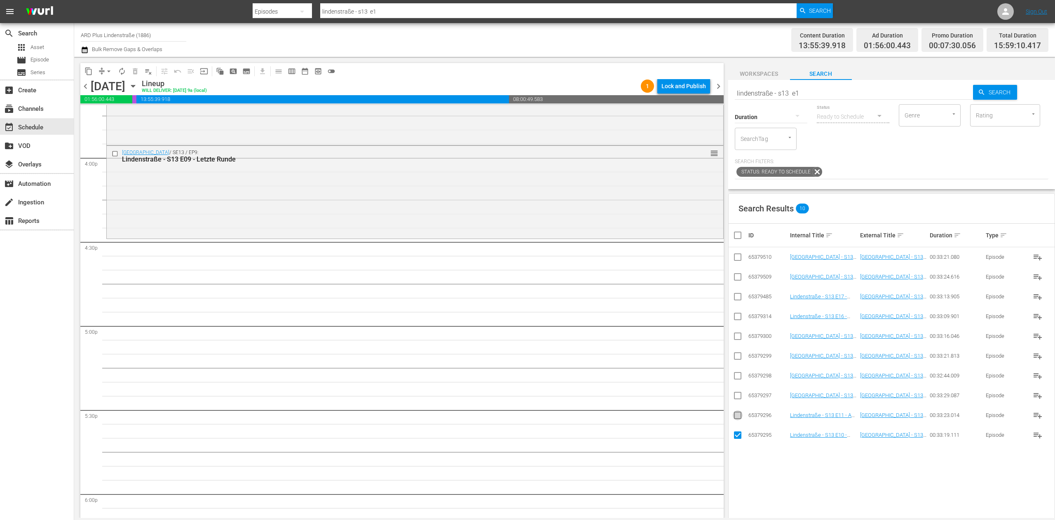
click at [735, 417] on input "checkbox" at bounding box center [738, 417] width 10 height 10
checkbox input "true"
click at [737, 396] on input "checkbox" at bounding box center [738, 397] width 10 height 10
checkbox input "true"
click at [738, 376] on input "checkbox" at bounding box center [738, 378] width 10 height 10
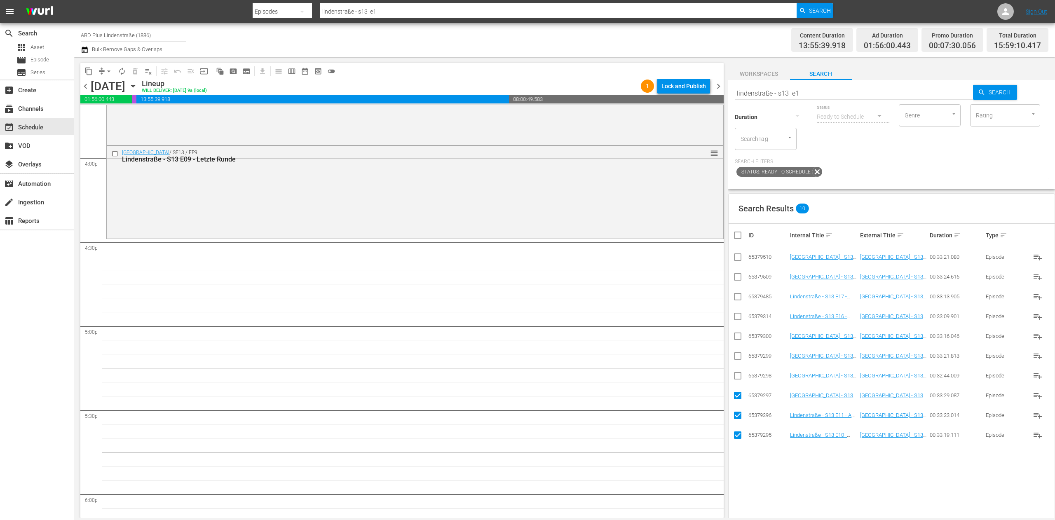
checkbox input "true"
click at [739, 358] on input "checkbox" at bounding box center [738, 358] width 10 height 10
checkbox input "true"
click at [739, 339] on input "checkbox" at bounding box center [738, 338] width 10 height 10
checkbox input "true"
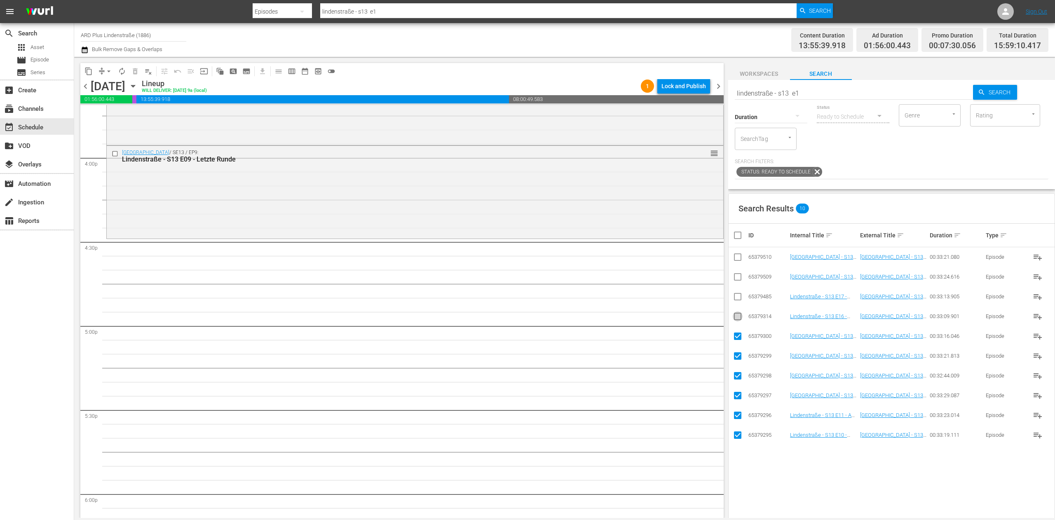
click at [736, 319] on input "checkbox" at bounding box center [738, 318] width 10 height 10
checkbox input "true"
click at [734, 298] on input "checkbox" at bounding box center [738, 298] width 10 height 10
checkbox input "true"
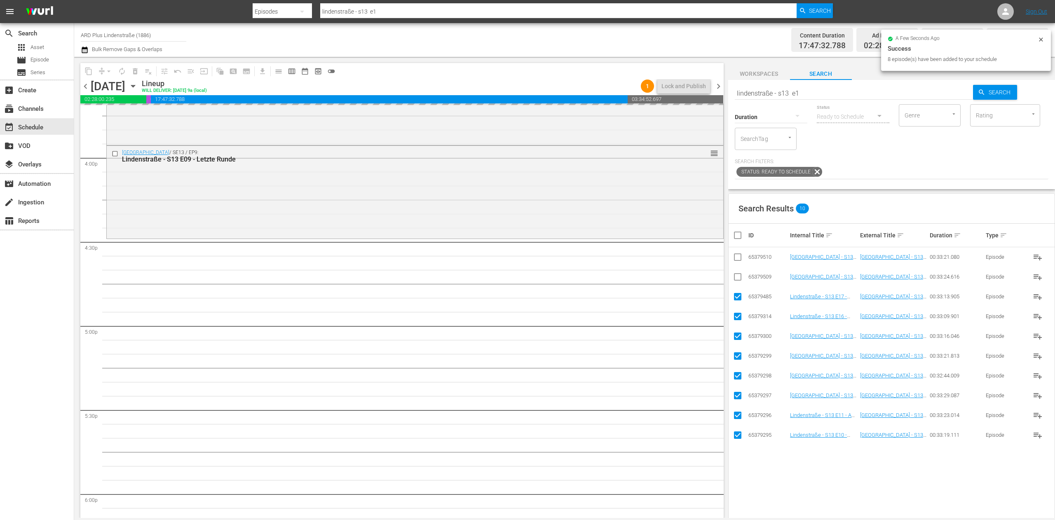
click at [731, 235] on th at bounding box center [738, 235] width 19 height 23
click at [744, 236] on input "checkbox" at bounding box center [741, 235] width 16 height 10
checkbox input "true"
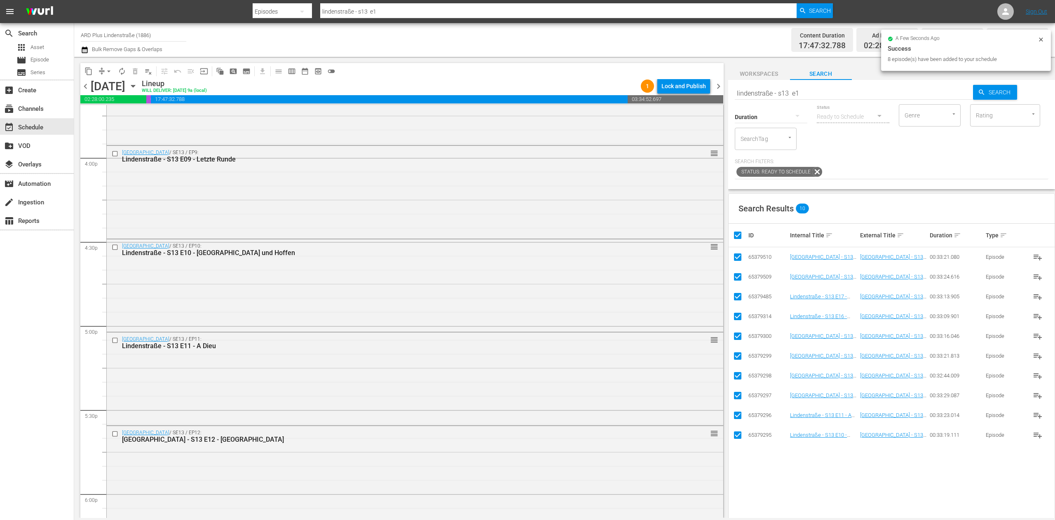
checkbox input "true"
click at [743, 236] on input "checkbox" at bounding box center [741, 235] width 16 height 10
checkbox input "false"
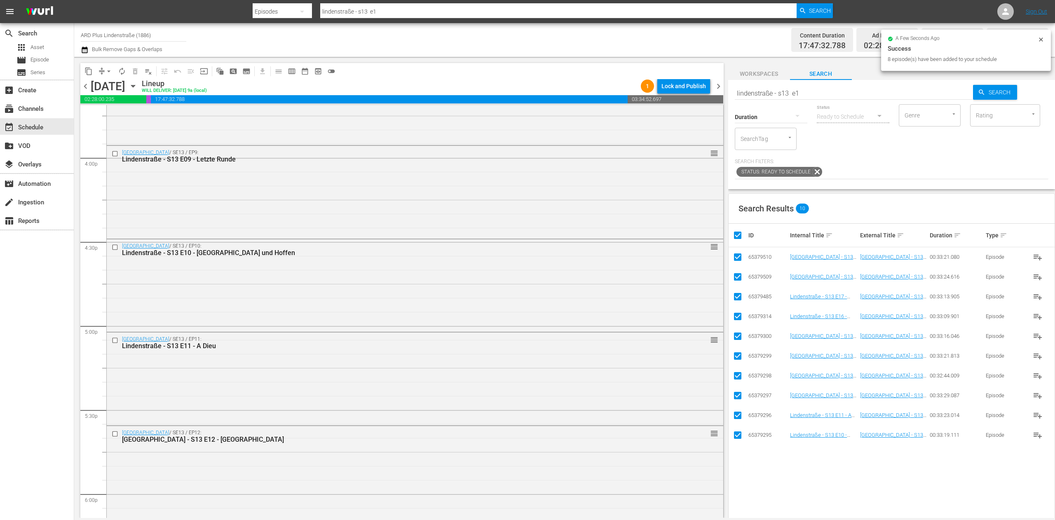
checkbox input "false"
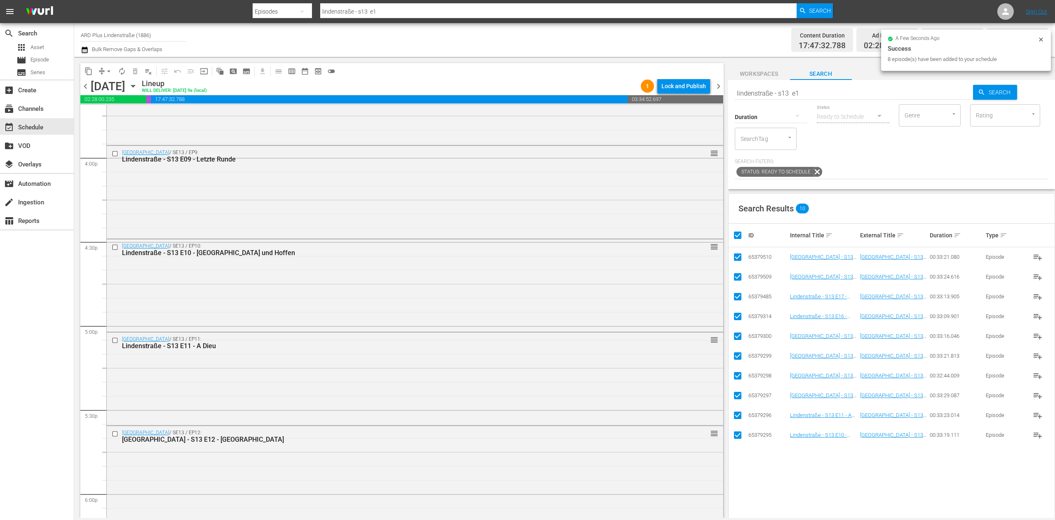
checkbox input "false"
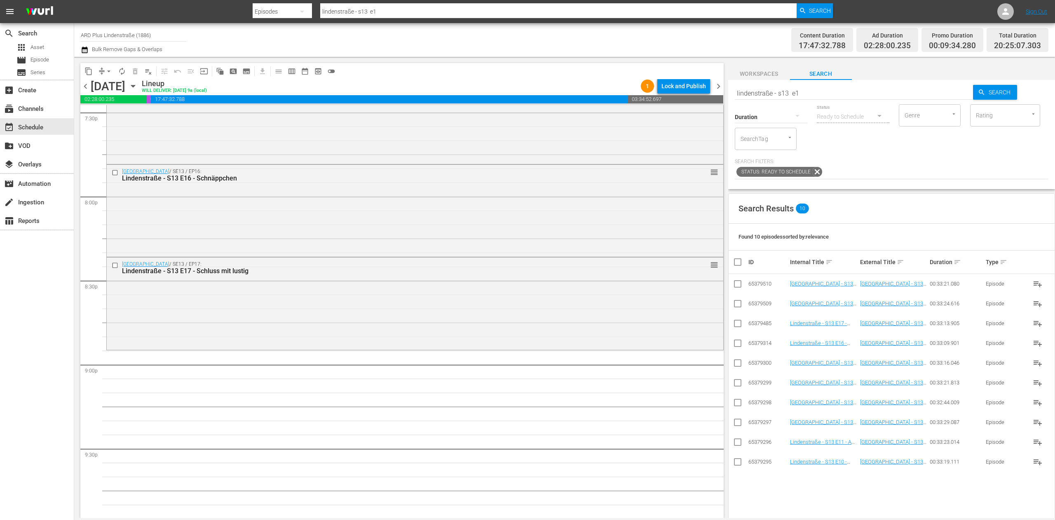
scroll to position [3297, 0]
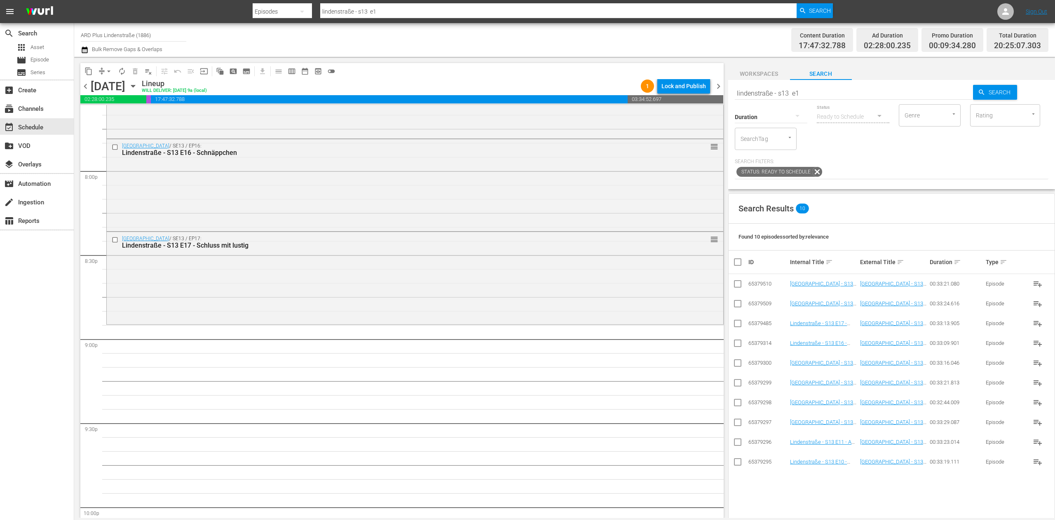
click at [831, 95] on input "lindenstraße - s13 e1" at bounding box center [854, 93] width 239 height 20
type input "lindenstraße - s13 e0"
click at [739, 345] on input "checkbox" at bounding box center [738, 345] width 10 height 10
checkbox input "true"
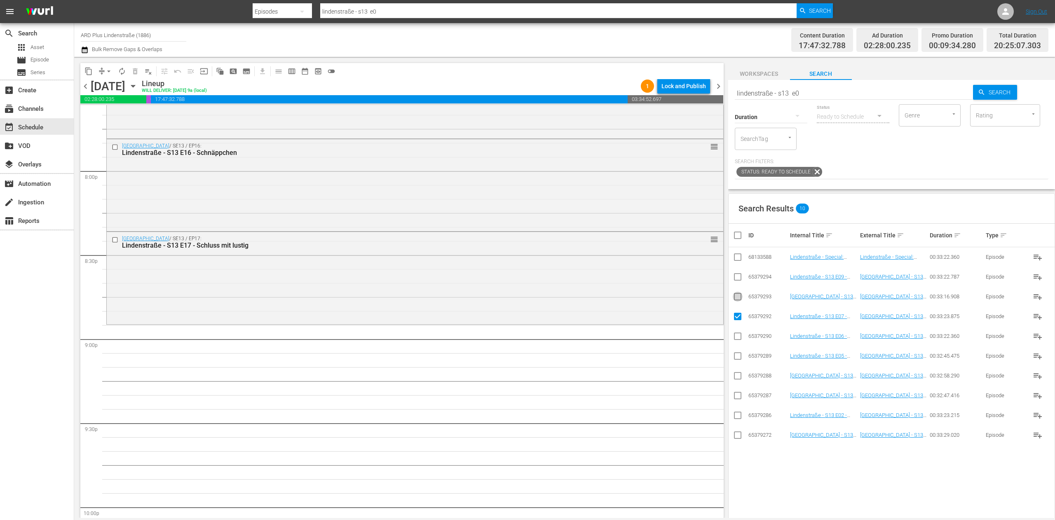
click at [739, 302] on input "checkbox" at bounding box center [738, 298] width 10 height 10
checkbox input "true"
click at [739, 280] on input "checkbox" at bounding box center [738, 279] width 10 height 10
checkbox input "true"
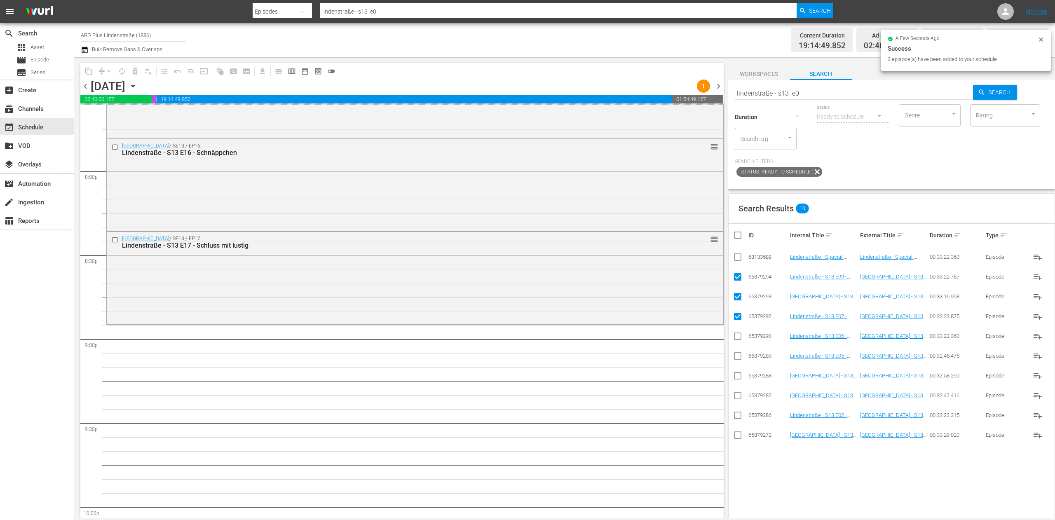
click at [739, 240] on input "checkbox" at bounding box center [741, 235] width 16 height 10
checkbox input "true"
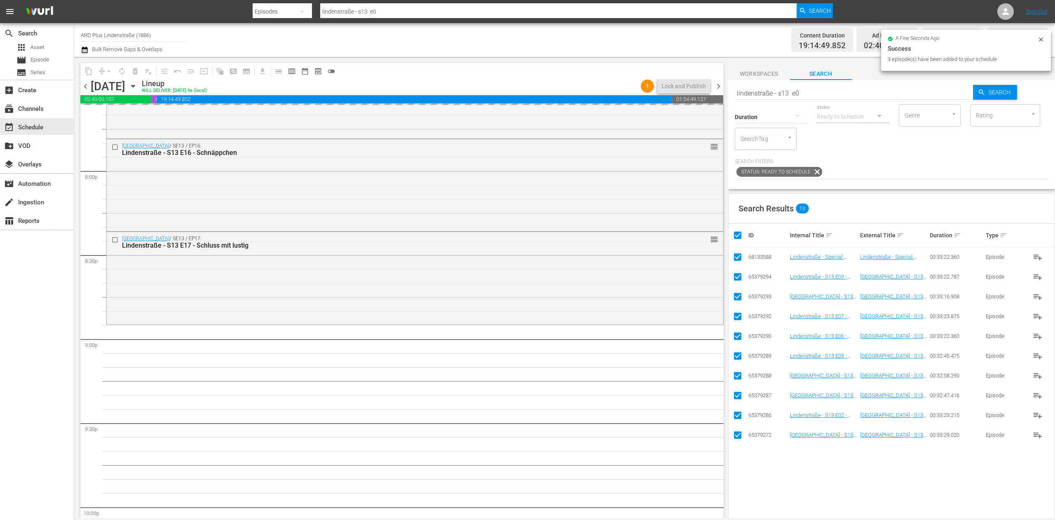
checkbox input "true"
click at [739, 240] on input "checkbox" at bounding box center [741, 235] width 16 height 10
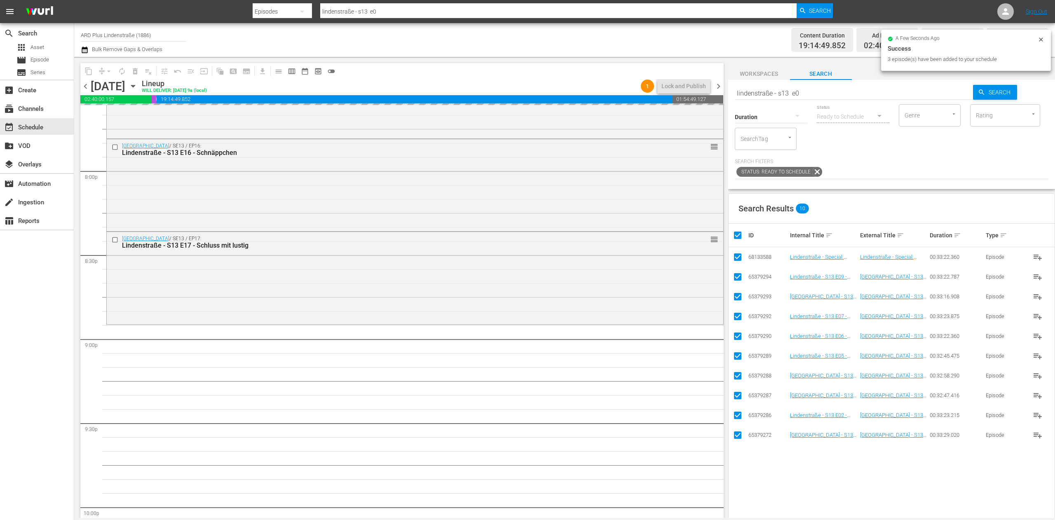
checkbox input "false"
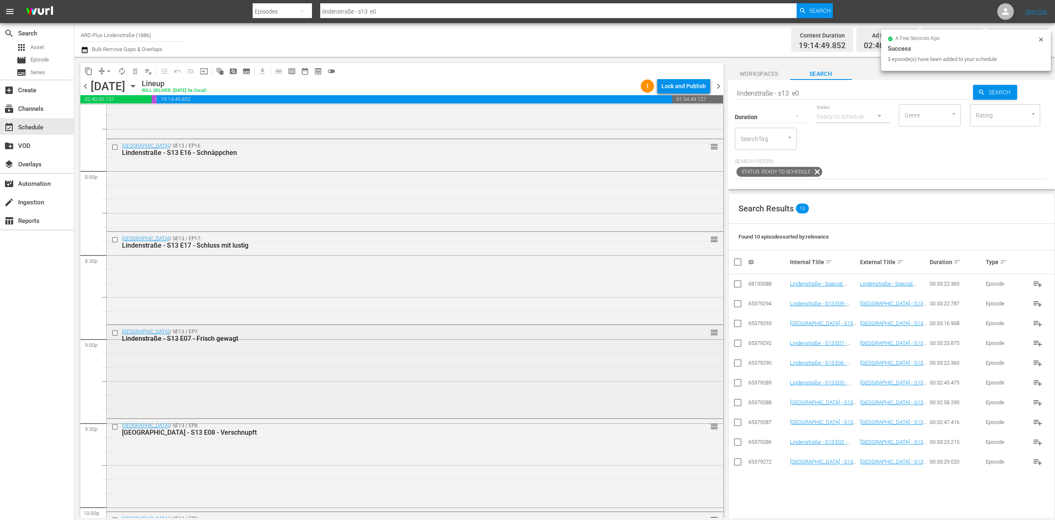
checkbox input "false"
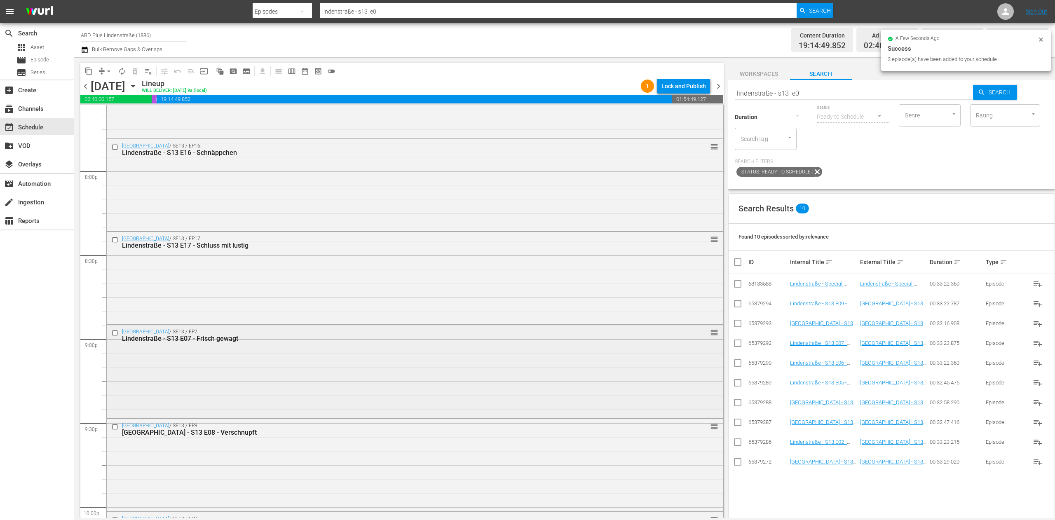
checkbox input "false"
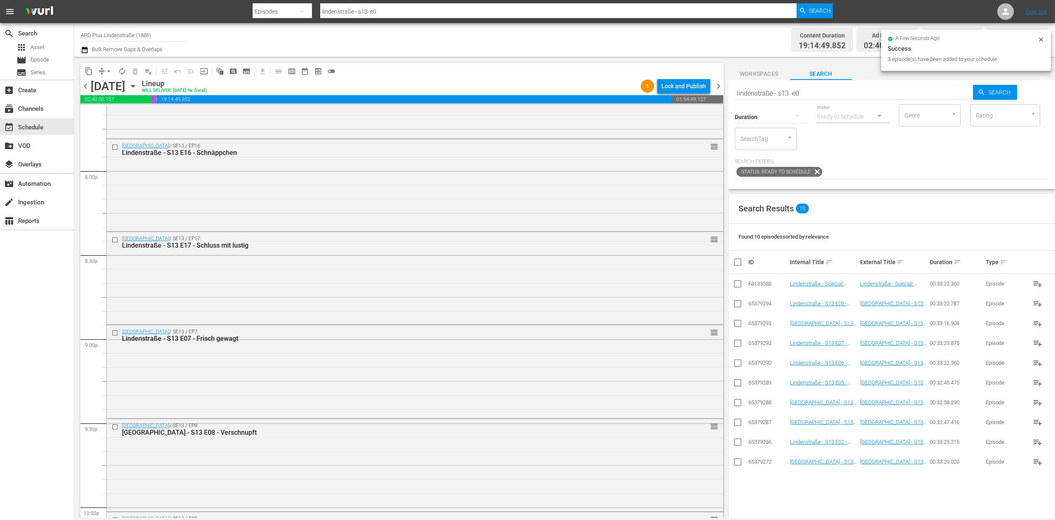
scroll to position [3622, 0]
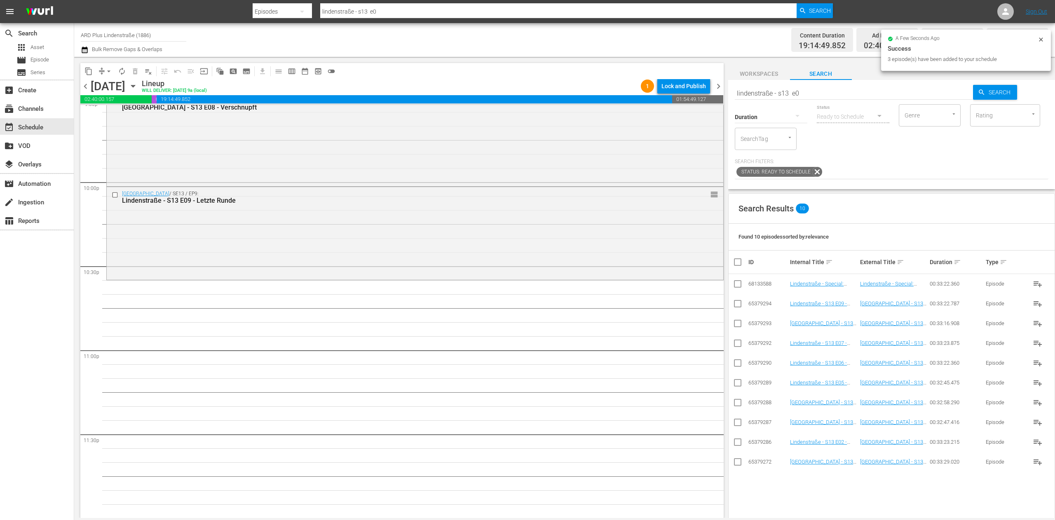
click at [838, 85] on input "lindenstraße - s13 e0" at bounding box center [854, 93] width 239 height 20
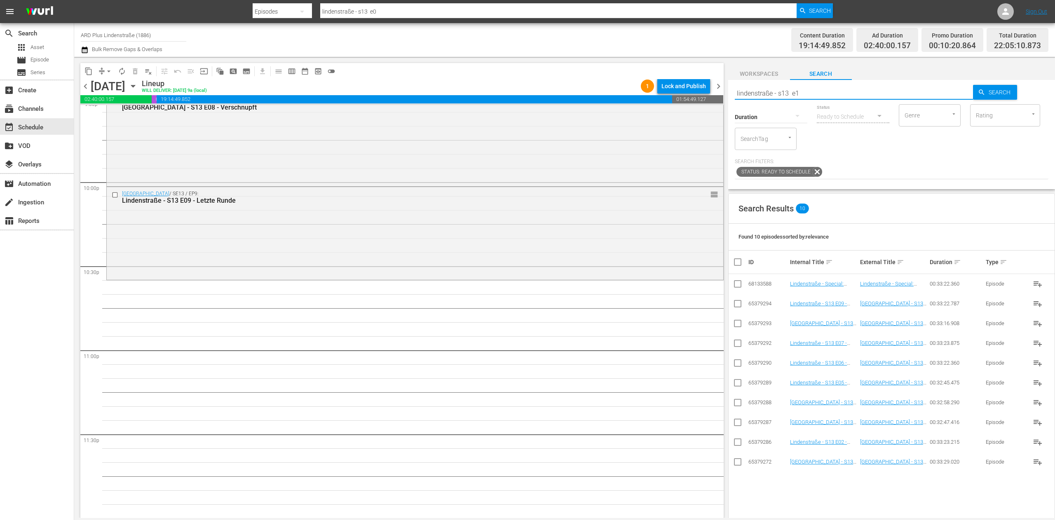
type input "lindenstraße - s13 e1"
click at [734, 468] on input "checkbox" at bounding box center [738, 464] width 10 height 10
checkbox input "true"
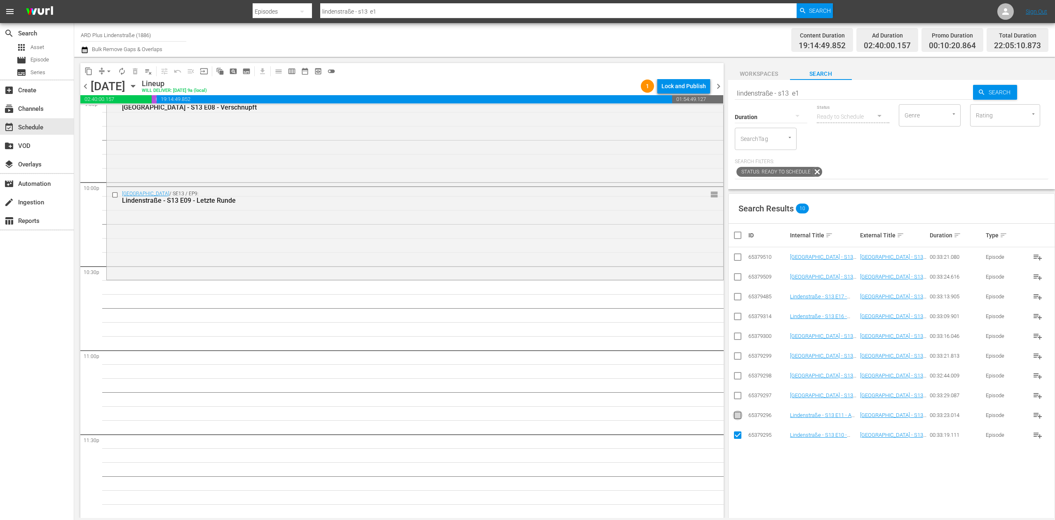
click at [738, 415] on input "checkbox" at bounding box center [738, 417] width 10 height 10
checkbox input "true"
click at [737, 396] on input "checkbox" at bounding box center [738, 397] width 10 height 10
checkbox input "true"
click at [737, 378] on input "checkbox" at bounding box center [738, 378] width 10 height 10
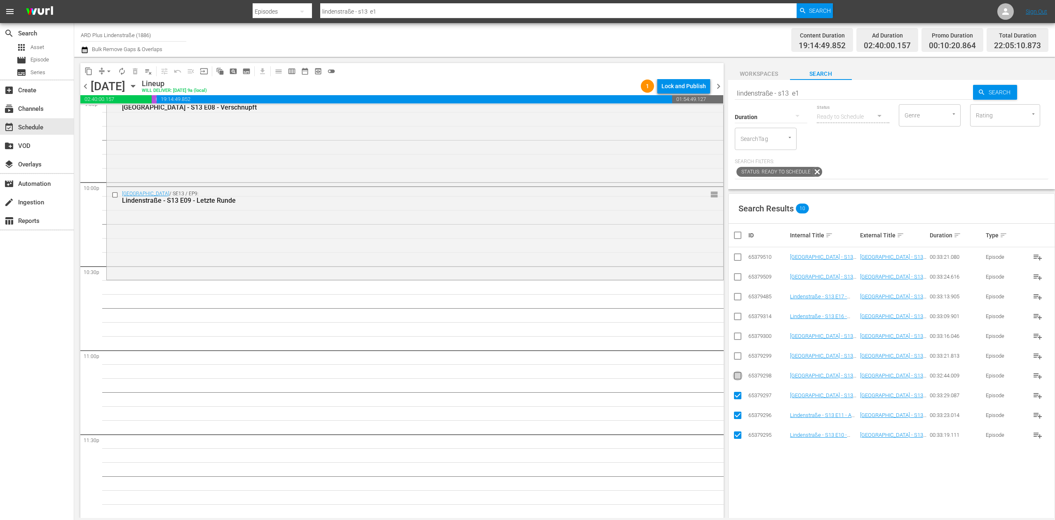
checkbox input "true"
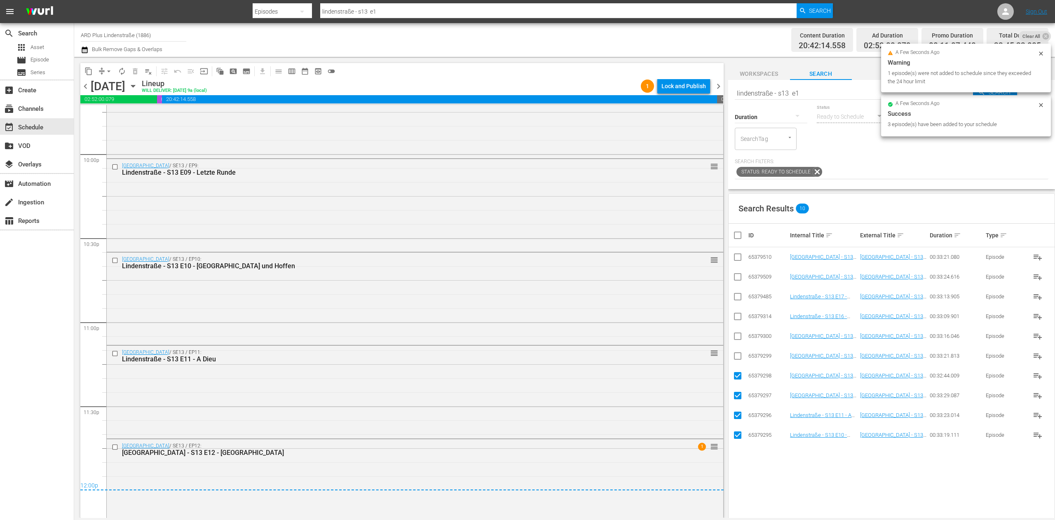
scroll to position [3665, 0]
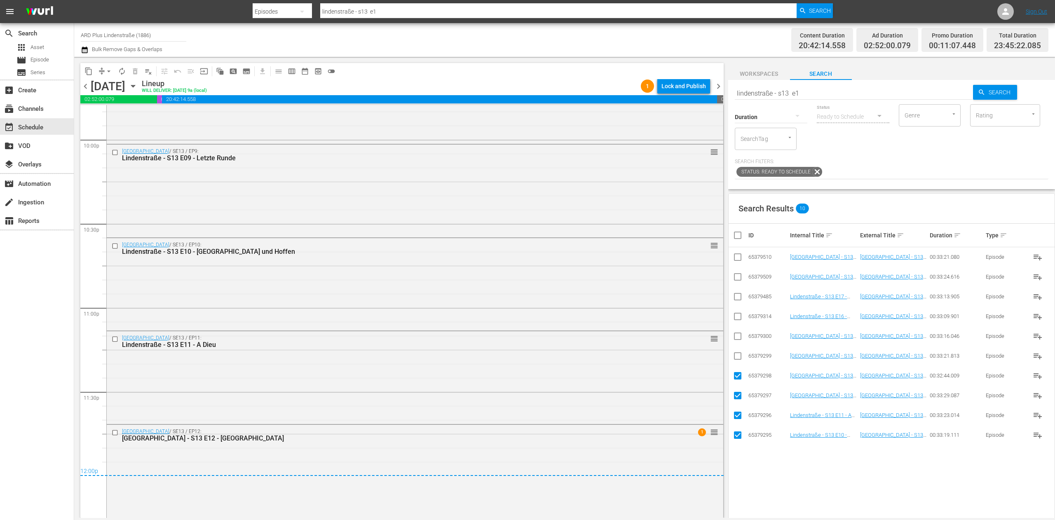
click at [742, 239] on input "checkbox" at bounding box center [741, 235] width 16 height 10
checkbox input "true"
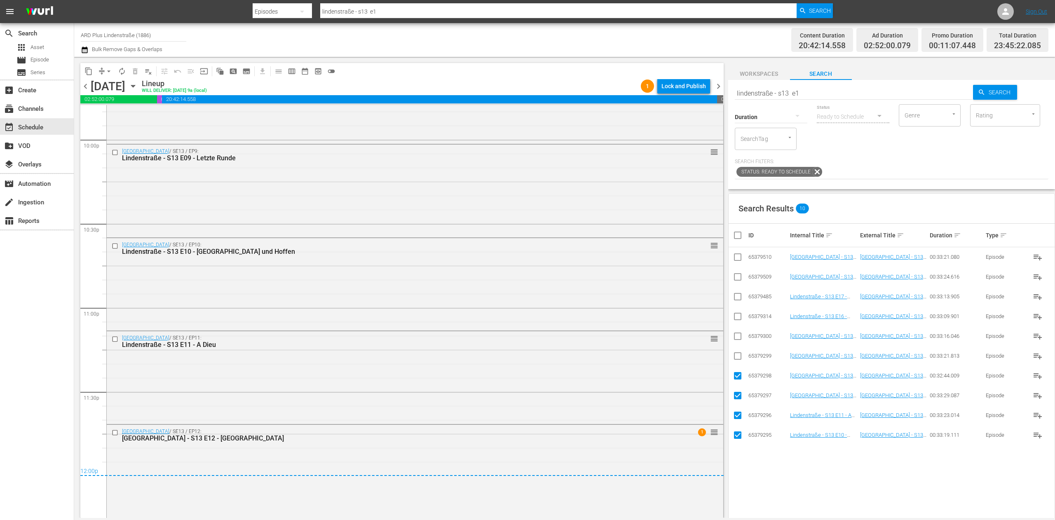
checkbox input "true"
click at [742, 239] on input "checkbox" at bounding box center [741, 235] width 16 height 10
checkbox input "false"
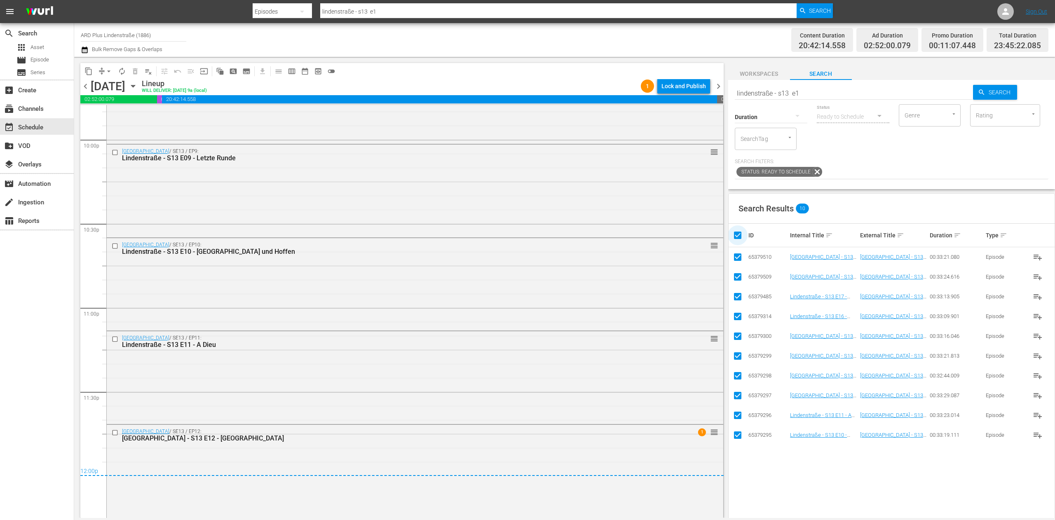
checkbox input "false"
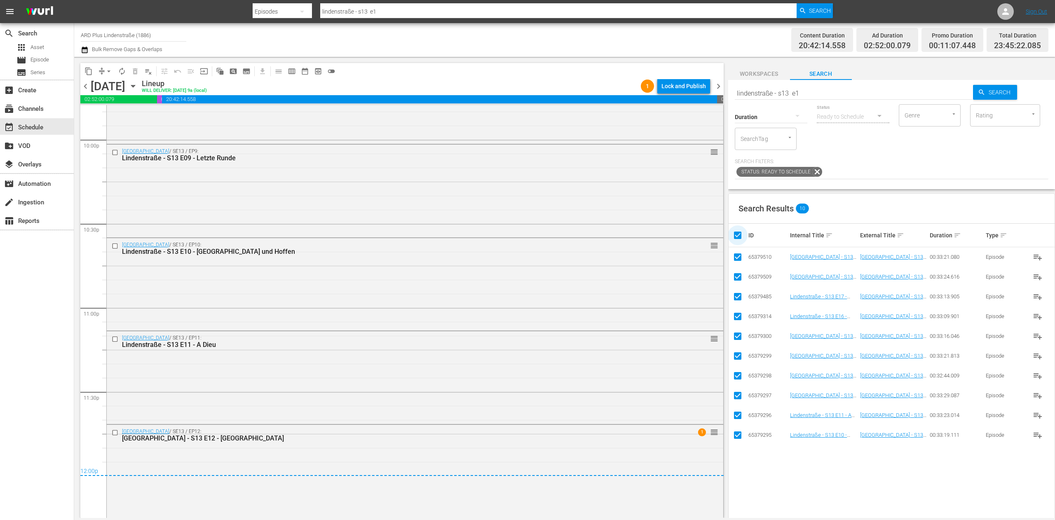
checkbox input "false"
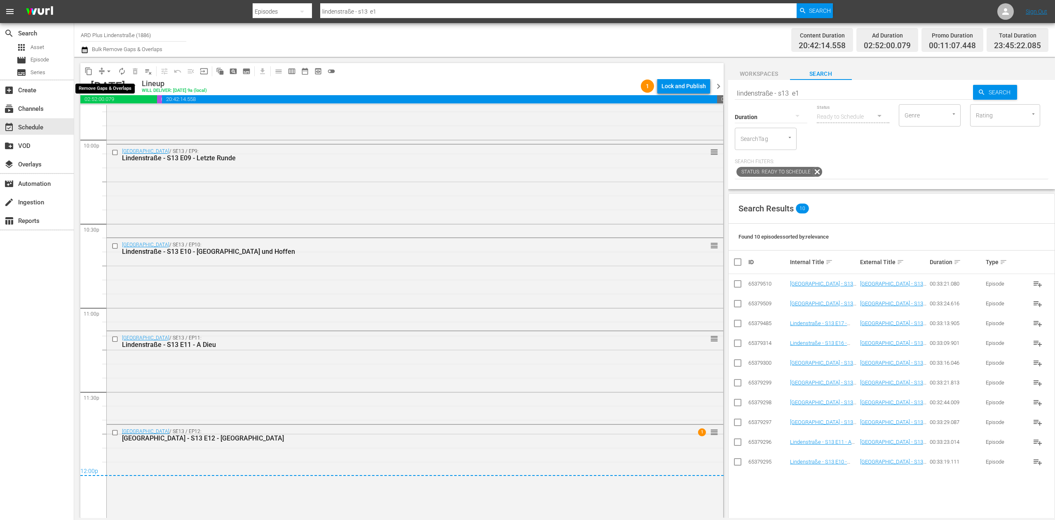
click at [109, 71] on span "arrow_drop_down" at bounding box center [109, 71] width 8 height 8
click at [106, 114] on li "Align to End of Previous Day" at bounding box center [109, 115] width 87 height 14
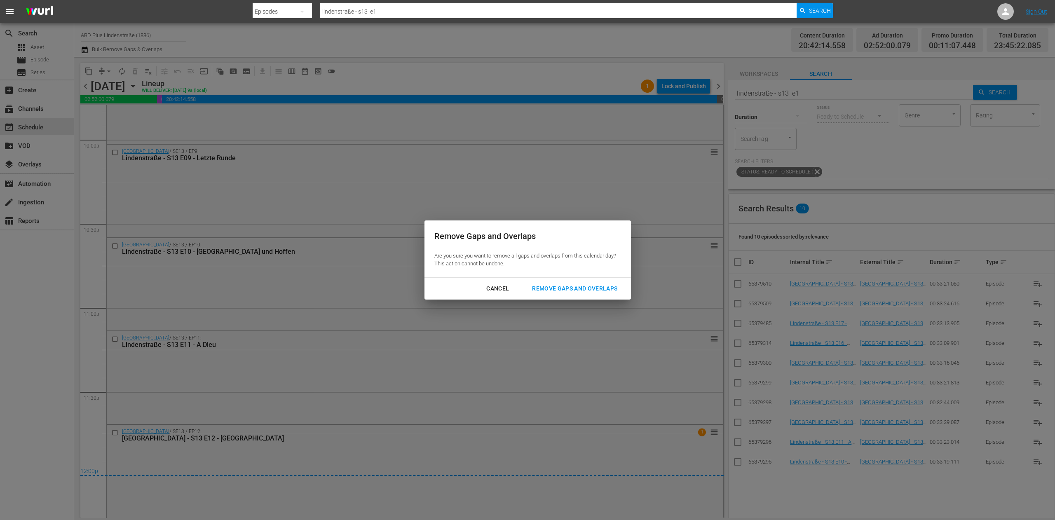
click at [568, 281] on button "Remove Gaps and Overlaps" at bounding box center [574, 288] width 105 height 15
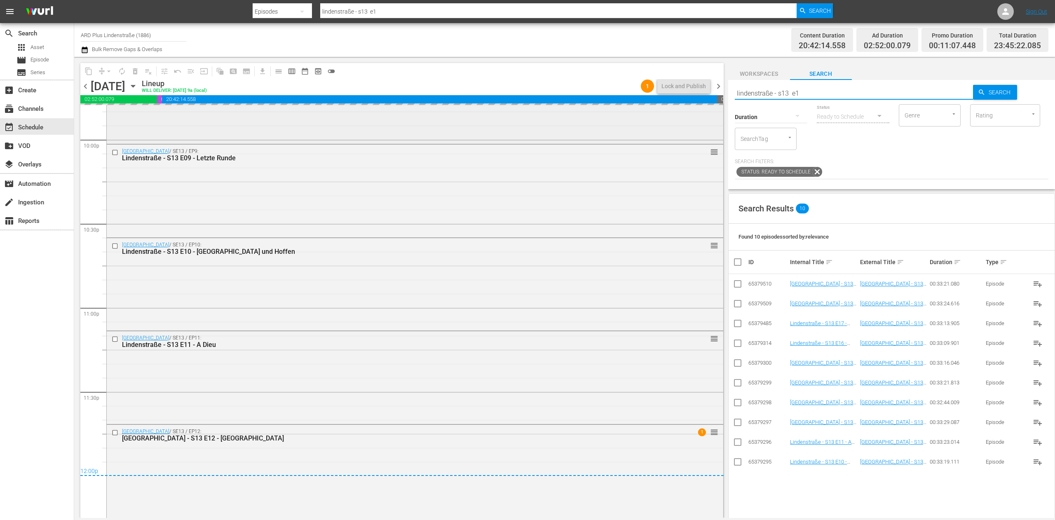
drag, startPoint x: 810, startPoint y: 91, endPoint x: 681, endPoint y: 106, distance: 129.8
click at [681, 106] on div "content_copy compress arrow_drop_down autorenew_outlined delete_forever_outline…" at bounding box center [564, 287] width 981 height 461
click at [718, 89] on span "chevron_right" at bounding box center [718, 86] width 10 height 10
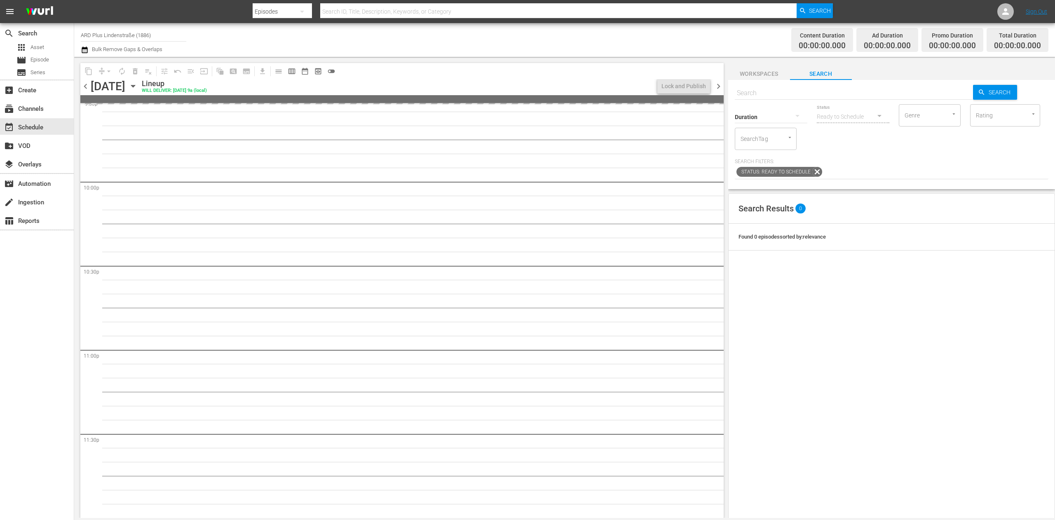
scroll to position [3622, 0]
click at [780, 89] on input "text" at bounding box center [854, 93] width 239 height 20
paste input "lindenstraße - s13 e1"
type input "lindenstraße - s13 e1"
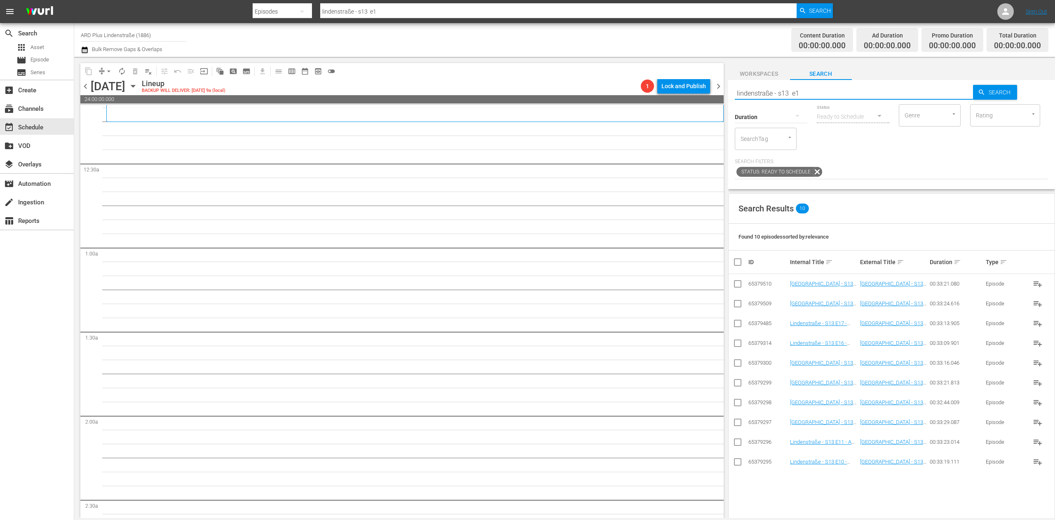
scroll to position [0, 0]
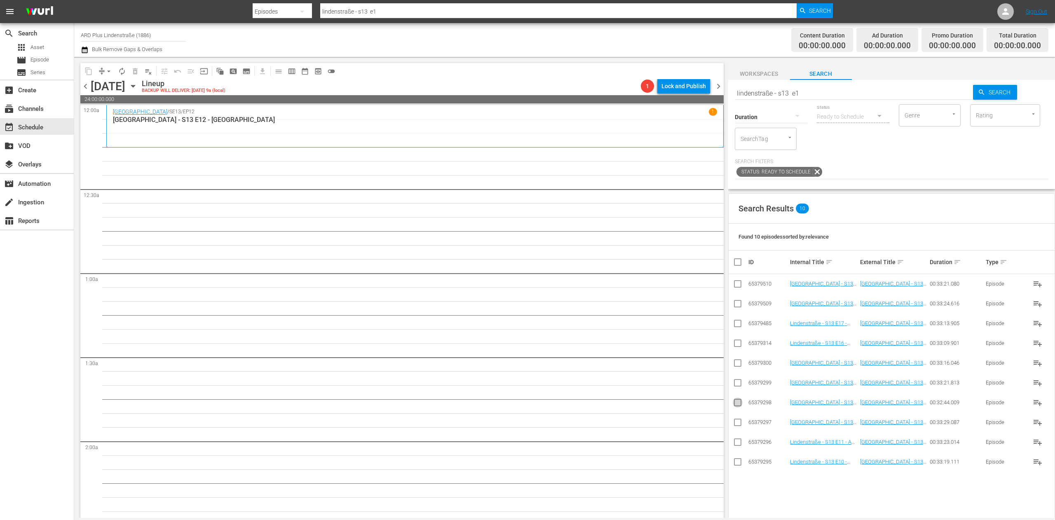
click at [740, 403] on input "checkbox" at bounding box center [738, 404] width 10 height 10
checkbox input "true"
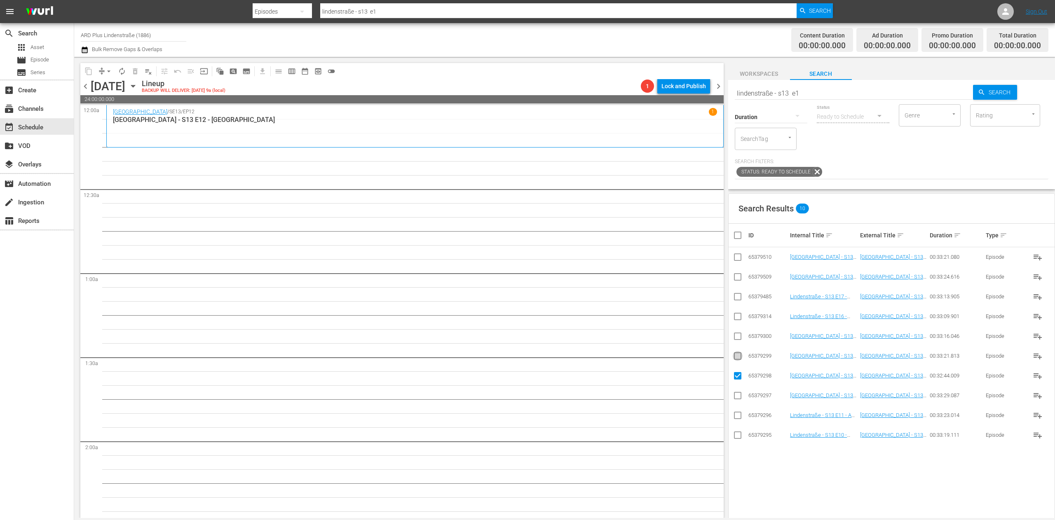
click at [742, 356] on input "checkbox" at bounding box center [738, 358] width 10 height 10
checkbox input "true"
click at [739, 340] on input "checkbox" at bounding box center [738, 338] width 10 height 10
checkbox input "true"
click at [739, 318] on input "checkbox" at bounding box center [738, 318] width 10 height 10
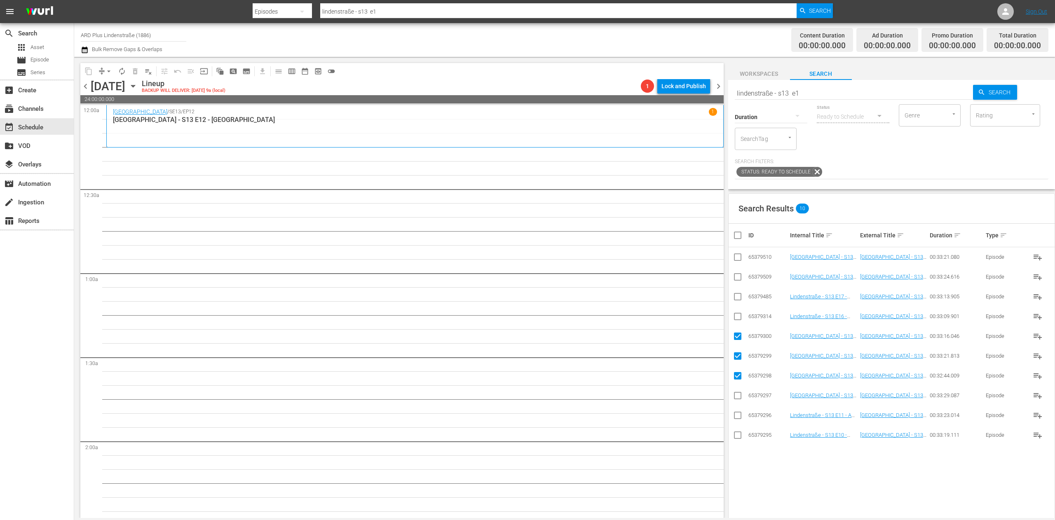
checkbox input "true"
click at [739, 298] on input "checkbox" at bounding box center [738, 298] width 10 height 10
checkbox input "true"
click at [740, 277] on input "checkbox" at bounding box center [738, 279] width 10 height 10
checkbox input "true"
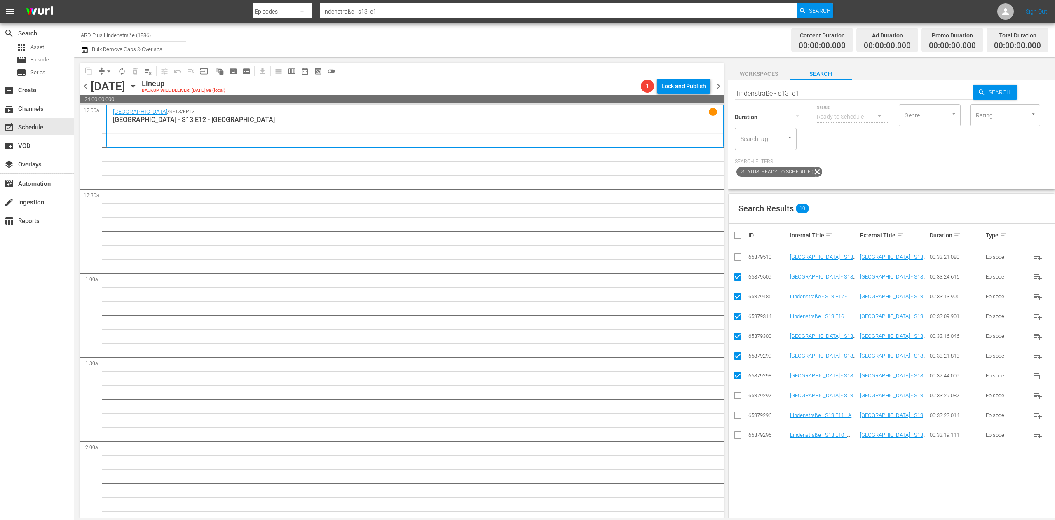
click at [739, 262] on input "checkbox" at bounding box center [738, 259] width 10 height 10
checkbox input "true"
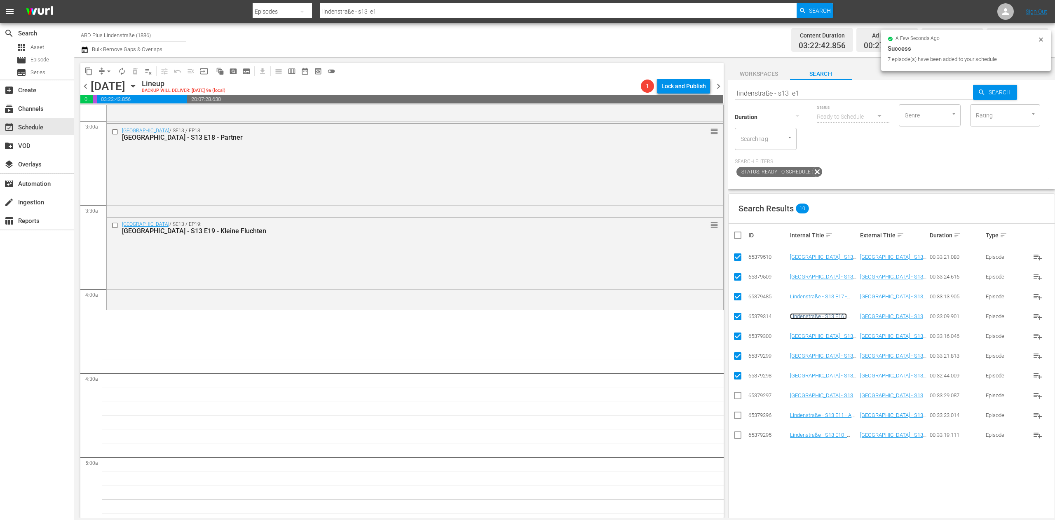
scroll to position [495, 0]
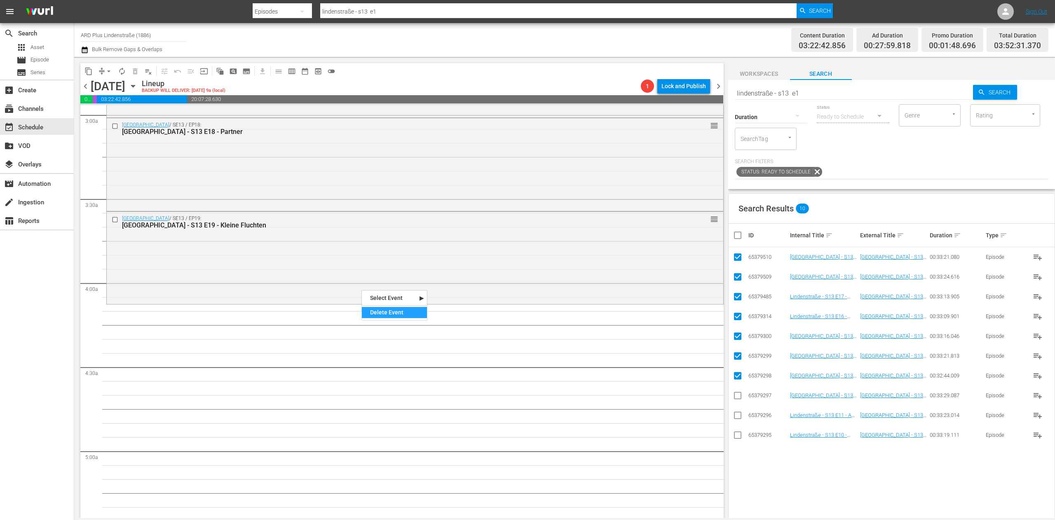
click at [404, 314] on div "Delete Event" at bounding box center [394, 312] width 65 height 11
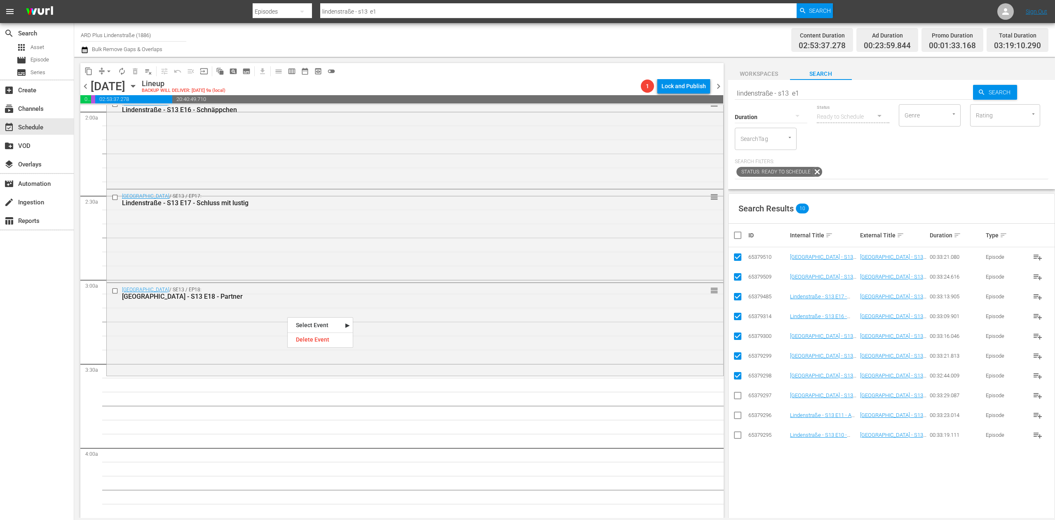
click at [328, 344] on div "Delete Event" at bounding box center [320, 339] width 65 height 11
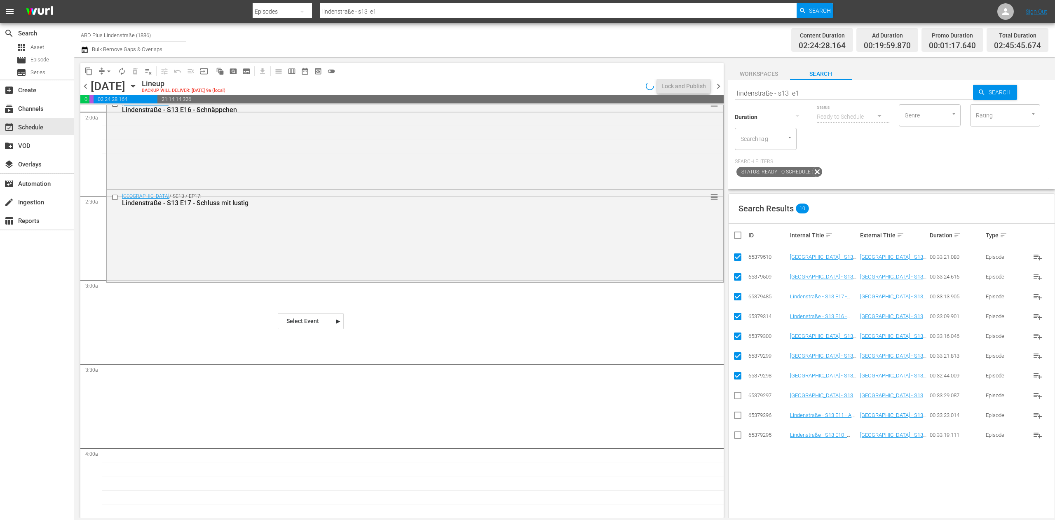
click at [736, 237] on input "checkbox" at bounding box center [741, 235] width 16 height 10
checkbox input "true"
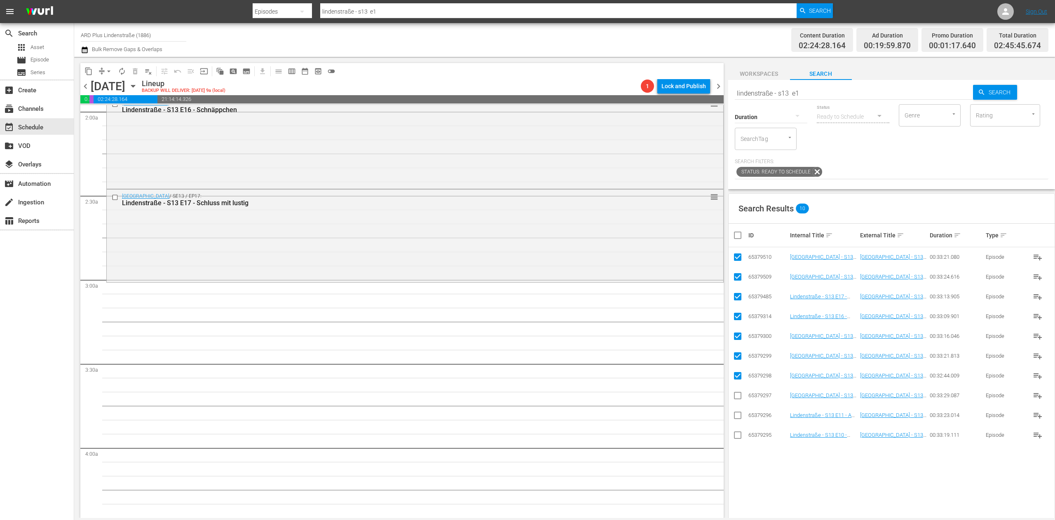
checkbox input "true"
click at [736, 237] on input "checkbox" at bounding box center [741, 235] width 16 height 10
checkbox input "false"
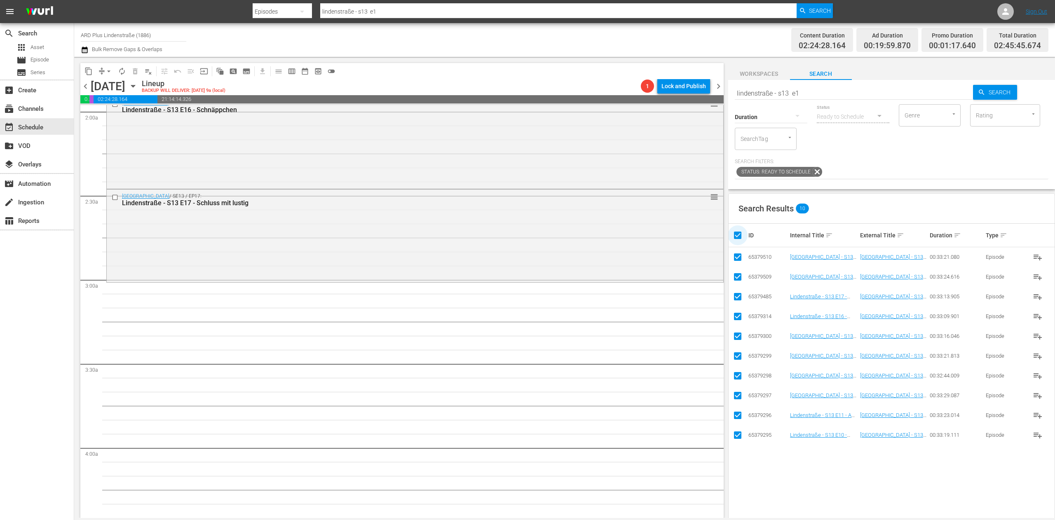
checkbox input "false"
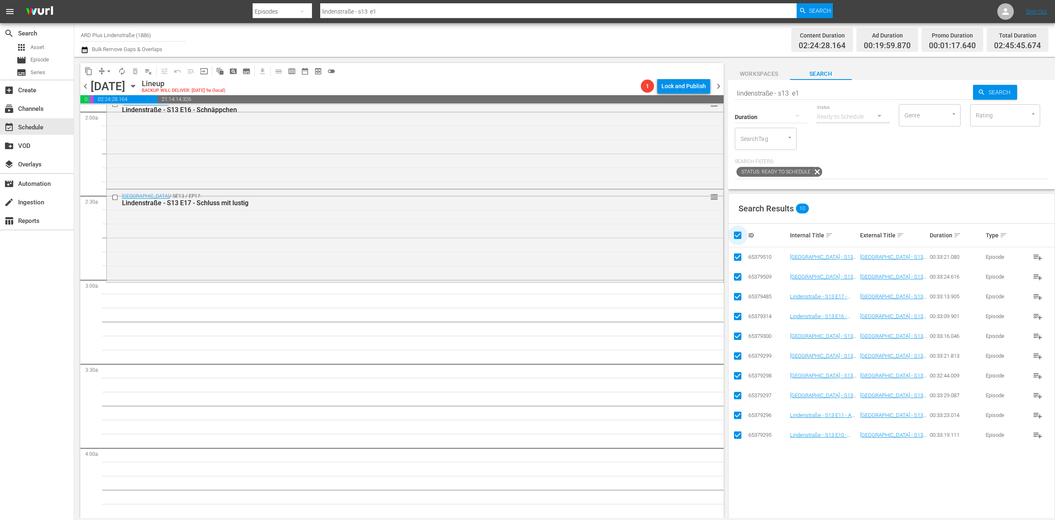
checkbox input "false"
